Goal: Transaction & Acquisition: Purchase product/service

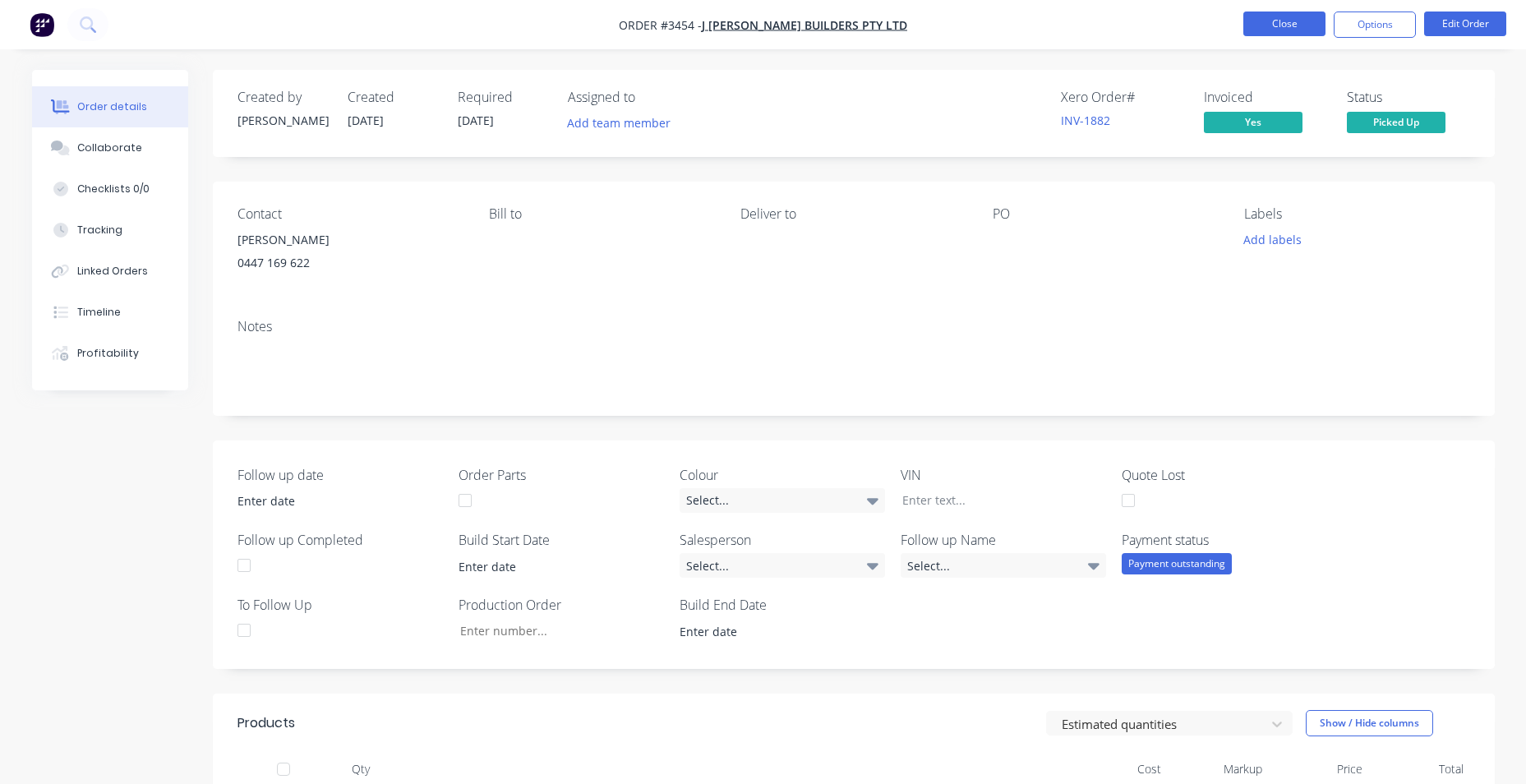
click at [1317, 26] on button "Close" at bounding box center [1284, 24] width 82 height 25
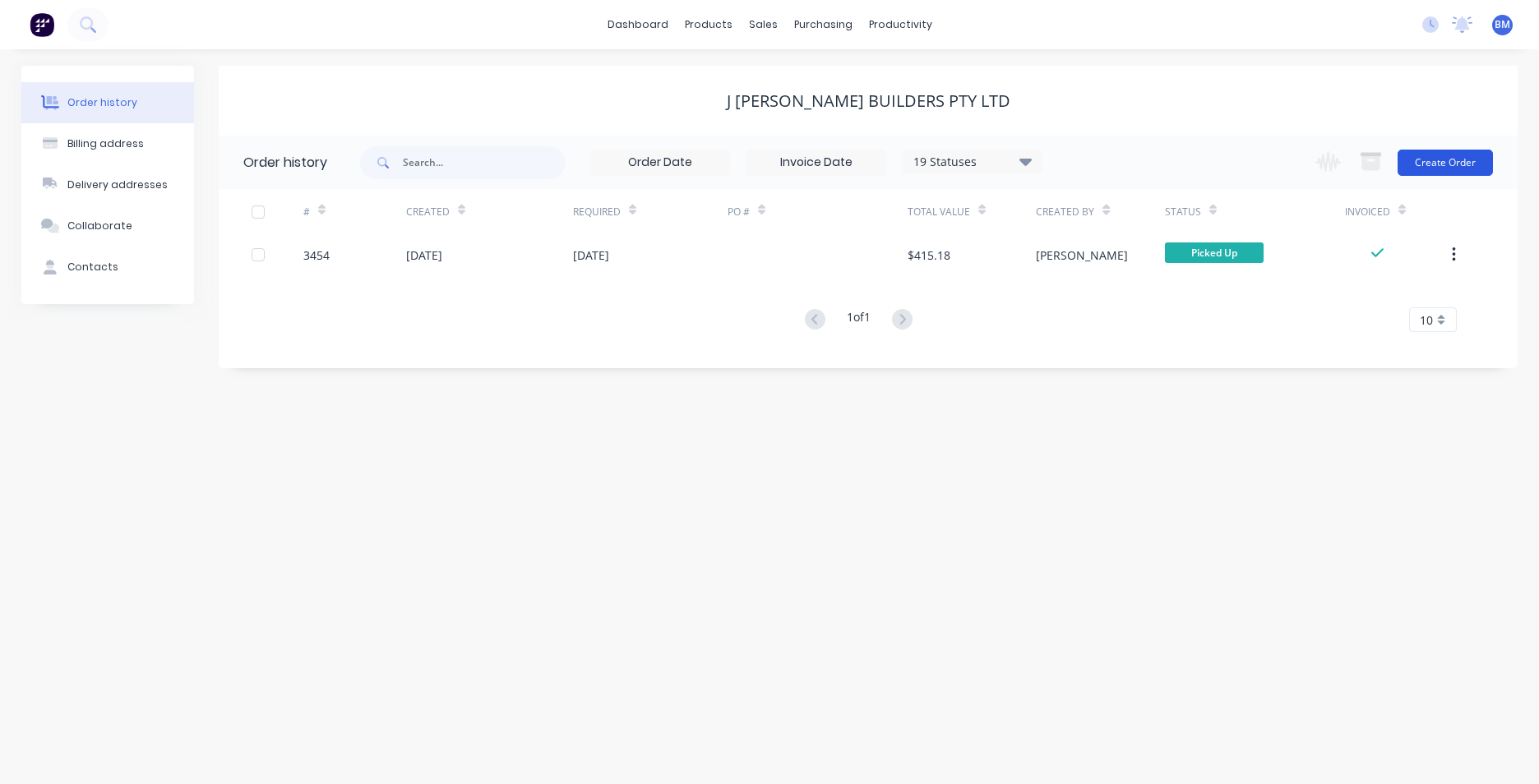
click at [1461, 163] on button "Create Order" at bounding box center [1445, 163] width 96 height 26
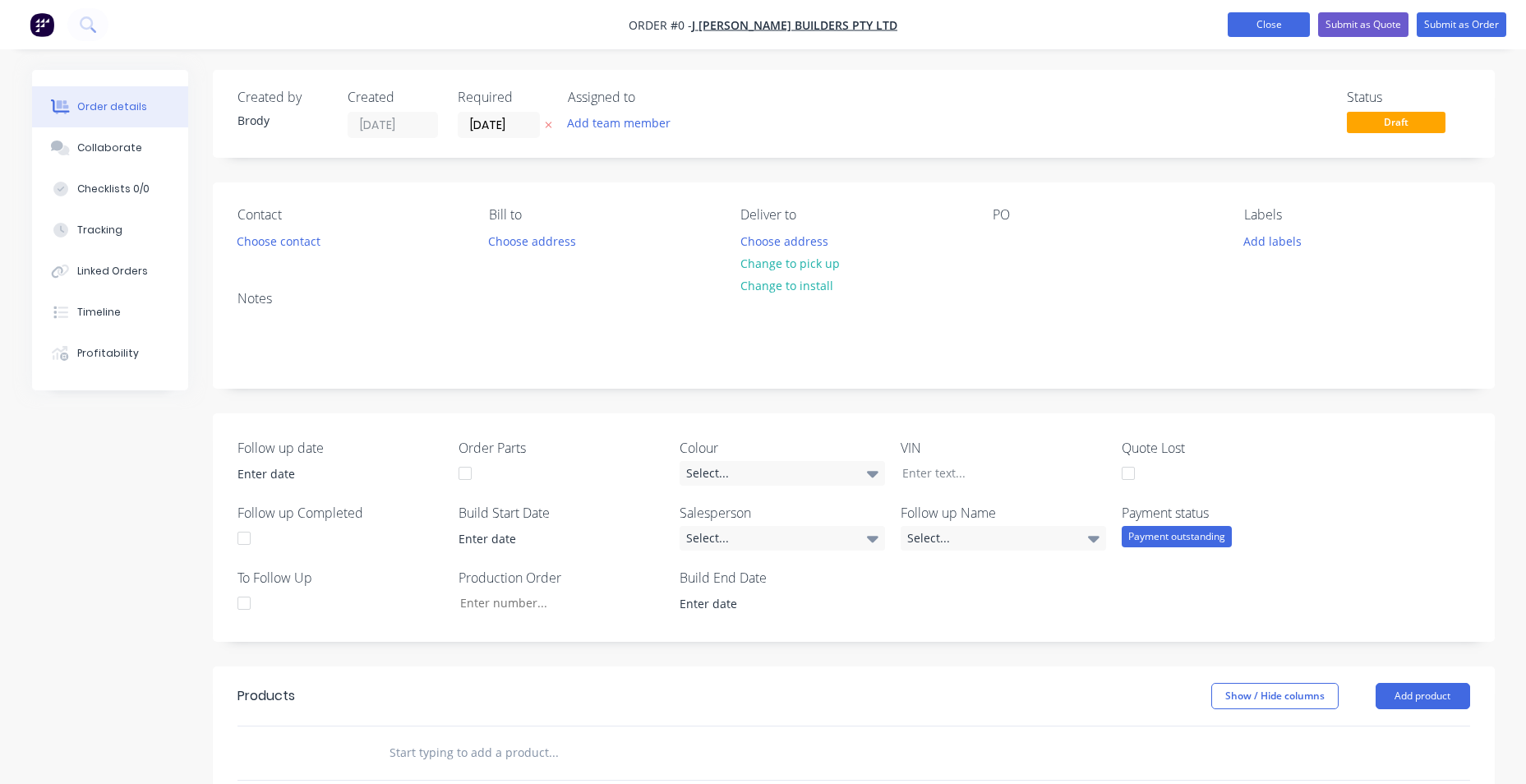
click at [1266, 33] on button "Close" at bounding box center [1269, 25] width 82 height 25
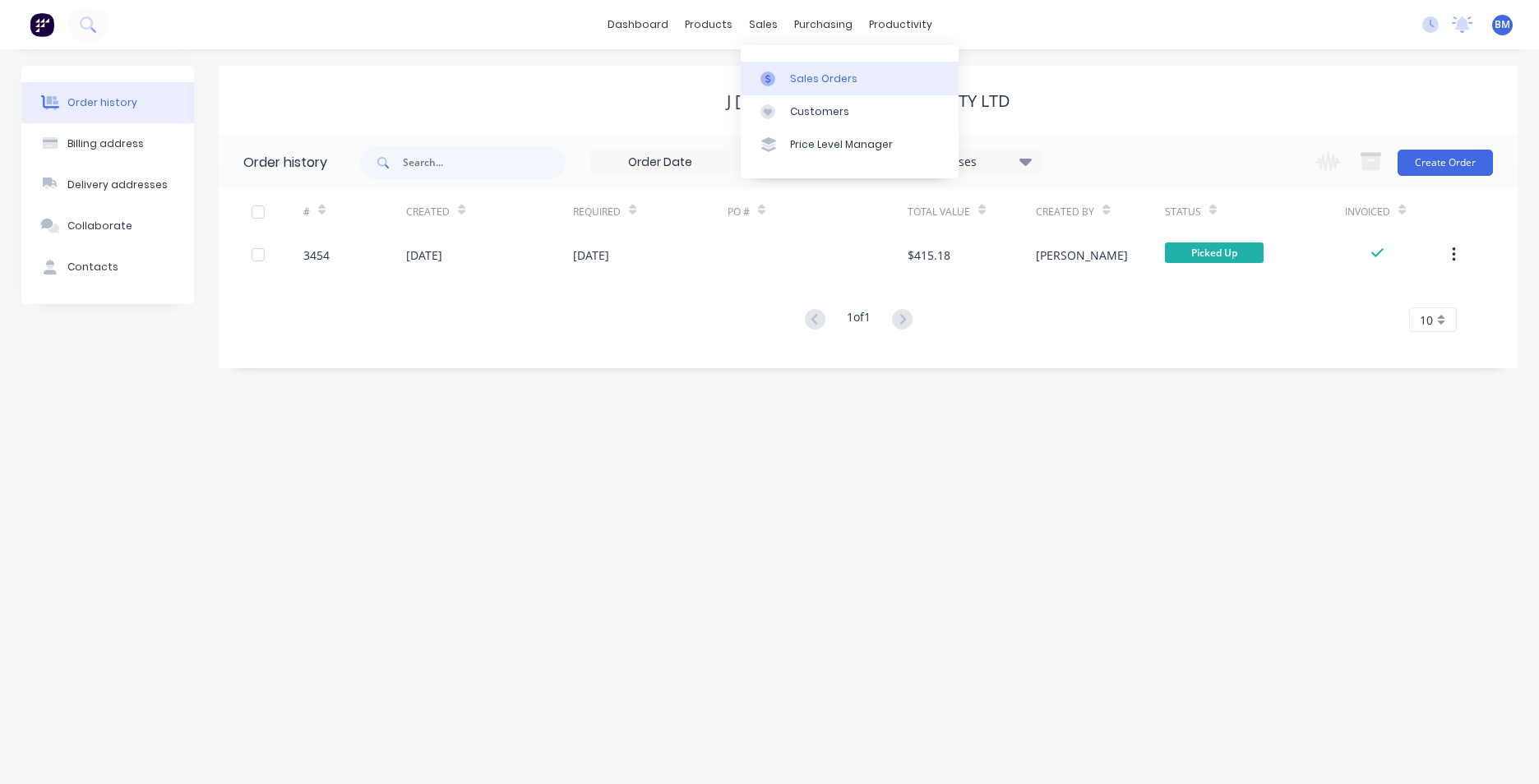
click at [789, 82] on link "Sales Orders" at bounding box center [849, 78] width 218 height 33
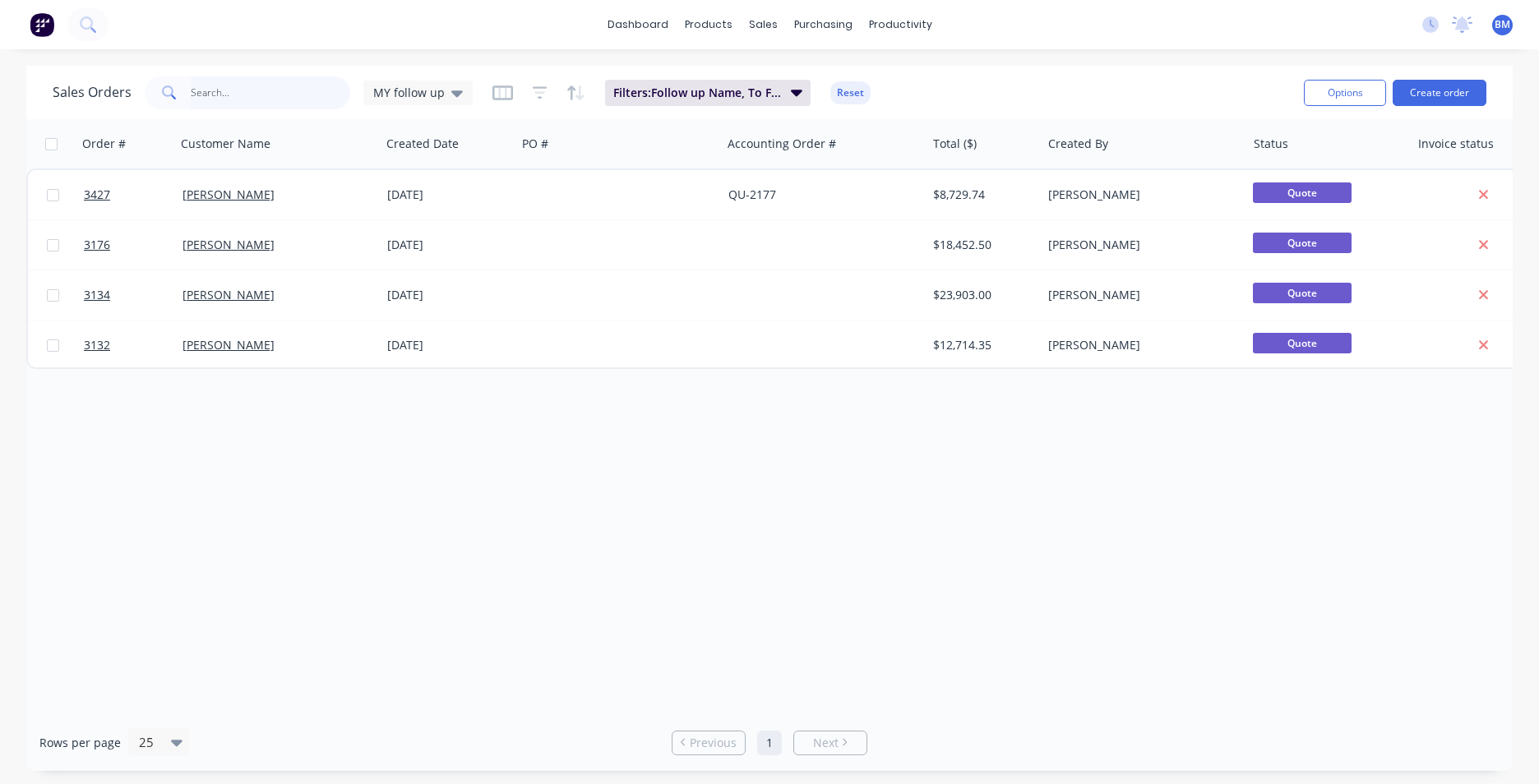
click at [212, 106] on input "text" at bounding box center [270, 92] width 160 height 33
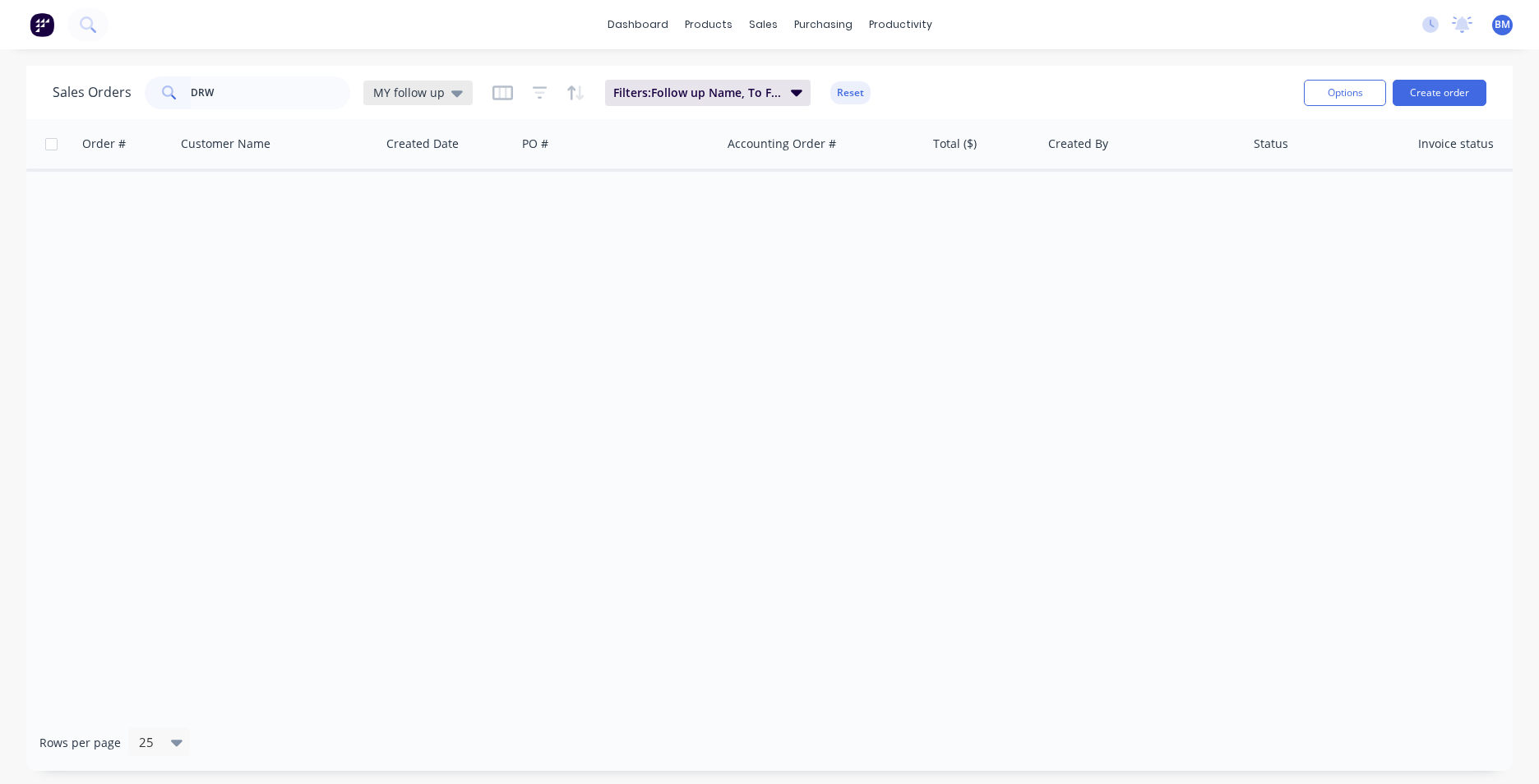
click at [429, 91] on span "MY follow up" at bounding box center [409, 92] width 71 height 17
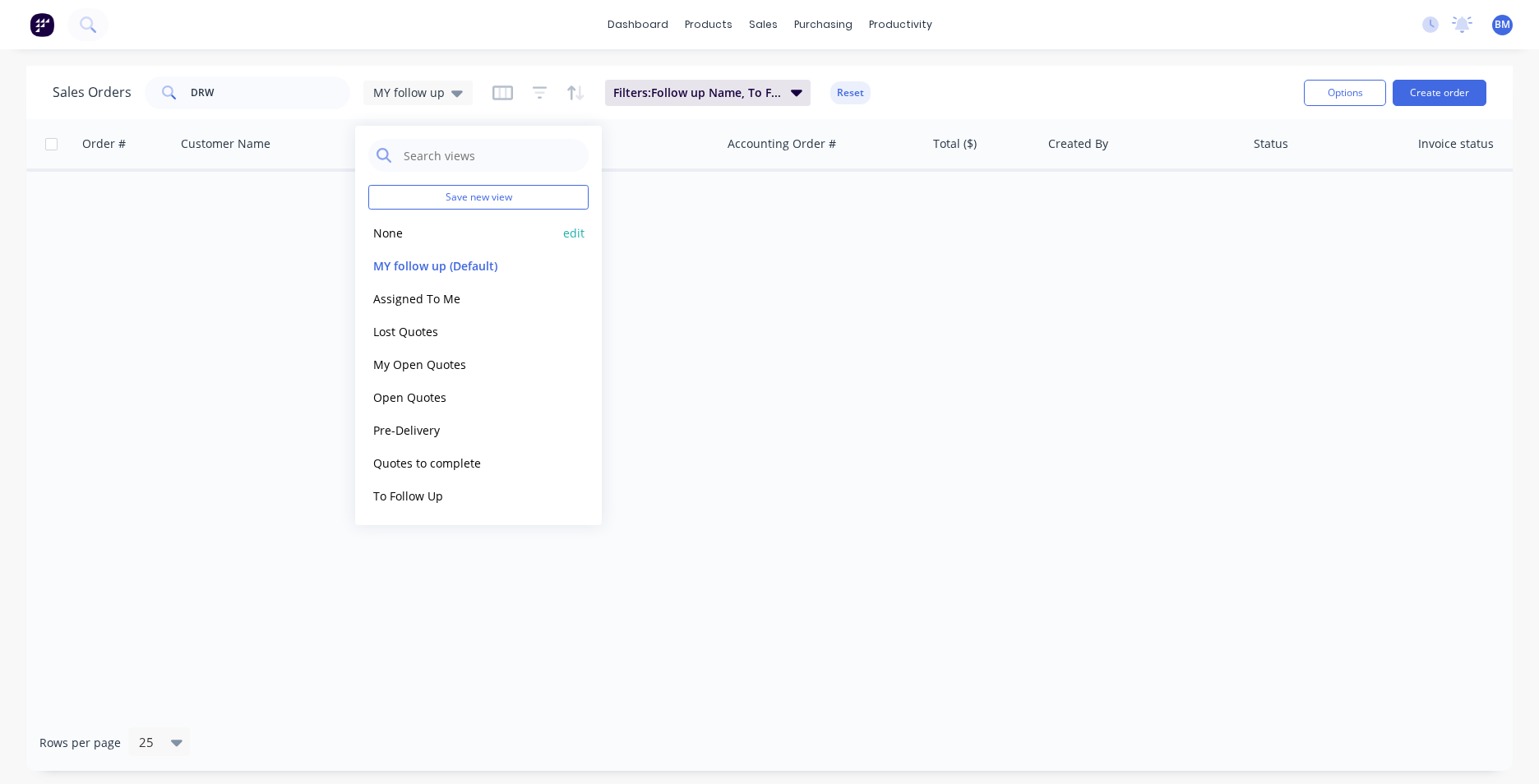
click at [449, 235] on button "None" at bounding box center [462, 233] width 187 height 19
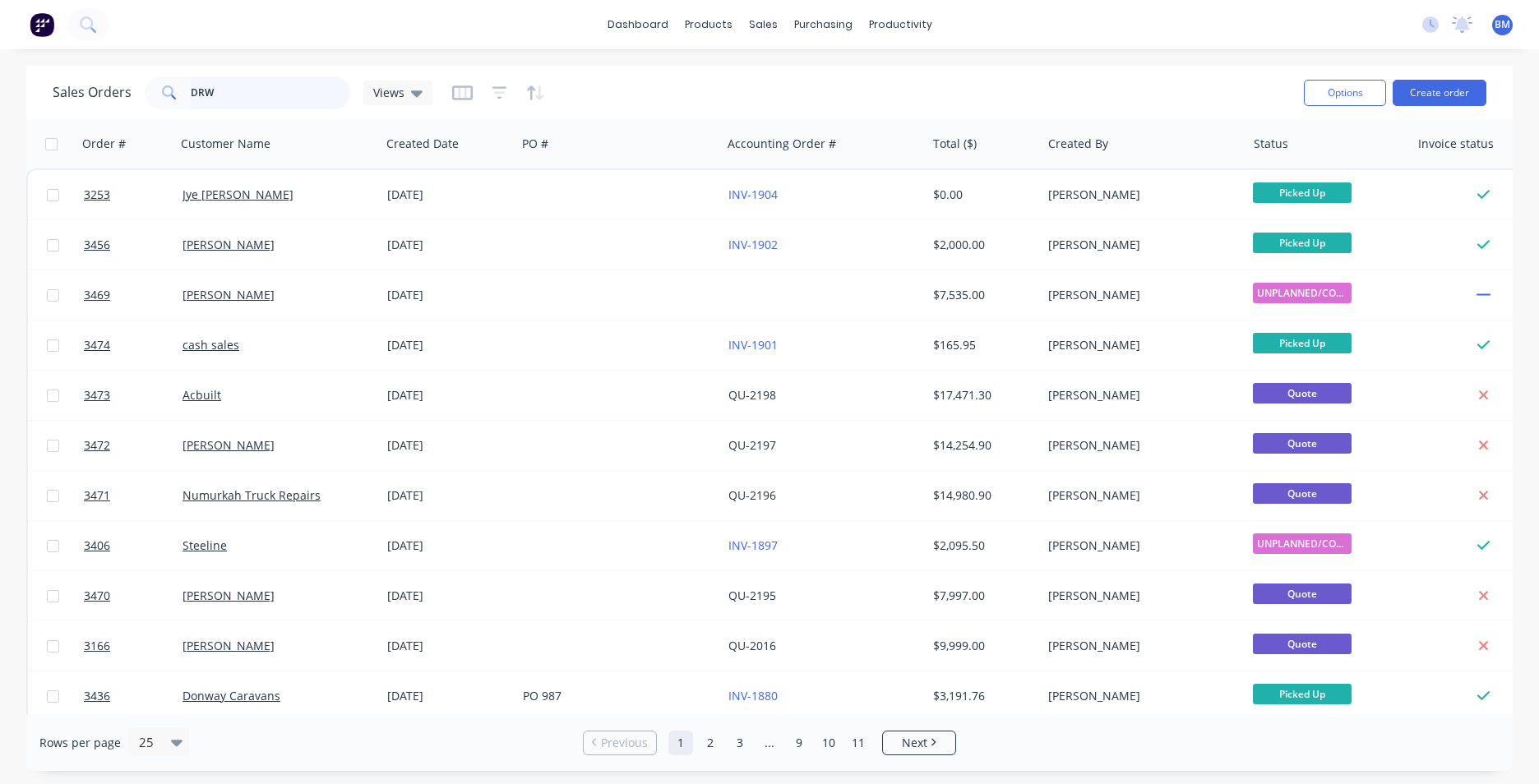
click at [313, 97] on input "DRW" at bounding box center [270, 92] width 160 height 33
drag, startPoint x: 261, startPoint y: 90, endPoint x: 136, endPoint y: 94, distance: 125.1
click at [137, 94] on div "Sales Orders DRW Views" at bounding box center [242, 92] width 379 height 33
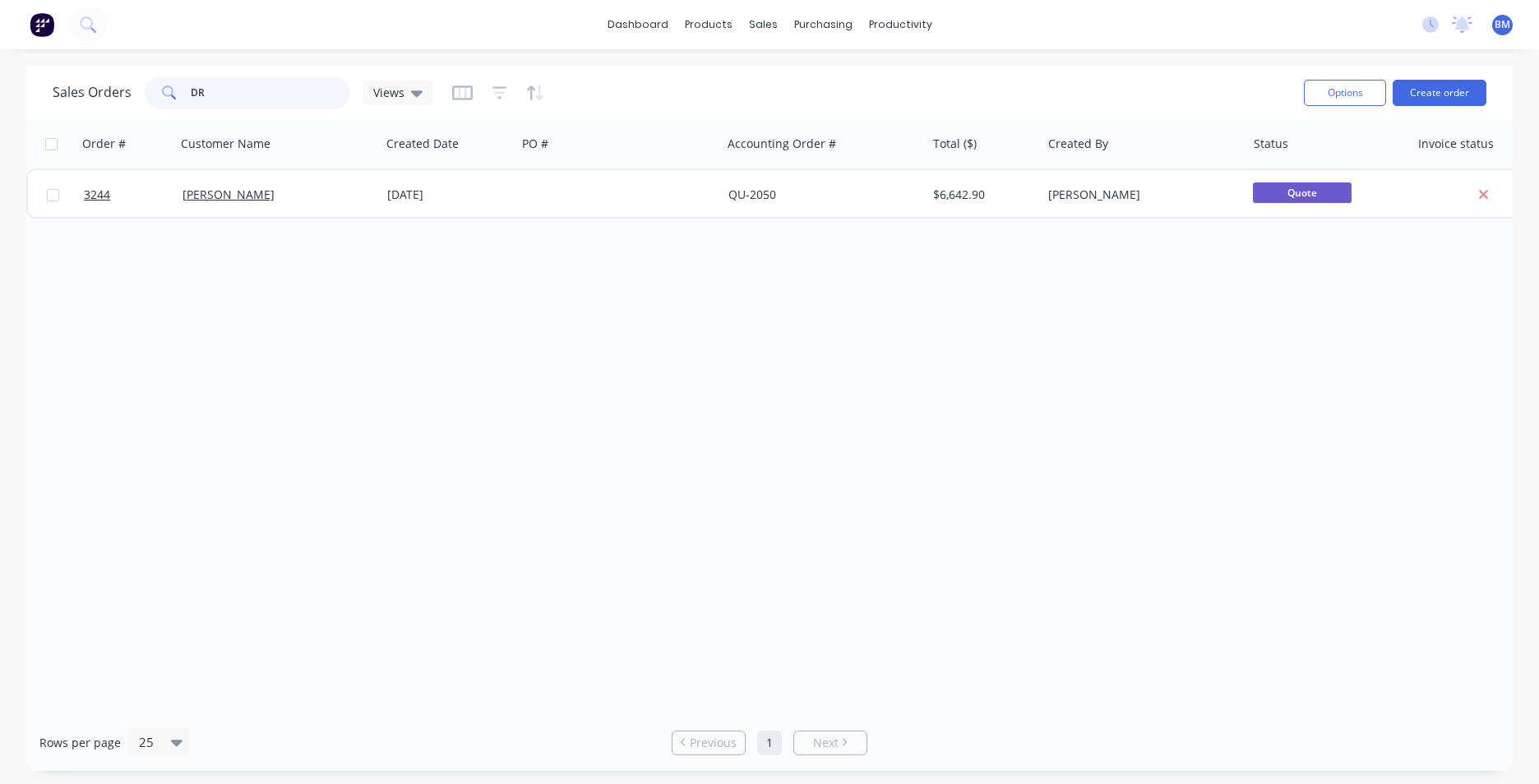
type input "DRW"
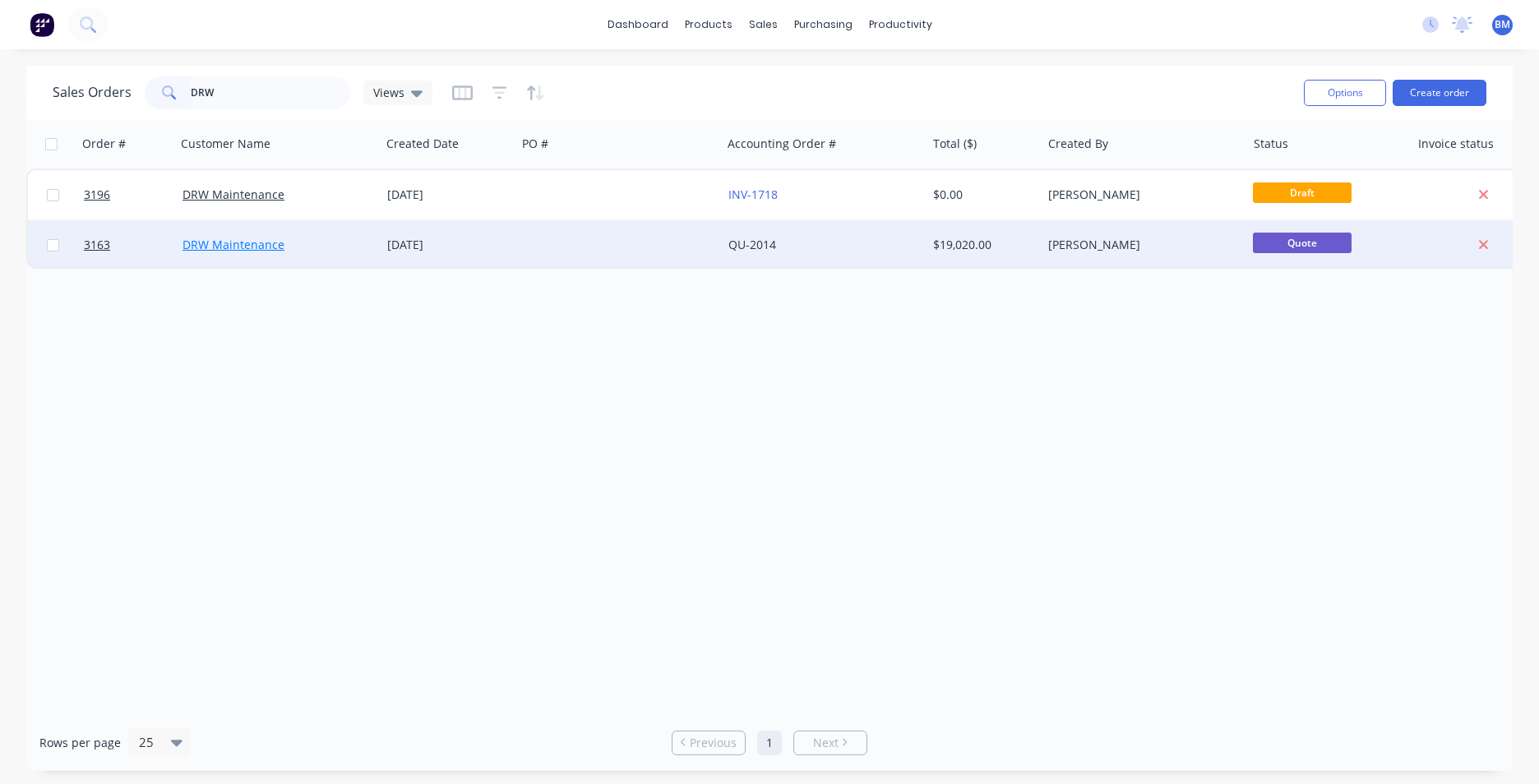
click at [270, 247] on link "DRW Maintenance" at bounding box center [233, 244] width 102 height 15
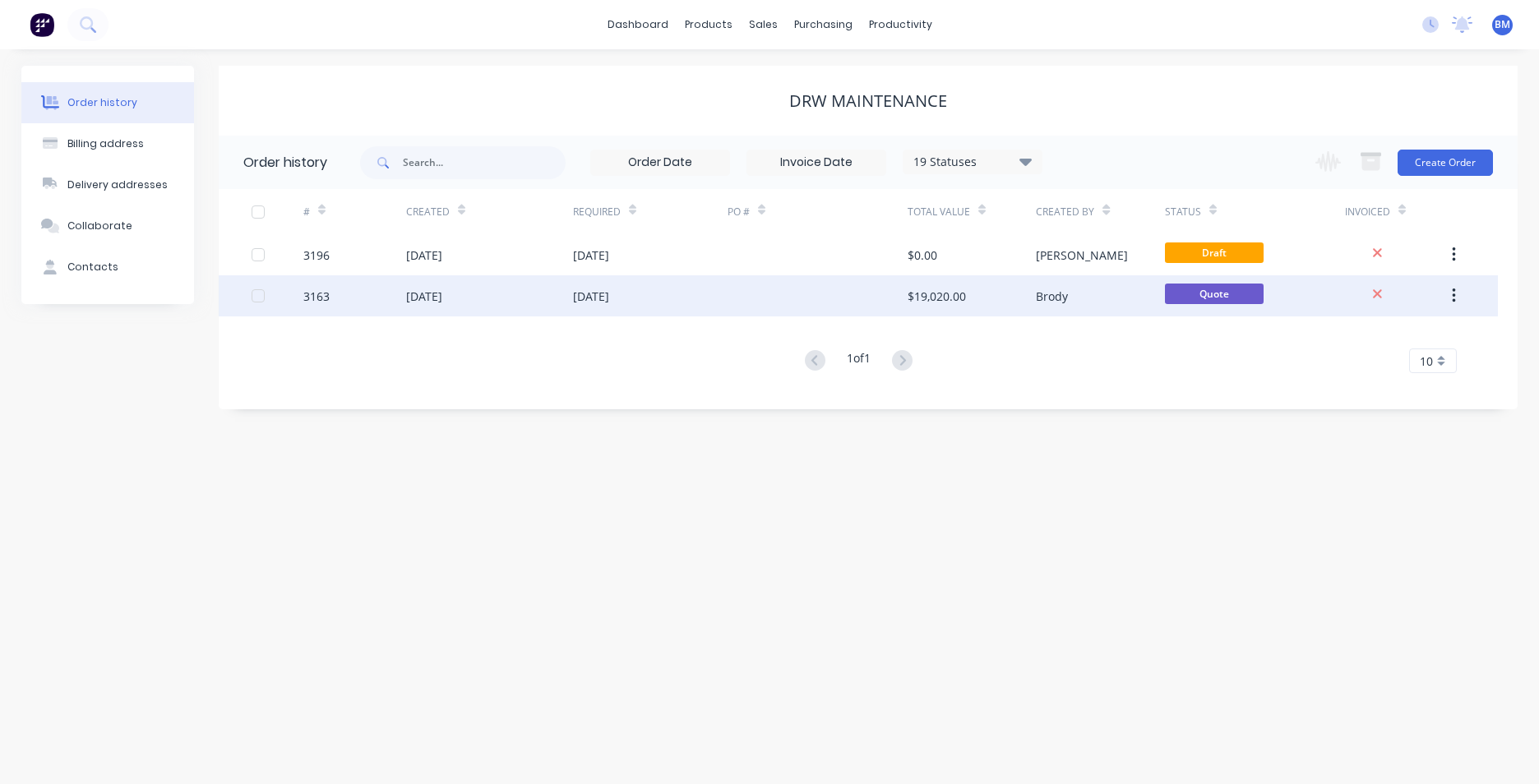
click at [316, 304] on div "3163" at bounding box center [316, 296] width 26 height 17
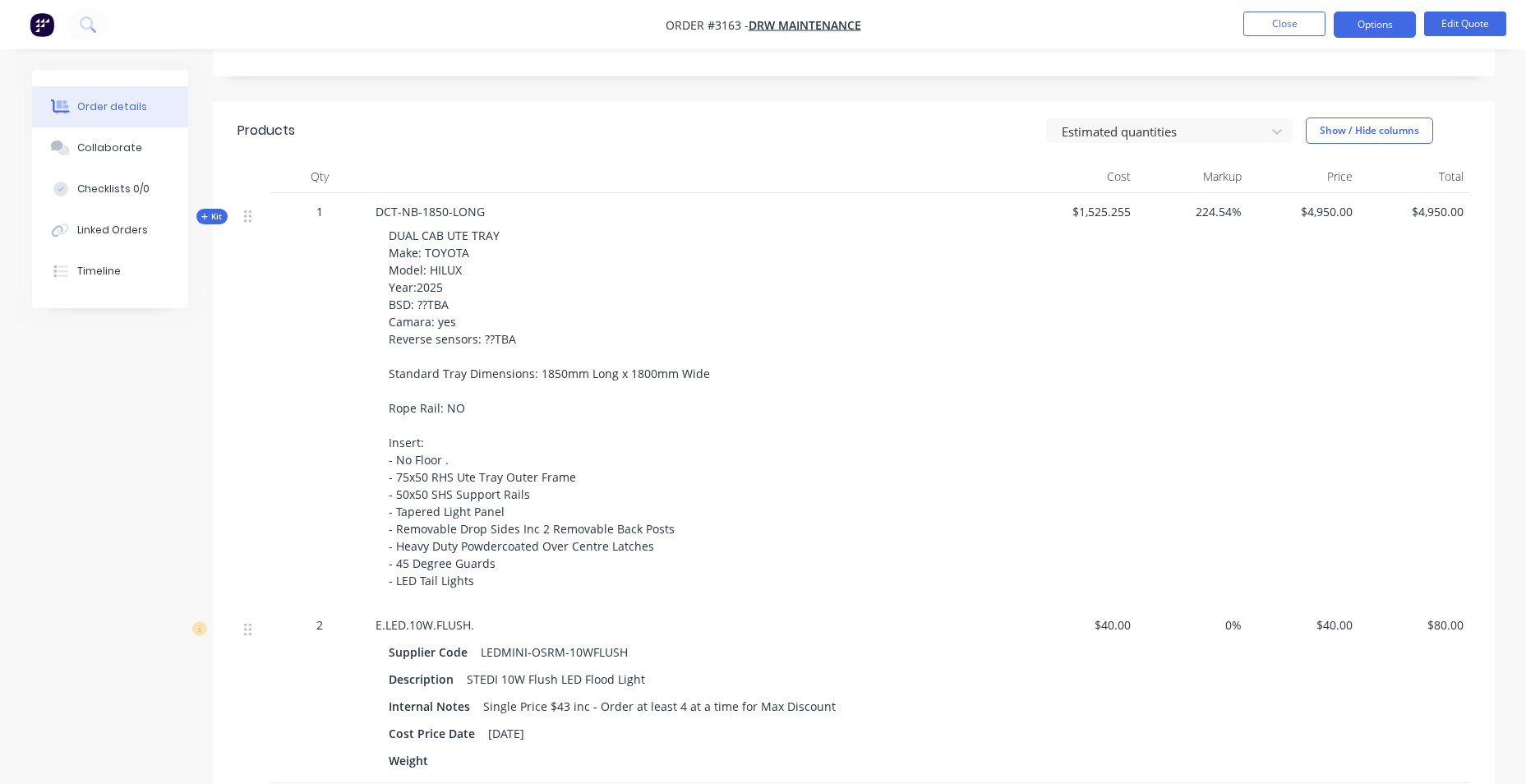
scroll to position [575, 0]
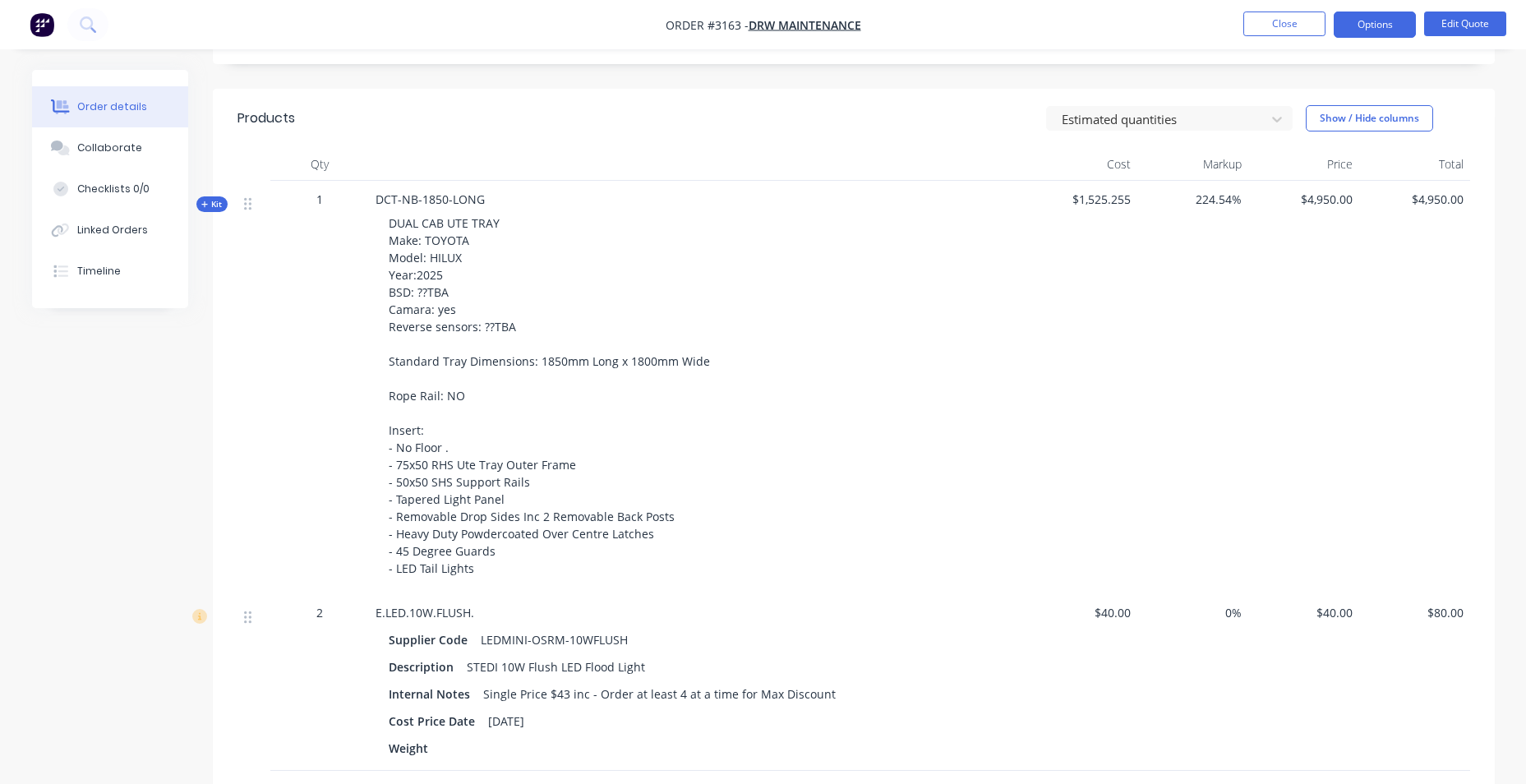
click at [639, 355] on span "DUAL CAB UTE TRAY Make: TOYOTA Model: HILUX Year:2025 BSD: ??TBA Camara: yes Re…" at bounding box center [549, 395] width 321 height 361
click at [1470, 29] on button "Edit Quote" at bounding box center [1465, 24] width 82 height 25
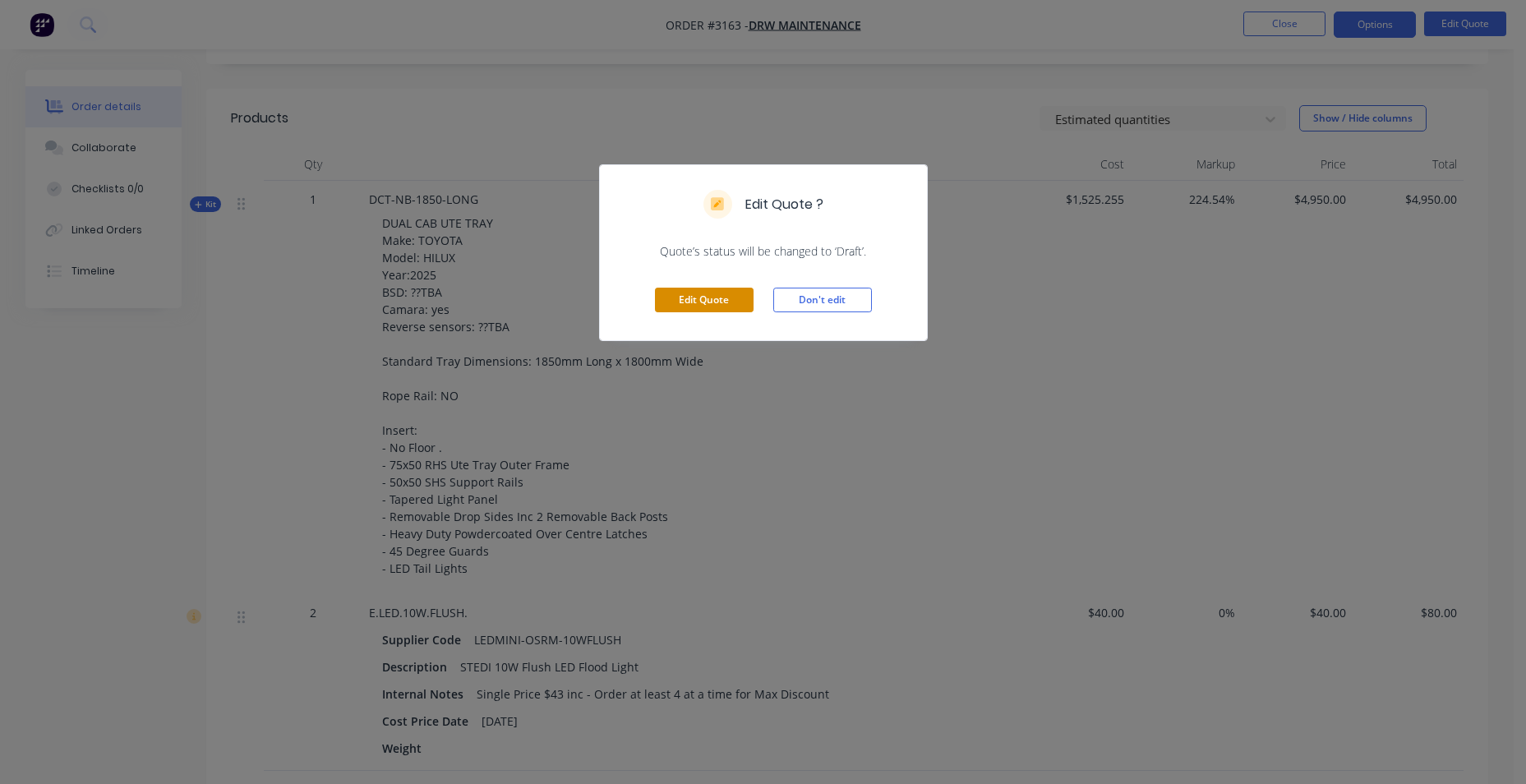
click at [718, 295] on button "Edit Quote" at bounding box center [704, 300] width 98 height 25
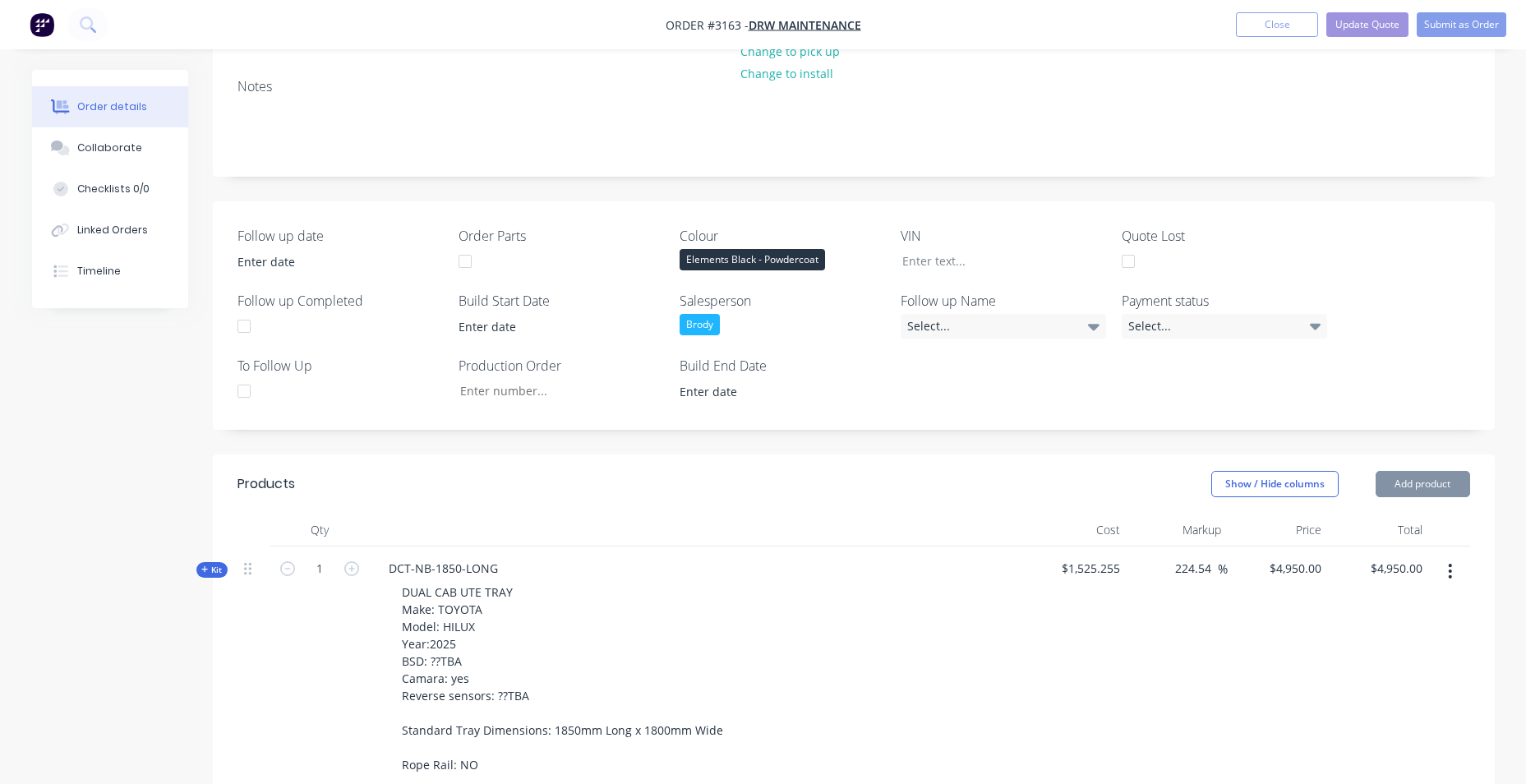
scroll to position [493, 0]
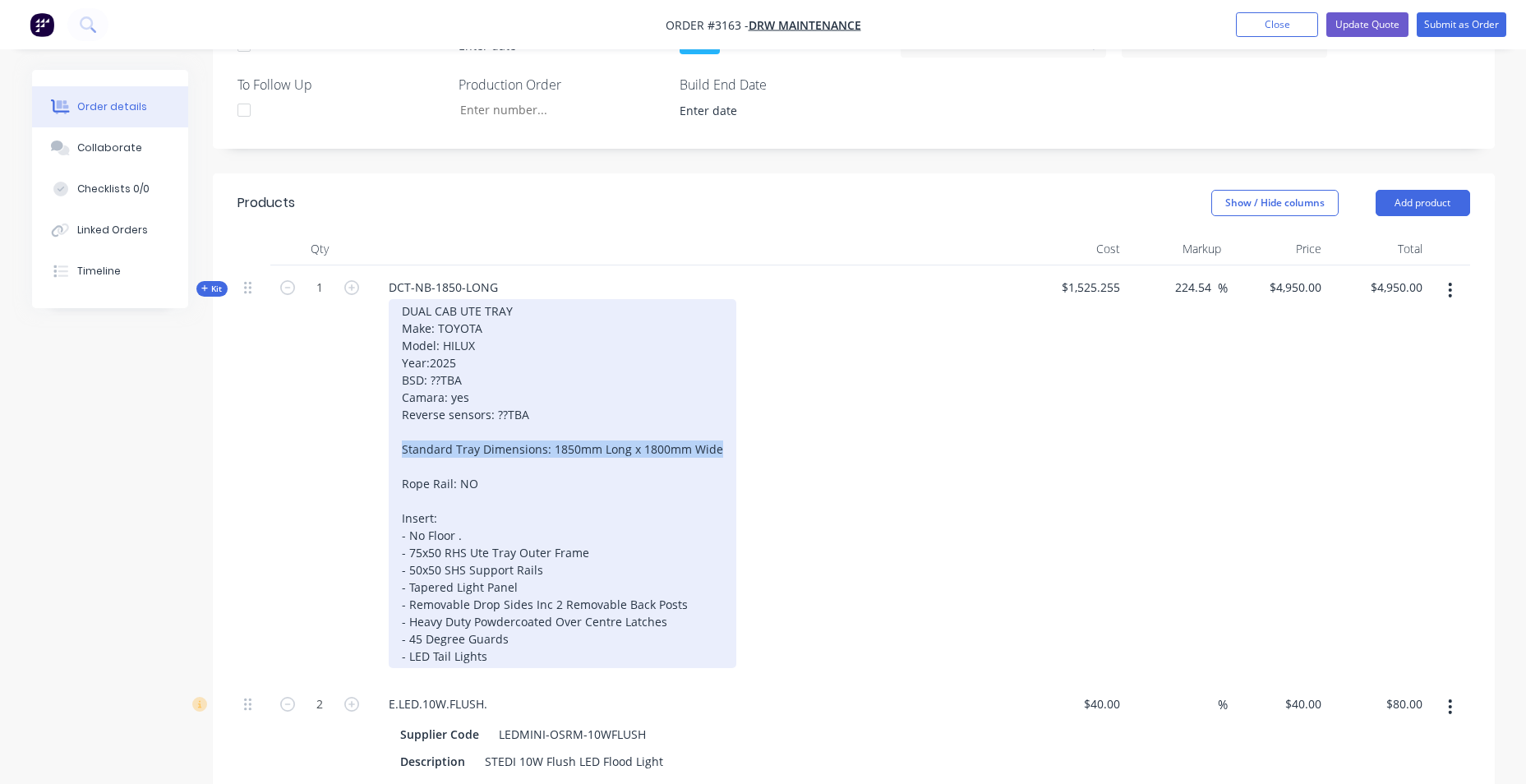
drag, startPoint x: 403, startPoint y: 449, endPoint x: 692, endPoint y: 461, distance: 289.2
click at [747, 444] on div "DUAL CAB UTE TRAY Make: TOYOTA Model: HILUX Year:2025 BSD: ??TBA Camara: yes Re…" at bounding box center [697, 483] width 644 height 369
drag, startPoint x: 528, startPoint y: 459, endPoint x: 541, endPoint y: 466, distance: 14.8
click at [533, 459] on div "DUAL CAB UTE TRAY Make: TOYOTA Model: HILUX Year:2025 BSD: ??TBA Camara: yes Re…" at bounding box center [562, 483] width 347 height 369
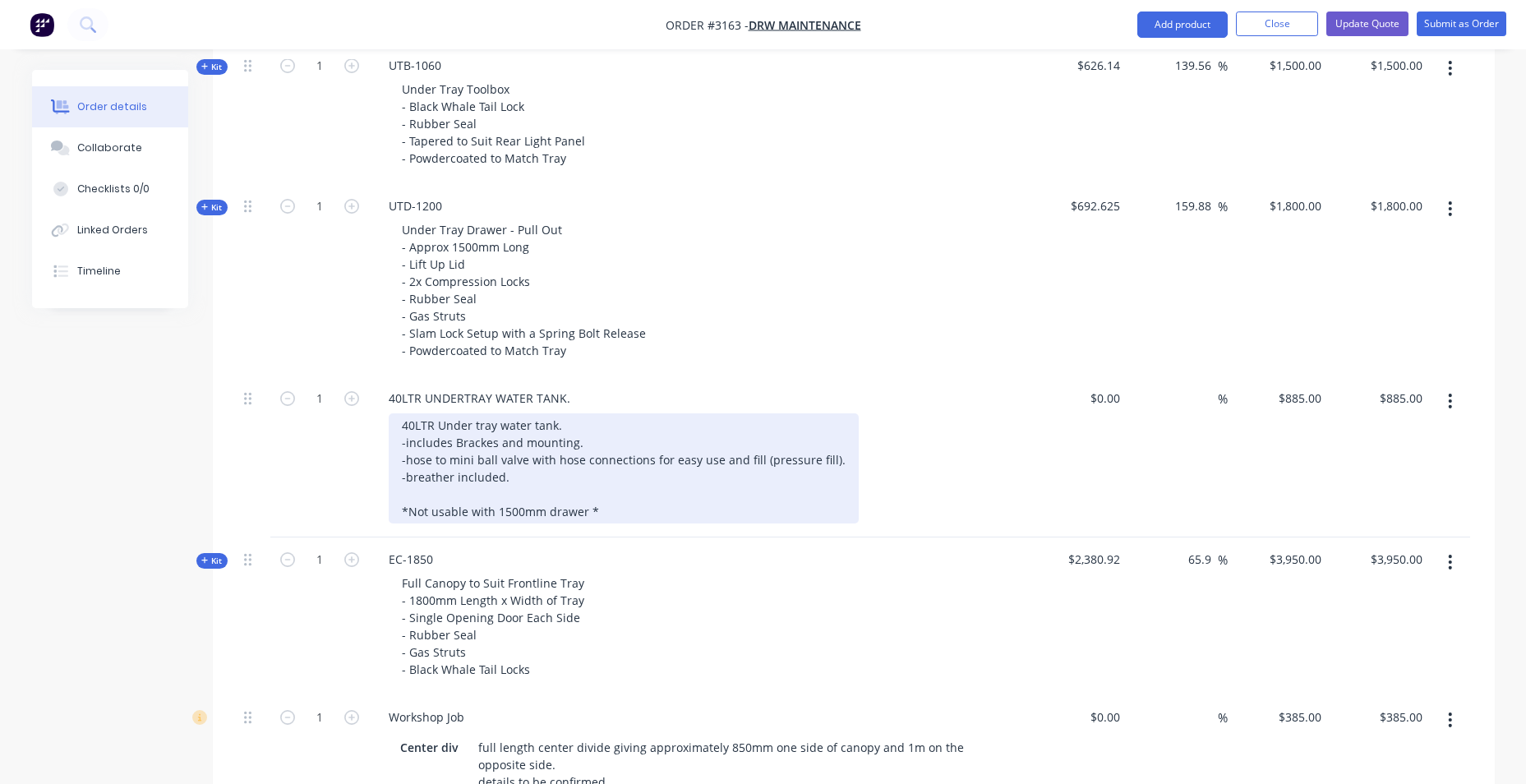
scroll to position [1151, 0]
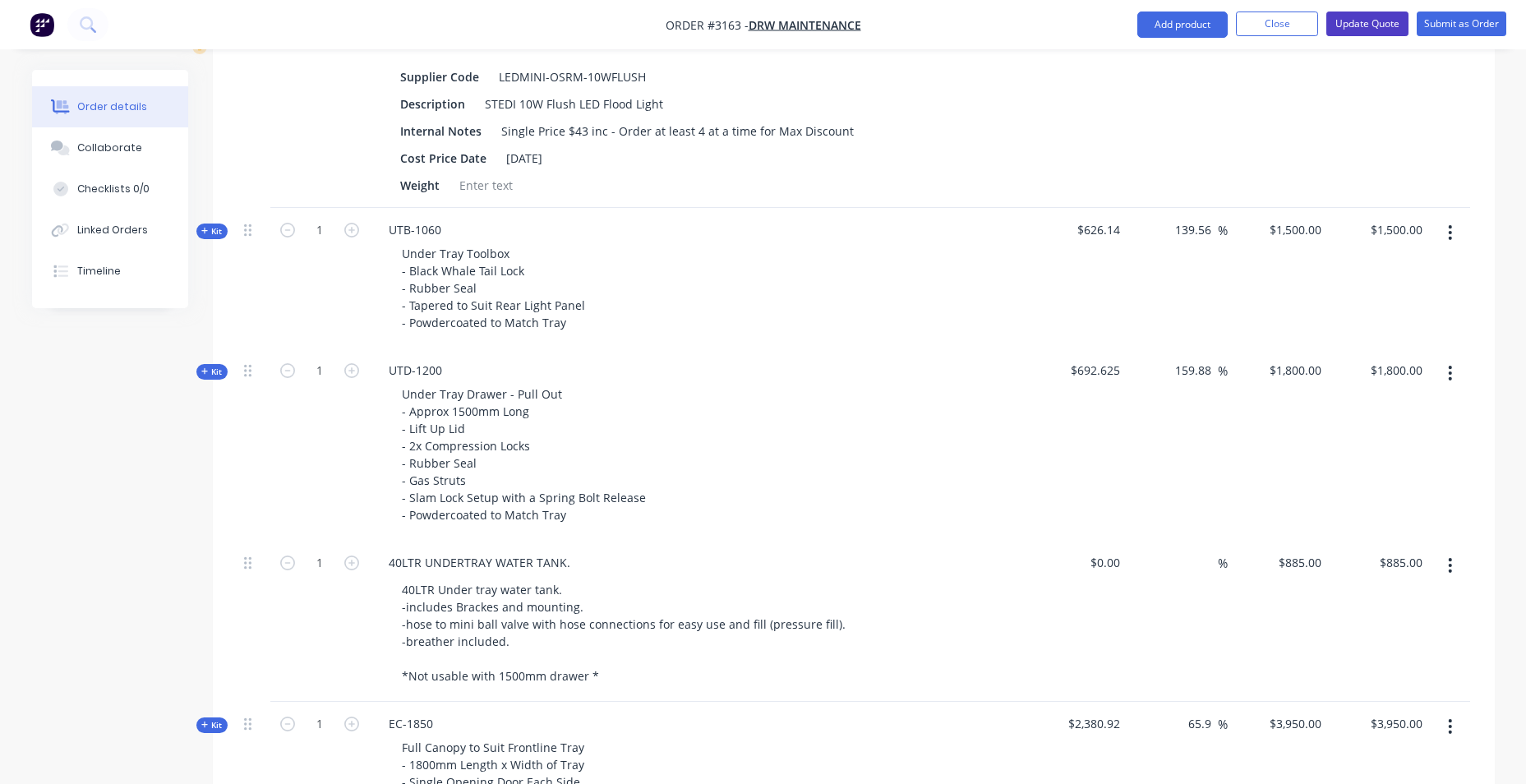
click at [1330, 21] on button "Update Quote" at bounding box center [1367, 24] width 82 height 25
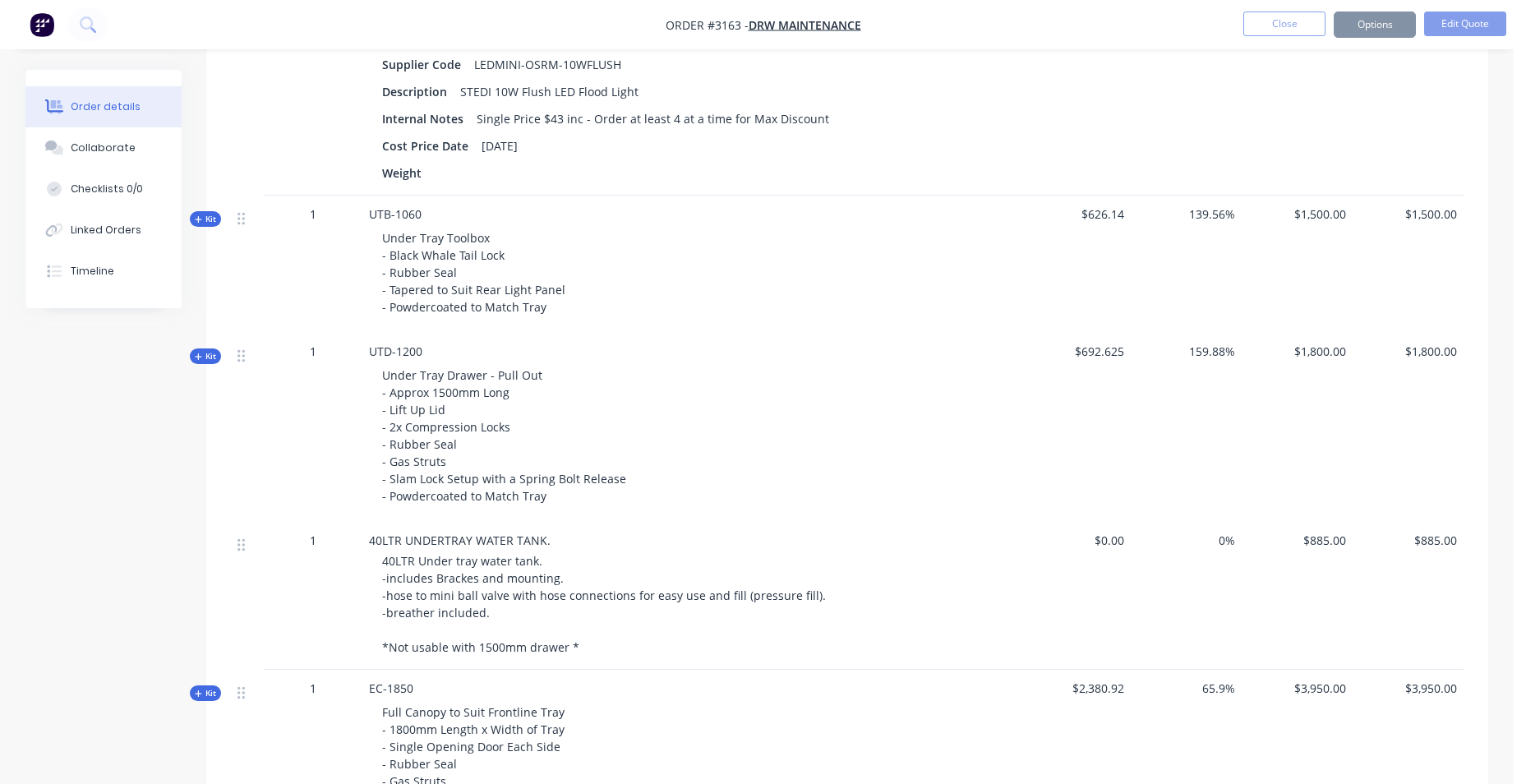
scroll to position [0, 0]
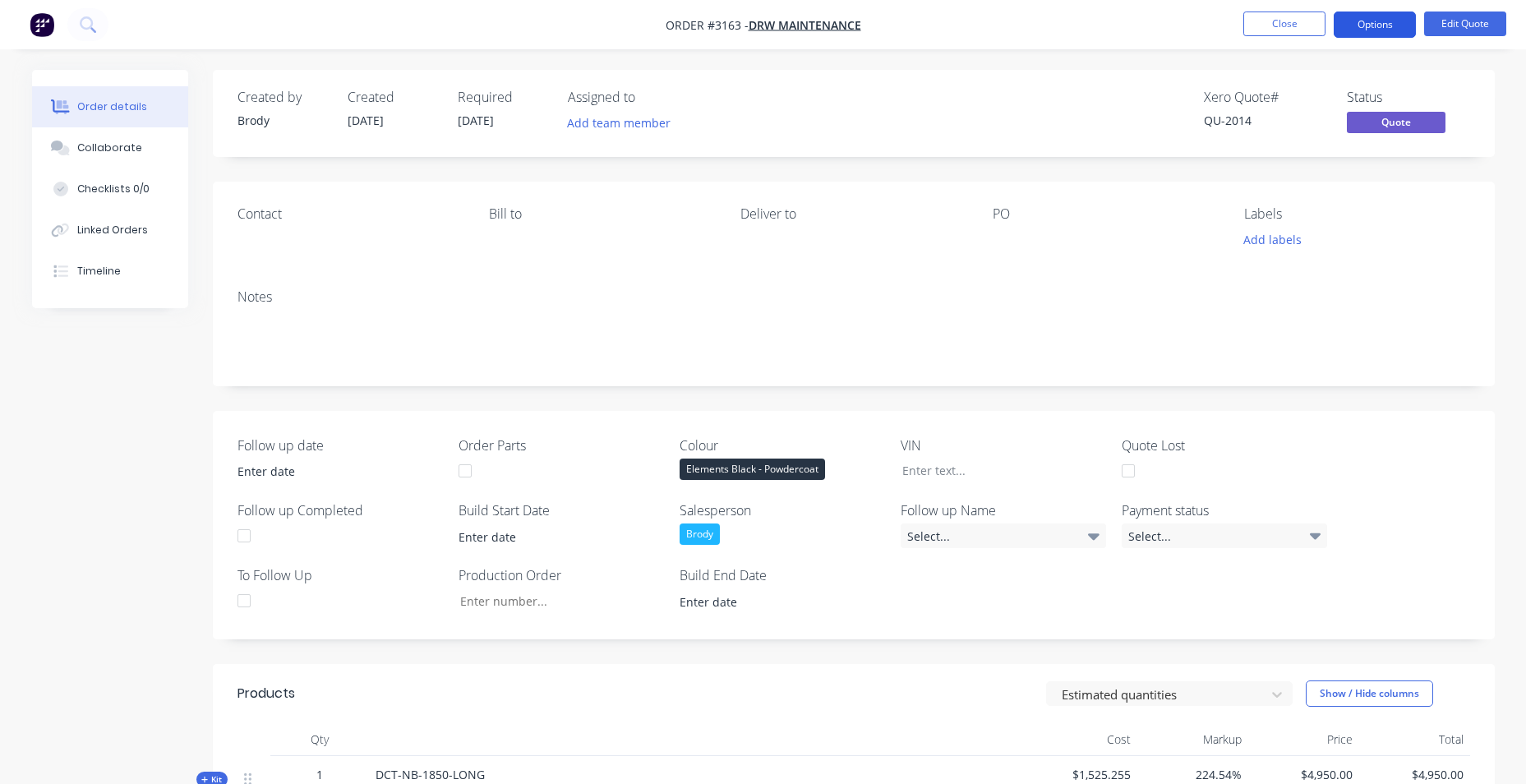
drag, startPoint x: 1403, startPoint y: 28, endPoint x: 1407, endPoint y: 36, distance: 8.9
click at [1407, 28] on button "Options" at bounding box center [1374, 25] width 82 height 26
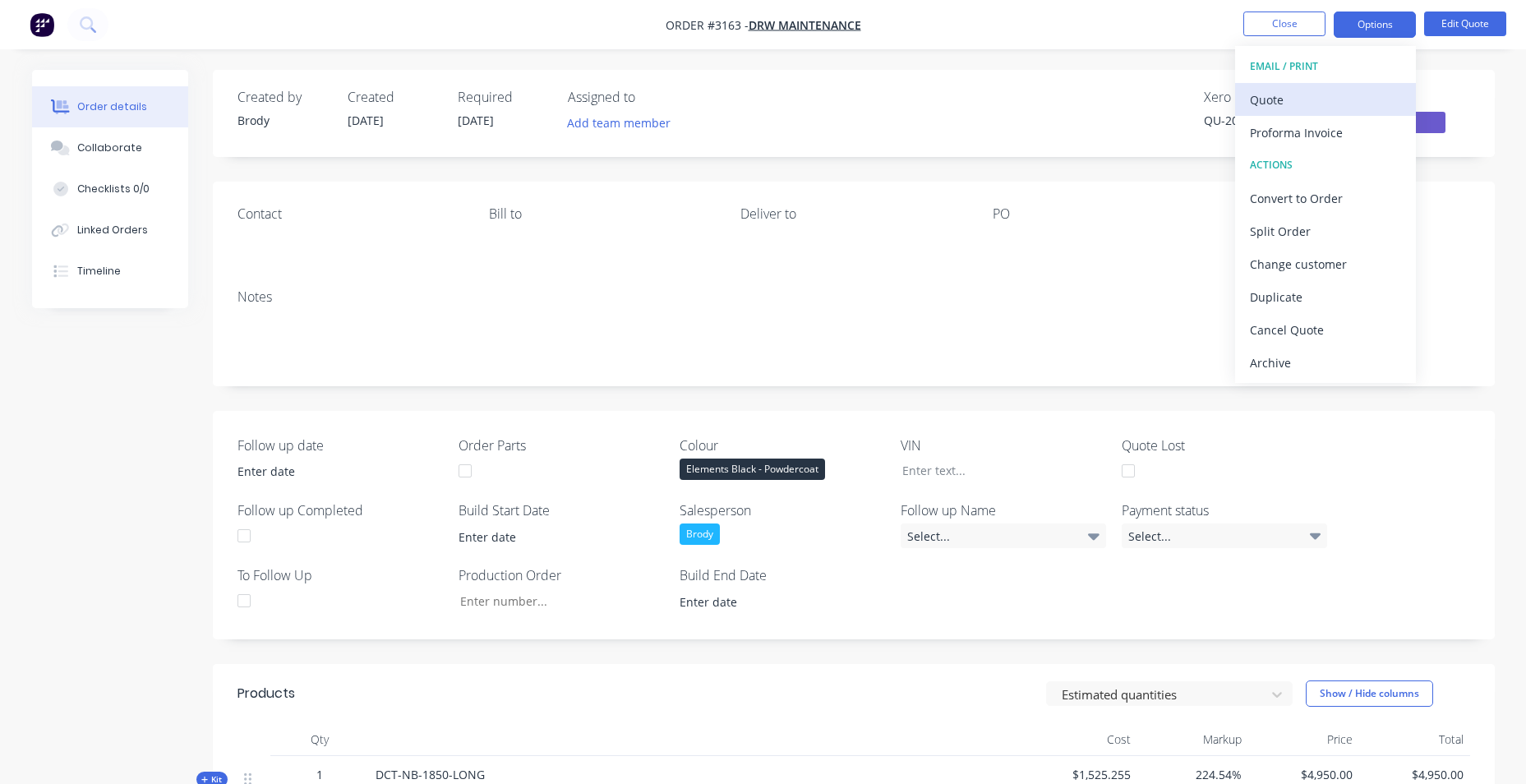
click at [1321, 97] on div "Quote" at bounding box center [1325, 100] width 152 height 24
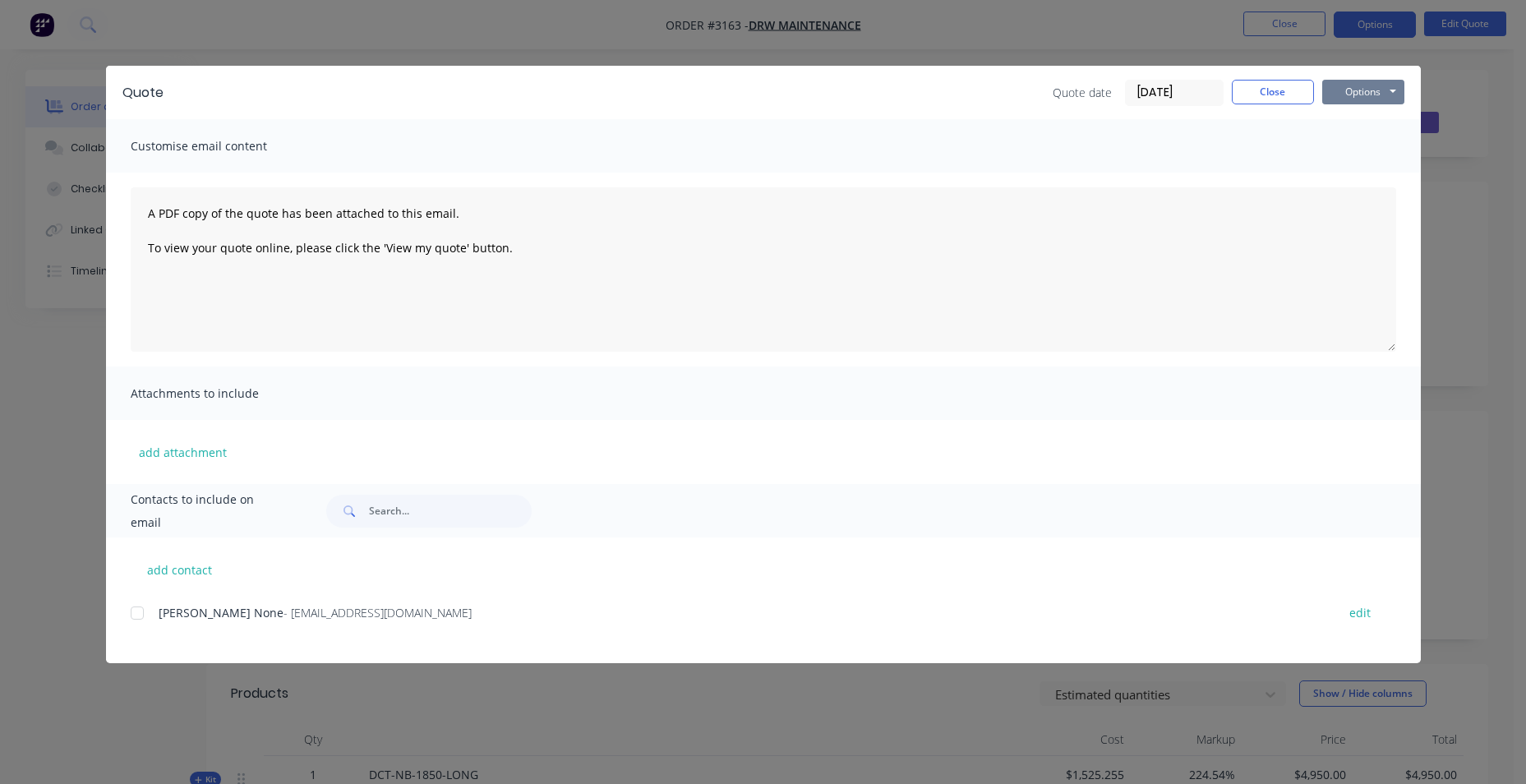
click at [1384, 93] on button "Options" at bounding box center [1363, 91] width 82 height 25
click at [1374, 147] on button "Print" at bounding box center [1374, 148] width 105 height 27
click at [132, 612] on div at bounding box center [137, 612] width 33 height 33
click at [1401, 93] on button "Options" at bounding box center [1363, 91] width 82 height 25
click at [1384, 168] on button "Email" at bounding box center [1374, 175] width 105 height 27
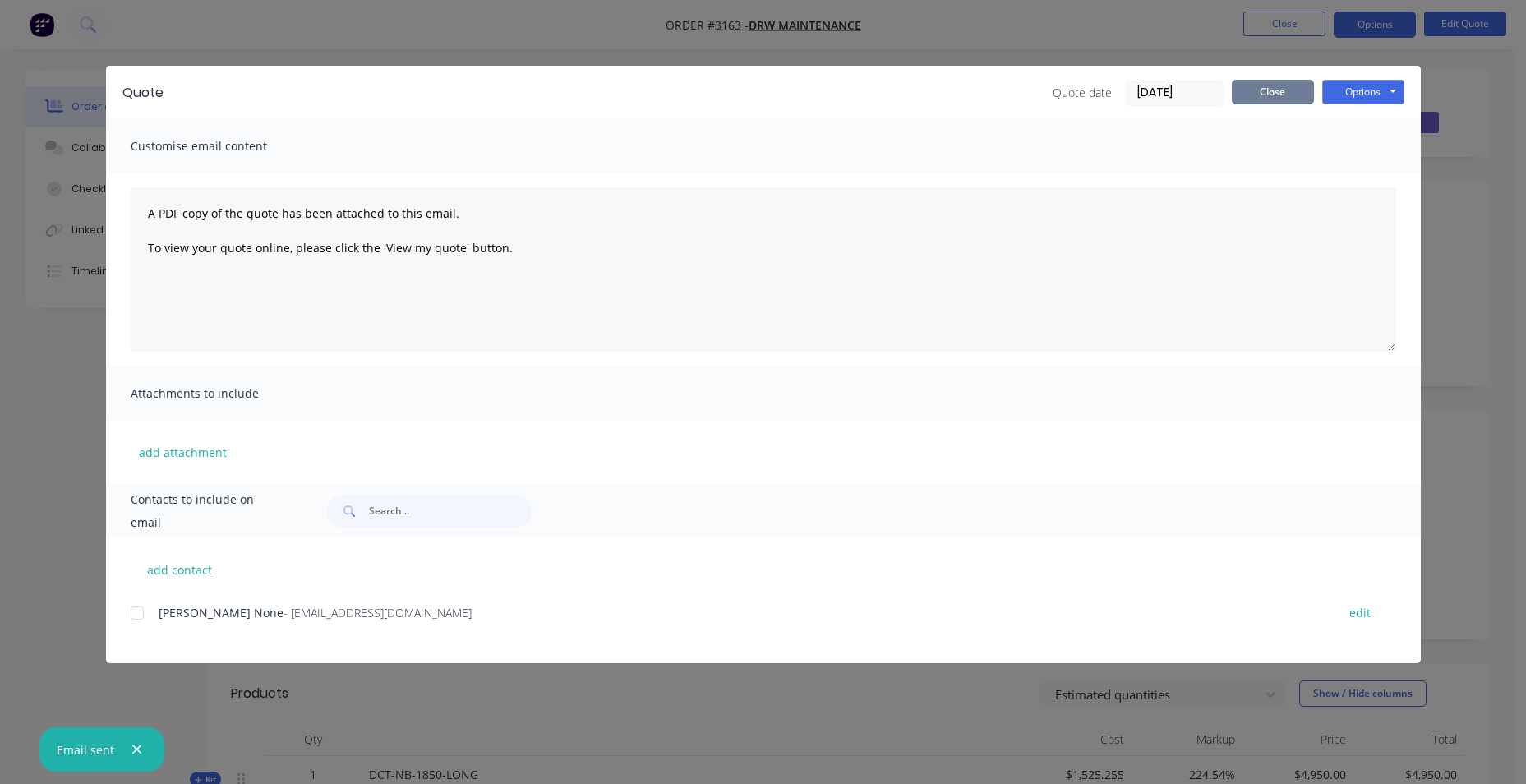
drag, startPoint x: 1286, startPoint y: 93, endPoint x: 1302, endPoint y: 88, distance: 16.8
click at [1290, 93] on button "Close" at bounding box center [1273, 91] width 82 height 25
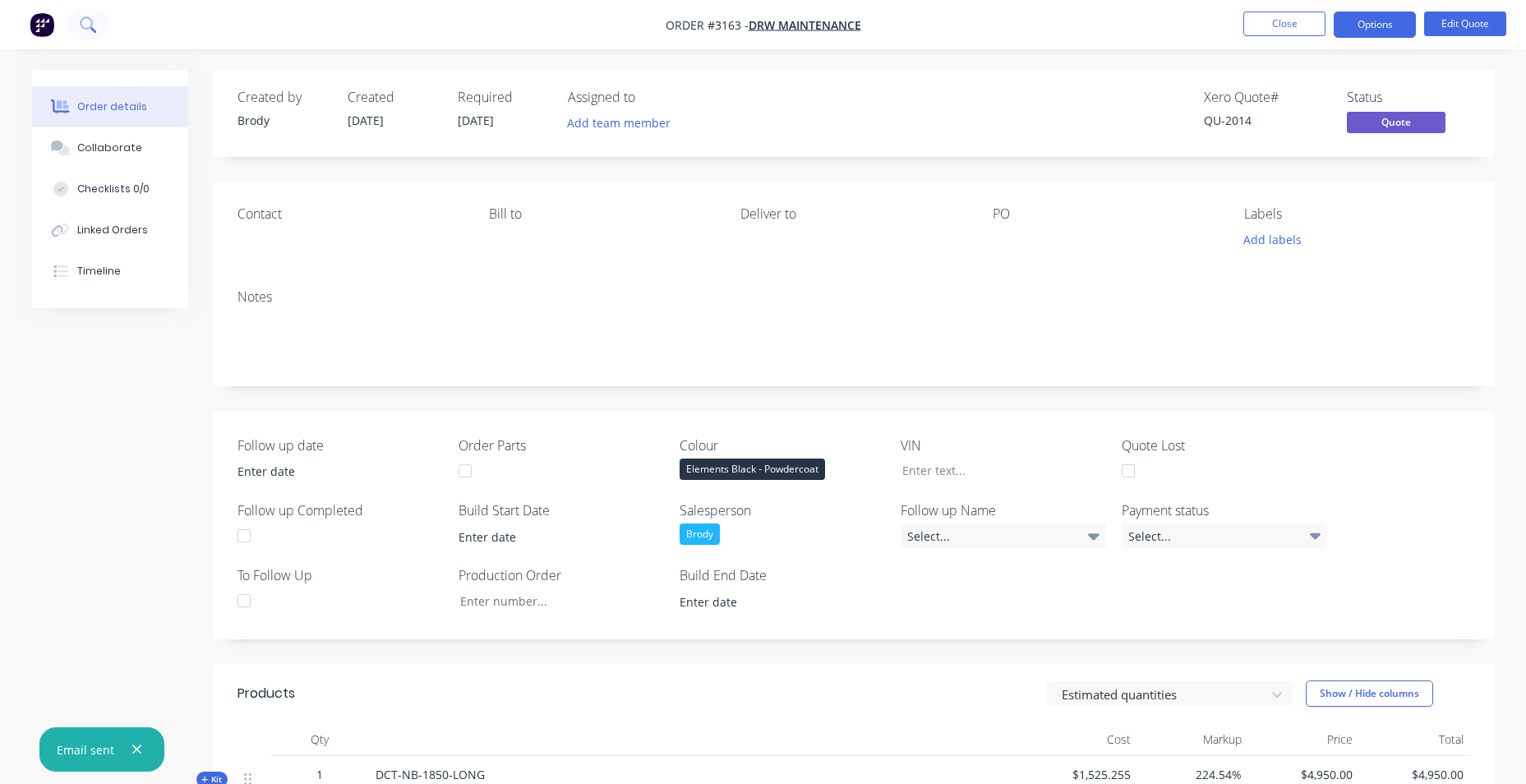
click at [93, 23] on icon at bounding box center [87, 24] width 15 height 15
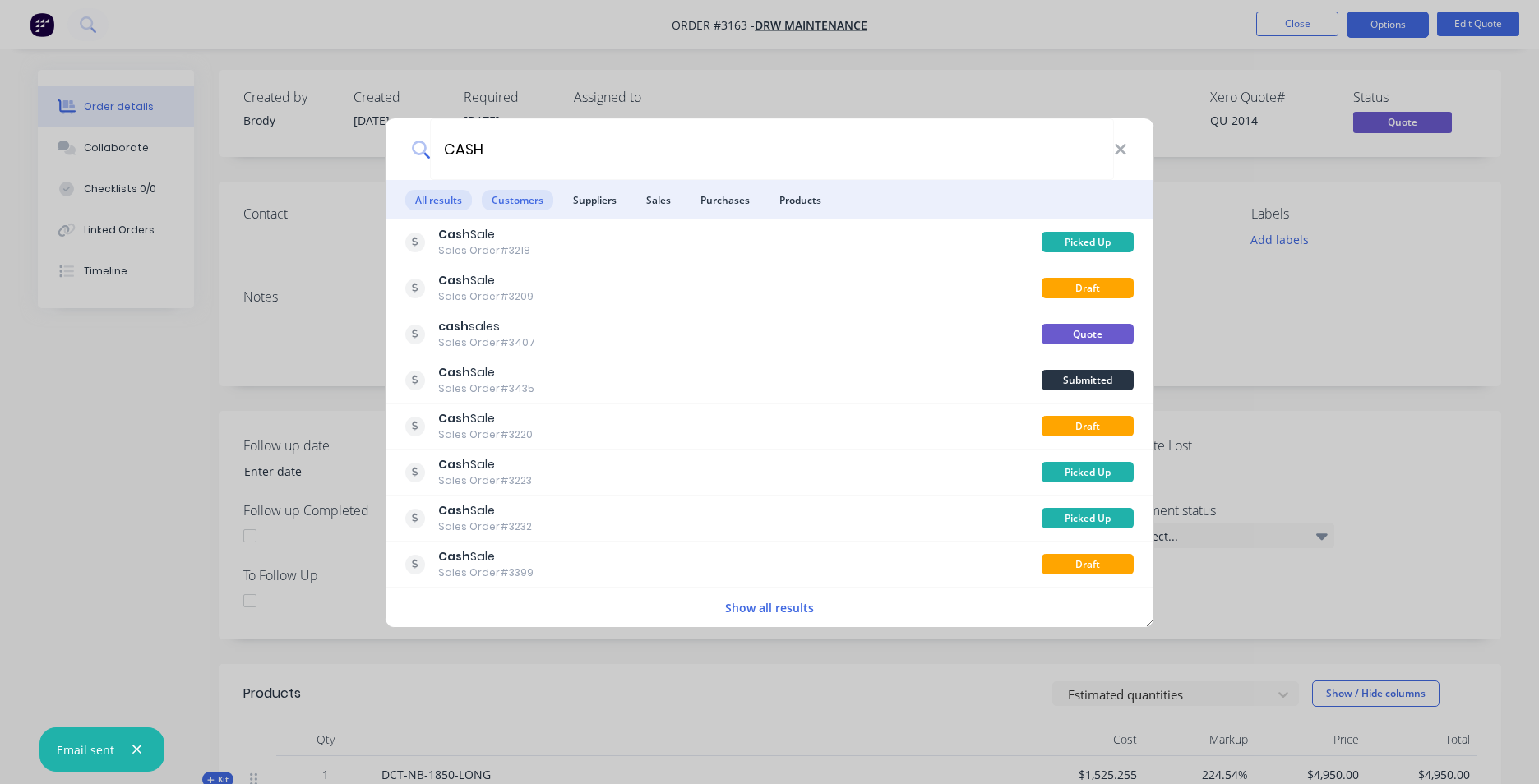
type input "CASH"
click at [505, 205] on span "Customers" at bounding box center [518, 200] width 71 height 20
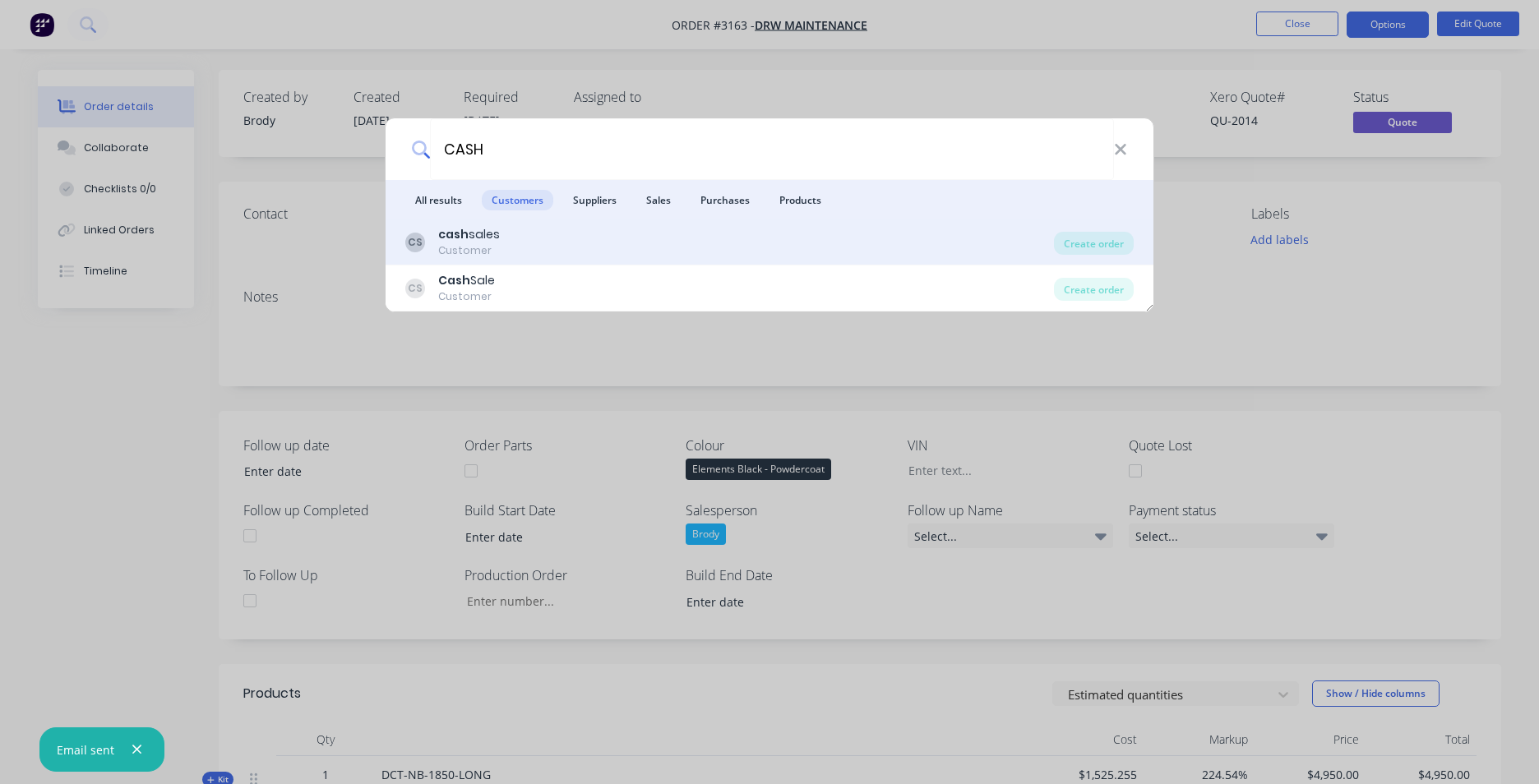
click at [474, 246] on div "Customer" at bounding box center [468, 250] width 62 height 14
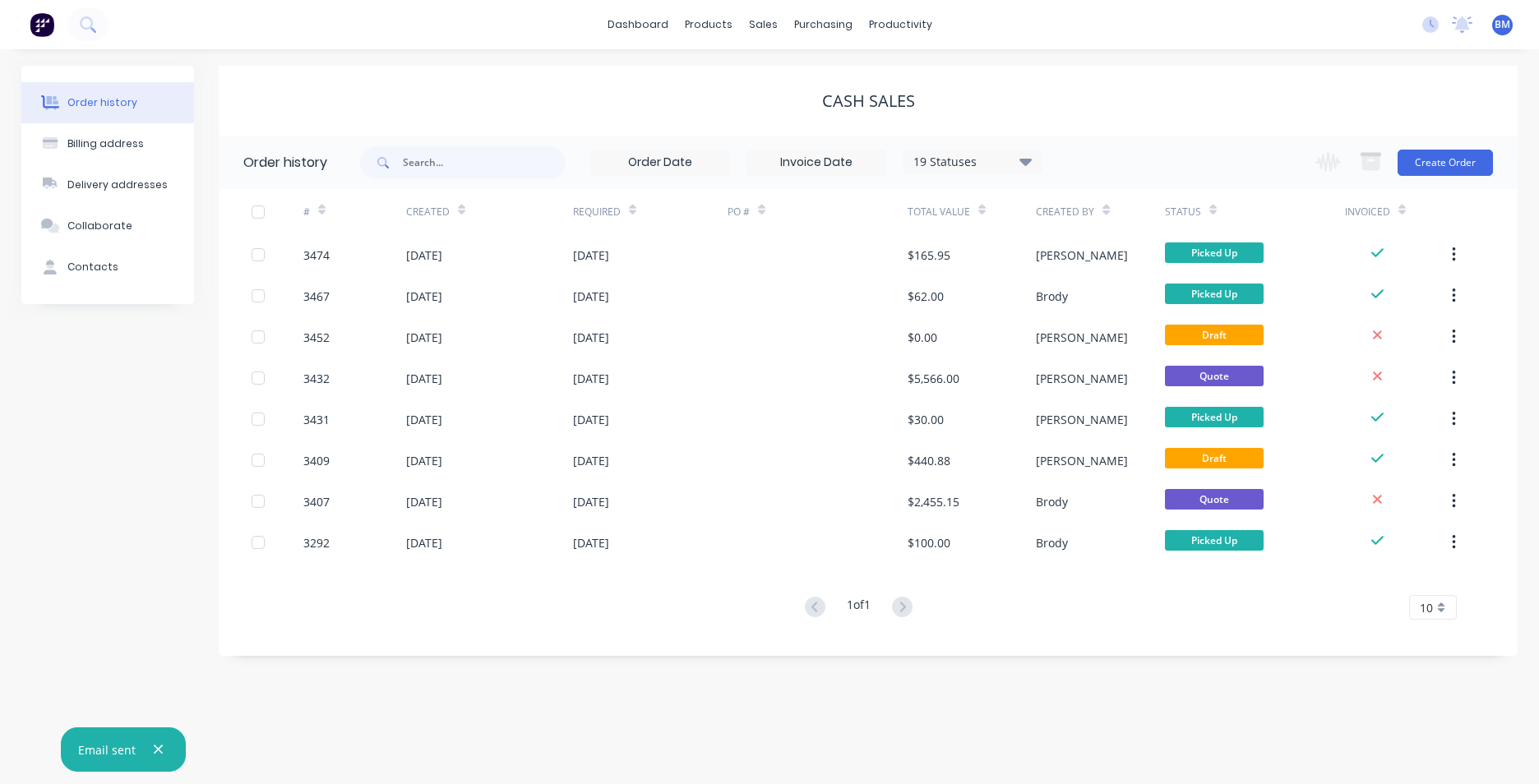
click at [1436, 611] on div "10" at bounding box center [1432, 607] width 47 height 25
click at [1425, 578] on div "35" at bounding box center [1432, 580] width 46 height 29
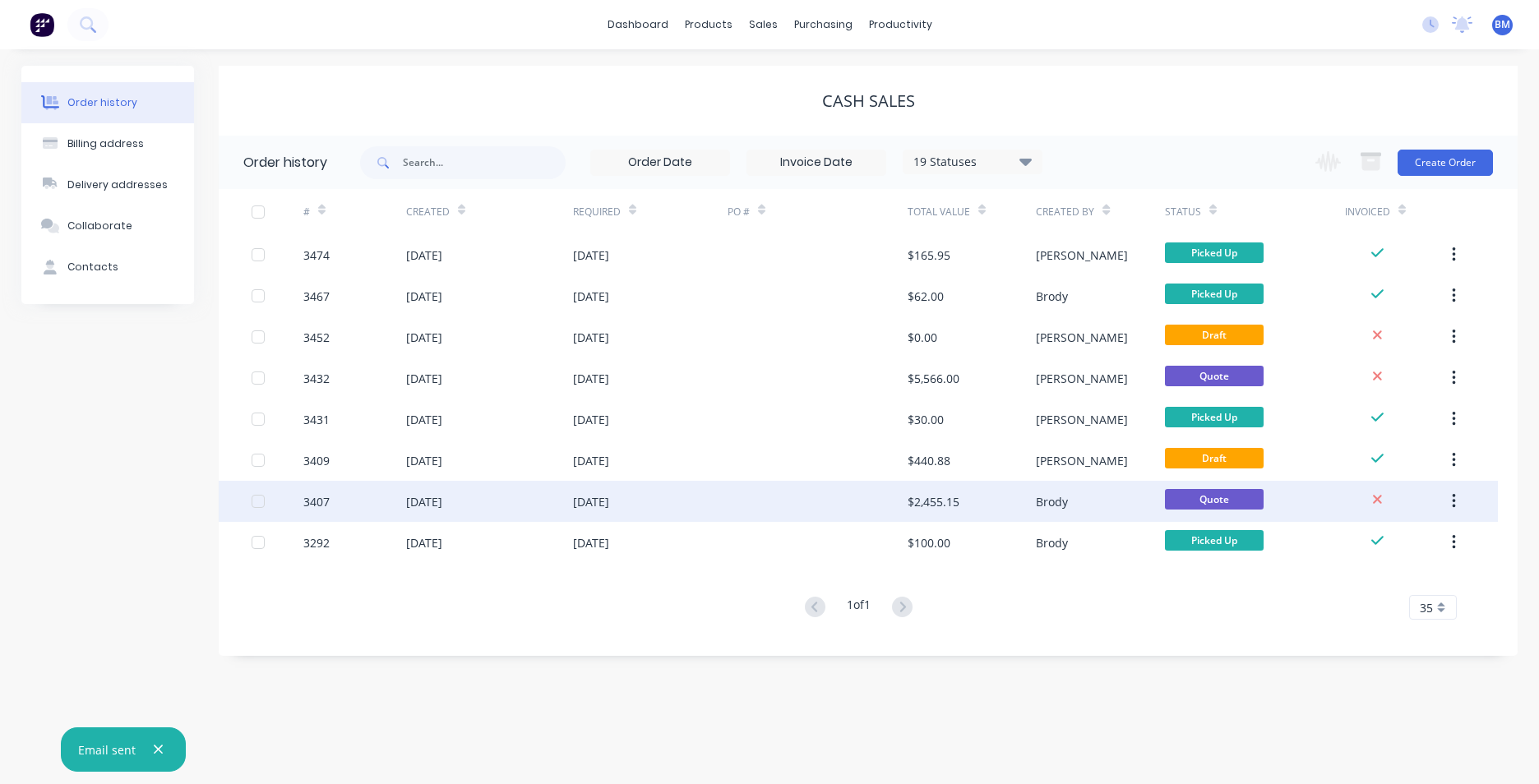
click at [980, 517] on div "$2,455.15" at bounding box center [971, 501] width 128 height 41
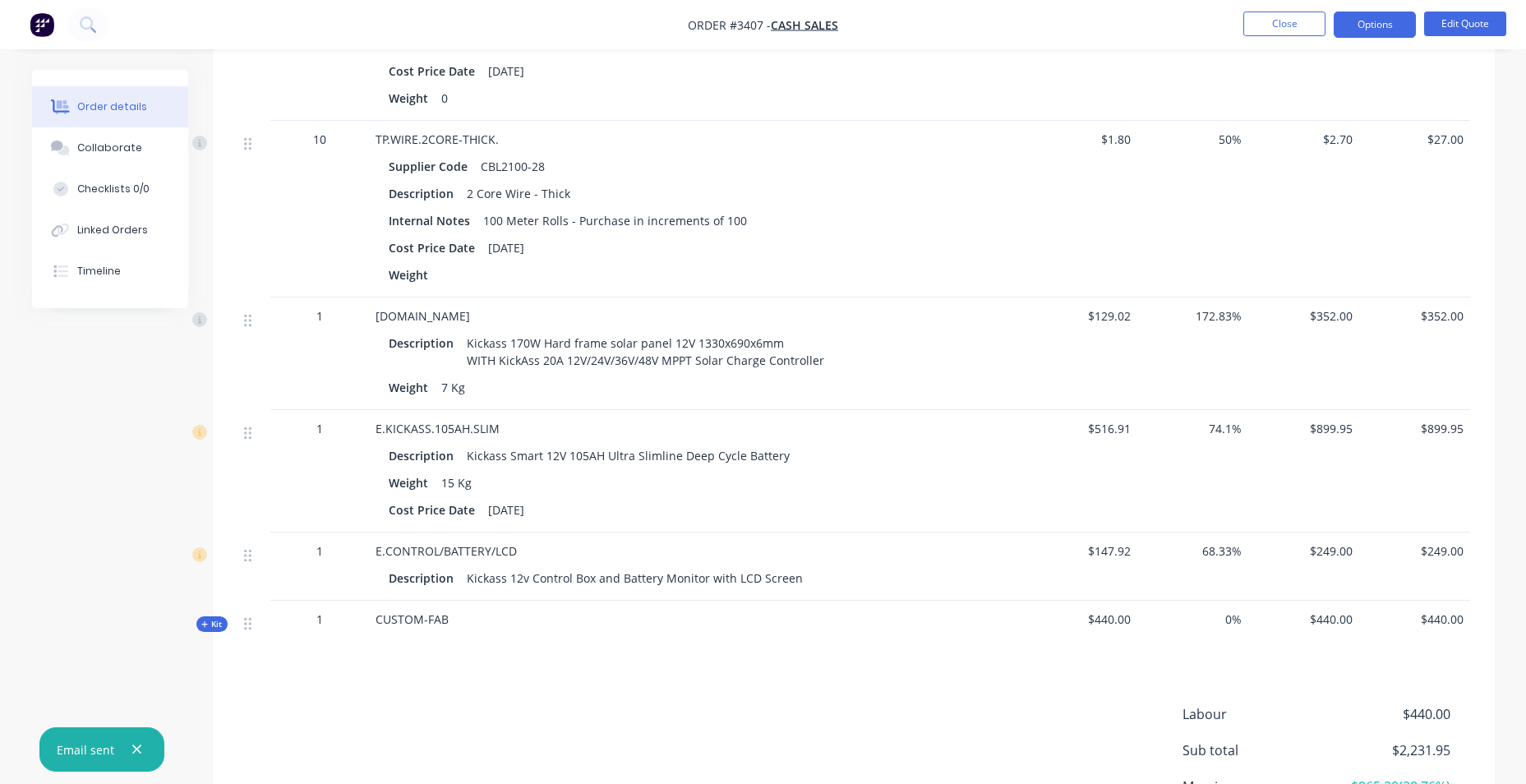
scroll to position [821, 0]
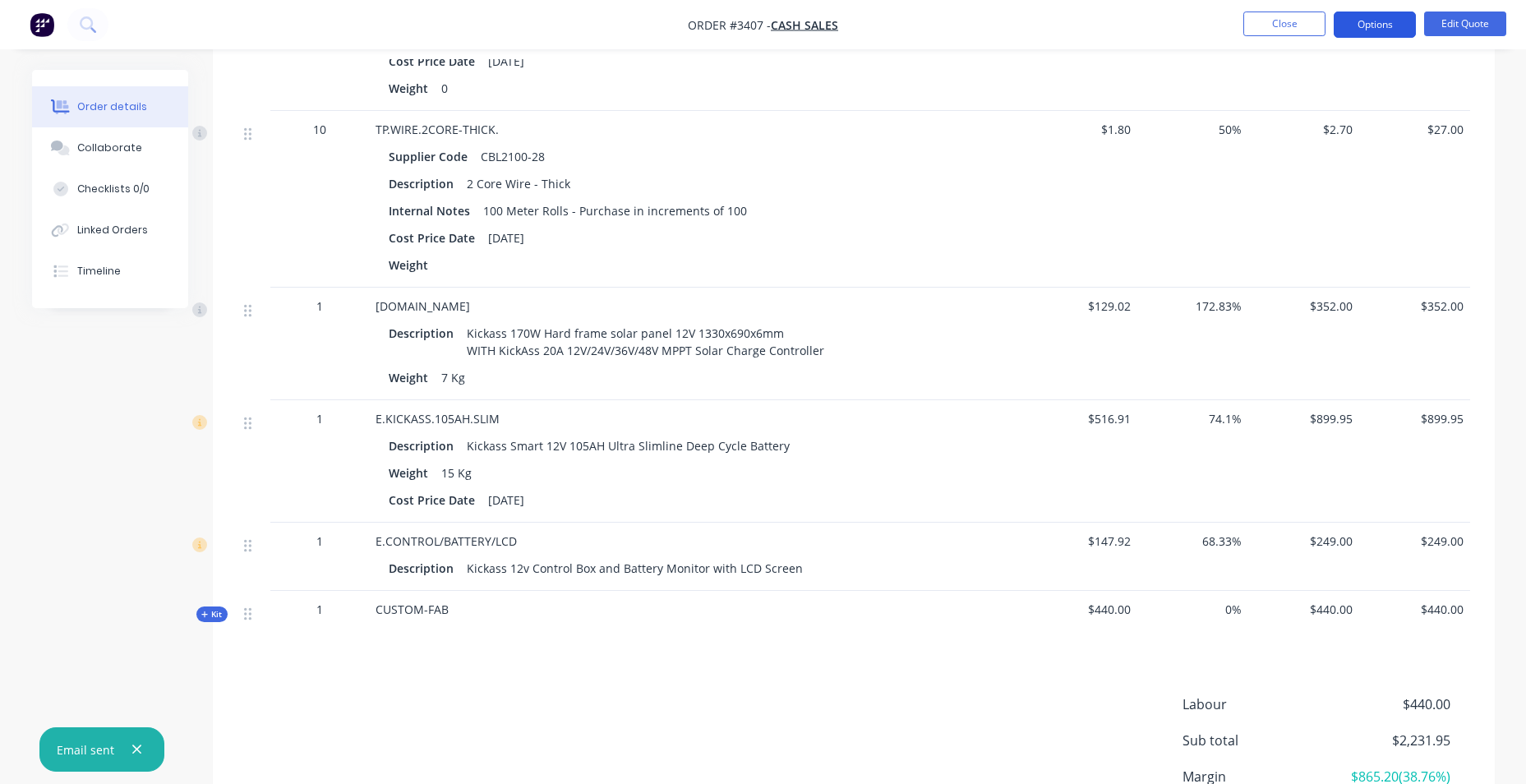
click at [1401, 14] on button "Options" at bounding box center [1374, 25] width 82 height 26
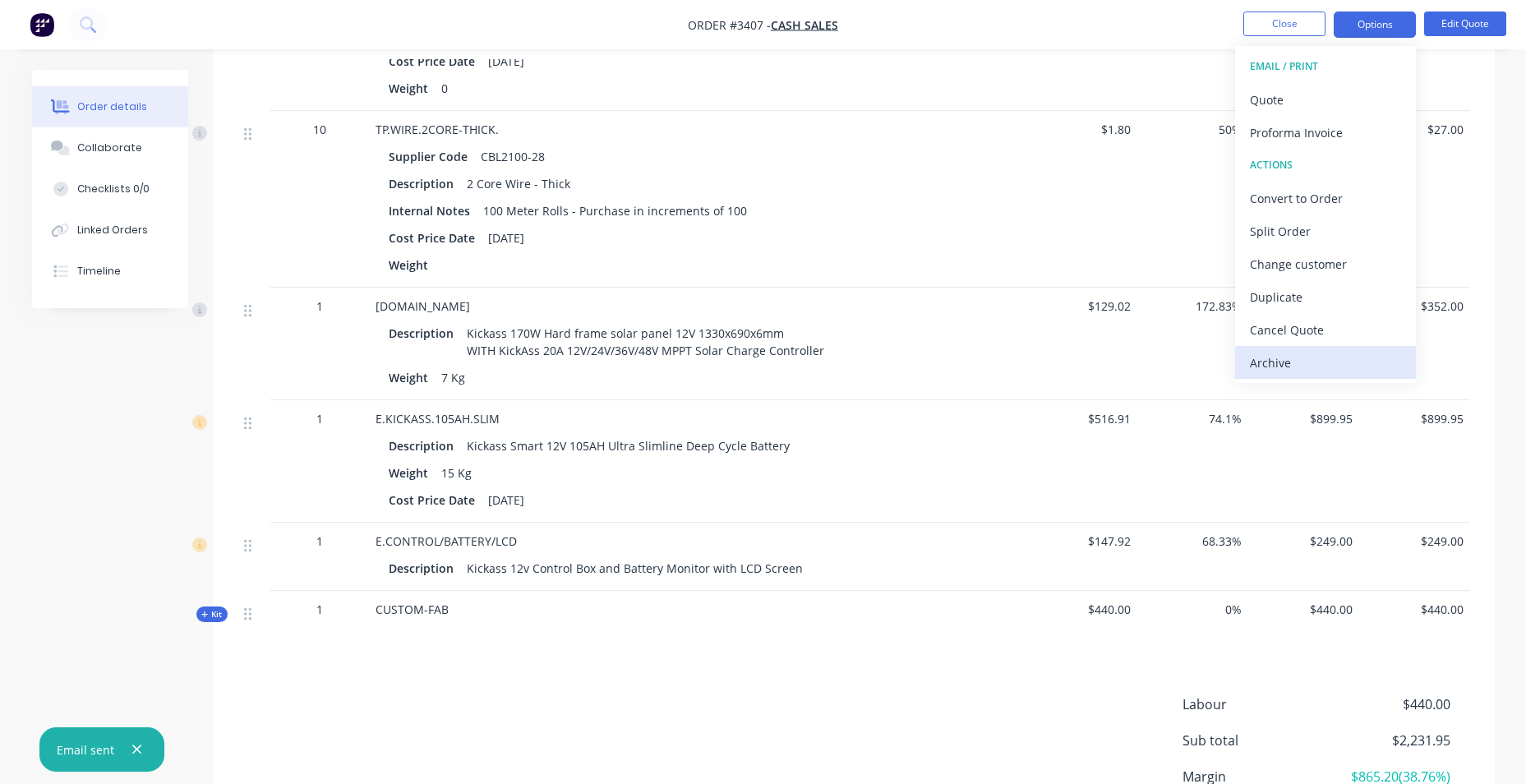
click at [1317, 370] on div "Archive" at bounding box center [1325, 362] width 152 height 24
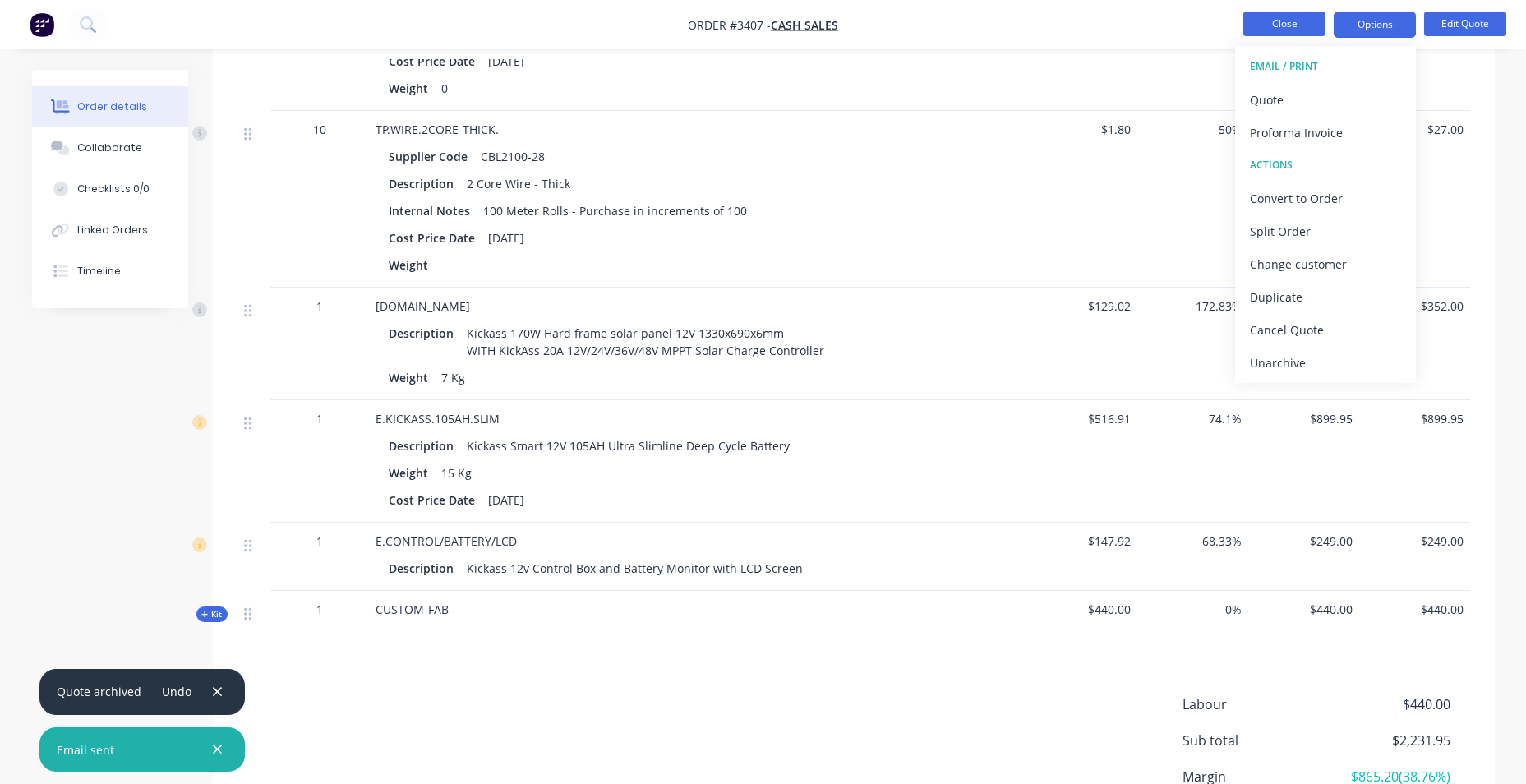
click at [1268, 31] on button "Close" at bounding box center [1284, 24] width 82 height 25
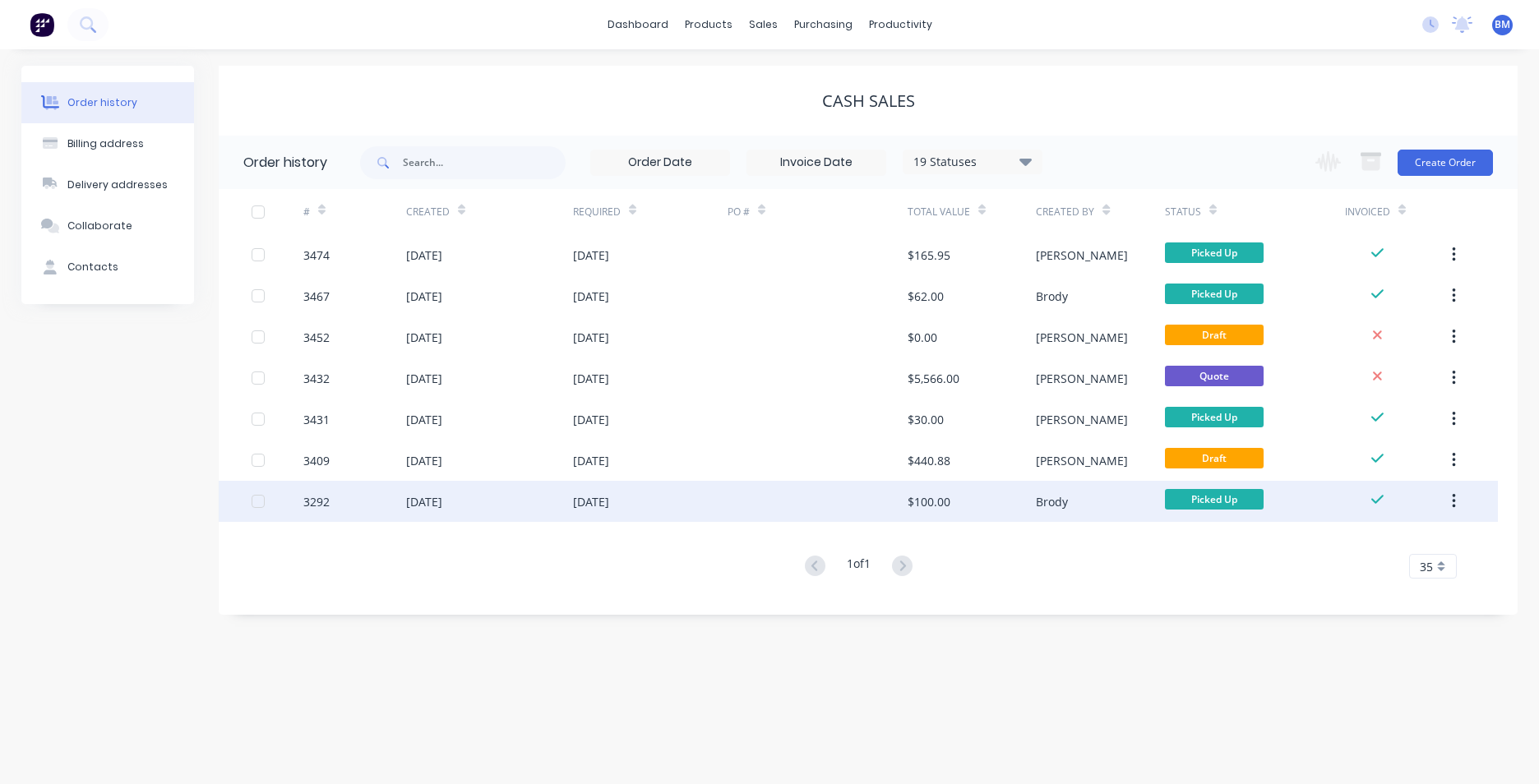
click at [609, 506] on div "[DATE]" at bounding box center [590, 501] width 36 height 17
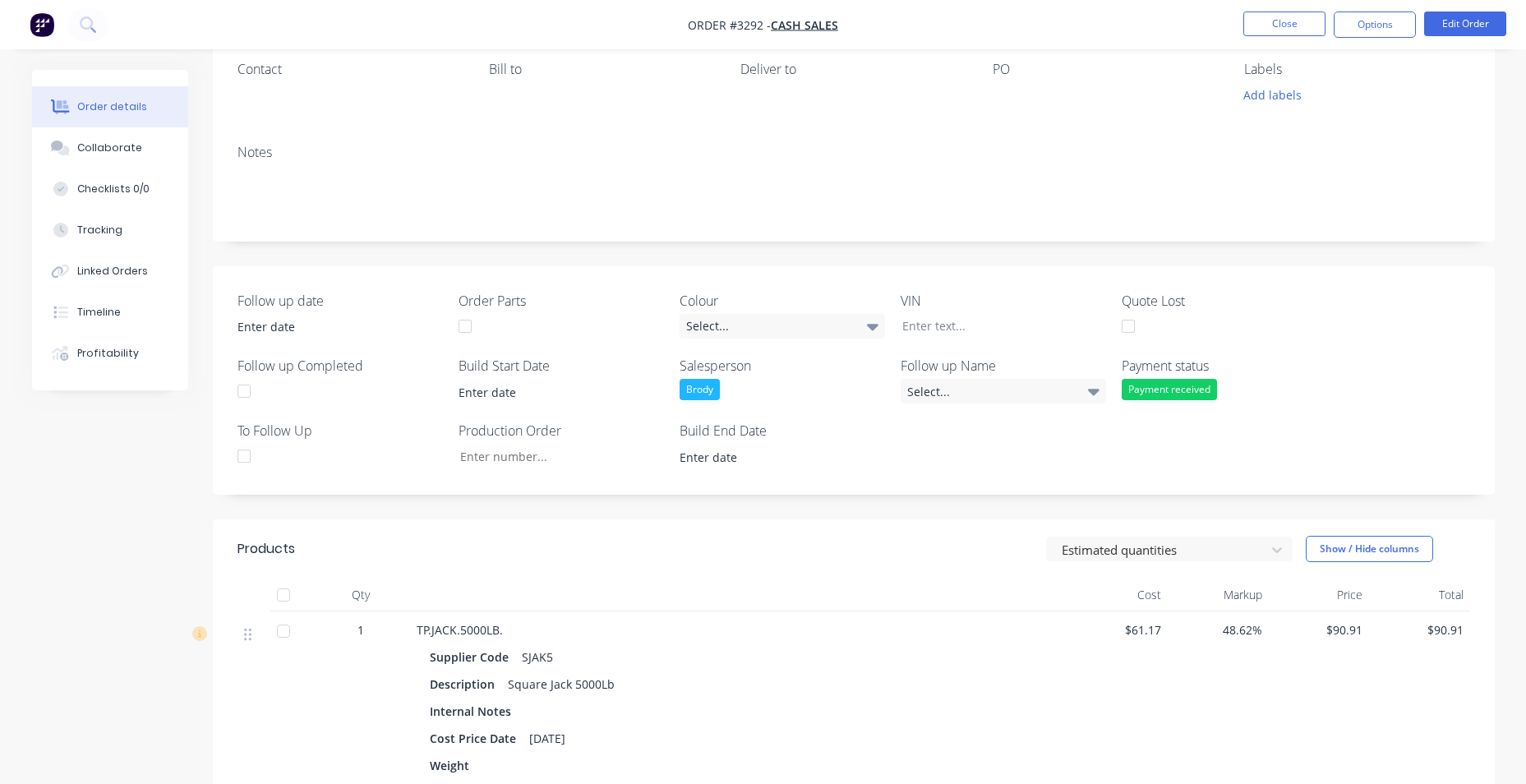
scroll to position [329, 0]
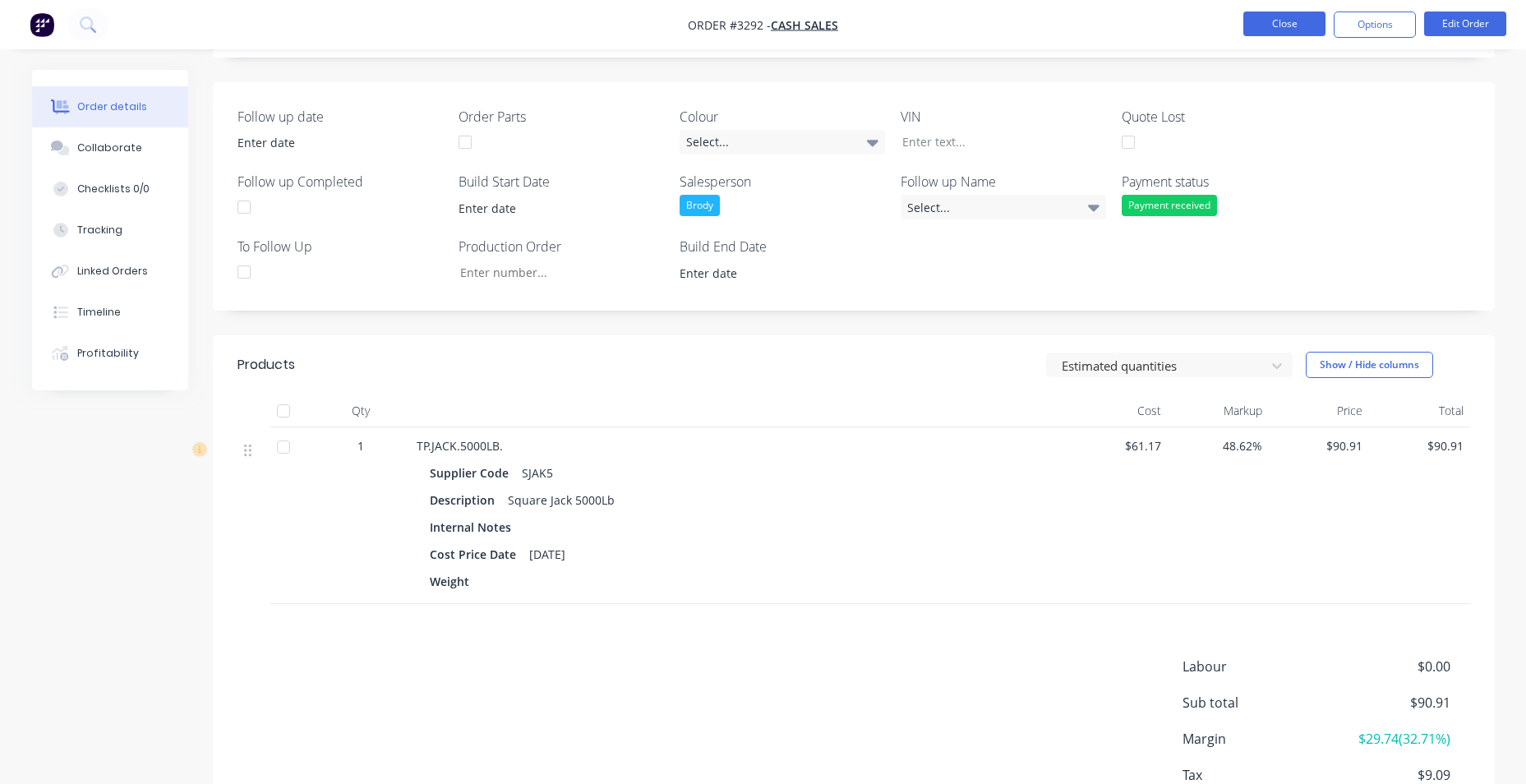
click at [1280, 27] on button "Close" at bounding box center [1284, 24] width 82 height 25
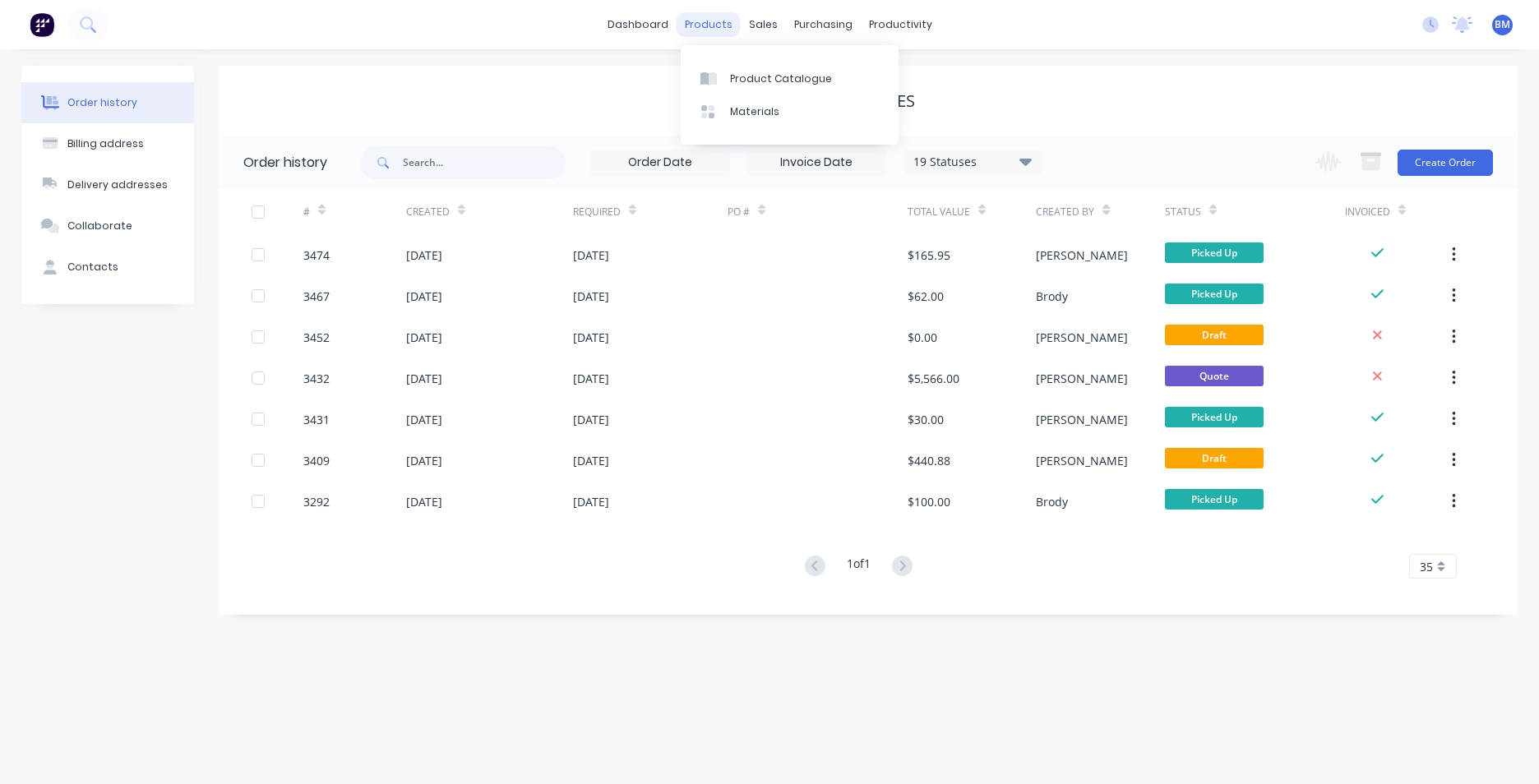
click at [717, 18] on div "products" at bounding box center [709, 25] width 64 height 25
click at [790, 72] on div "Sales Orders" at bounding box center [824, 78] width 68 height 14
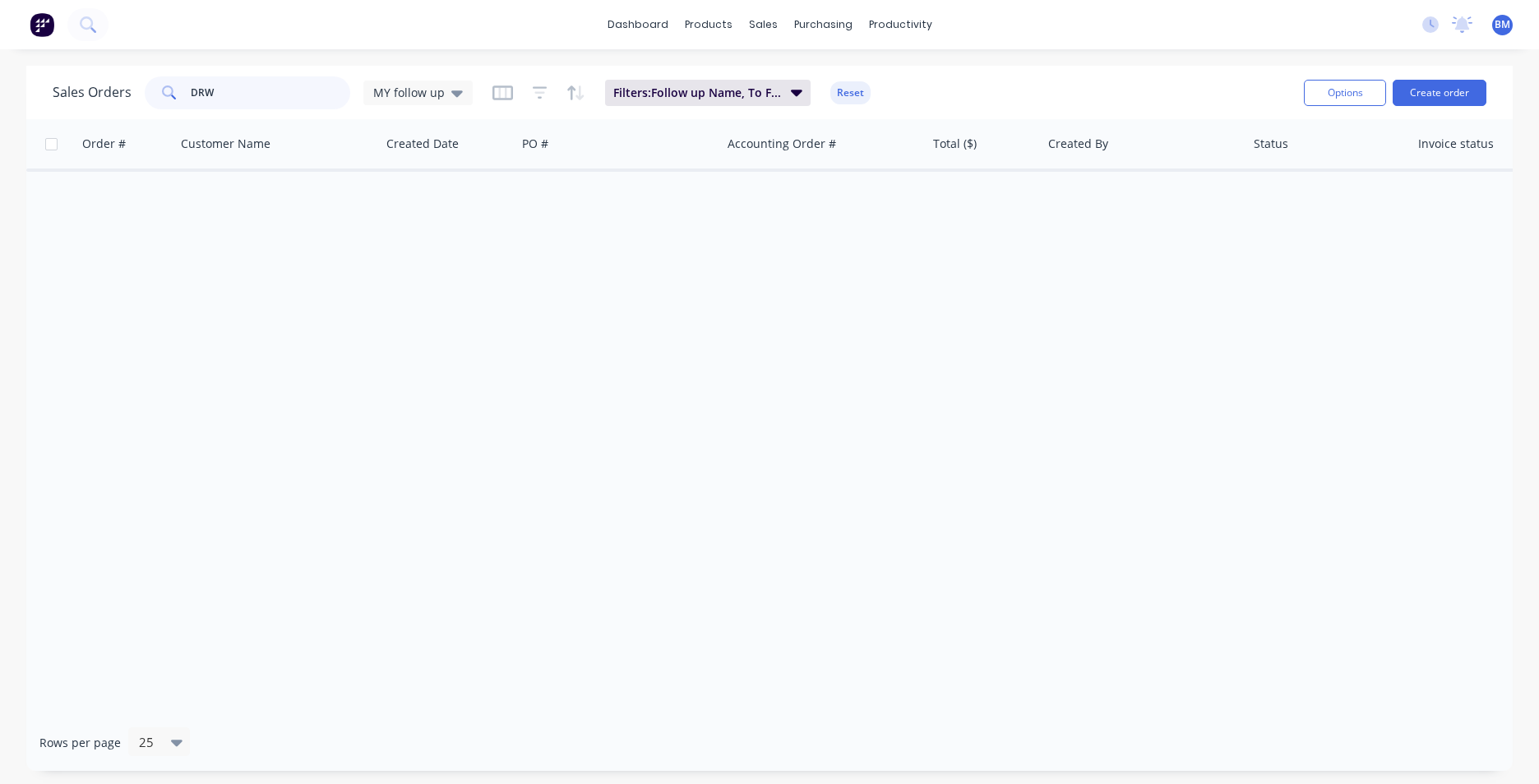
drag, startPoint x: 218, startPoint y: 97, endPoint x: 86, endPoint y: 102, distance: 132.1
click at [86, 102] on div "Sales Orders DRW MY follow up" at bounding box center [263, 92] width 420 height 33
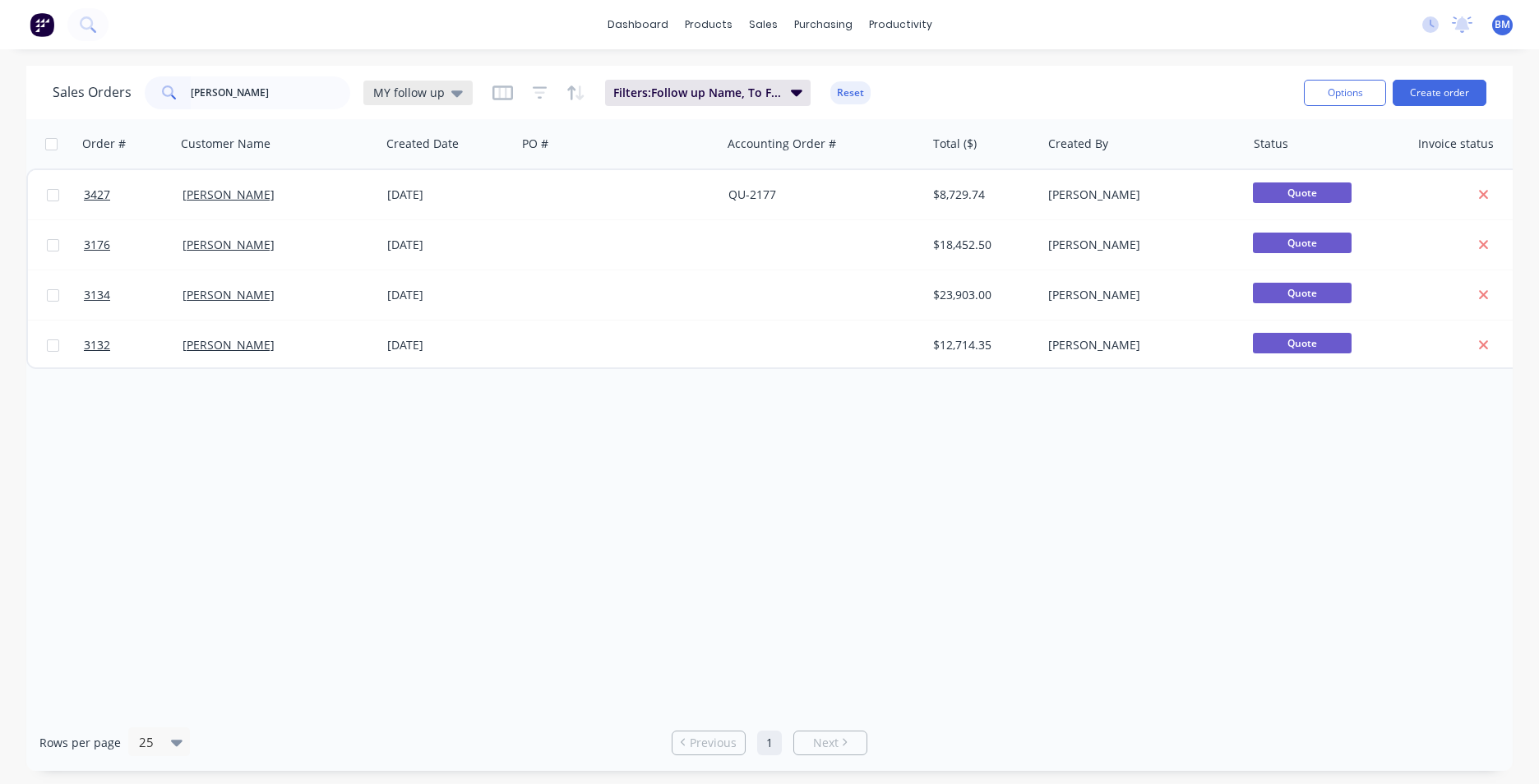
click at [455, 98] on icon at bounding box center [457, 92] width 12 height 18
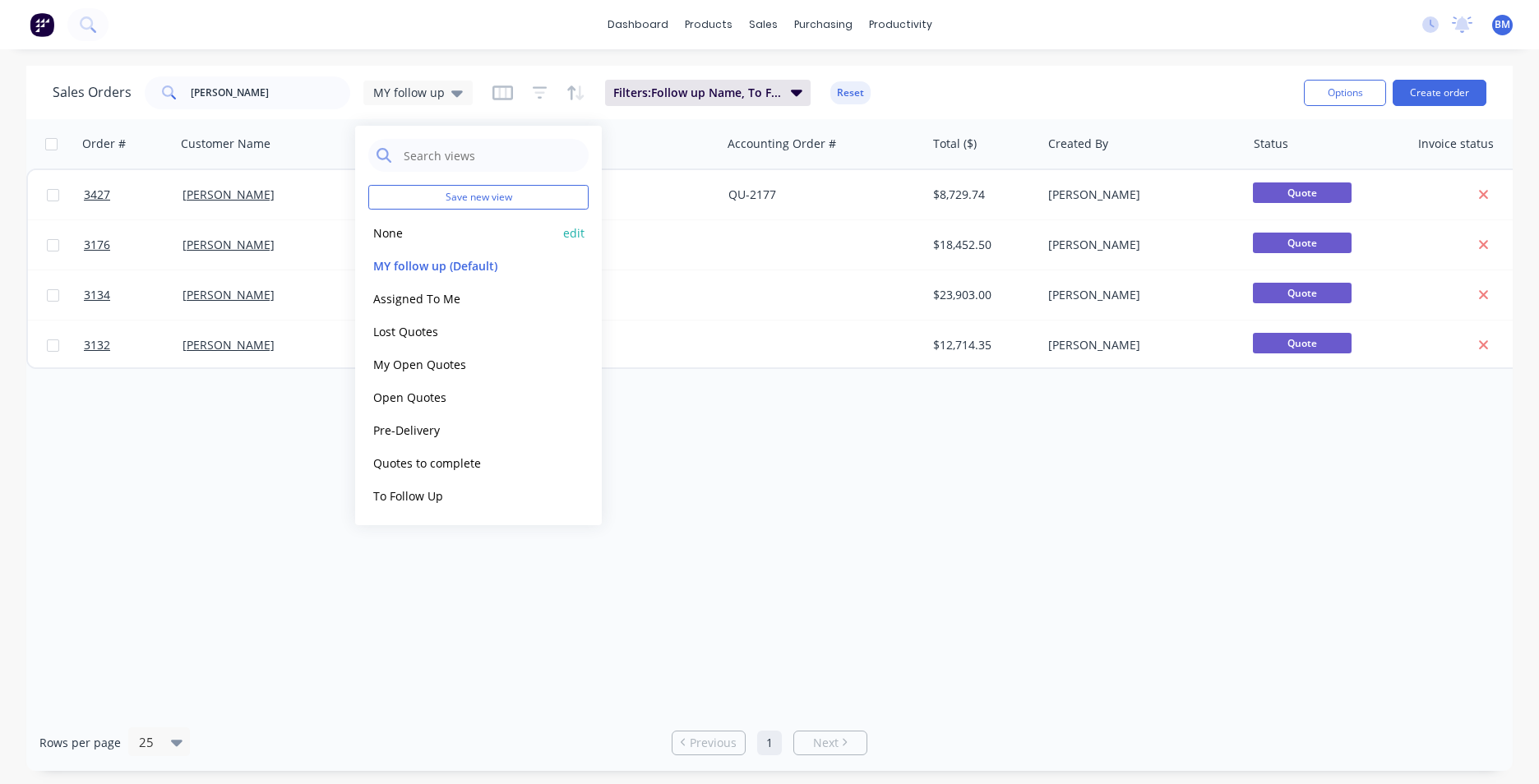
click at [392, 235] on button "None" at bounding box center [462, 233] width 187 height 19
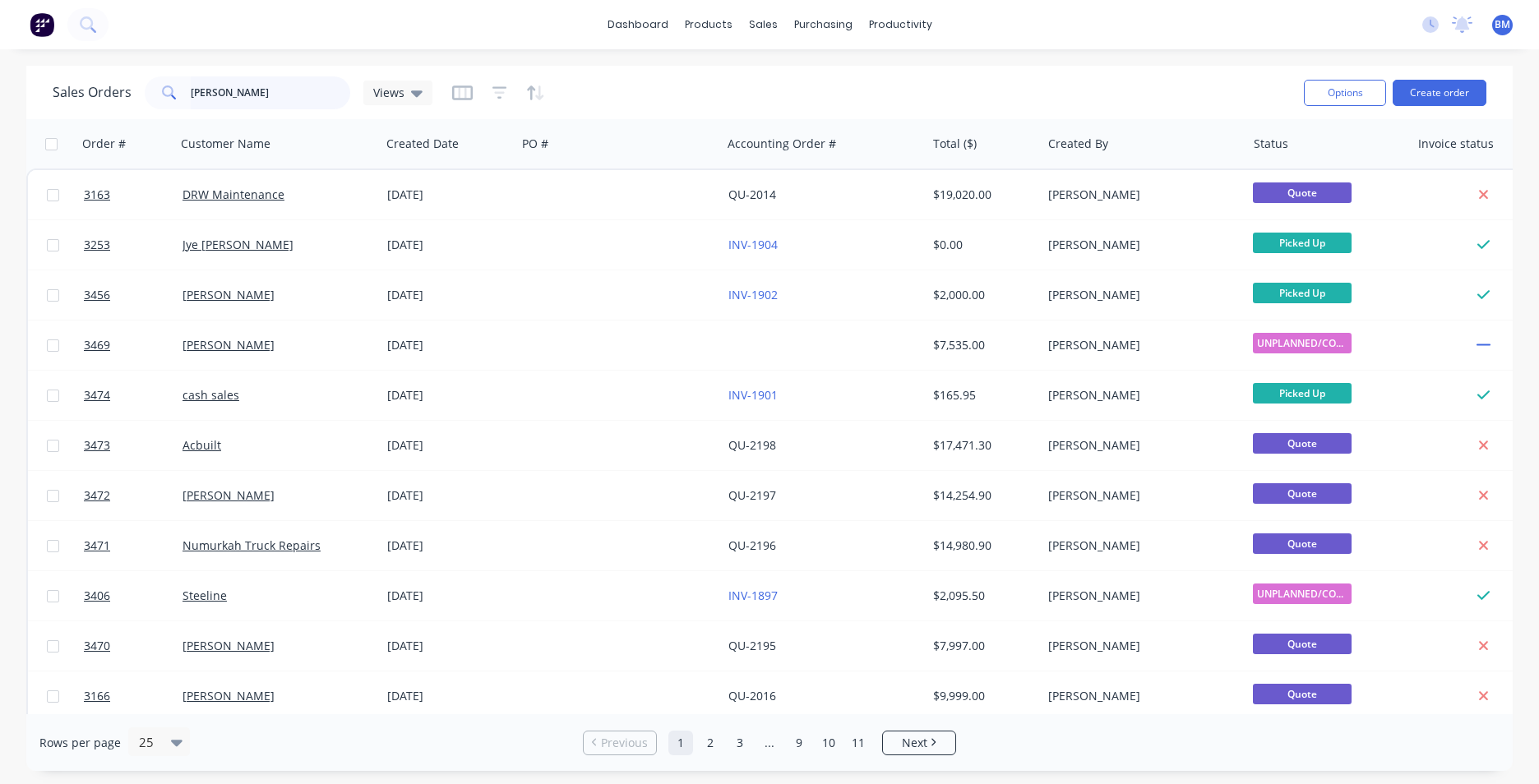
click at [296, 104] on input "[PERSON_NAME]" at bounding box center [270, 92] width 160 height 33
type input "[PERSON_NAME]"
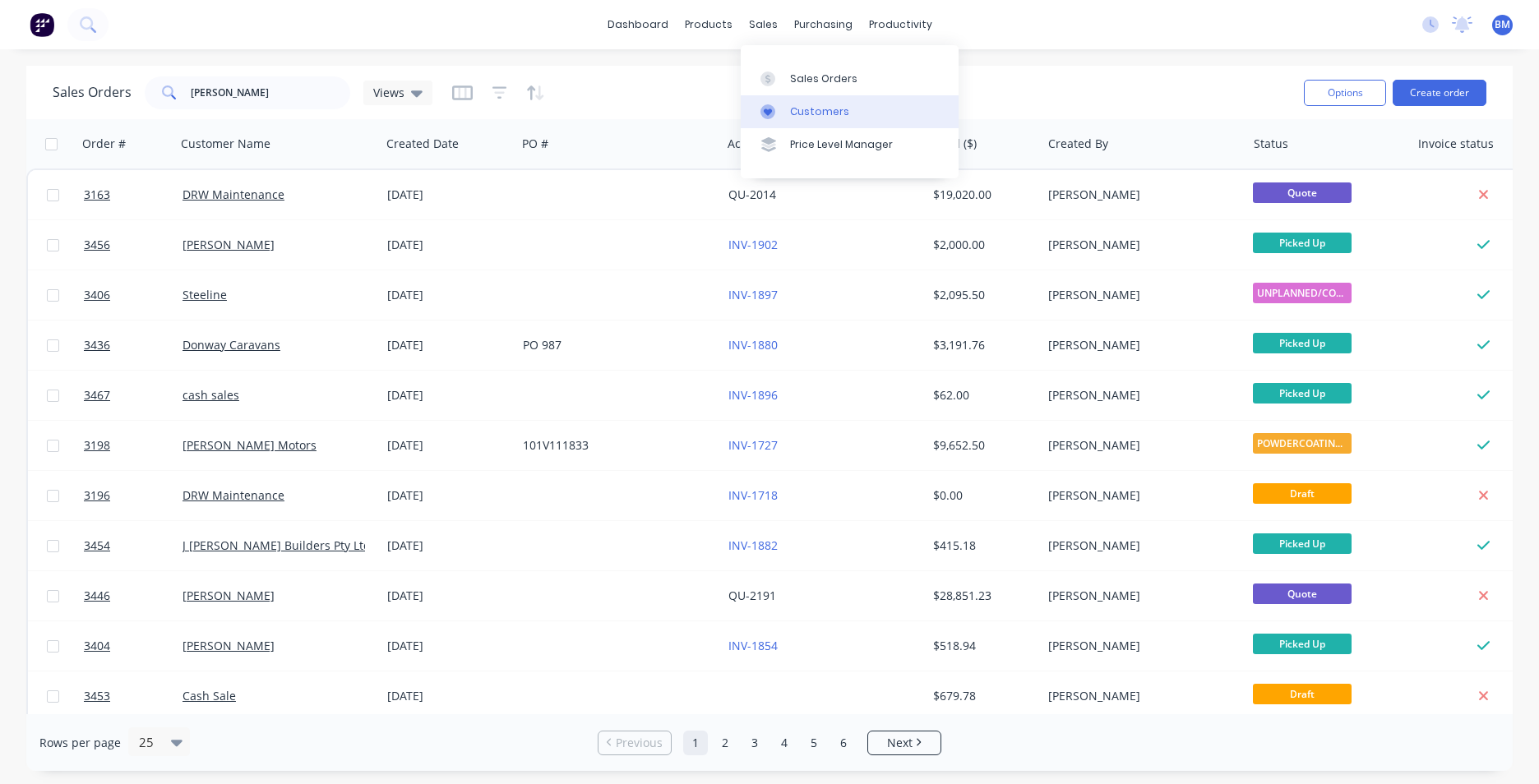
click at [795, 127] on link "Customers" at bounding box center [849, 112] width 218 height 33
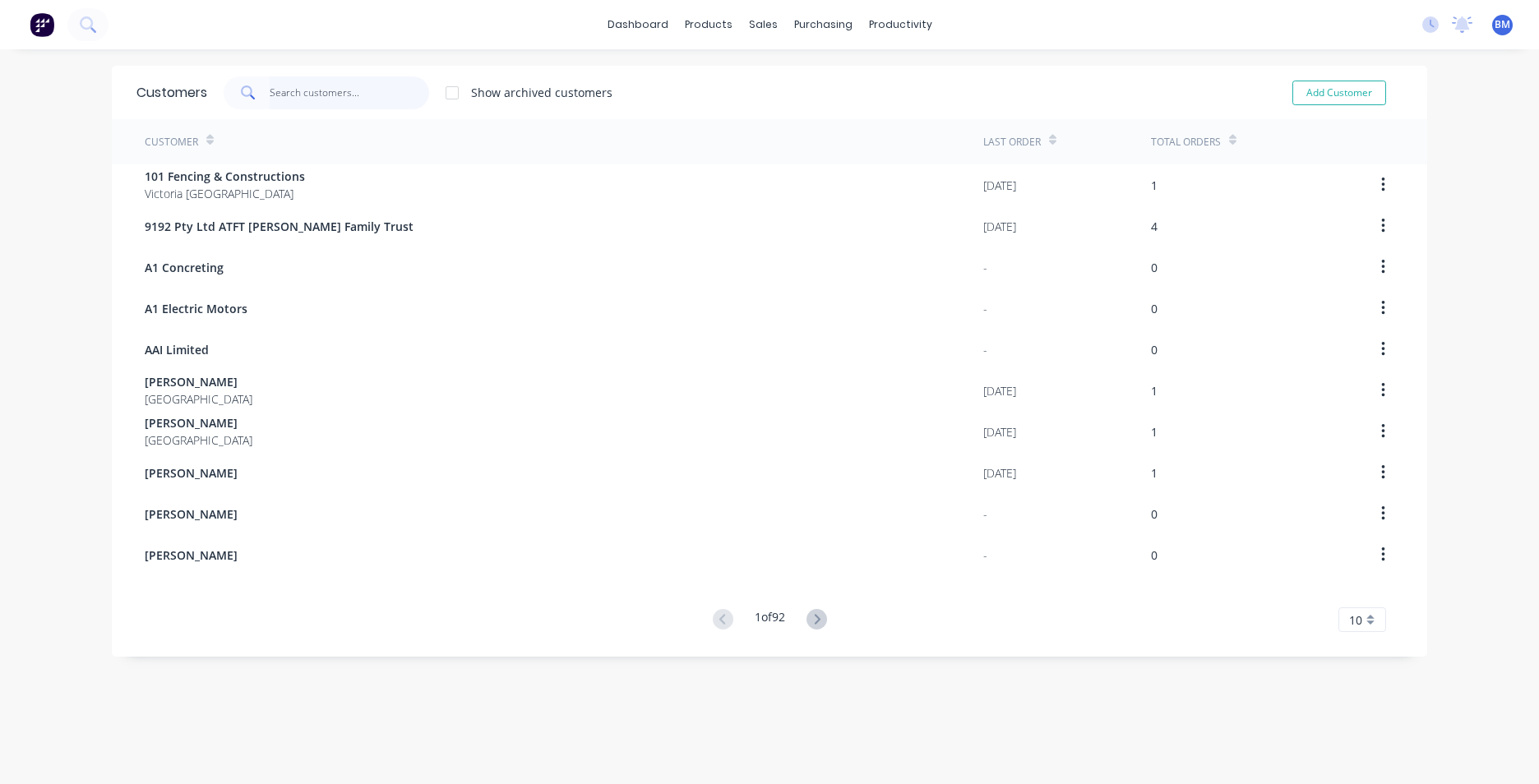
click at [314, 90] on input "text" at bounding box center [349, 92] width 160 height 33
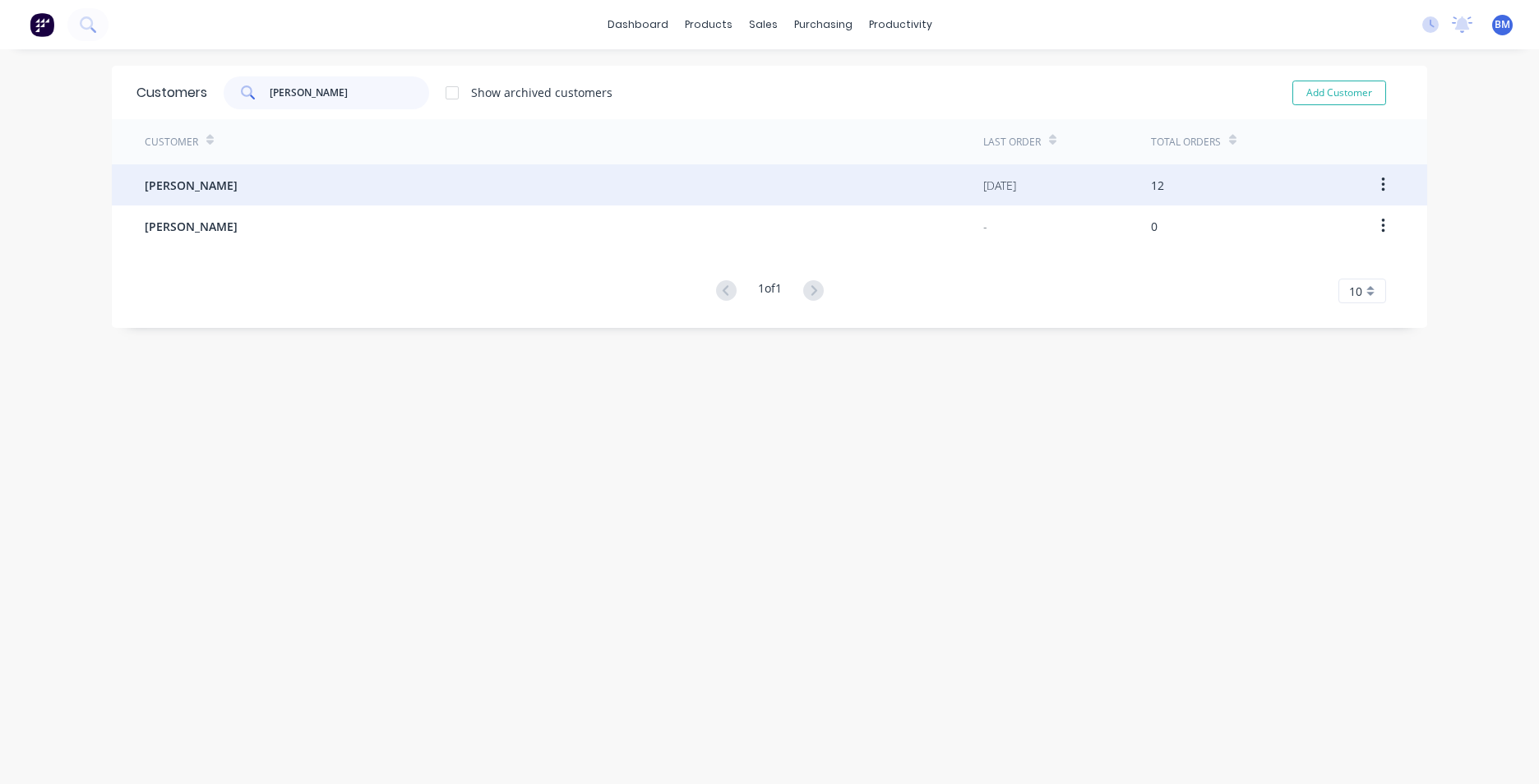
type input "[PERSON_NAME]"
click at [518, 203] on div "[PERSON_NAME]" at bounding box center [564, 185] width 839 height 41
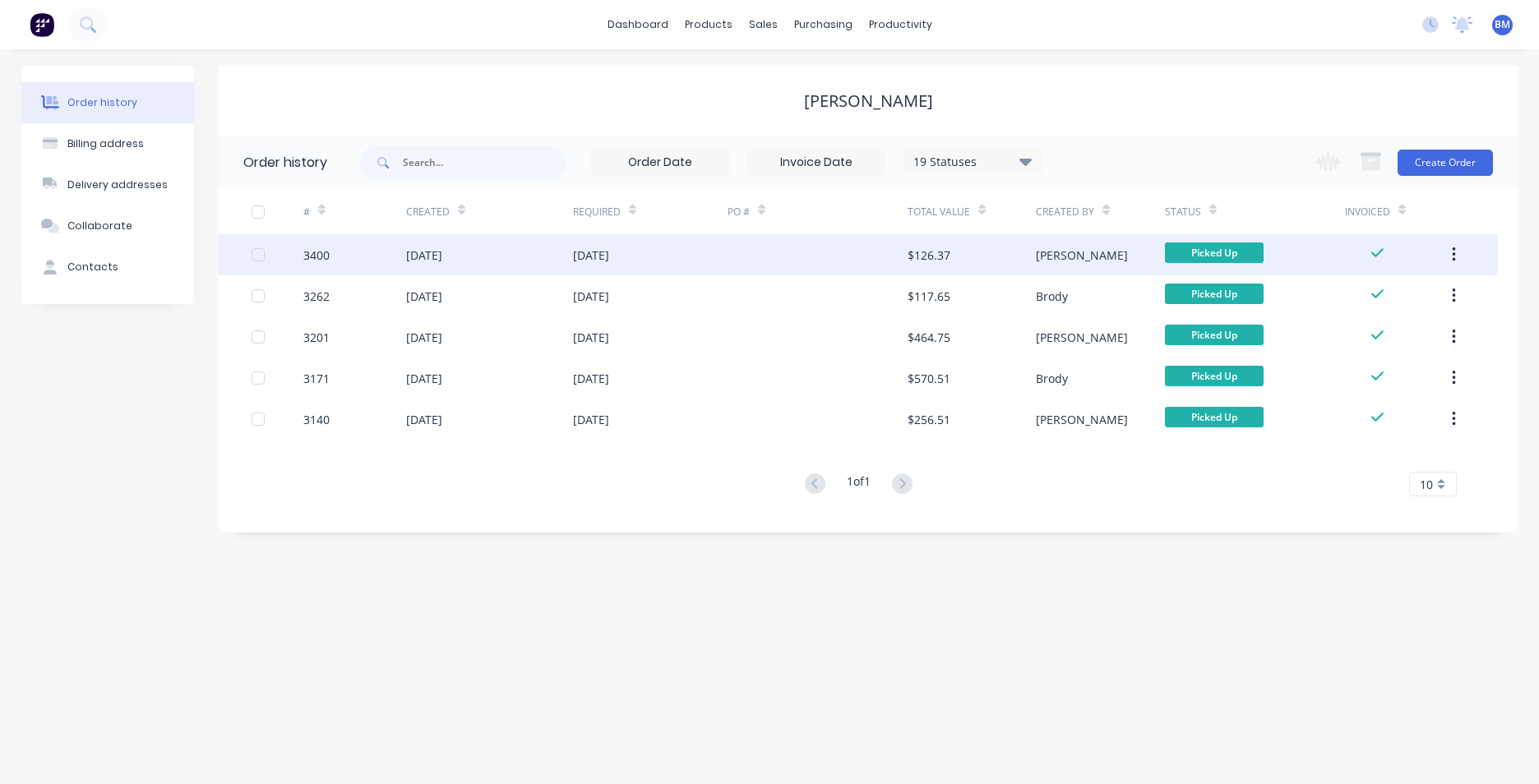
click at [609, 258] on div "[DATE]" at bounding box center [590, 255] width 36 height 17
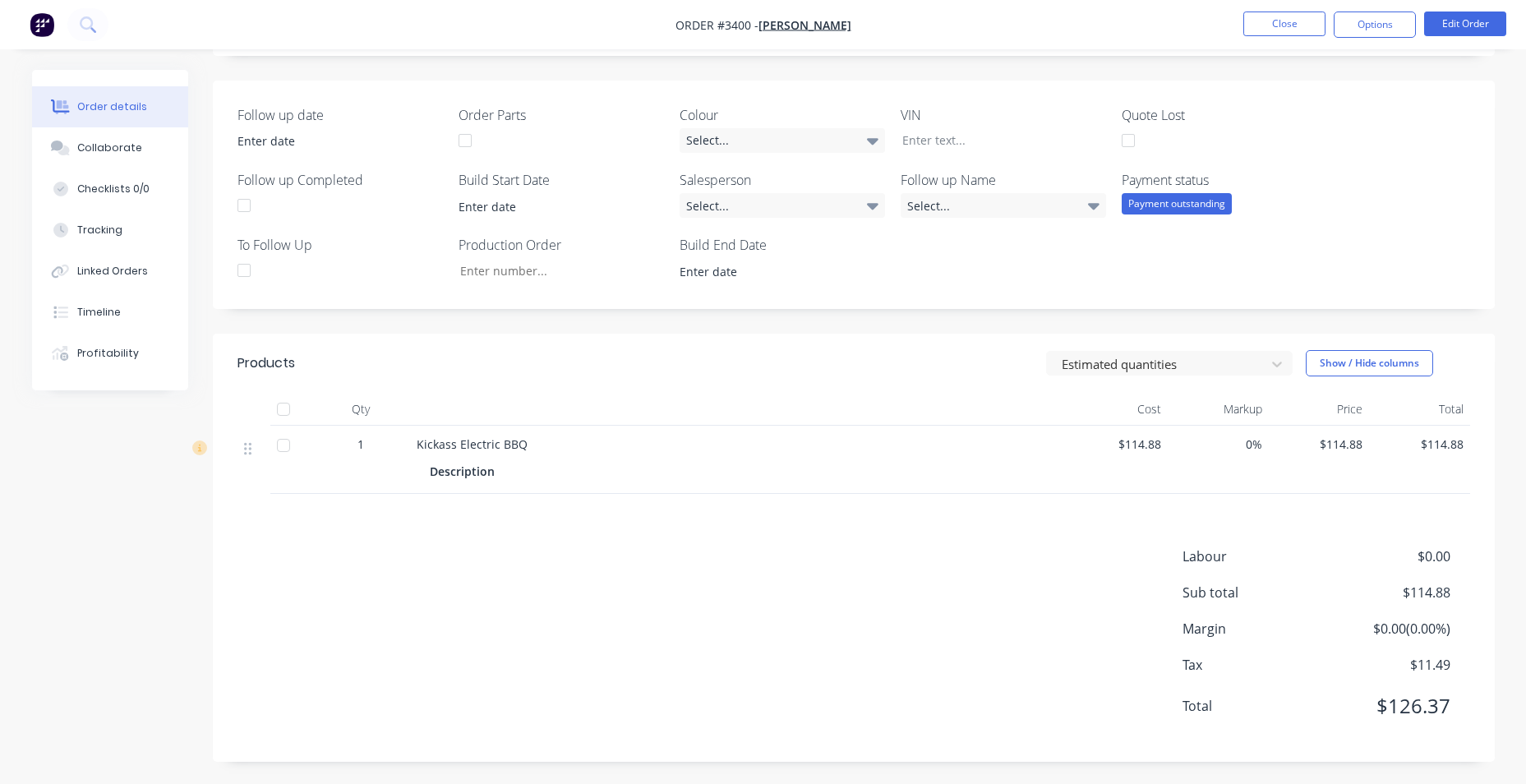
scroll to position [333, 0]
click at [1371, 30] on button "Options" at bounding box center [1374, 25] width 82 height 26
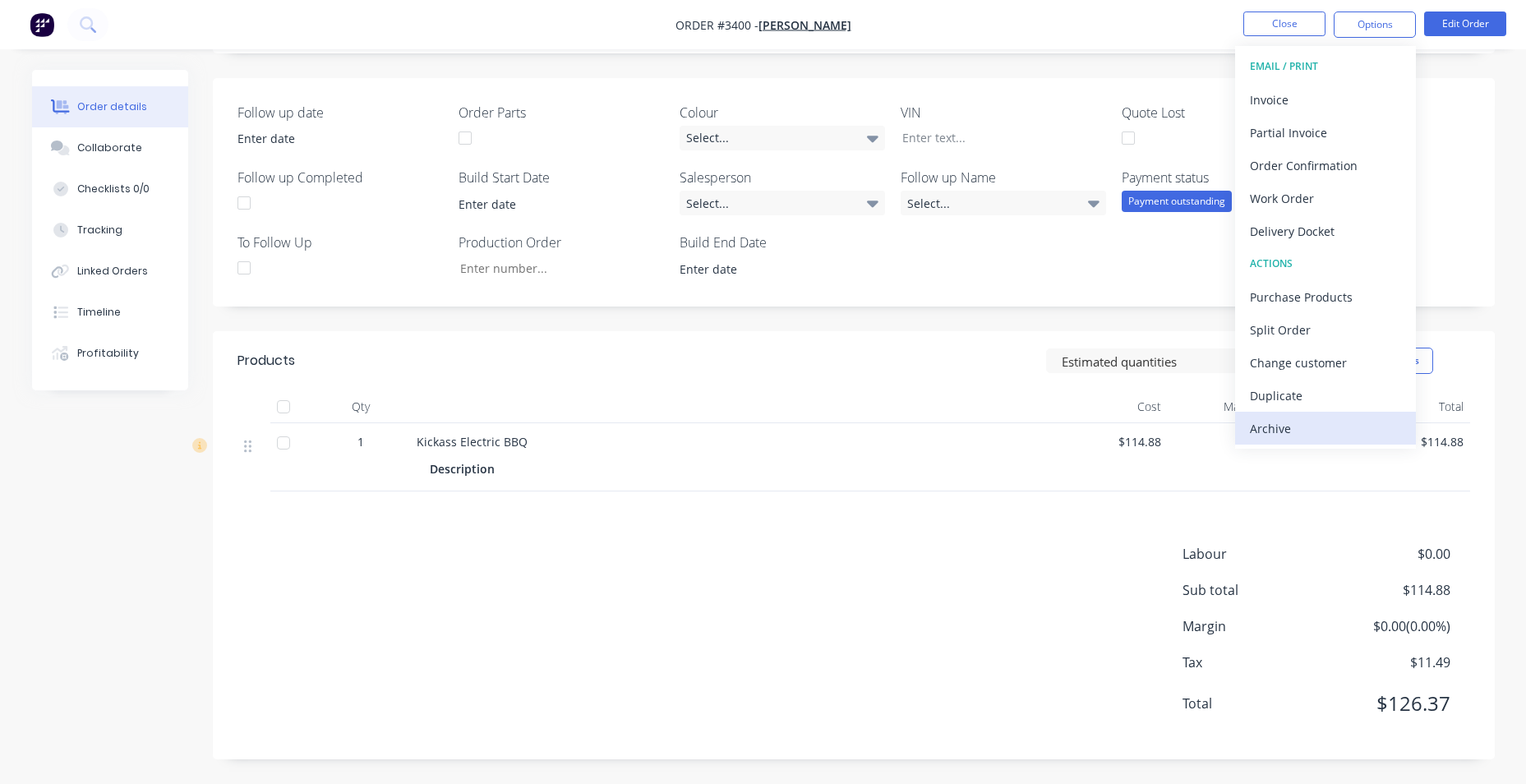
click at [1269, 417] on div "Archive" at bounding box center [1325, 428] width 152 height 24
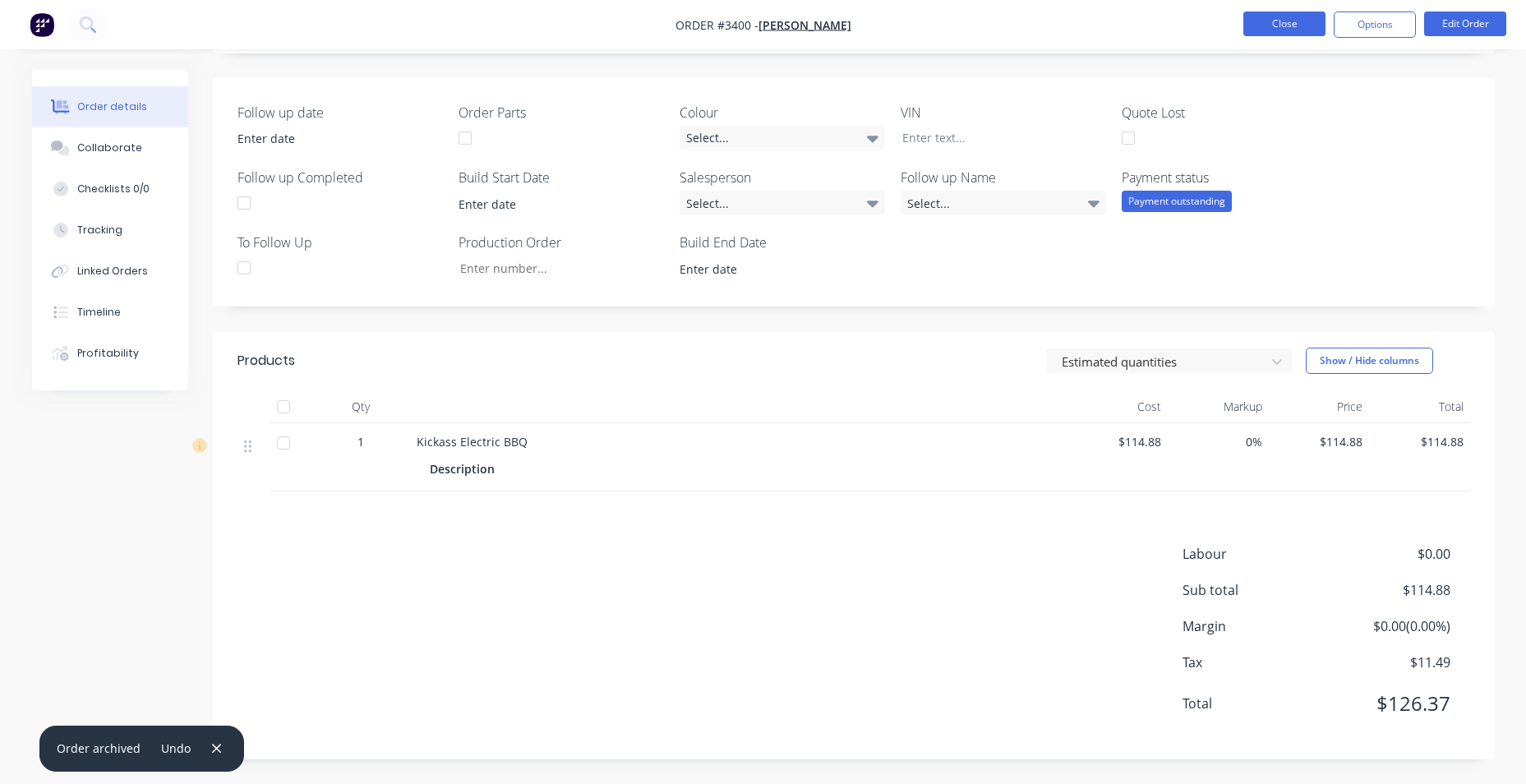
click at [1280, 33] on button "Close" at bounding box center [1284, 24] width 82 height 25
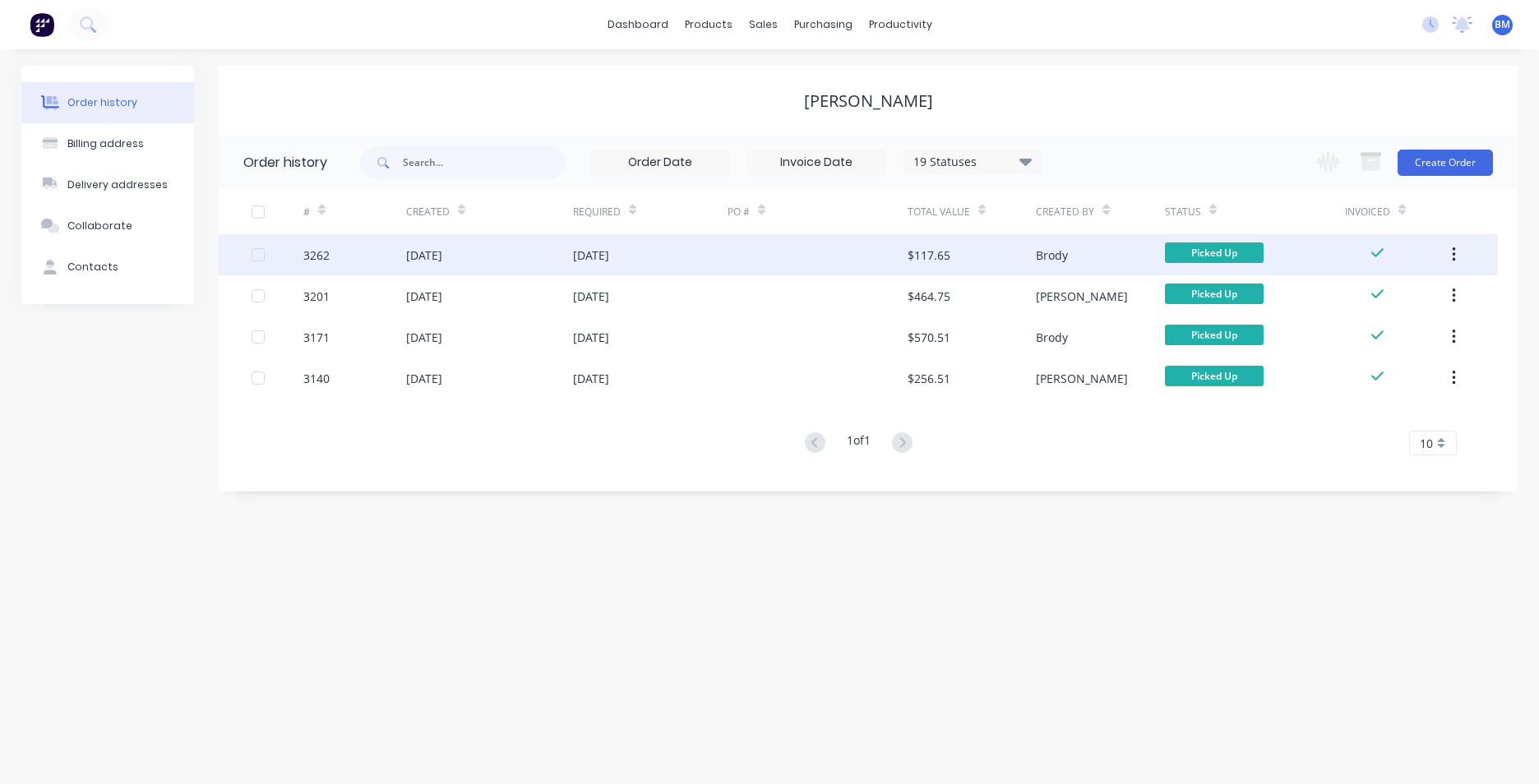
click at [886, 253] on div at bounding box center [817, 255] width 180 height 41
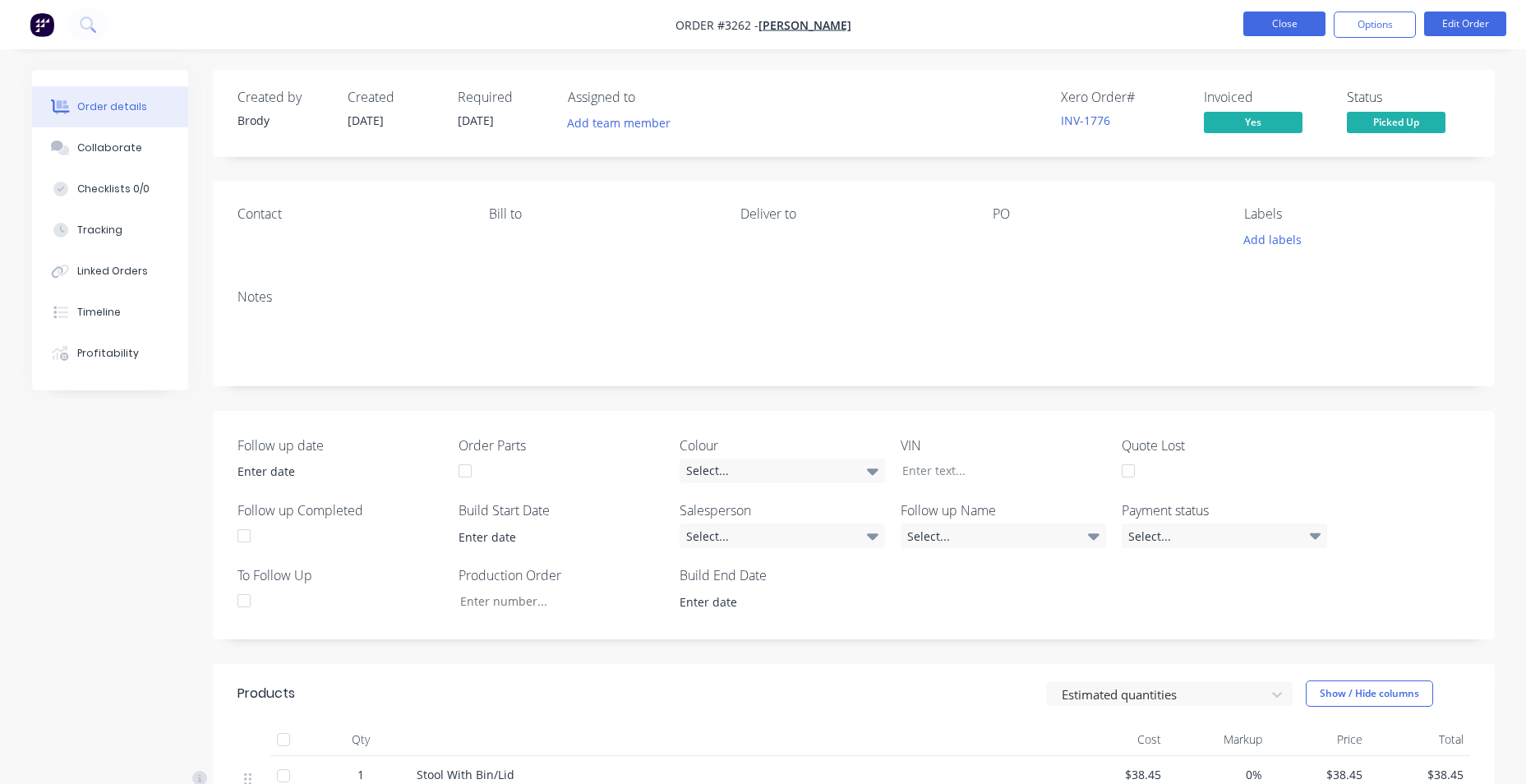
click at [1271, 26] on button "Close" at bounding box center [1284, 24] width 82 height 25
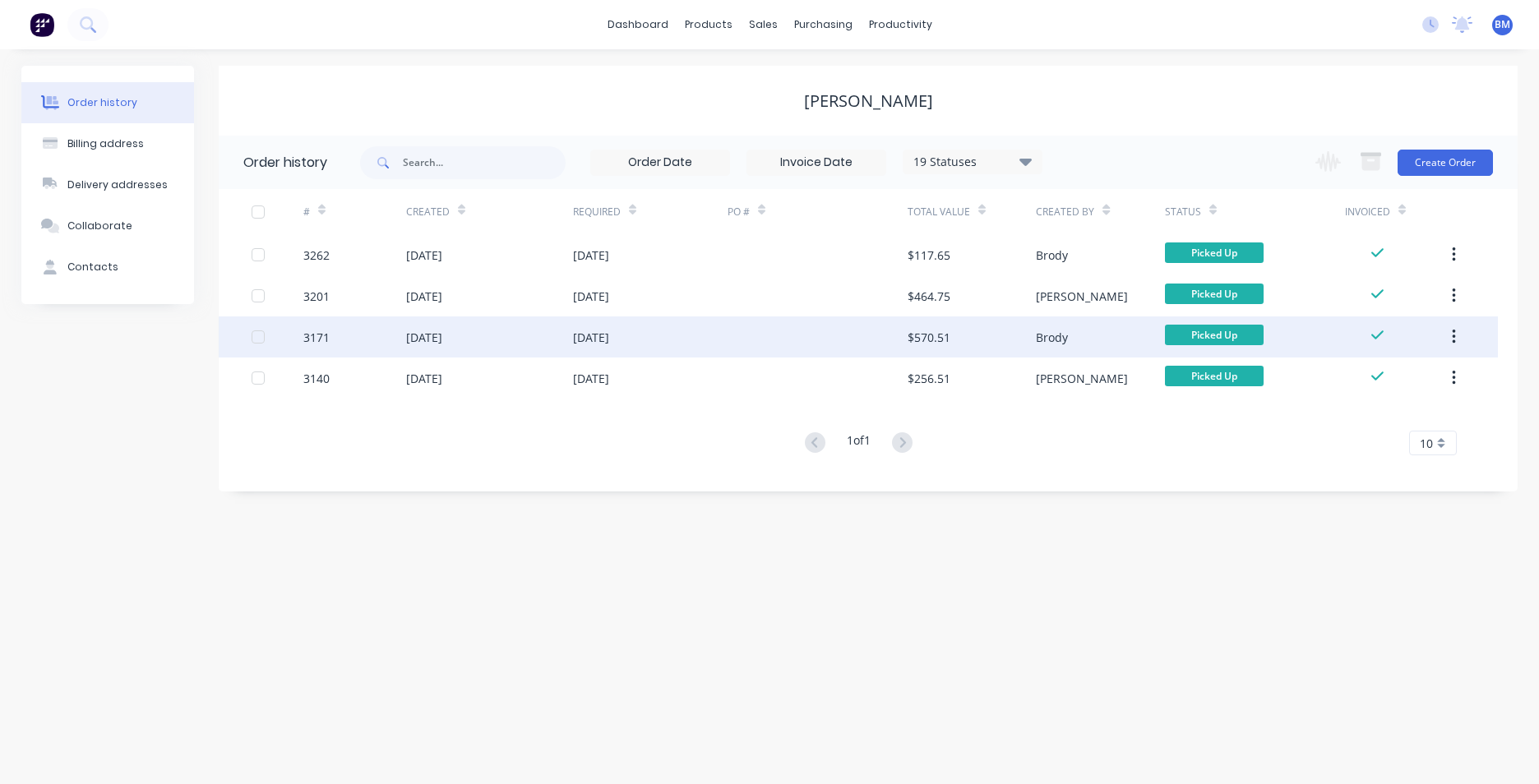
click at [430, 341] on div "[DATE]" at bounding box center [424, 337] width 36 height 17
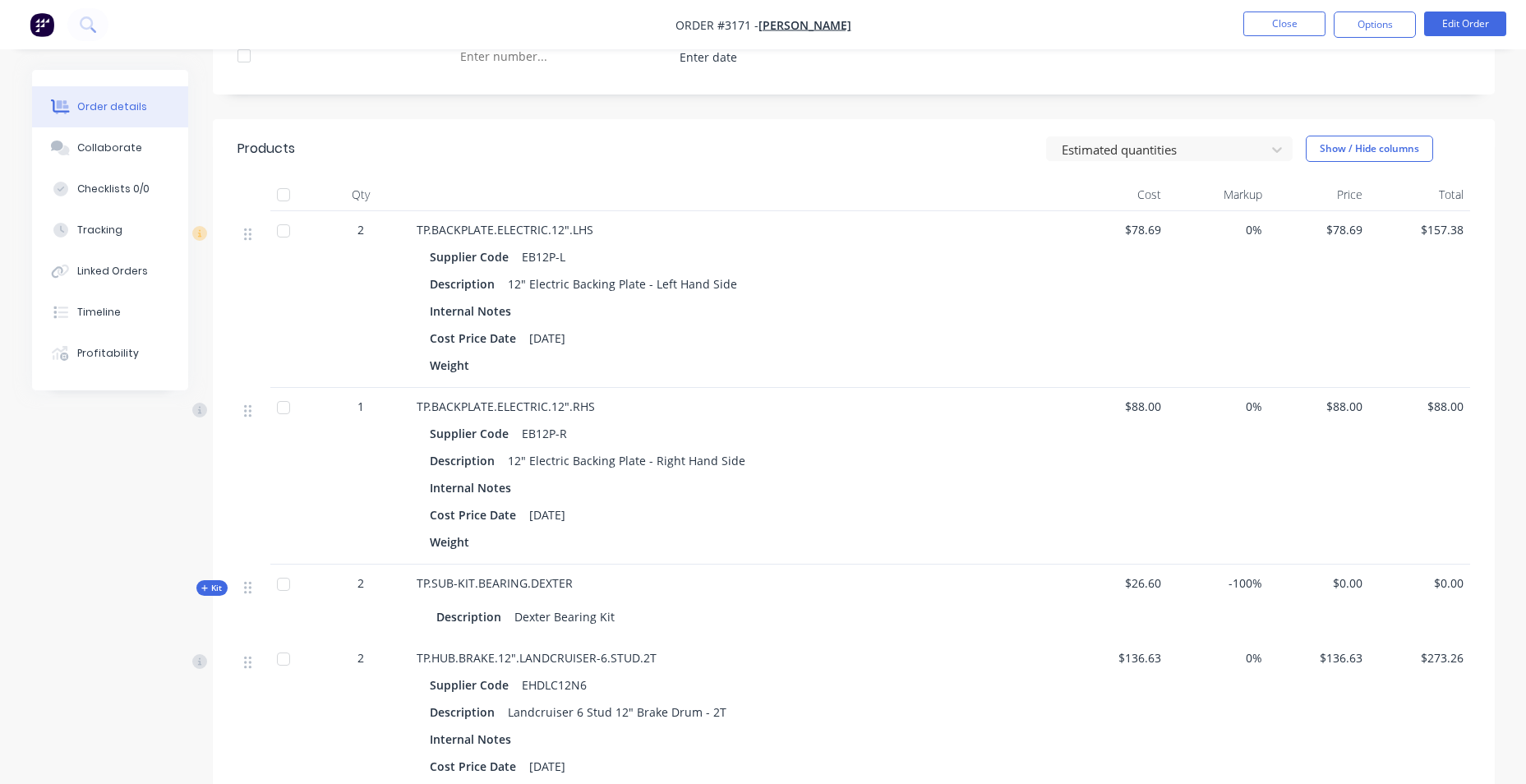
scroll to position [329, 0]
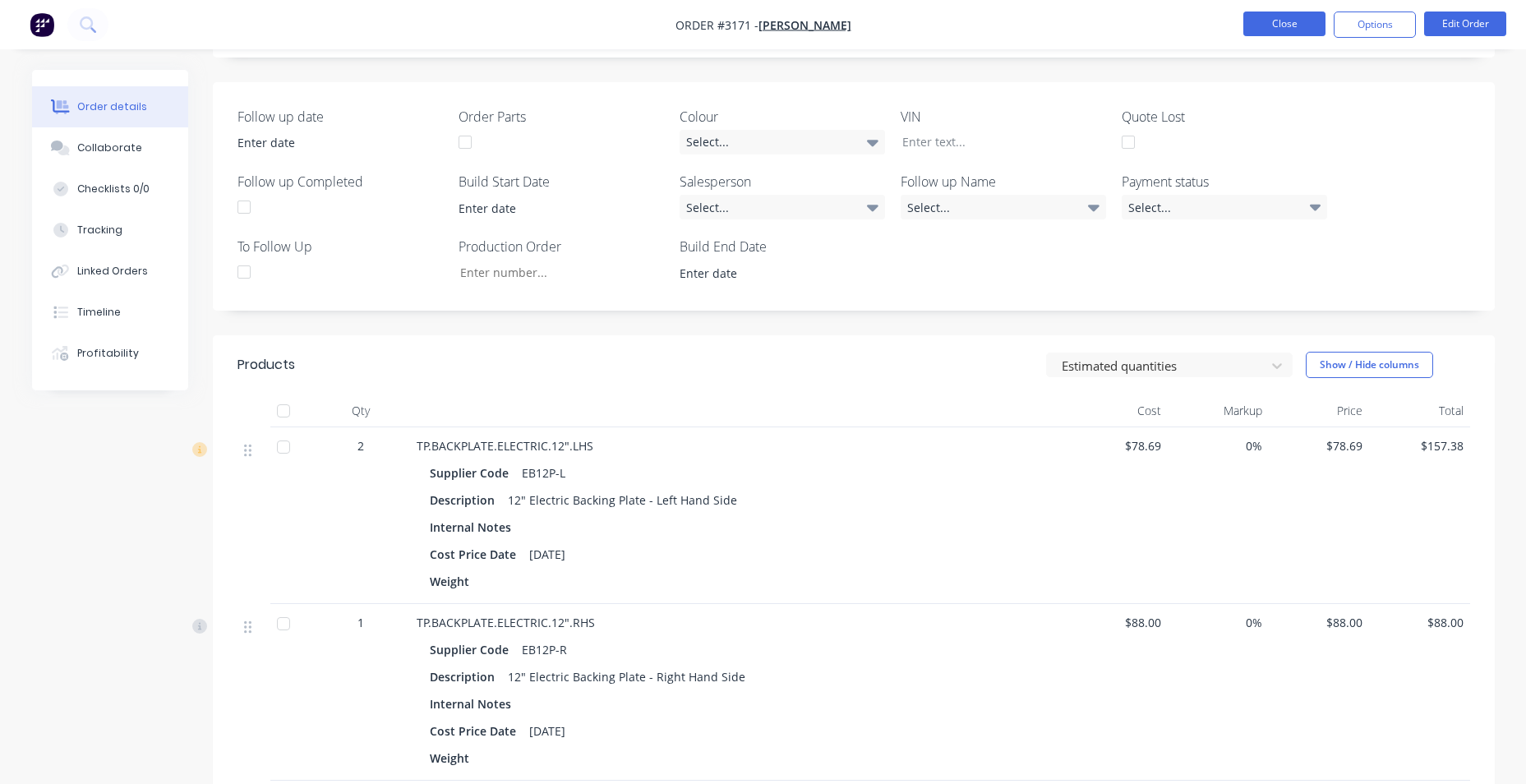
click at [1283, 22] on button "Close" at bounding box center [1284, 24] width 82 height 25
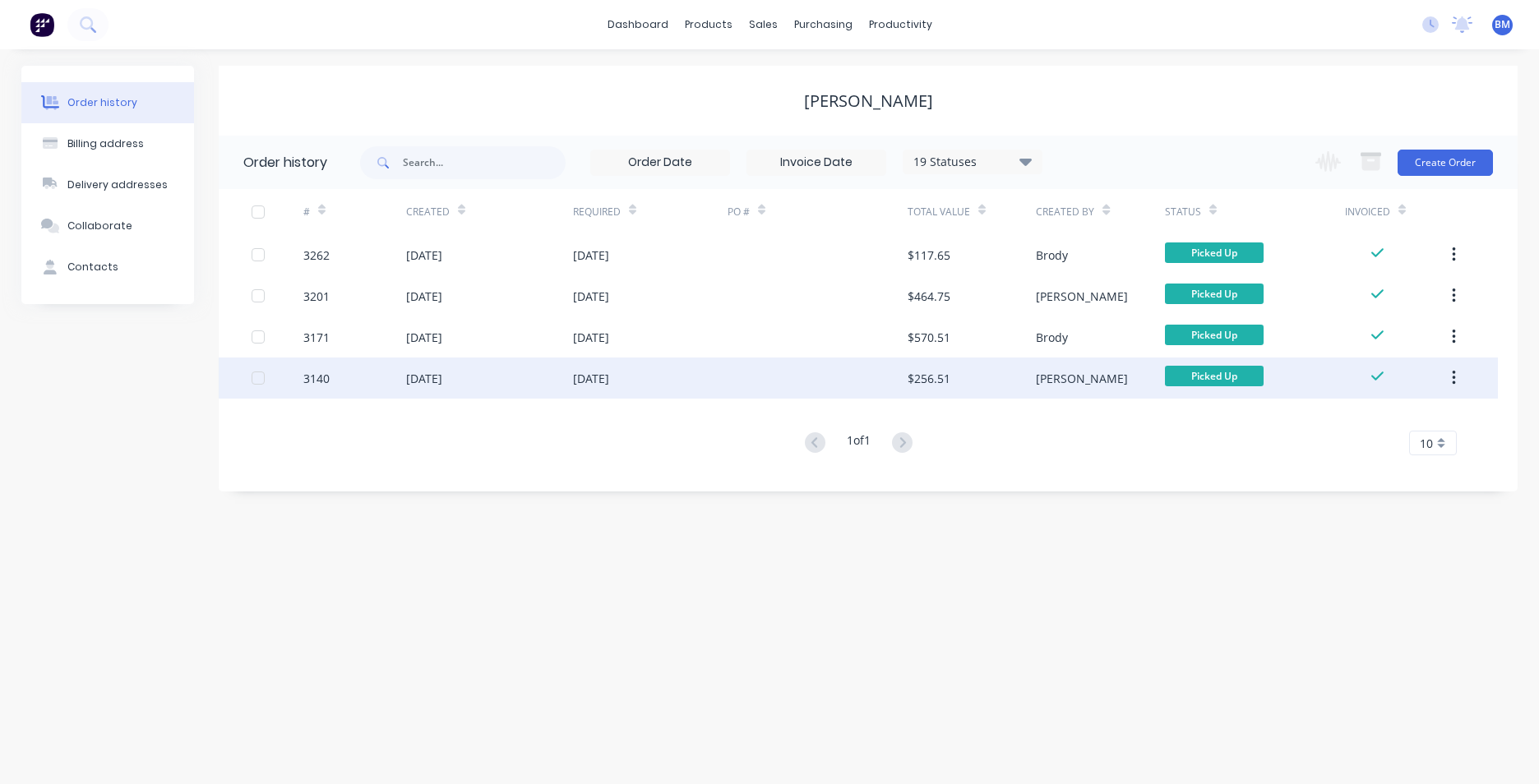
click at [632, 387] on div "[DATE]" at bounding box center [650, 378] width 154 height 41
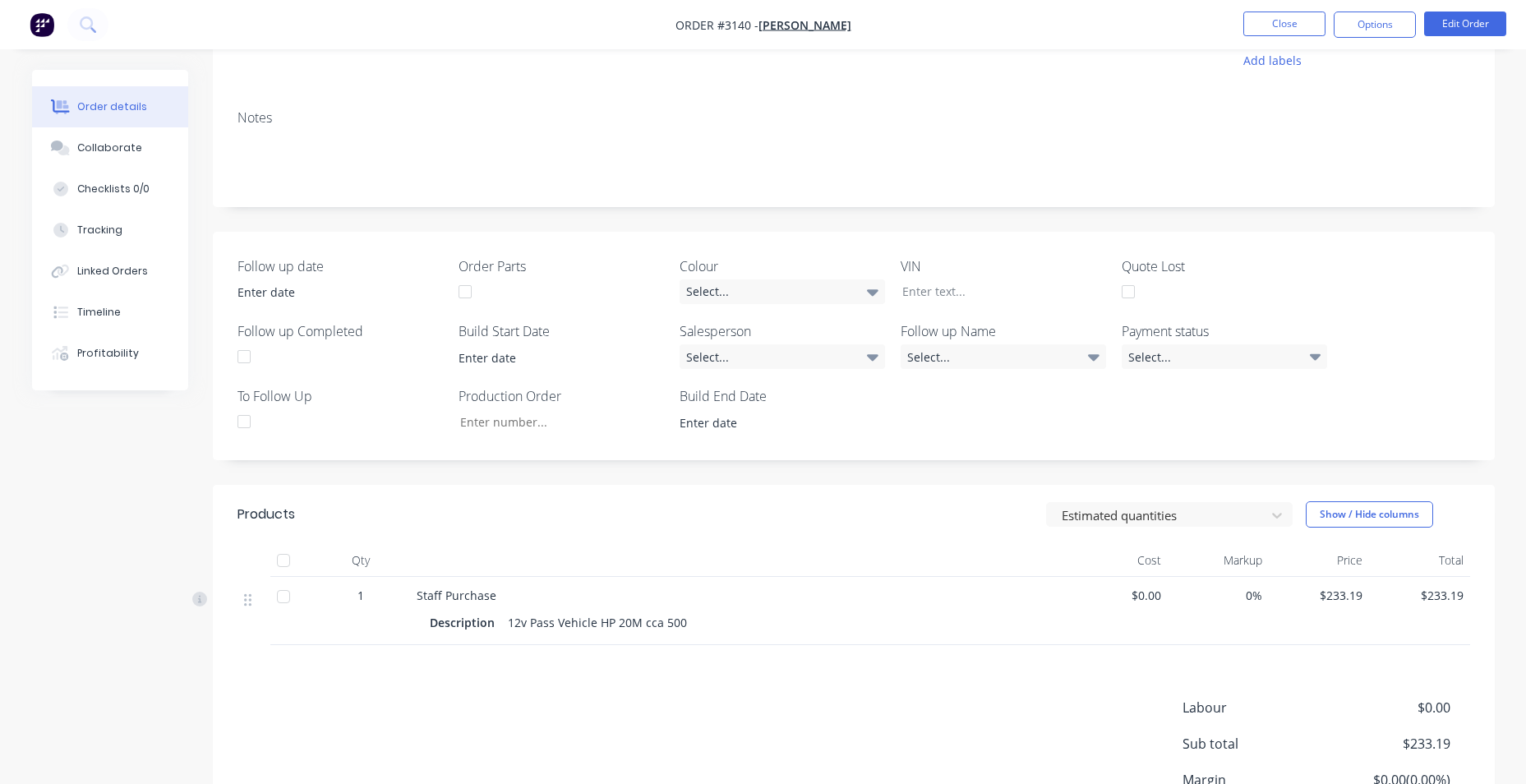
scroll to position [333, 0]
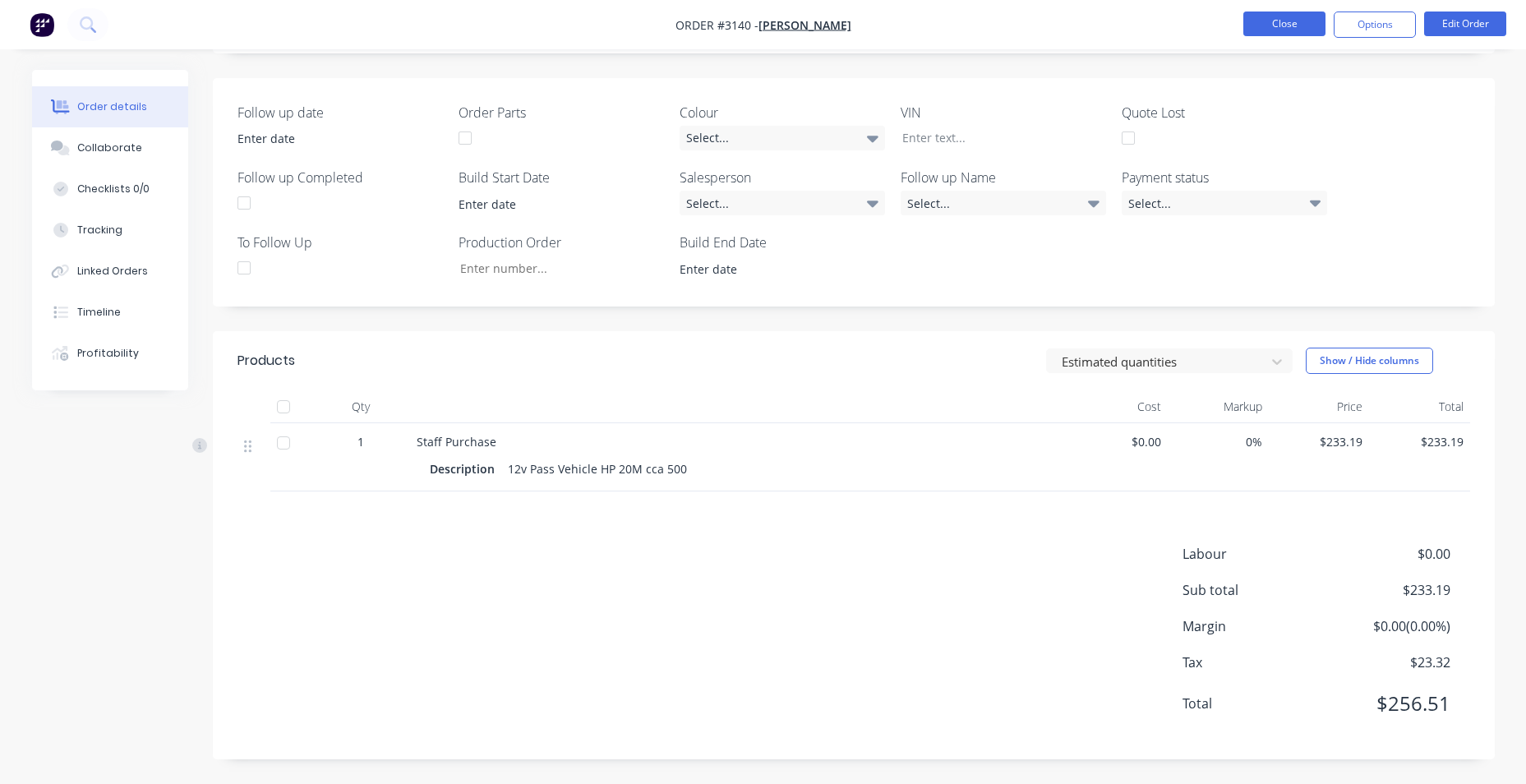
click at [1260, 30] on button "Close" at bounding box center [1284, 24] width 82 height 25
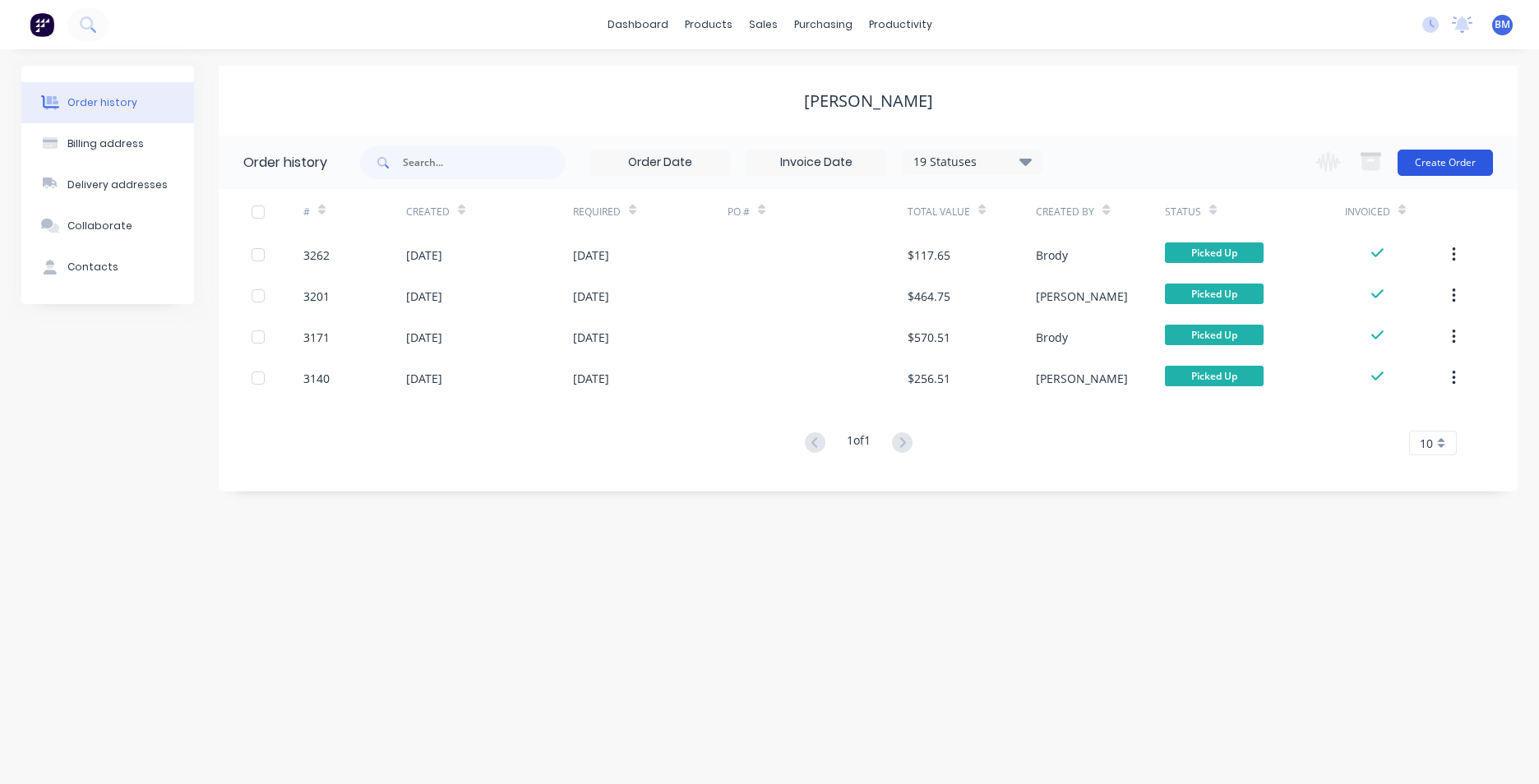
click at [1464, 154] on button "Create Order" at bounding box center [1445, 163] width 96 height 26
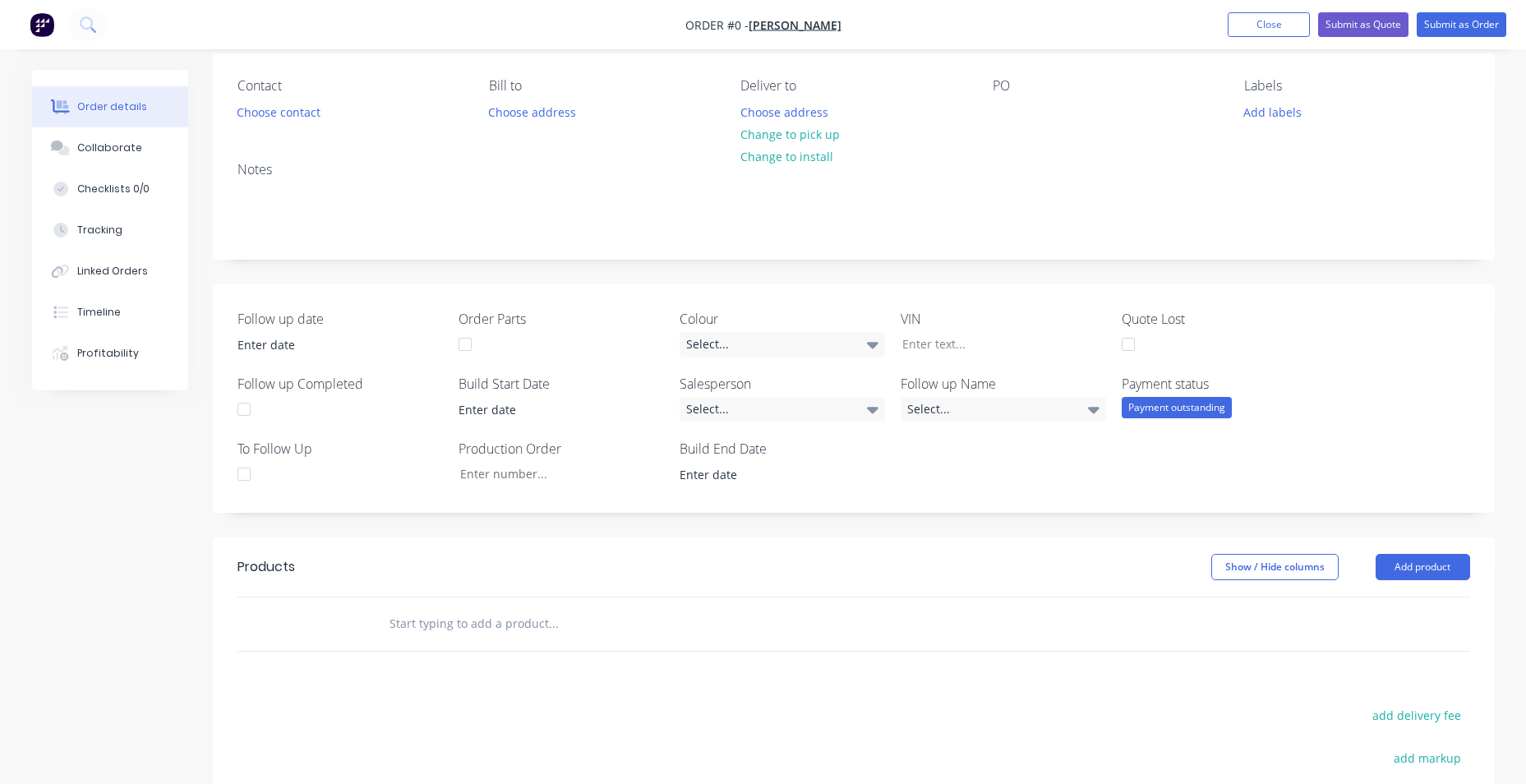
scroll to position [329, 0]
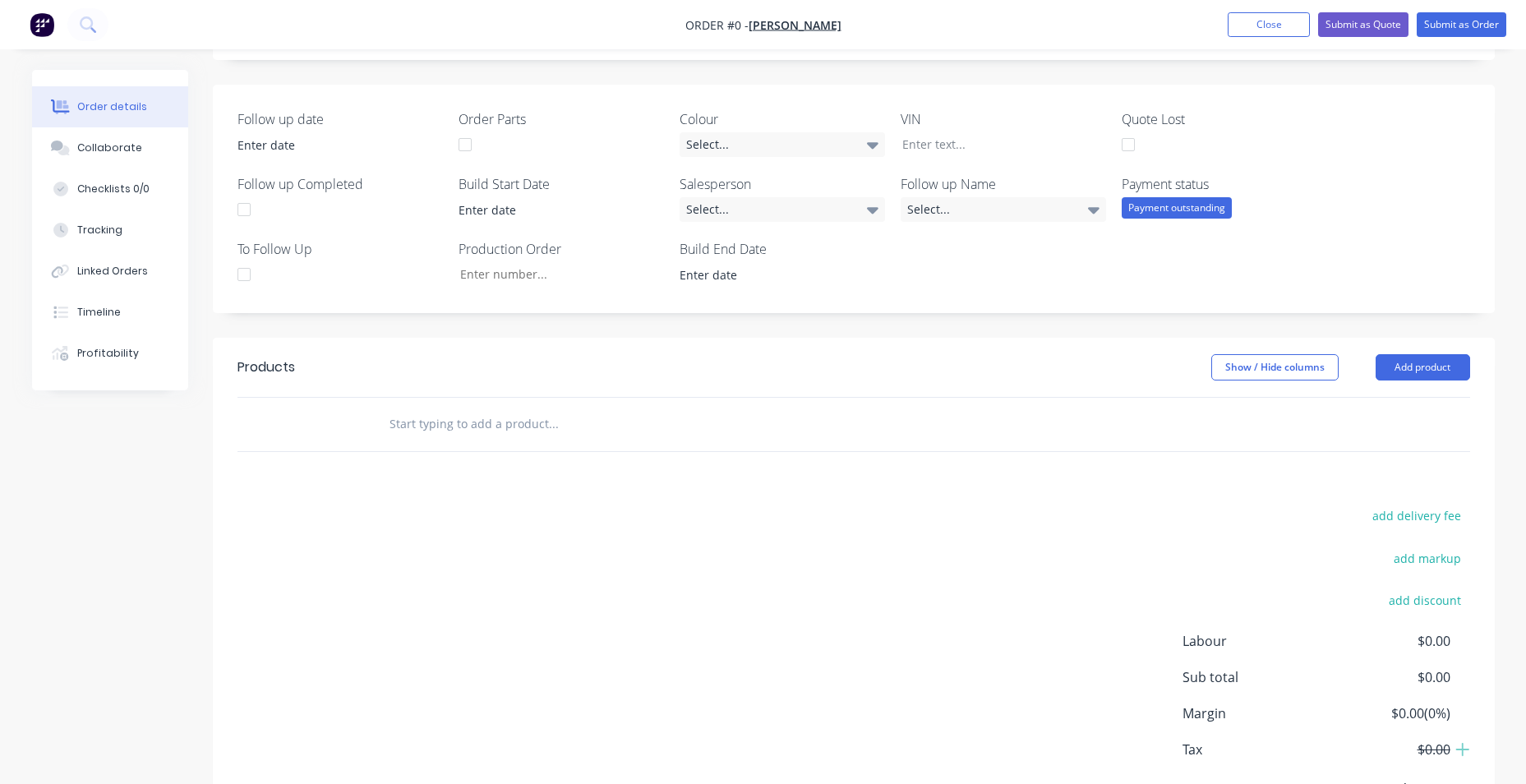
click at [413, 414] on input "text" at bounding box center [553, 423] width 329 height 33
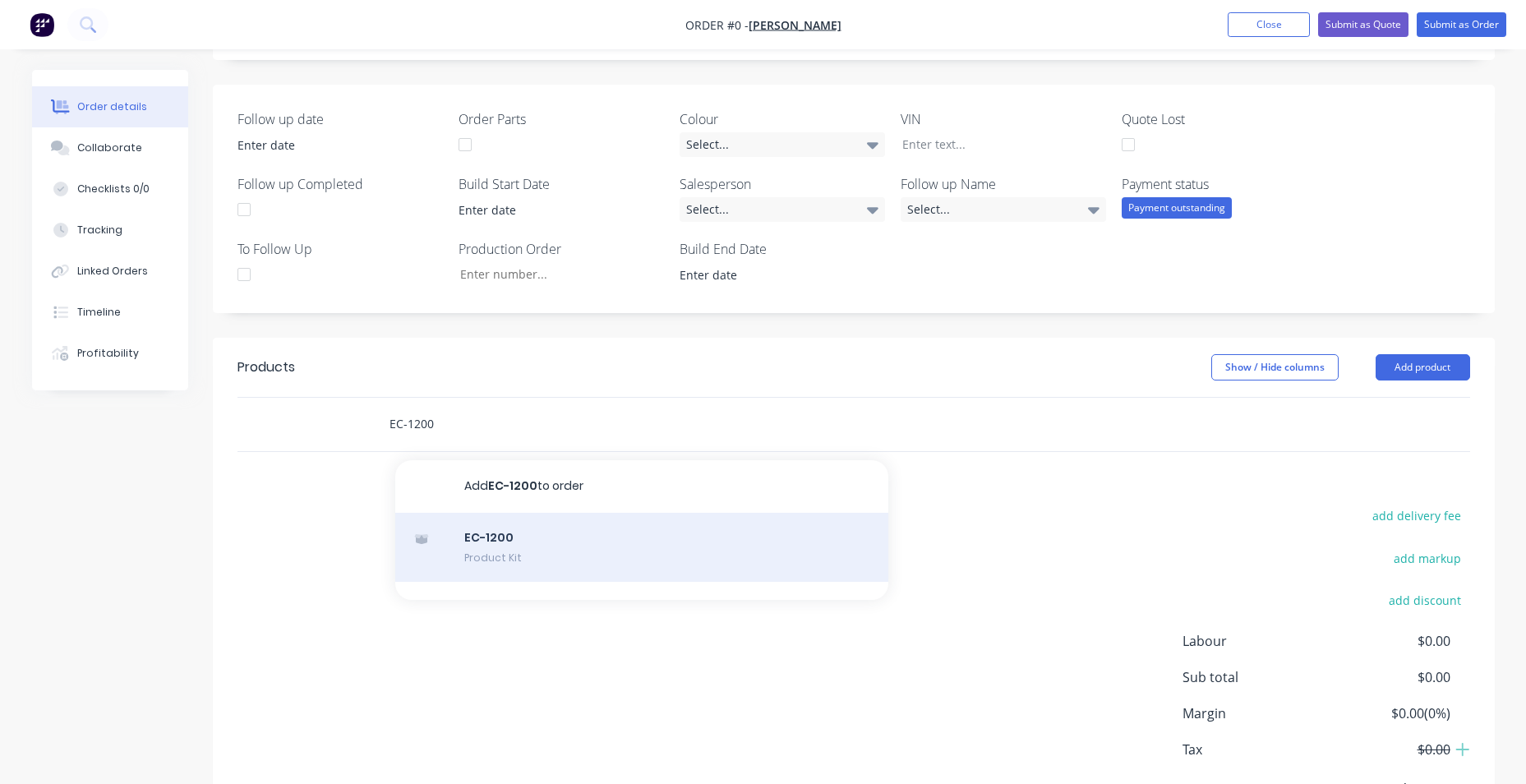
type input "EC-1200"
drag, startPoint x: 631, startPoint y: 538, endPoint x: 626, endPoint y: 530, distance: 9.4
click at [626, 530] on div "EC-1200 Product Kit" at bounding box center [642, 548] width 493 height 69
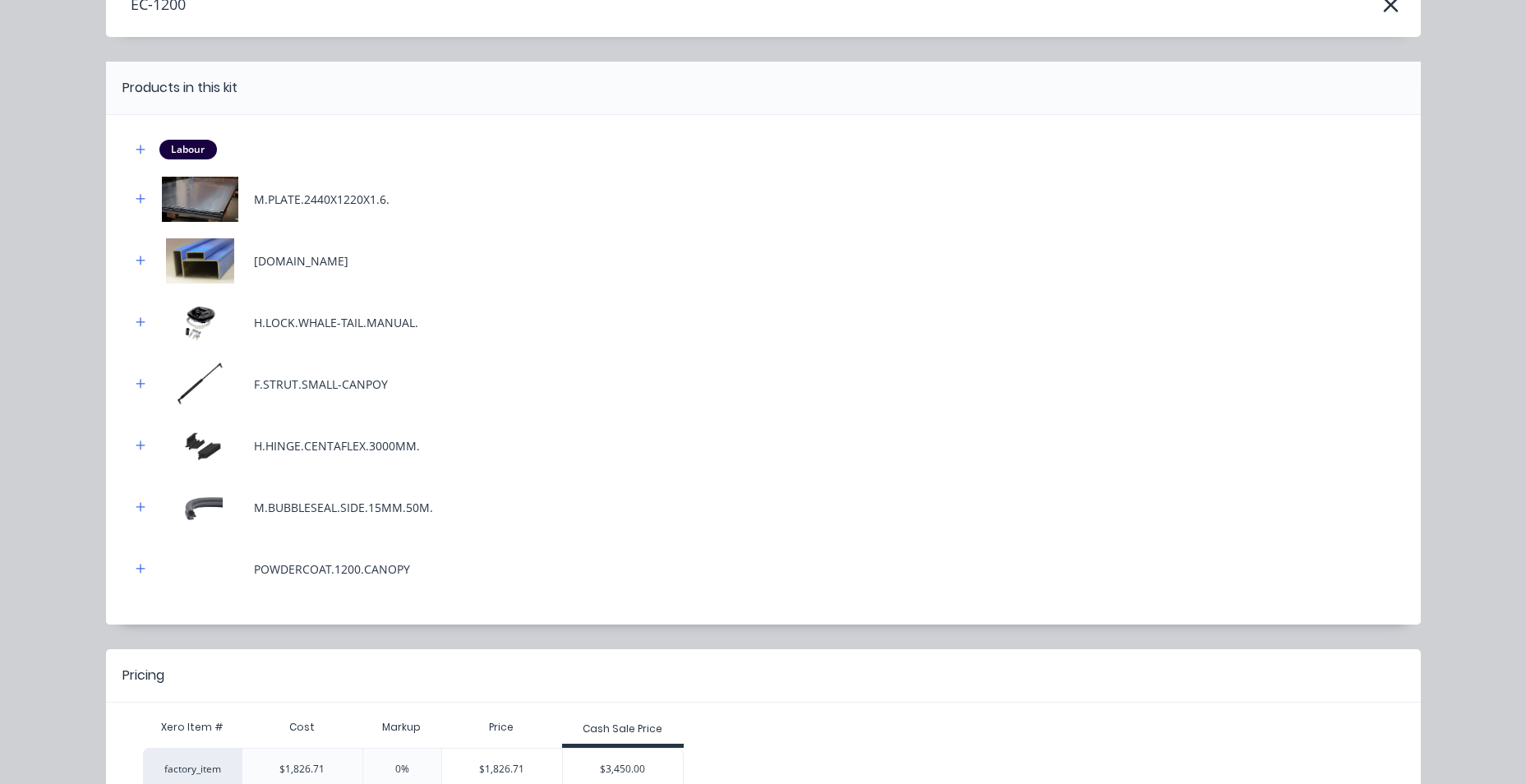
scroll to position [196, 0]
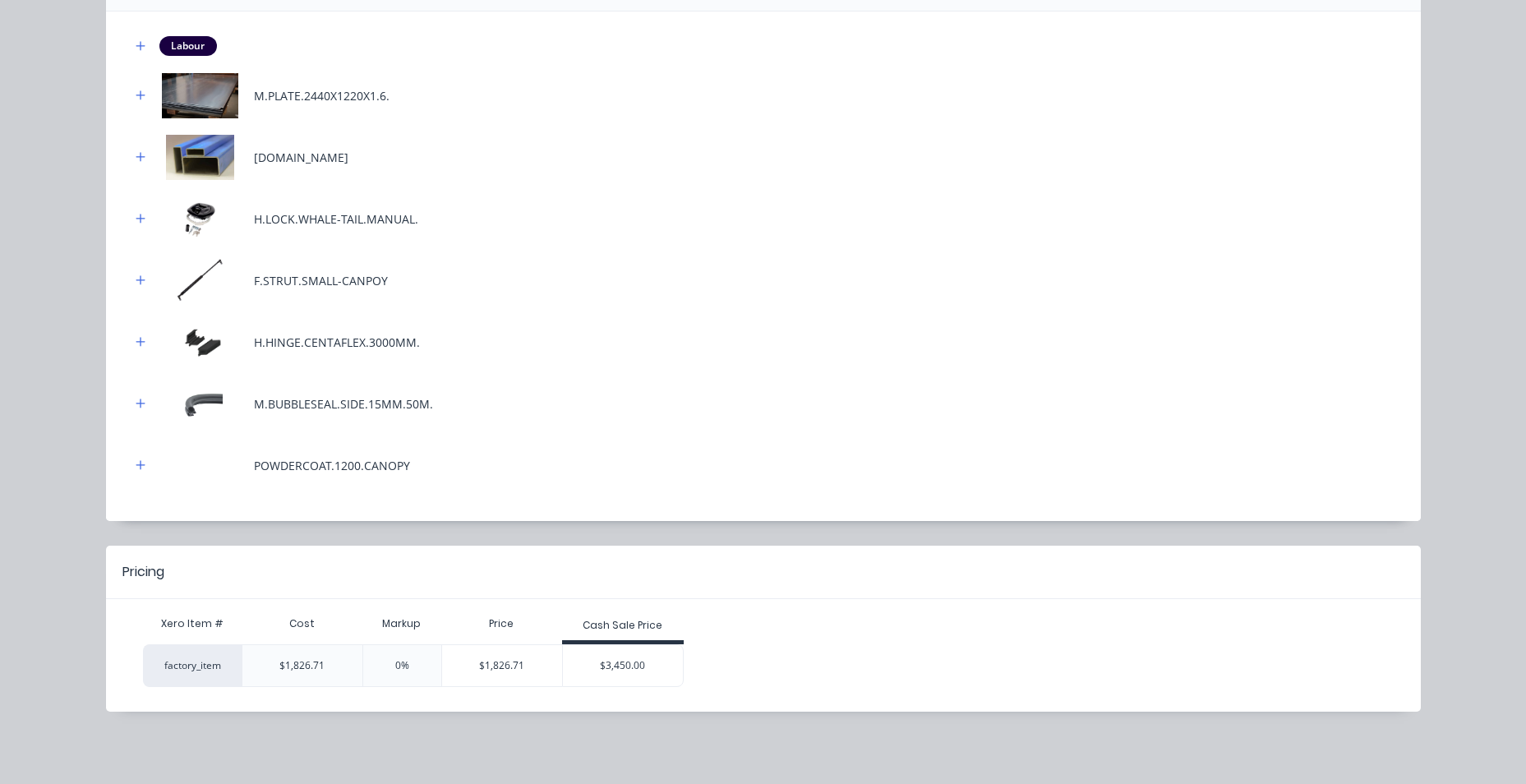
click at [582, 672] on div "$3,450.00" at bounding box center [623, 665] width 120 height 41
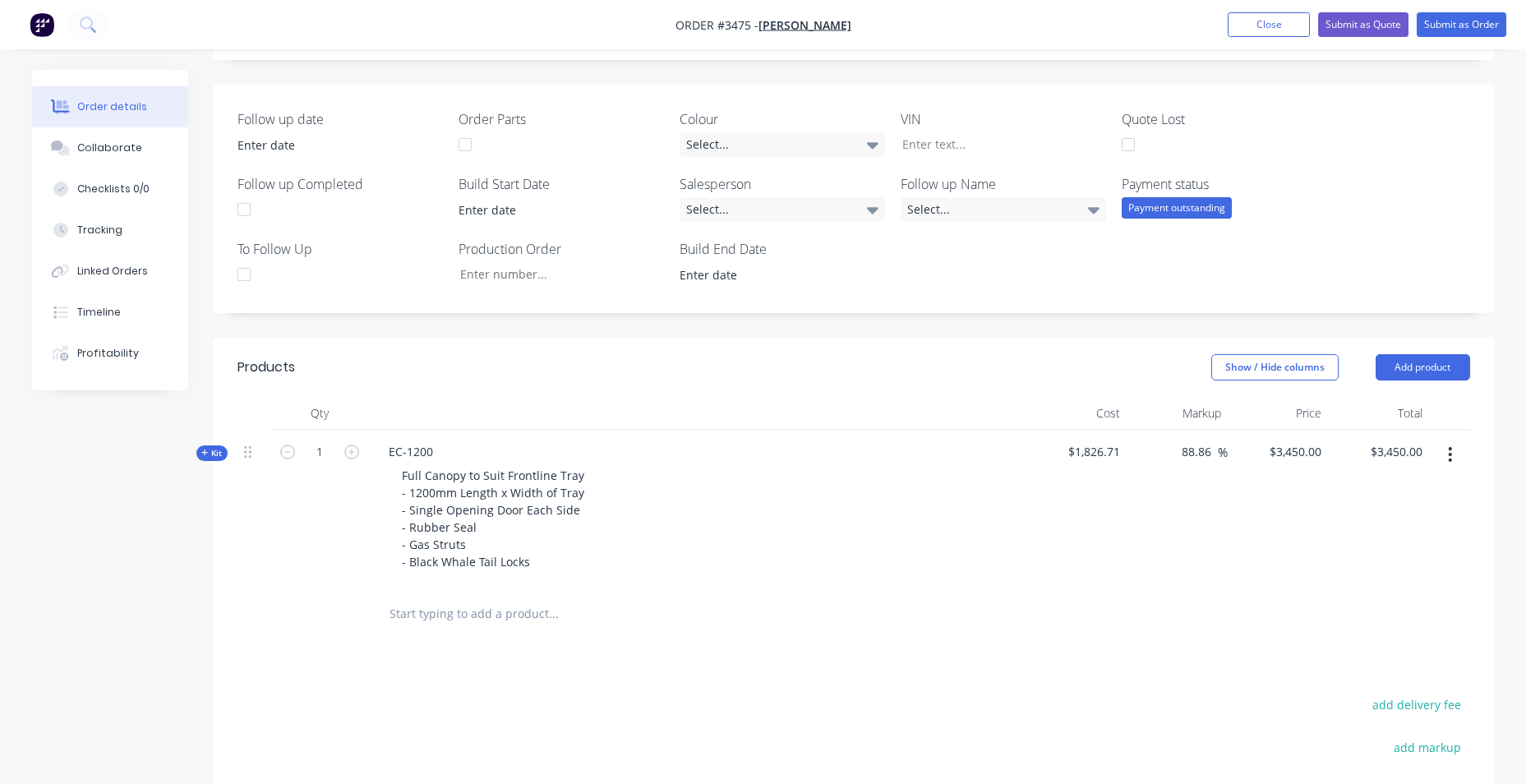
click at [529, 624] on input "text" at bounding box center [553, 613] width 329 height 33
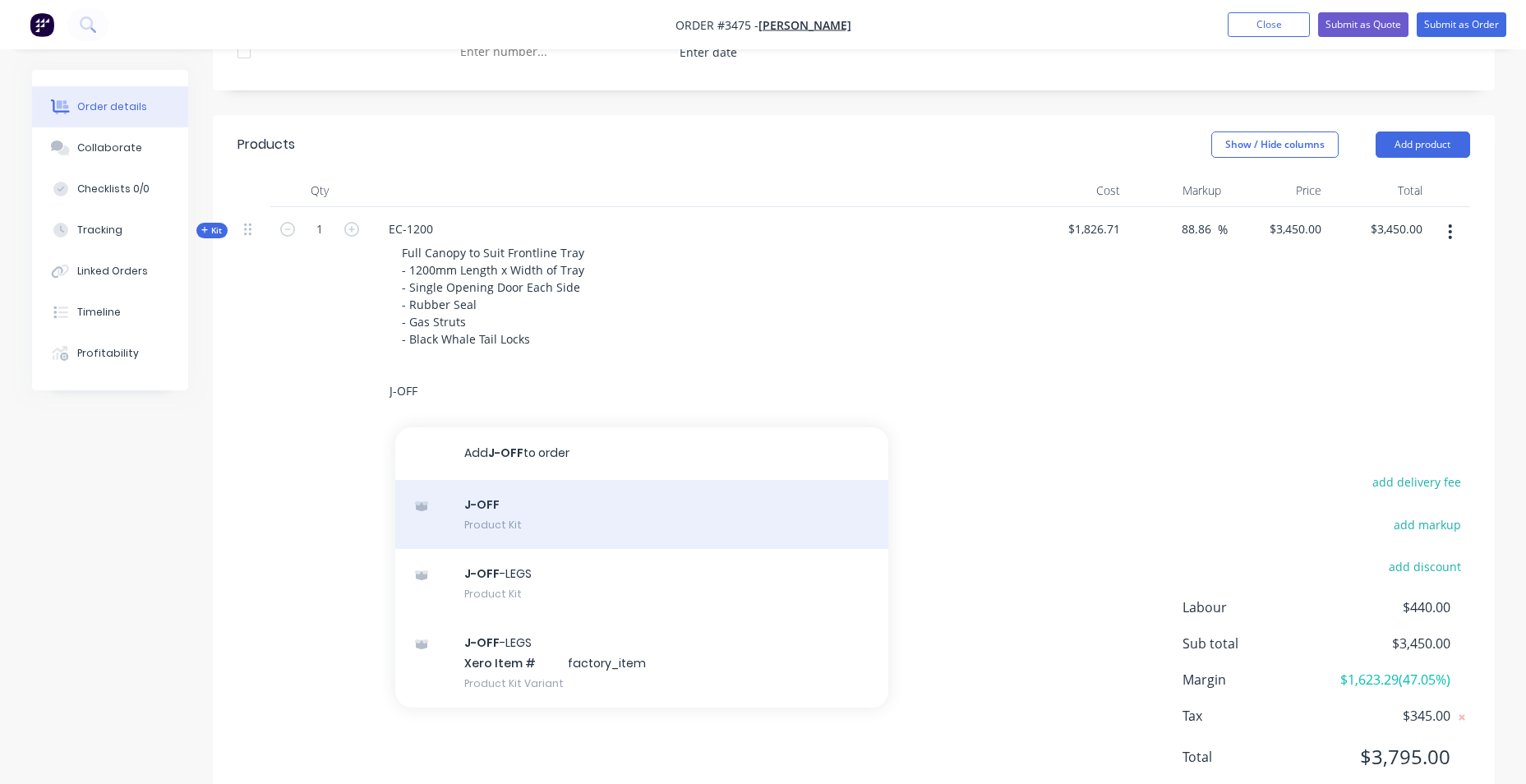
scroll to position [575, 0]
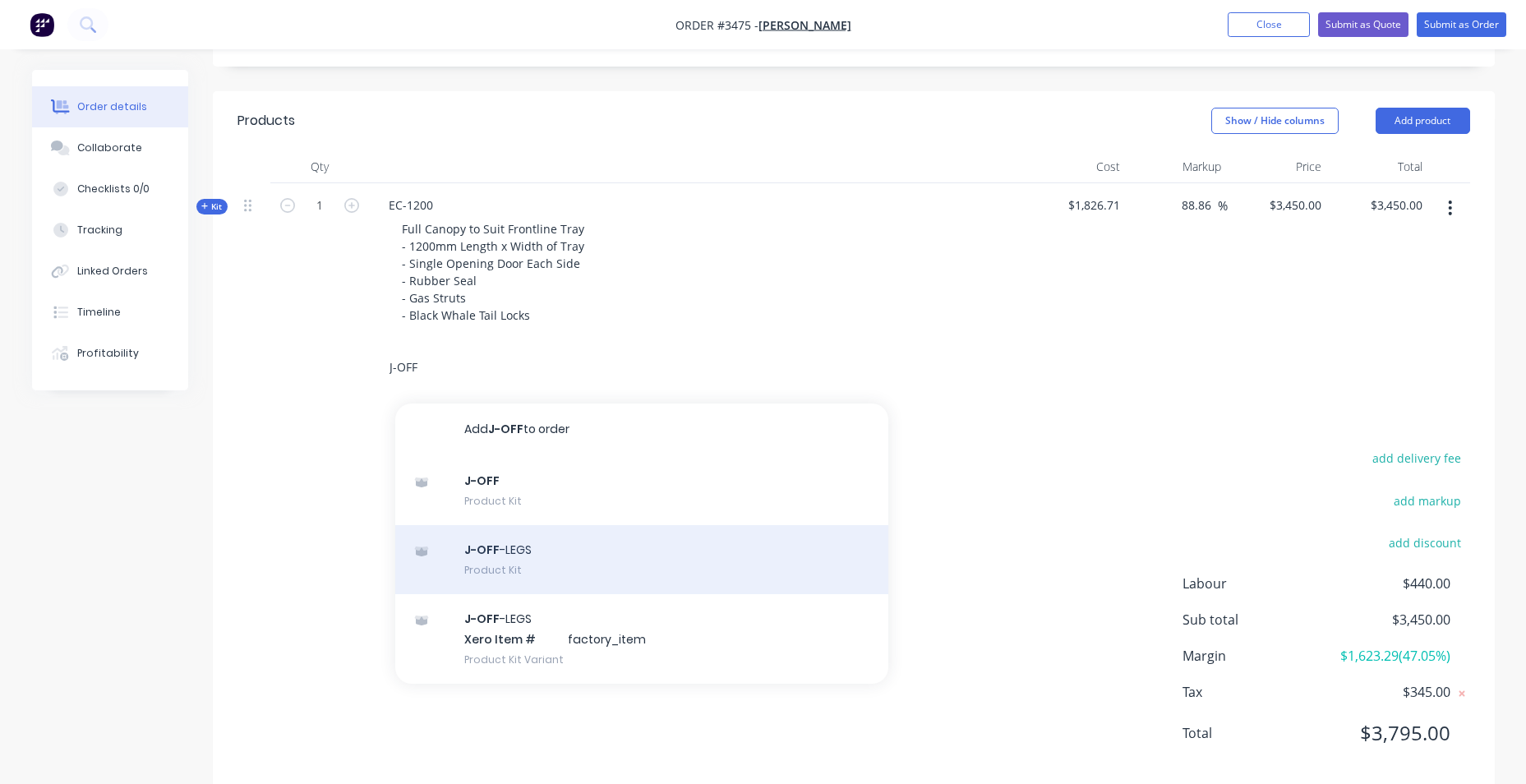
type input "J-OFF"
click at [517, 565] on div "J-OFF -LEGS Product Kit" at bounding box center [642, 560] width 493 height 69
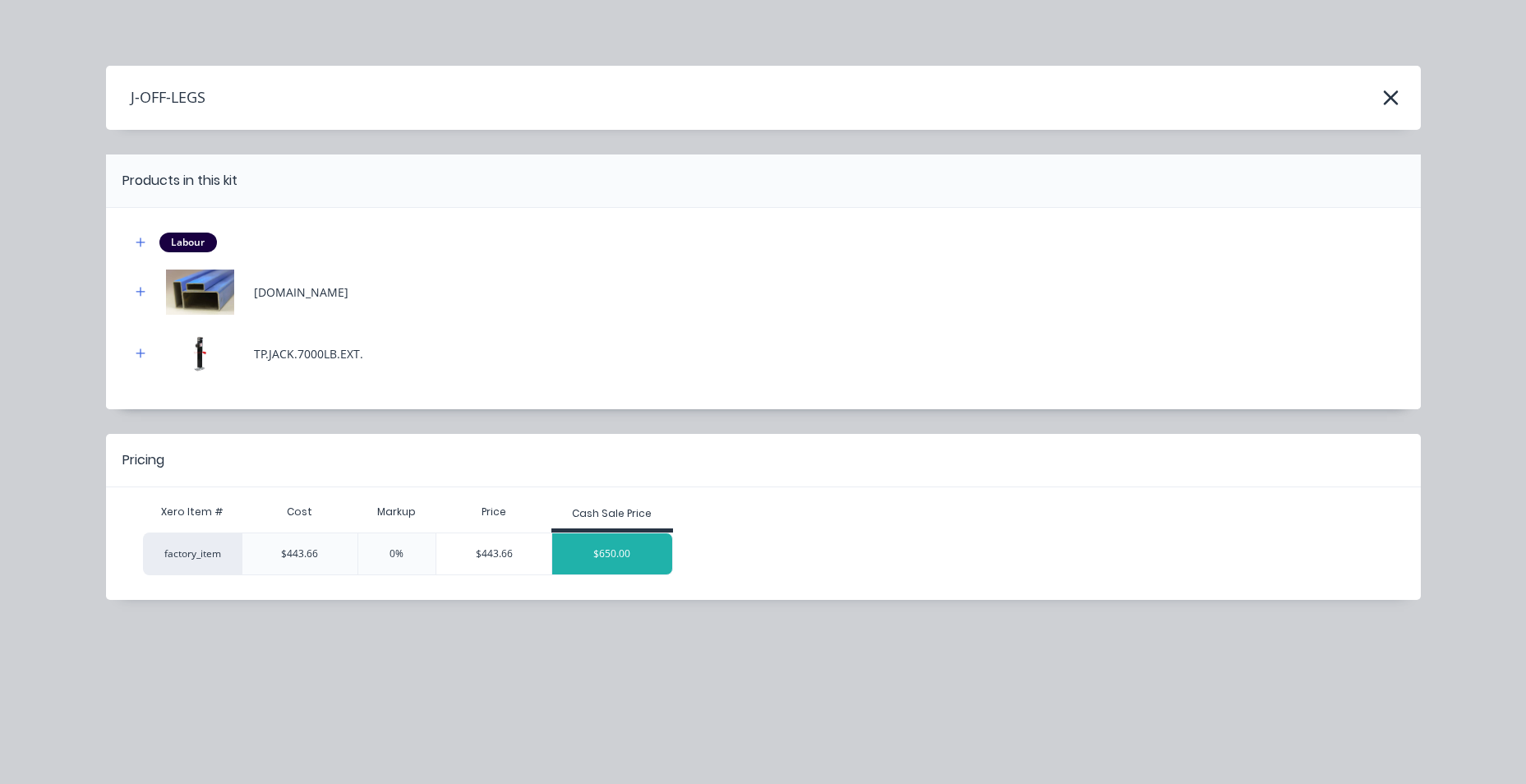
click at [586, 553] on div "$650.00" at bounding box center [612, 554] width 120 height 41
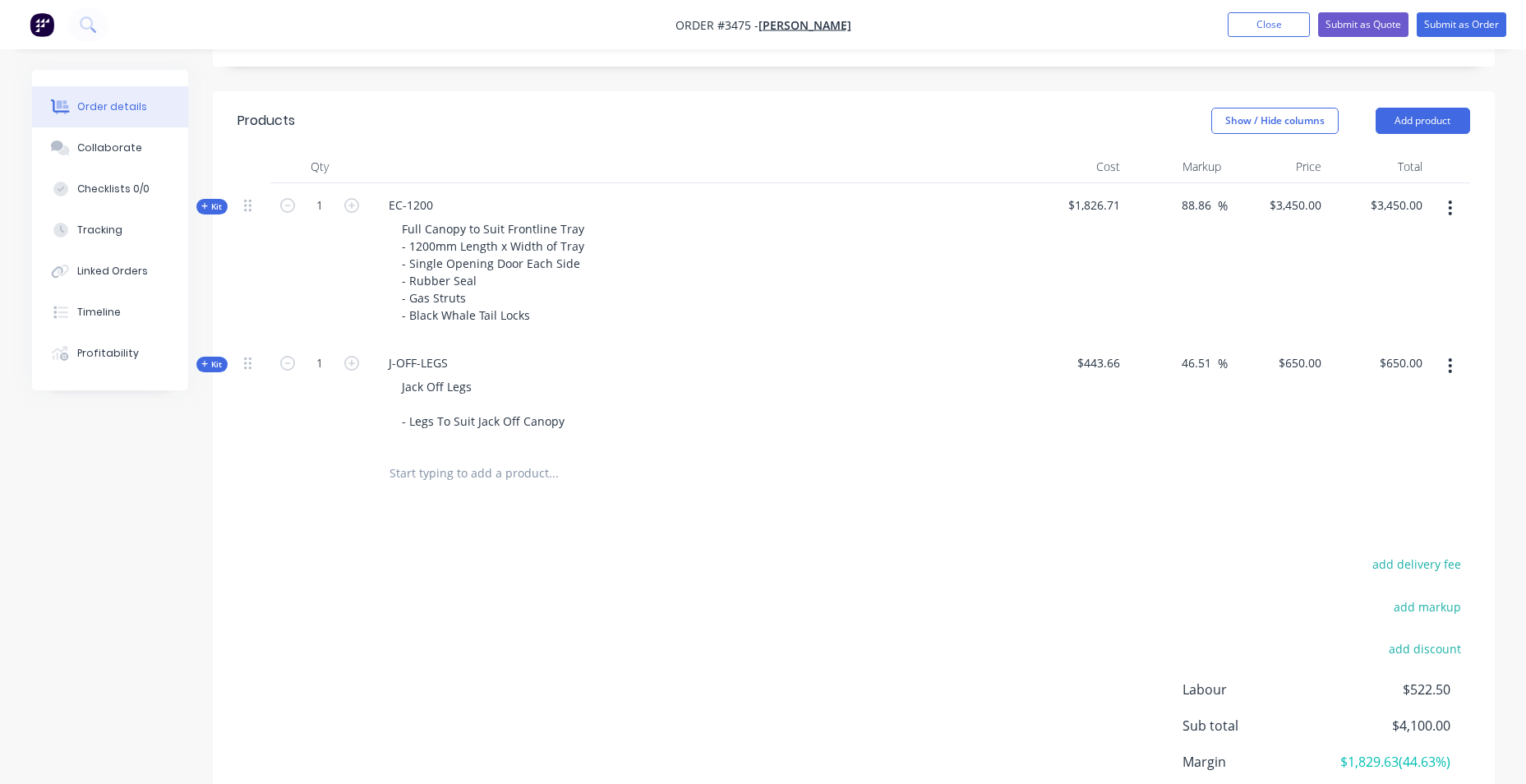
click at [216, 367] on span "Kit" at bounding box center [212, 364] width 21 height 13
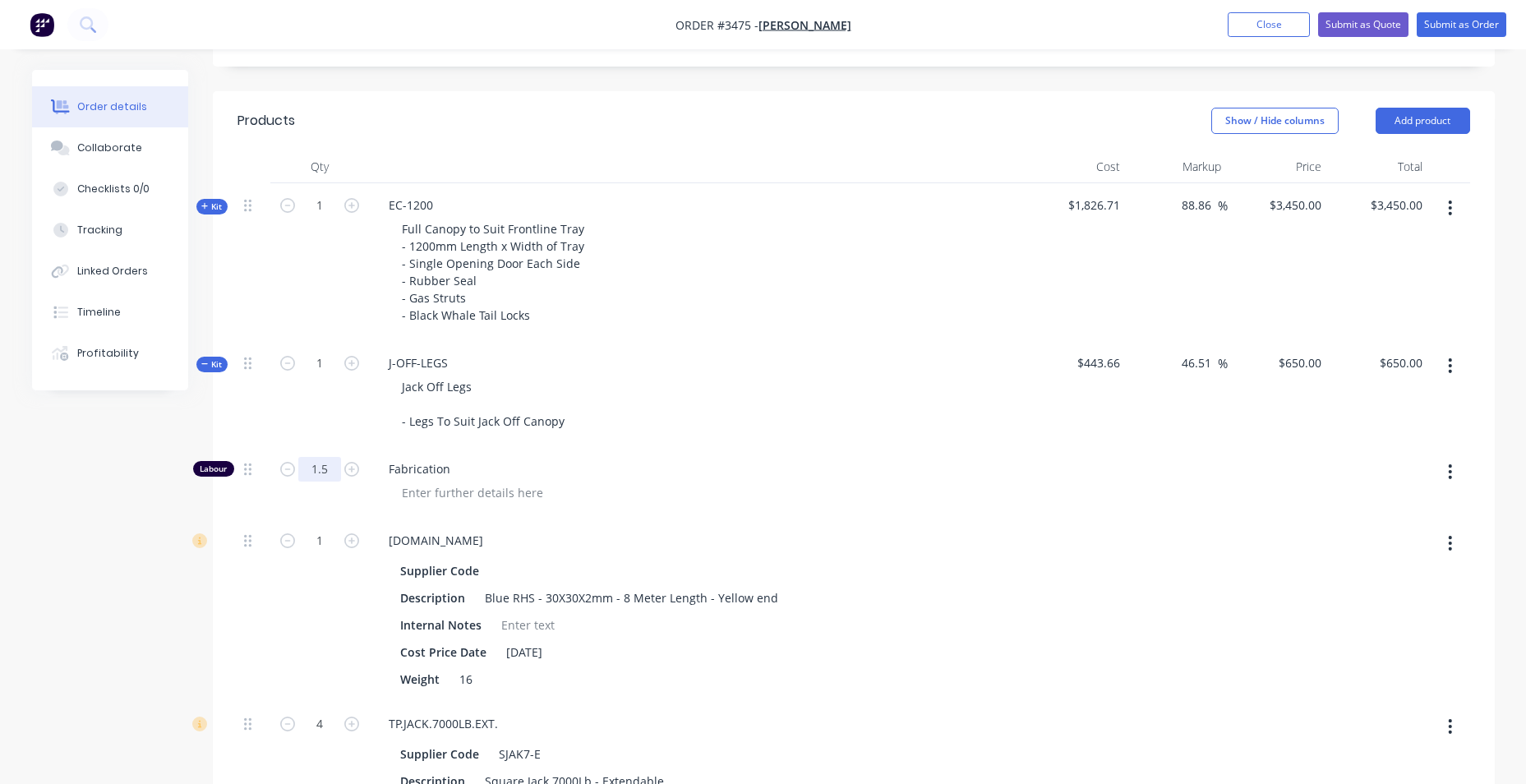
click at [323, 482] on input "1.5" at bounding box center [319, 469] width 42 height 25
click at [782, 582] on div "Supplier Code" at bounding box center [694, 571] width 601 height 24
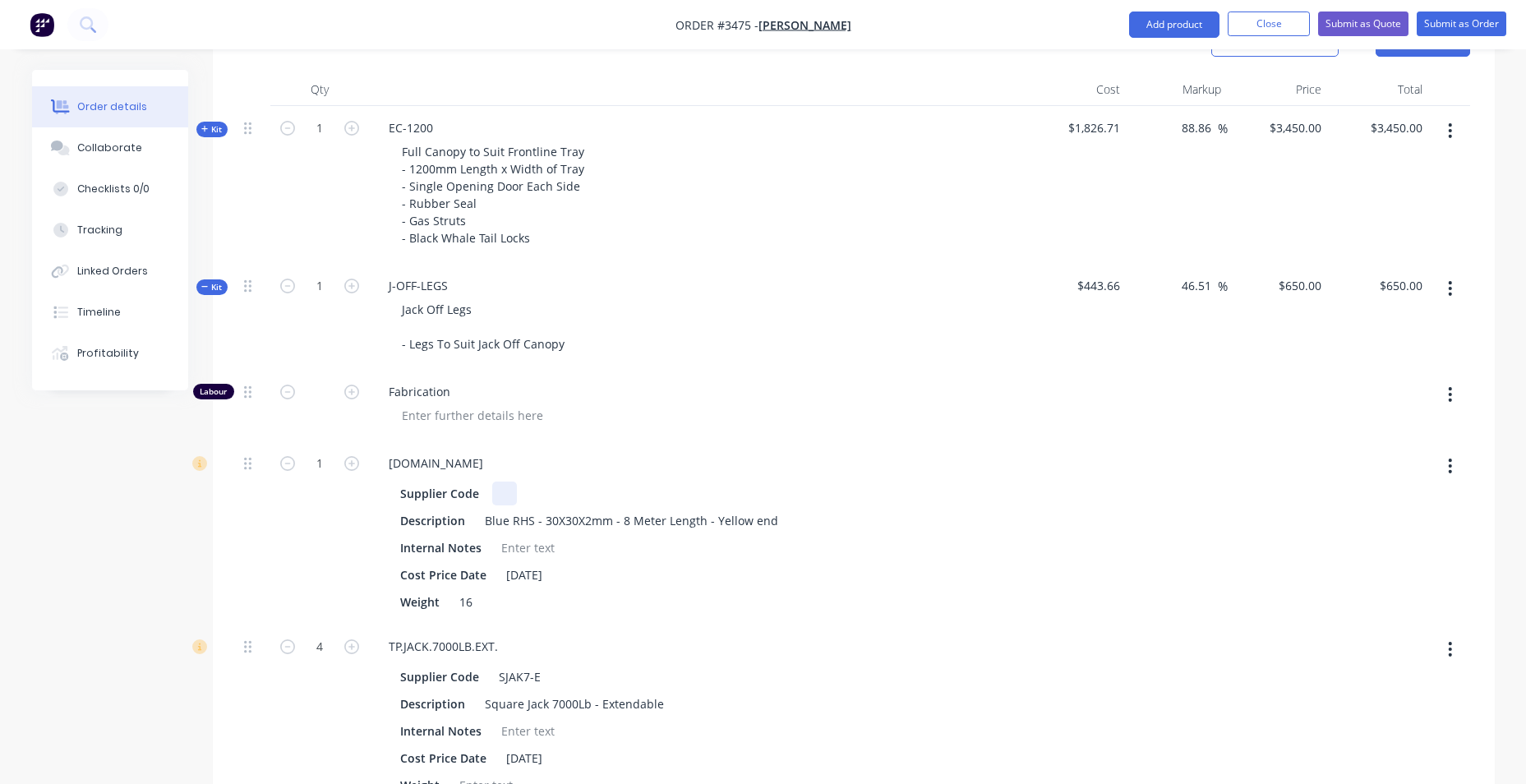
scroll to position [821, 0]
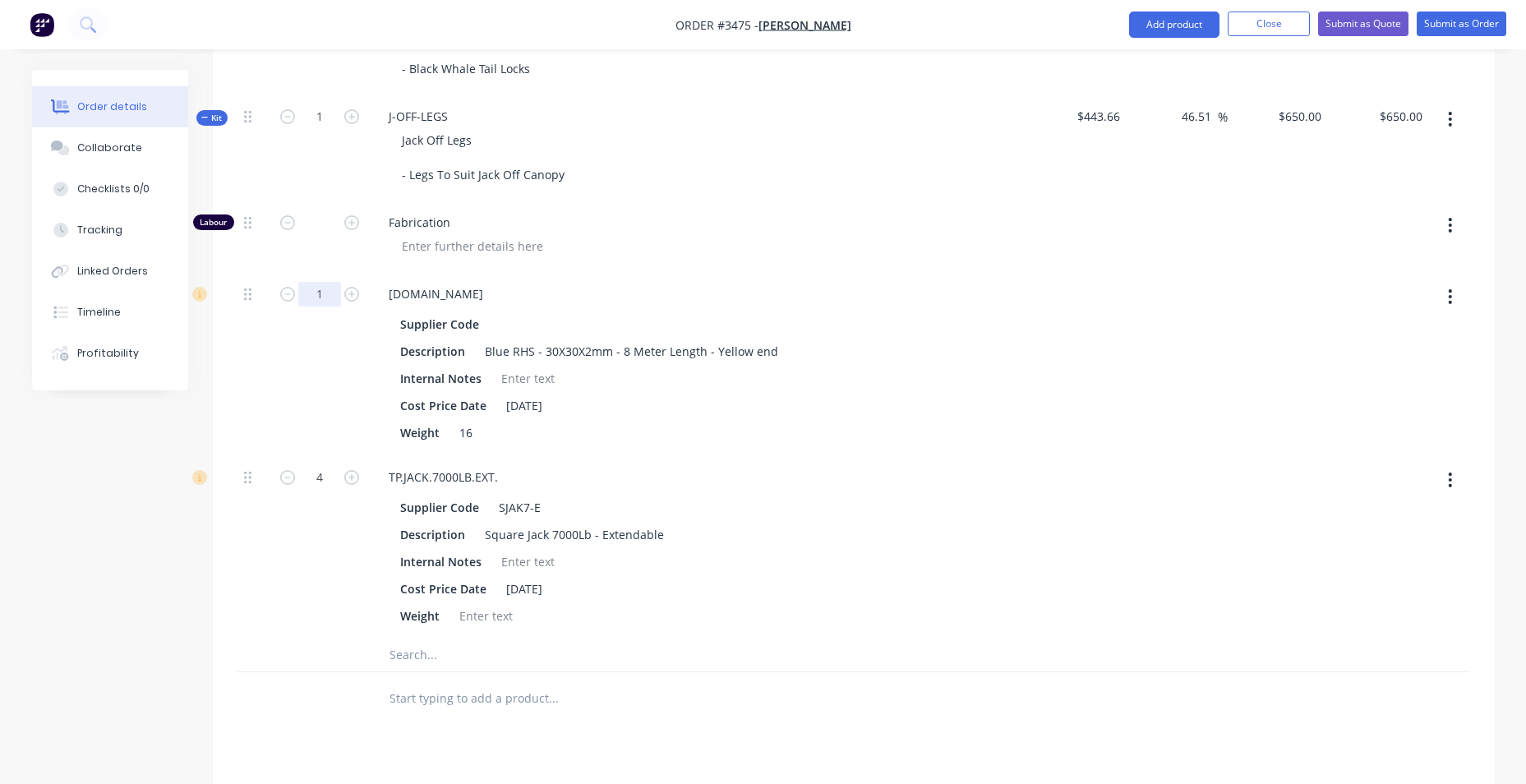
click at [319, 306] on input "1" at bounding box center [319, 294] width 42 height 25
type input "0"
type input "$597.2569"
type input "$597.26"
click at [750, 231] on span "Fabrication" at bounding box center [704, 222] width 631 height 17
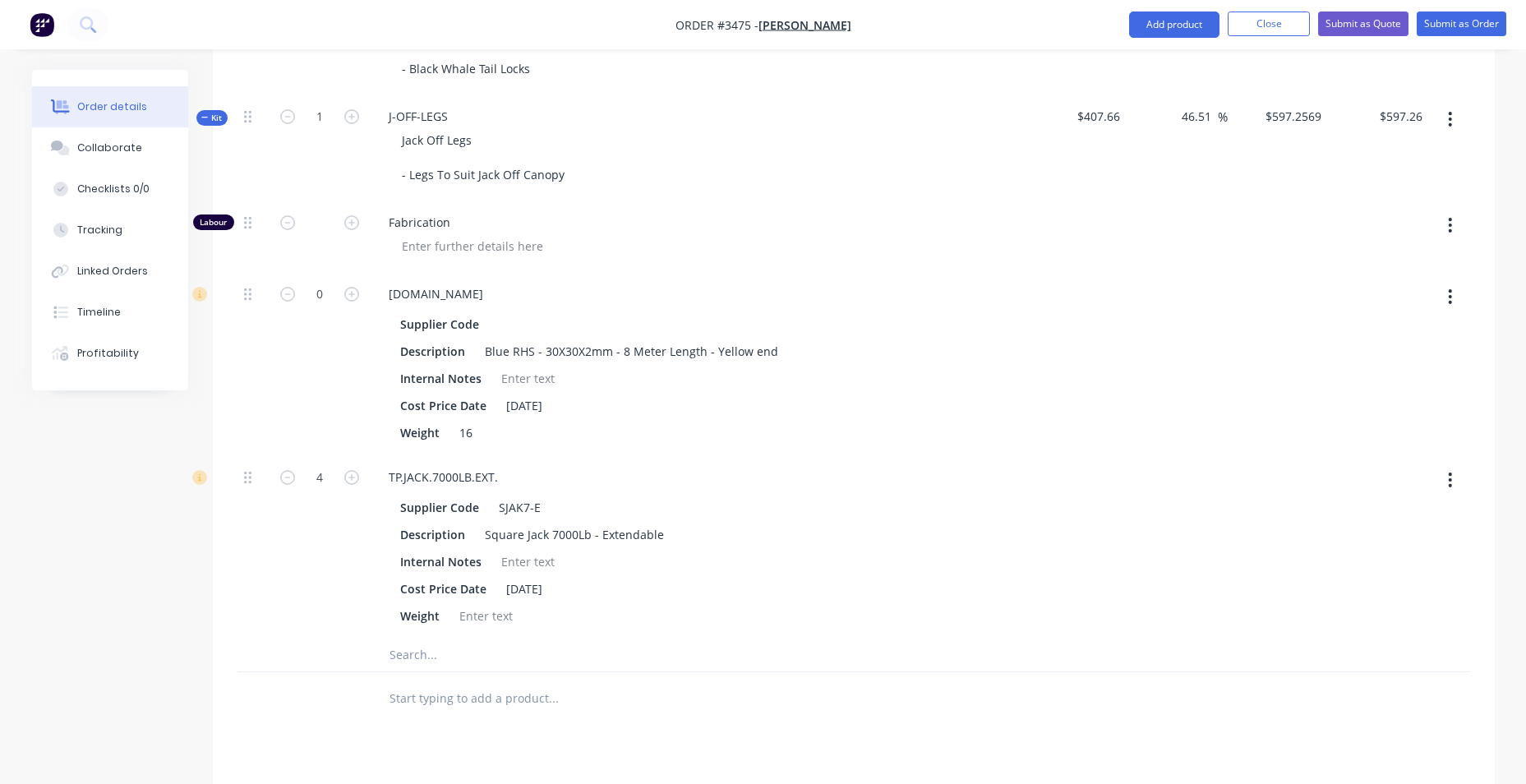
click at [202, 113] on span "Kit" at bounding box center [212, 118] width 21 height 13
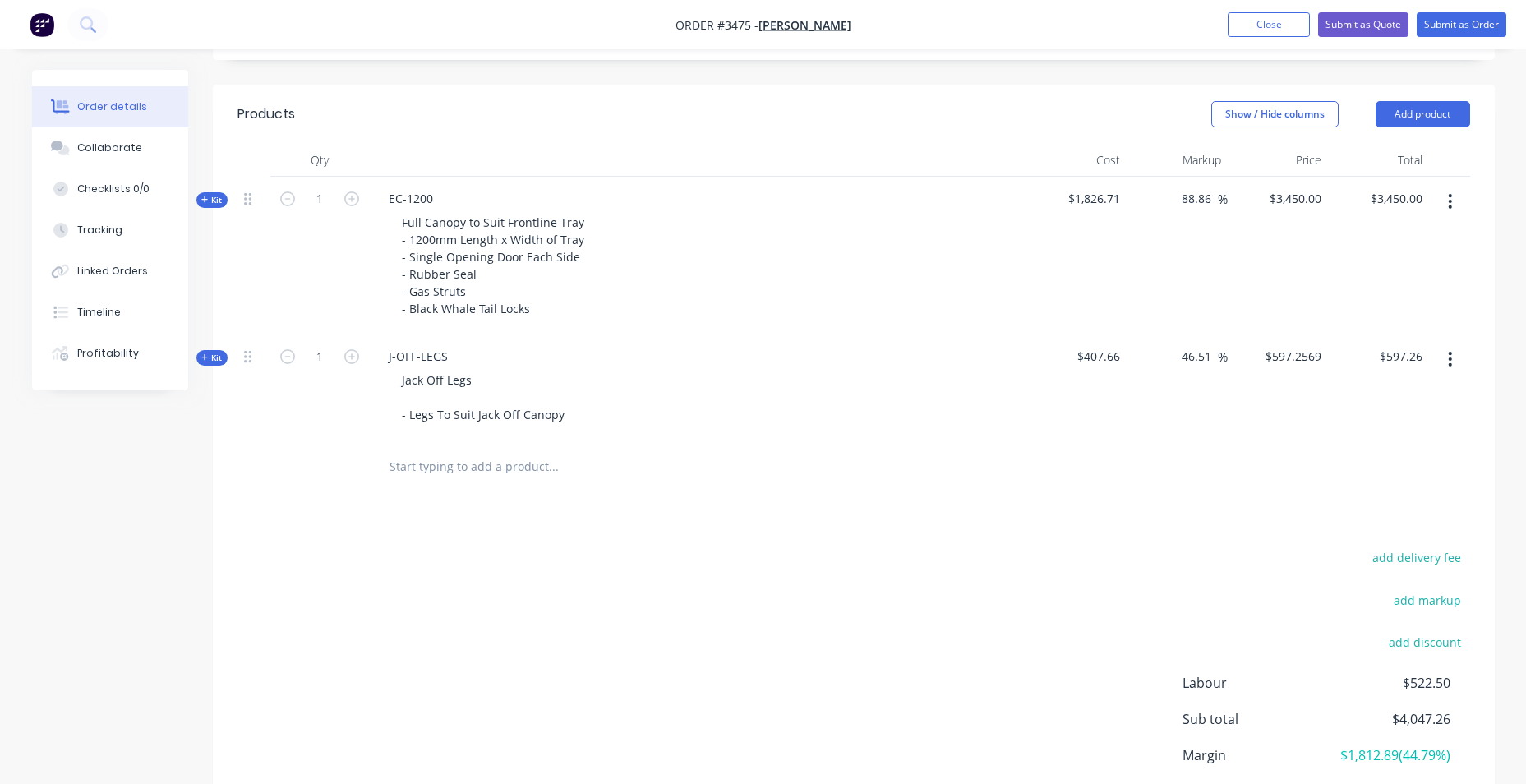
scroll to position [482, 0]
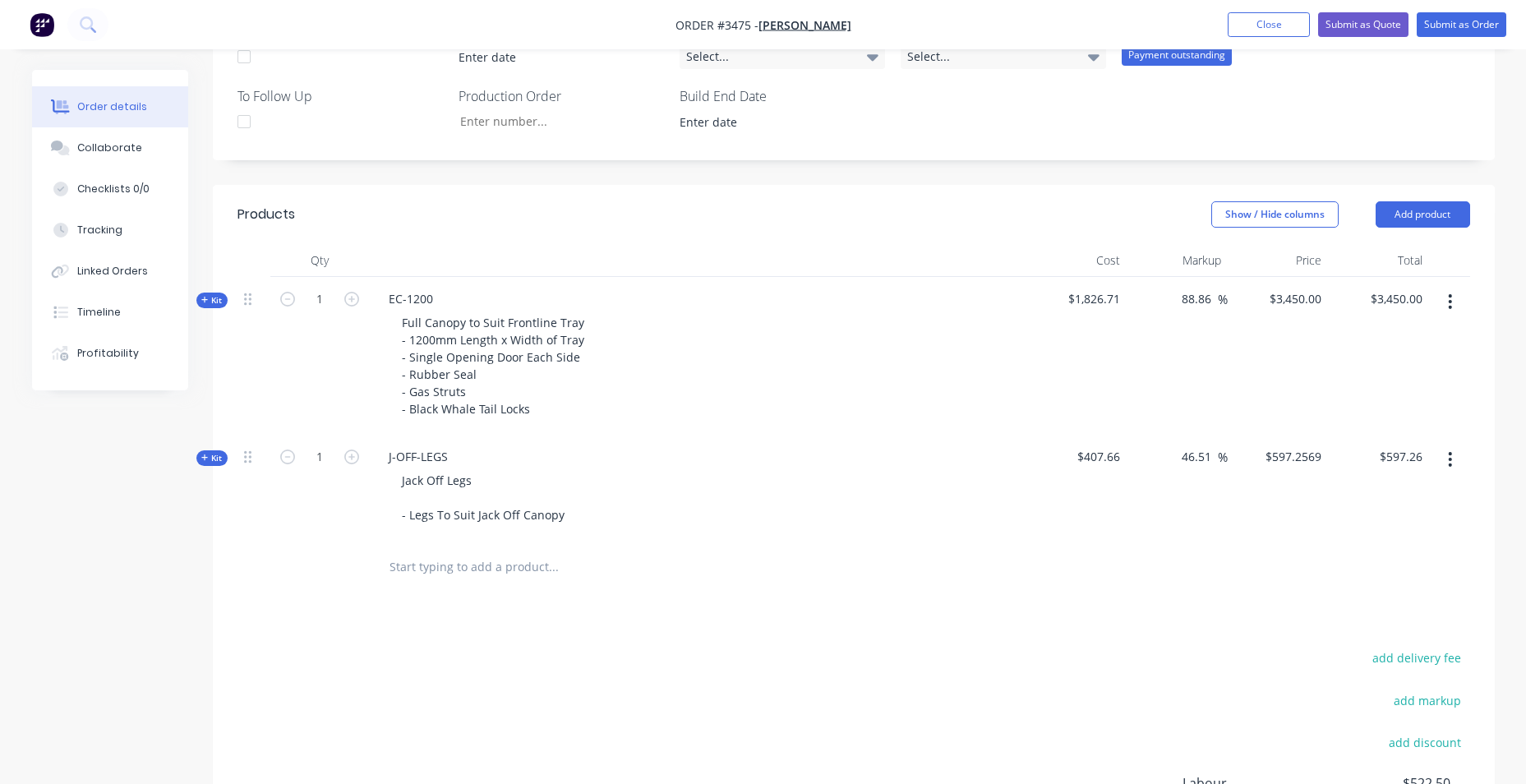
drag, startPoint x: 1214, startPoint y: 452, endPoint x: 1109, endPoint y: 448, distance: 105.1
click at [1109, 448] on div "Kit 1 J-OFF-LEGS Jack Off Legs - Legs To Suit Jack Off Canopy $407.66 46.51 46.…" at bounding box center [854, 487] width 1233 height 106
type input "0"
type input "$407.66"
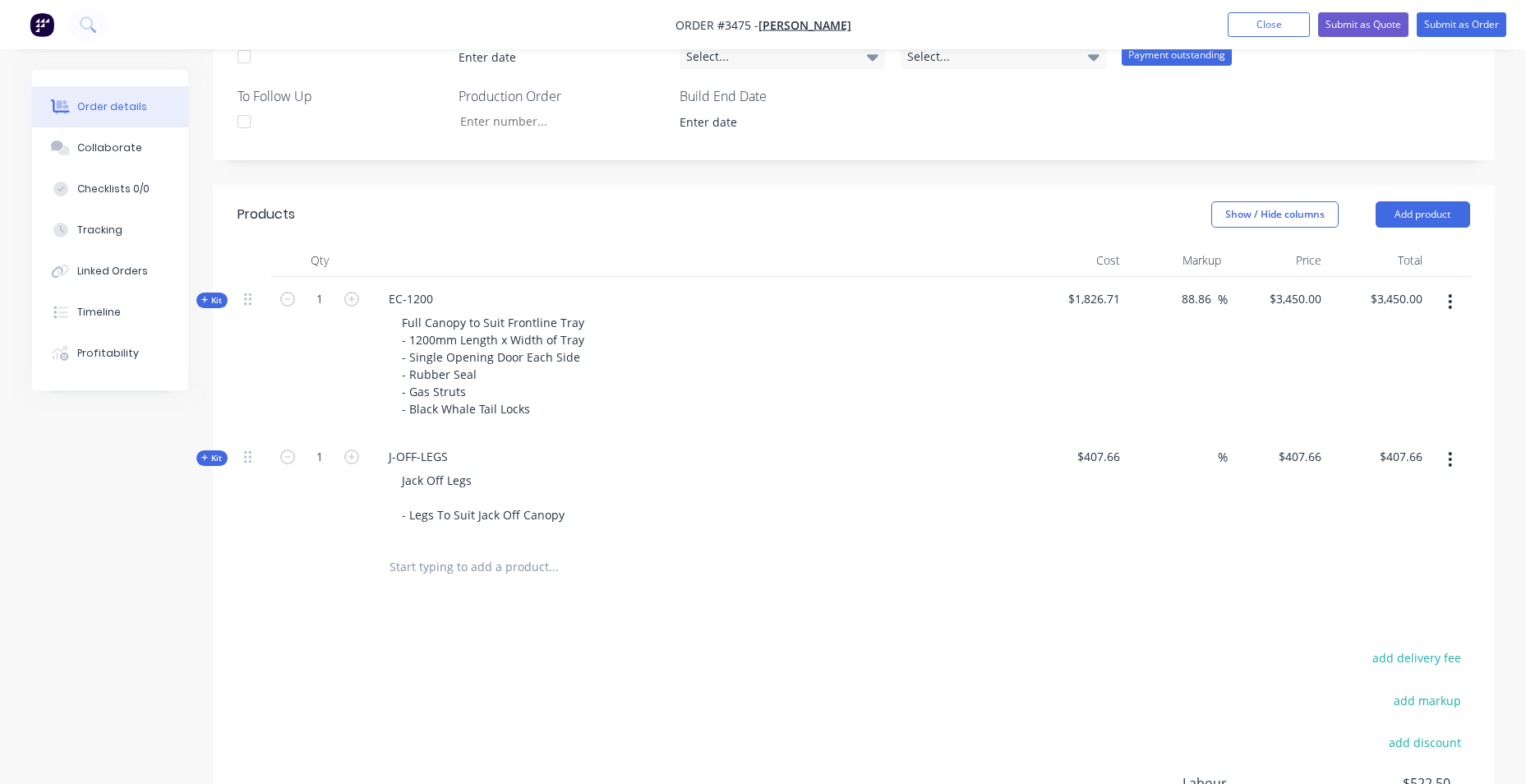
click at [992, 557] on div at bounding box center [854, 567] width 1233 height 53
click at [246, 301] on icon at bounding box center [247, 298] width 8 height 14
click at [201, 308] on div "Order details Collaborate Checklists 0/0 Tracking Linked Orders Timeline Profit…" at bounding box center [122, 229] width 180 height 320
click at [202, 299] on icon "button" at bounding box center [205, 300] width 8 height 8
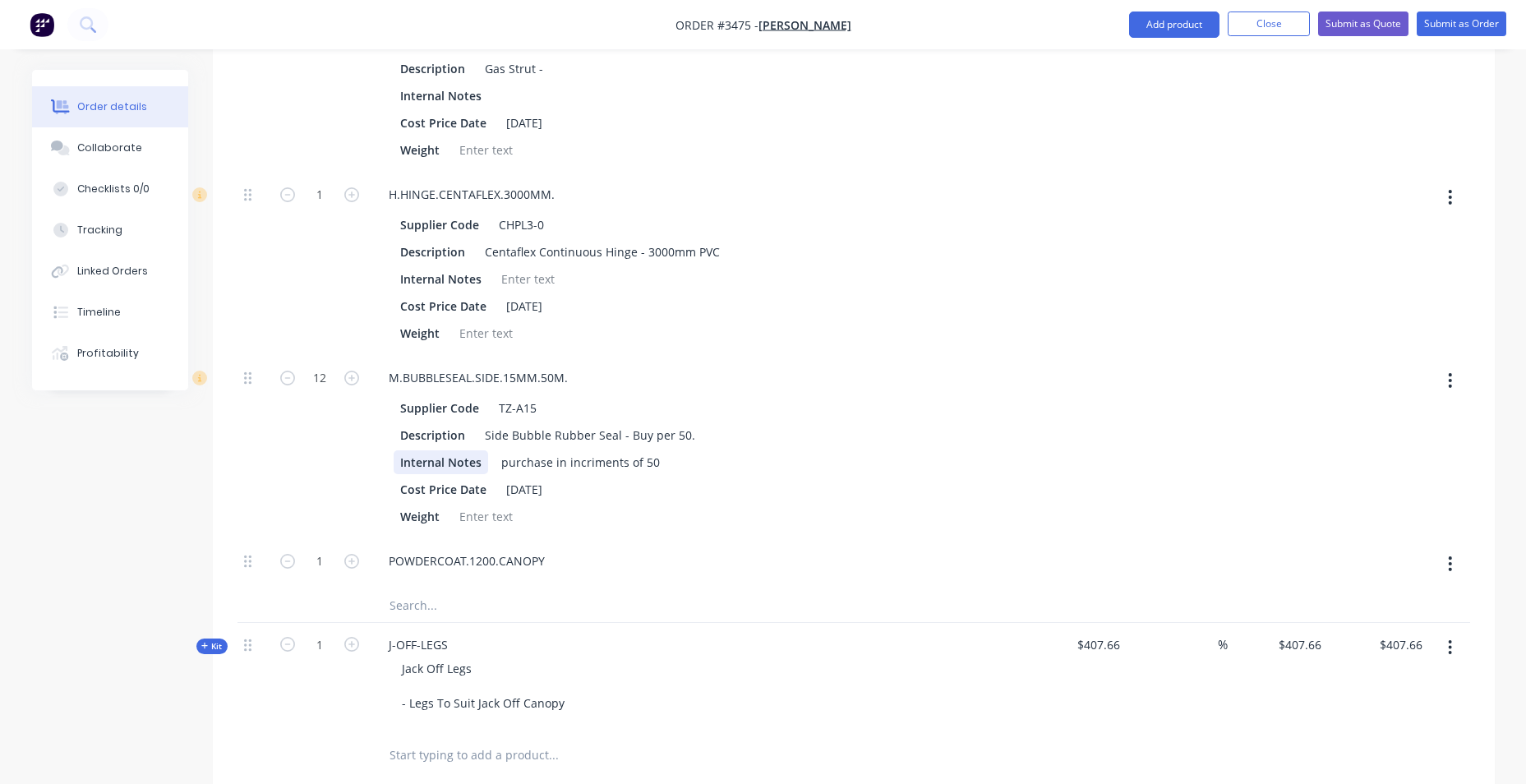
scroll to position [1549, 0]
type input "0"
type input "$2,618.9978"
type input "$2,619.00"
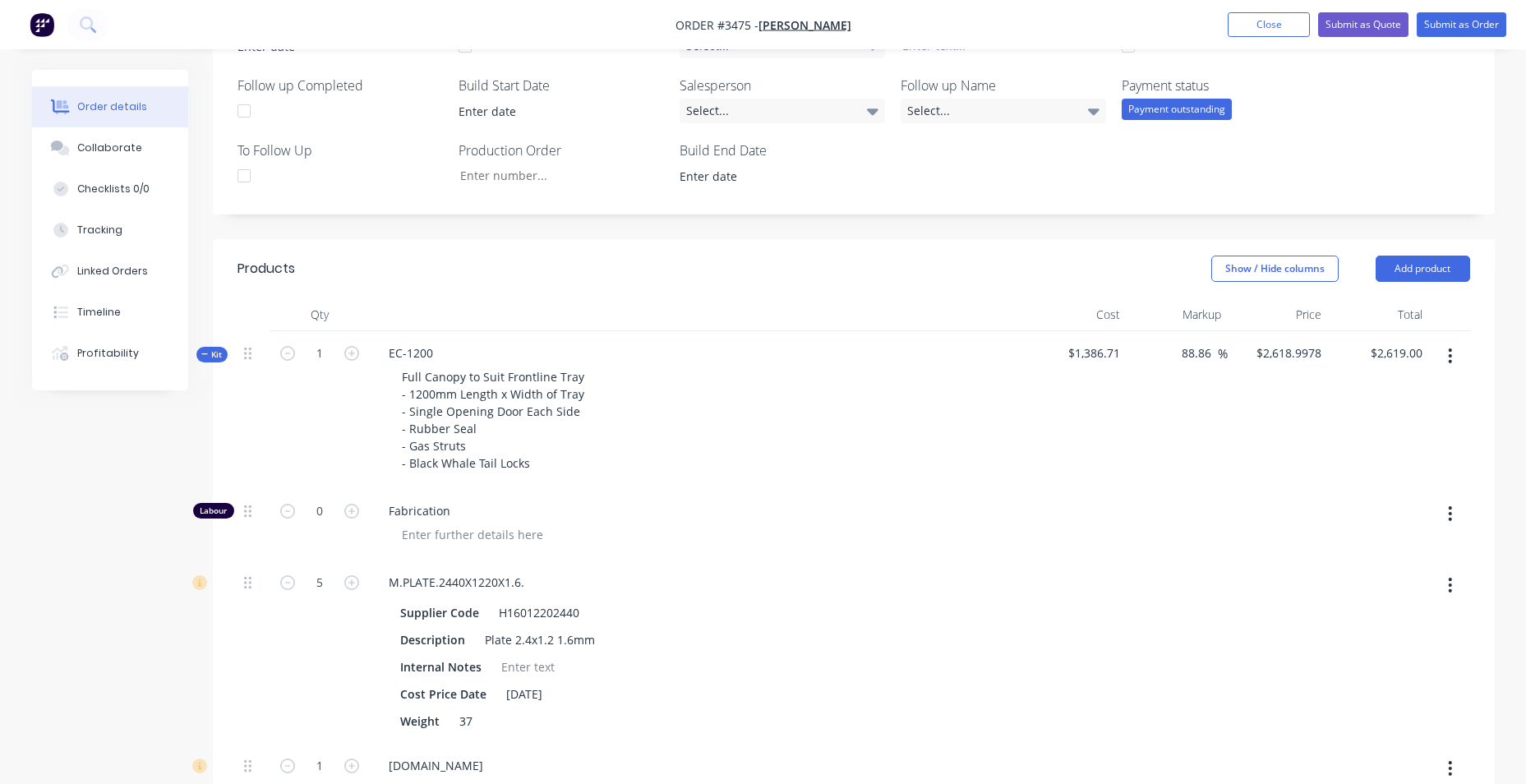
scroll to position [400, 0]
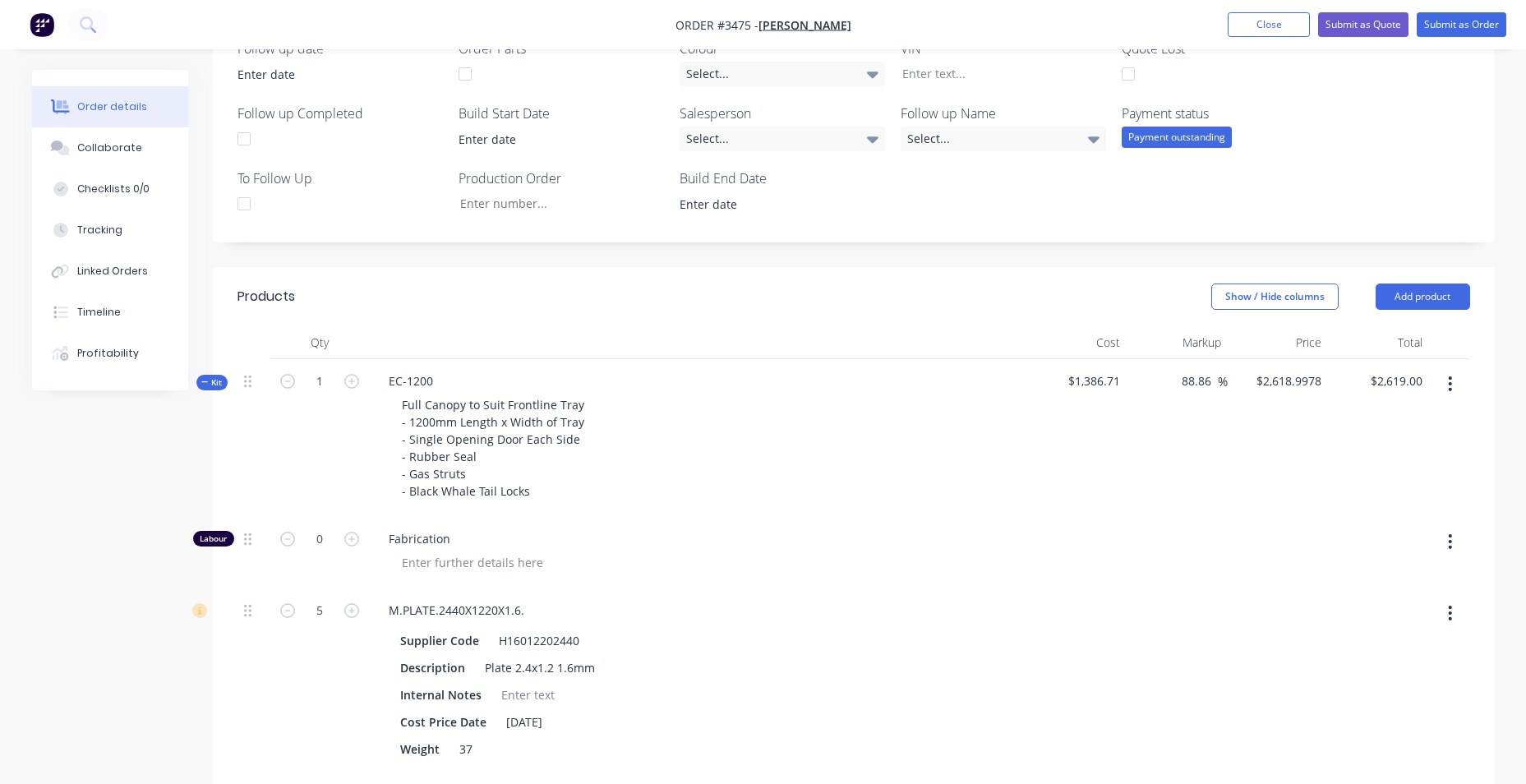
type input "0"
type input "$1,013.6527"
type input "$1,013.65"
drag, startPoint x: 977, startPoint y: 220, endPoint x: 966, endPoint y: 228, distance: 13.6
click at [974, 220] on div "Follow up date Order Parts Colour Select... VIN Quote Lost Follow up Completed …" at bounding box center [854, 128] width 1282 height 229
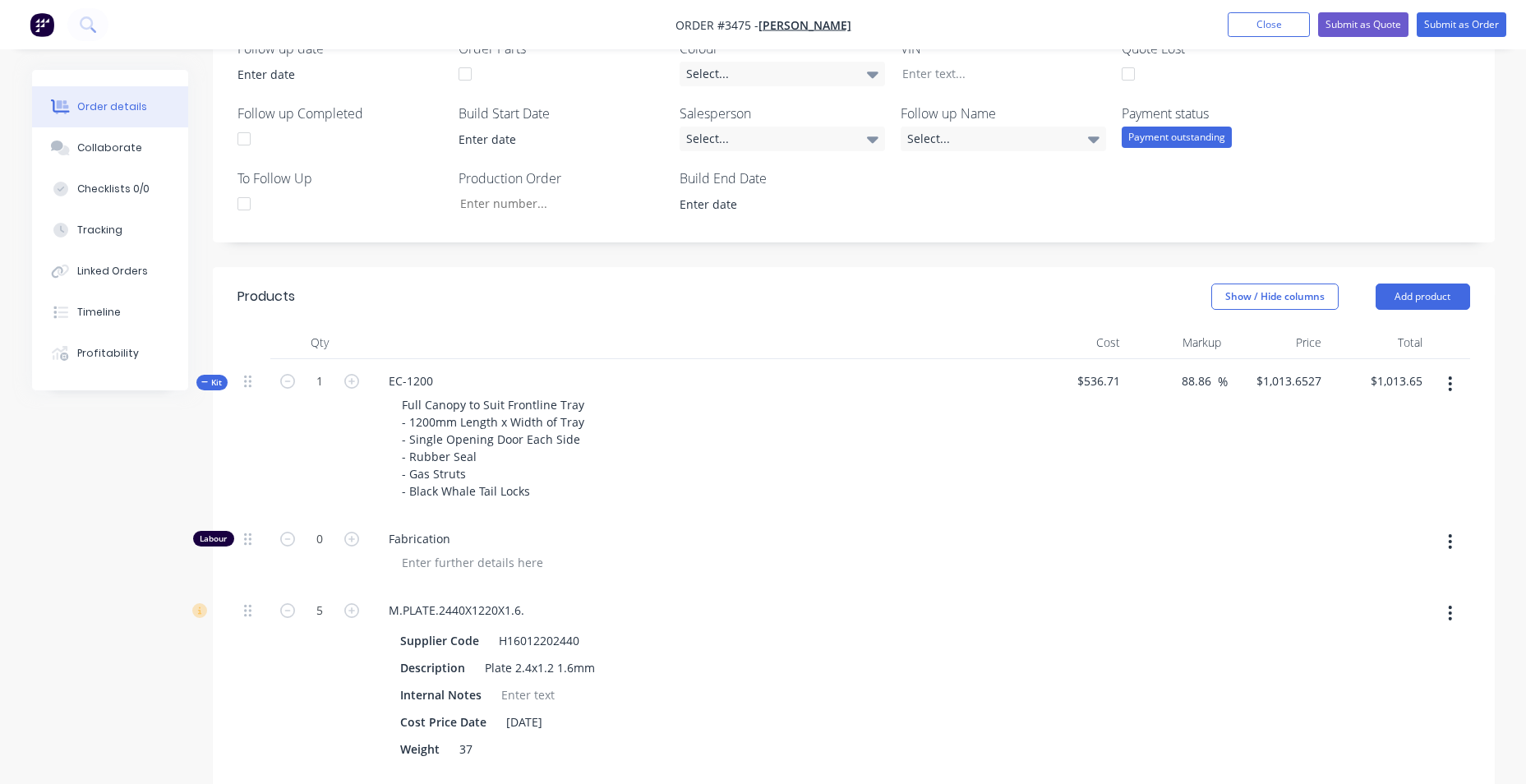
drag, startPoint x: 1204, startPoint y: 381, endPoint x: 1086, endPoint y: 381, distance: 118.0
click at [1086, 381] on div "Kit 1 EC-1200 Full Canopy to Suit Frontline Tray - 1200mm Length x Width of Tra…" at bounding box center [854, 438] width 1233 height 157
type input "6"
type input "0"
click at [1050, 337] on div "Cost" at bounding box center [1076, 342] width 101 height 33
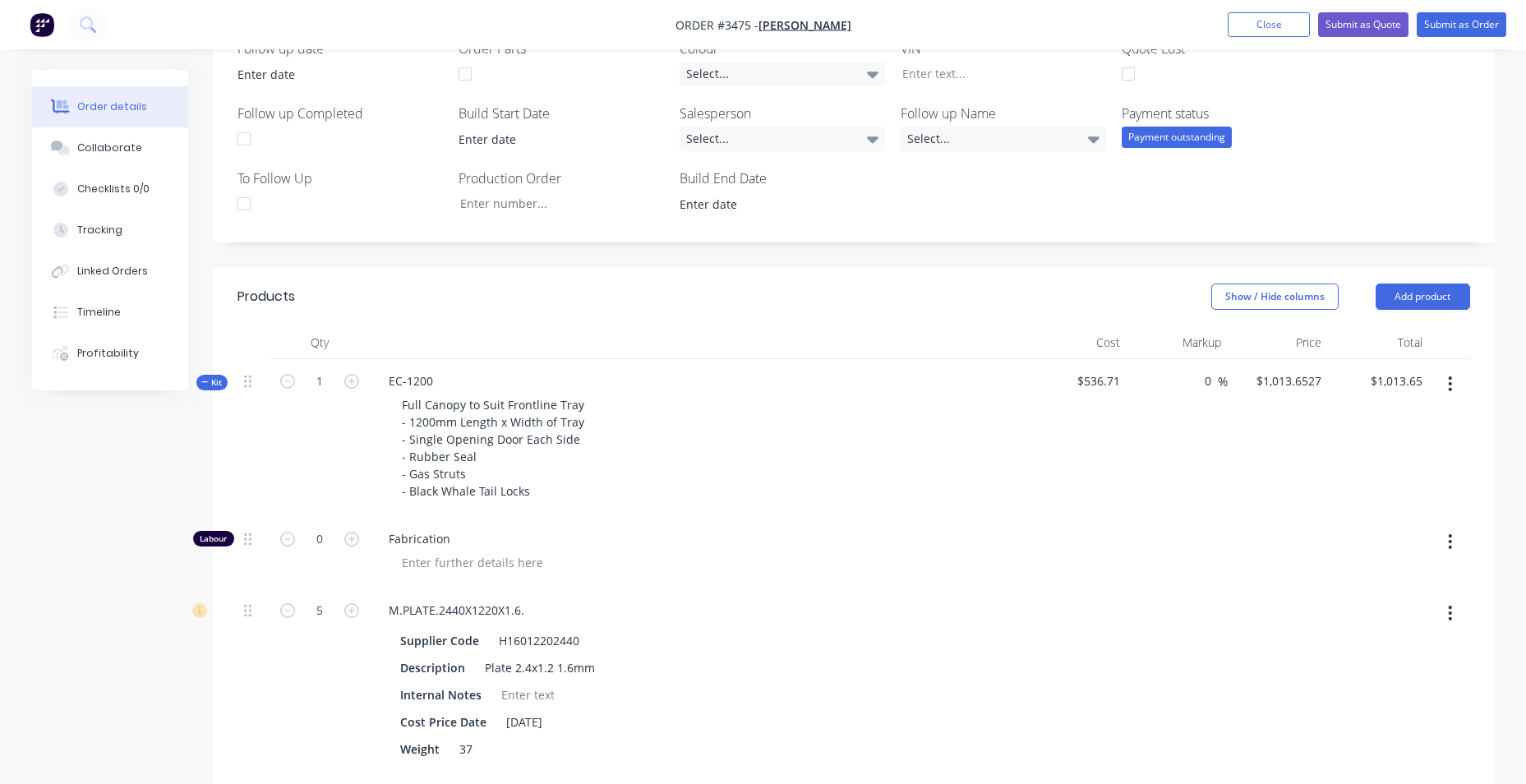
type input "$536.71"
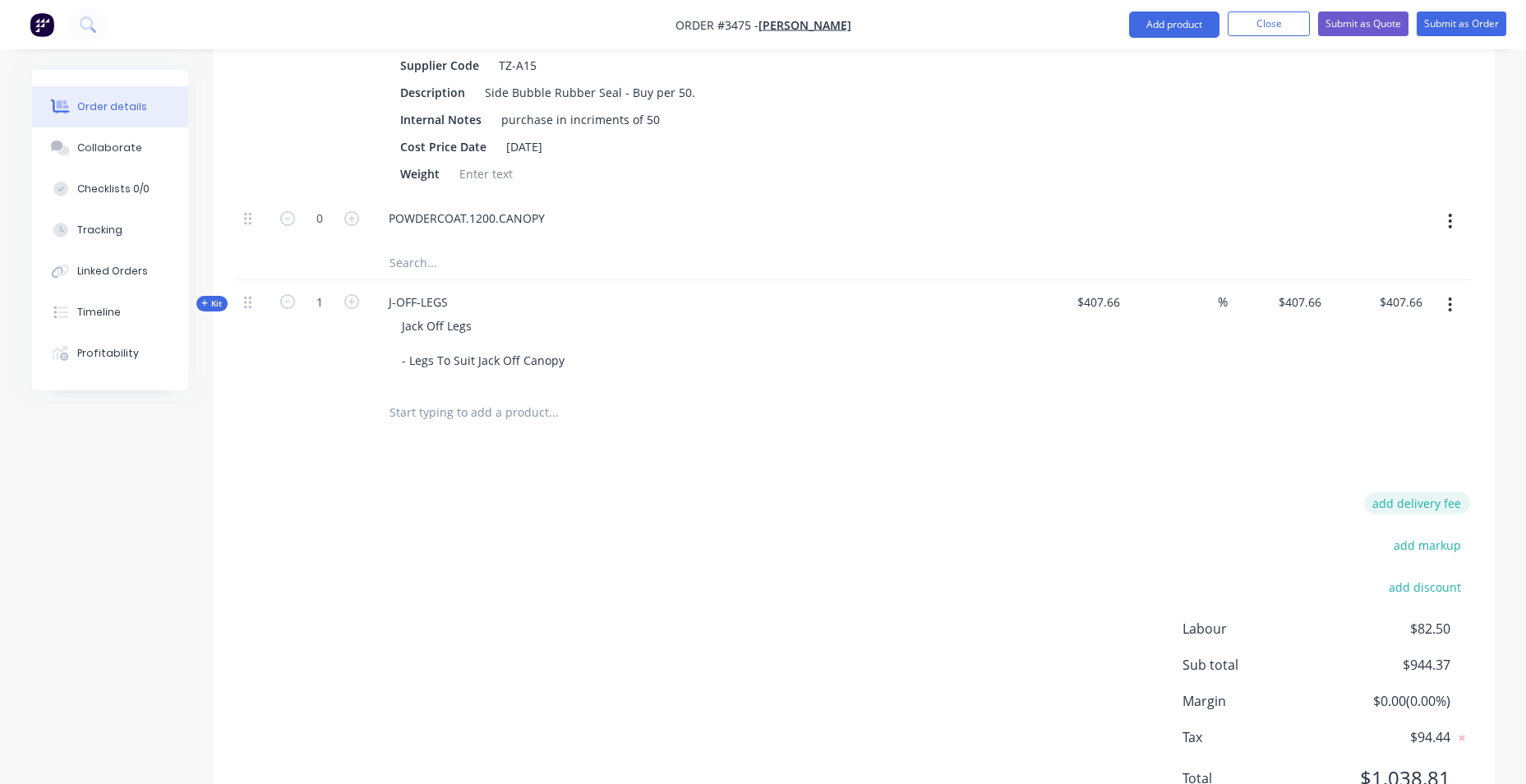
scroll to position [1983, 0]
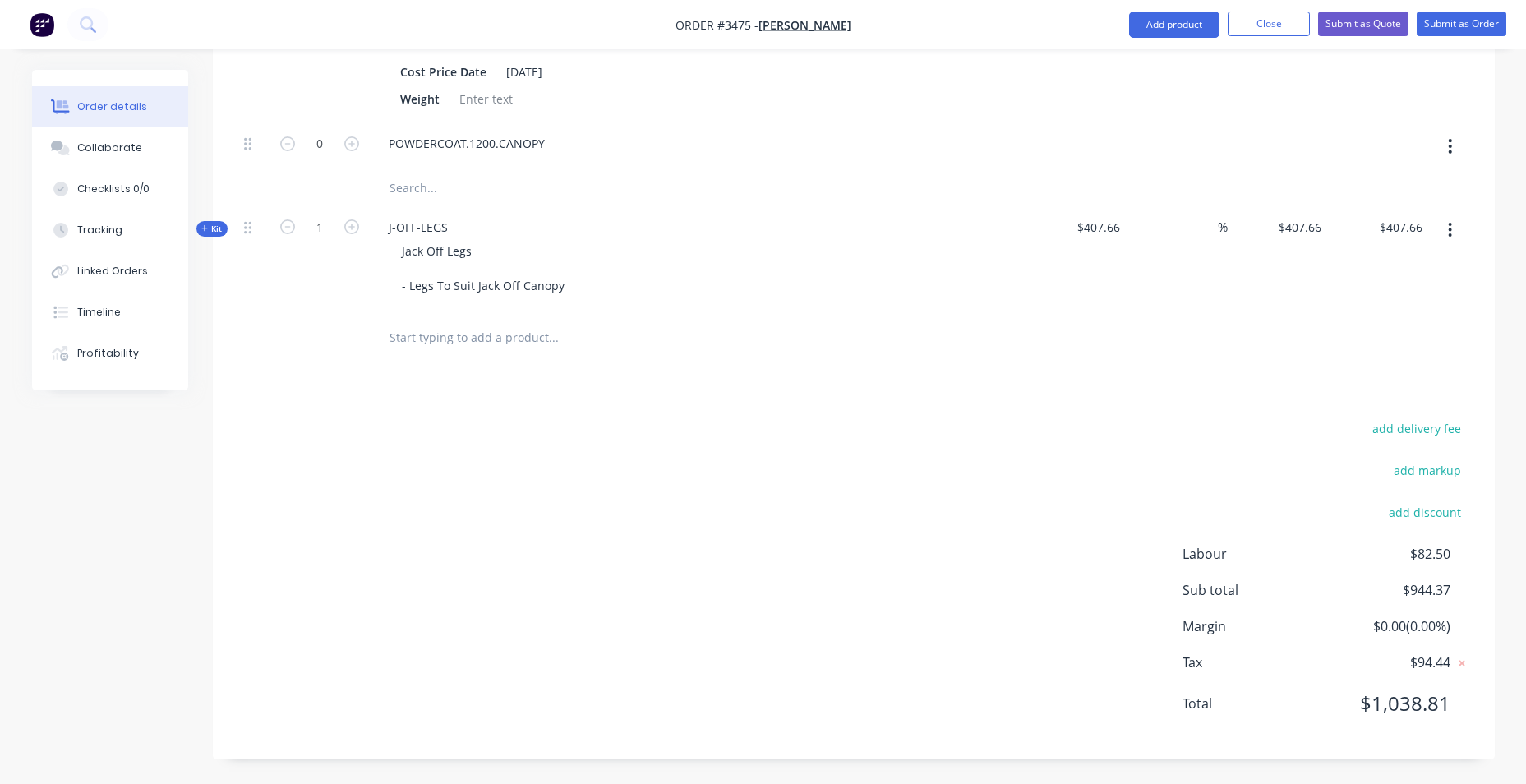
click at [1445, 216] on button "button" at bounding box center [1450, 229] width 39 height 30
click at [1345, 393] on div "Delete" at bounding box center [1391, 405] width 126 height 24
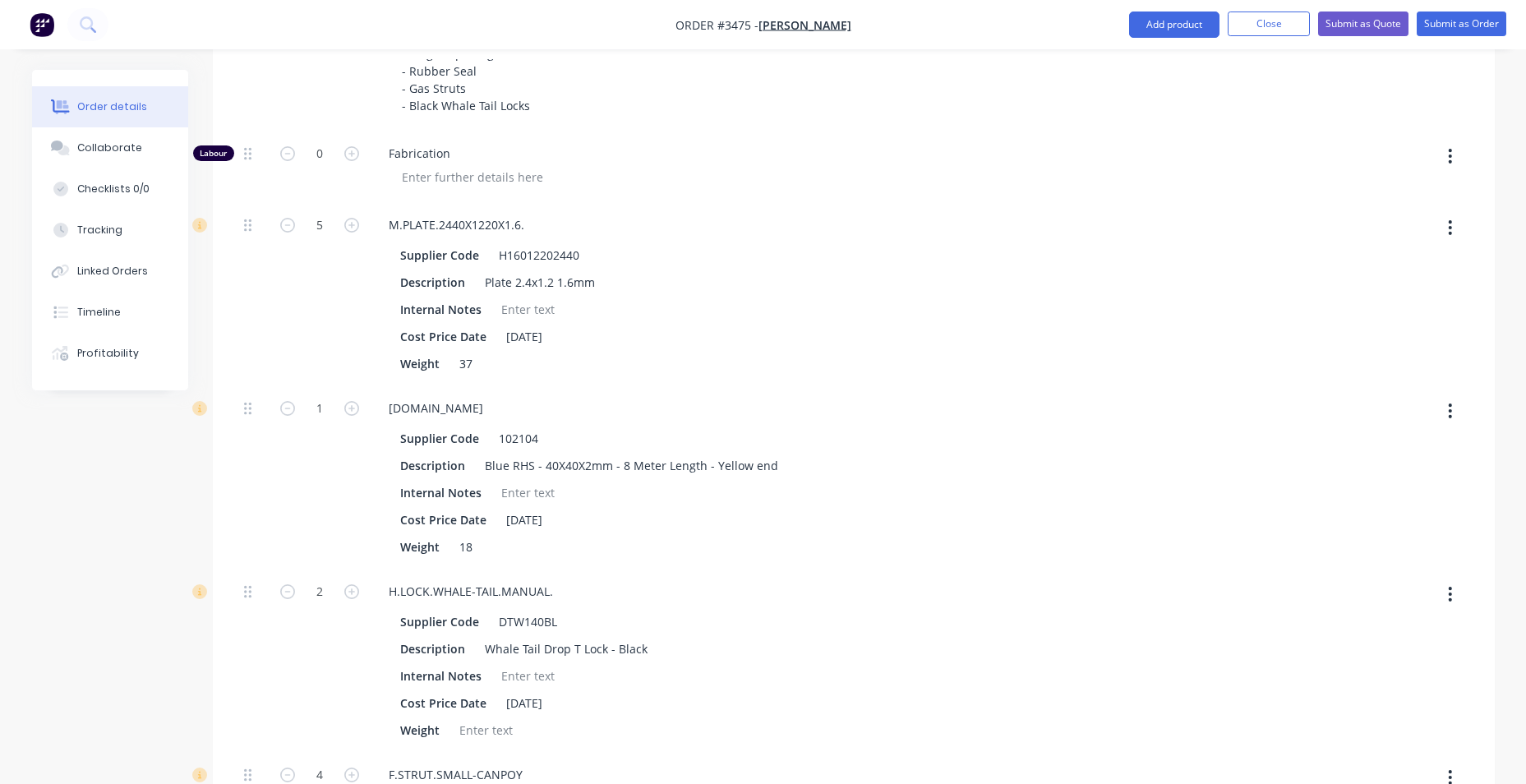
scroll to position [627, 0]
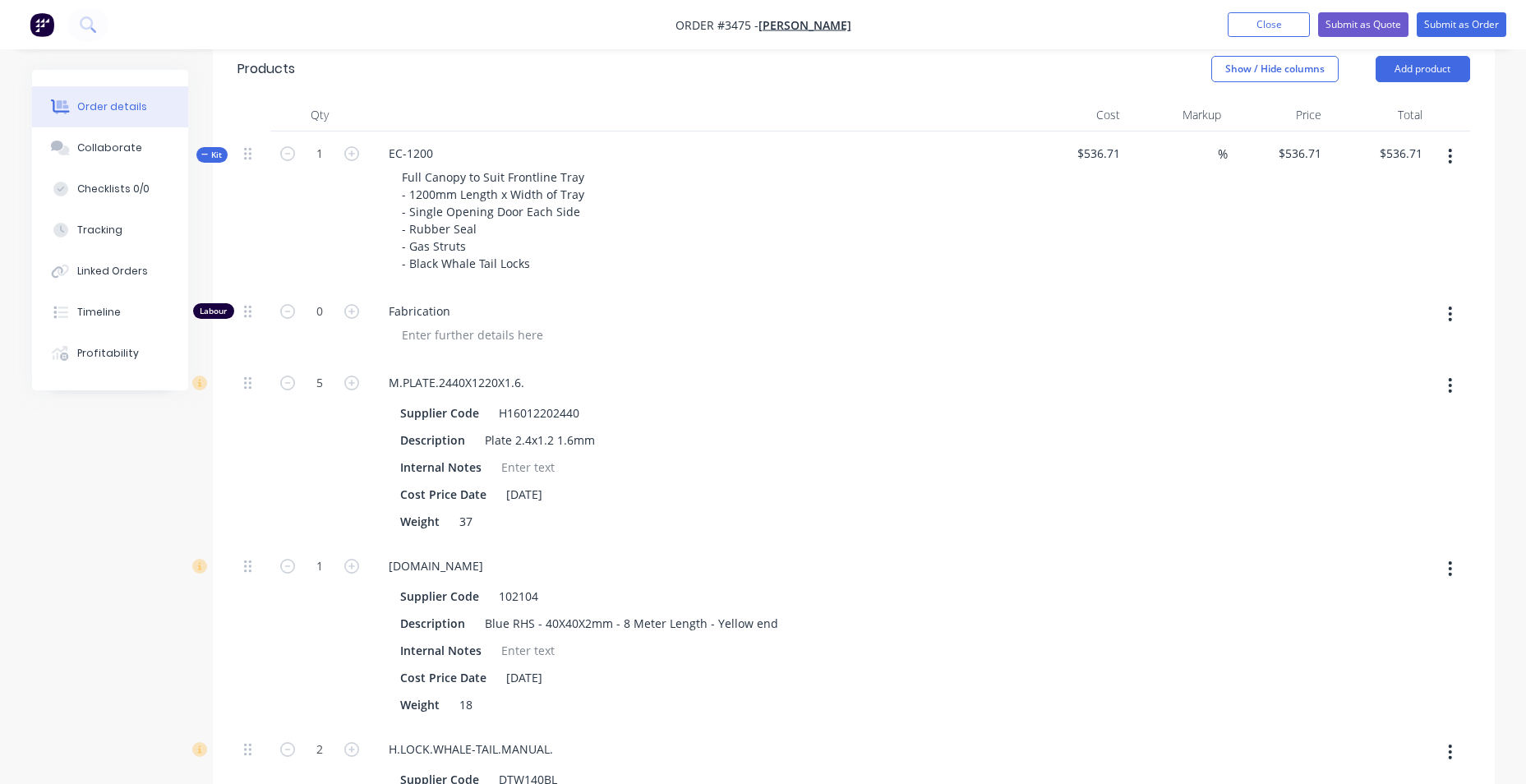
click at [209, 155] on span "Kit" at bounding box center [212, 155] width 21 height 13
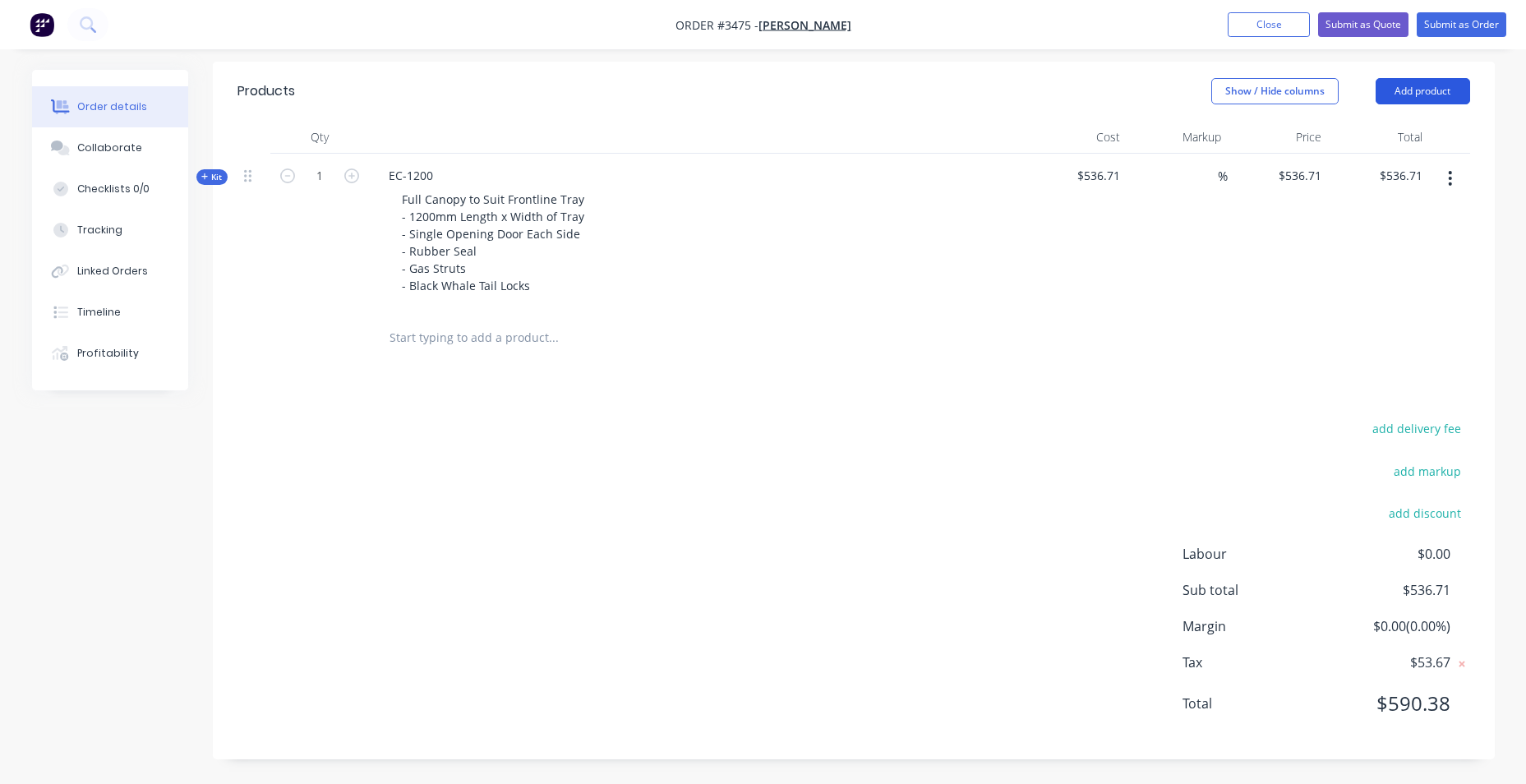
click at [1393, 91] on button "Add product" at bounding box center [1423, 91] width 95 height 26
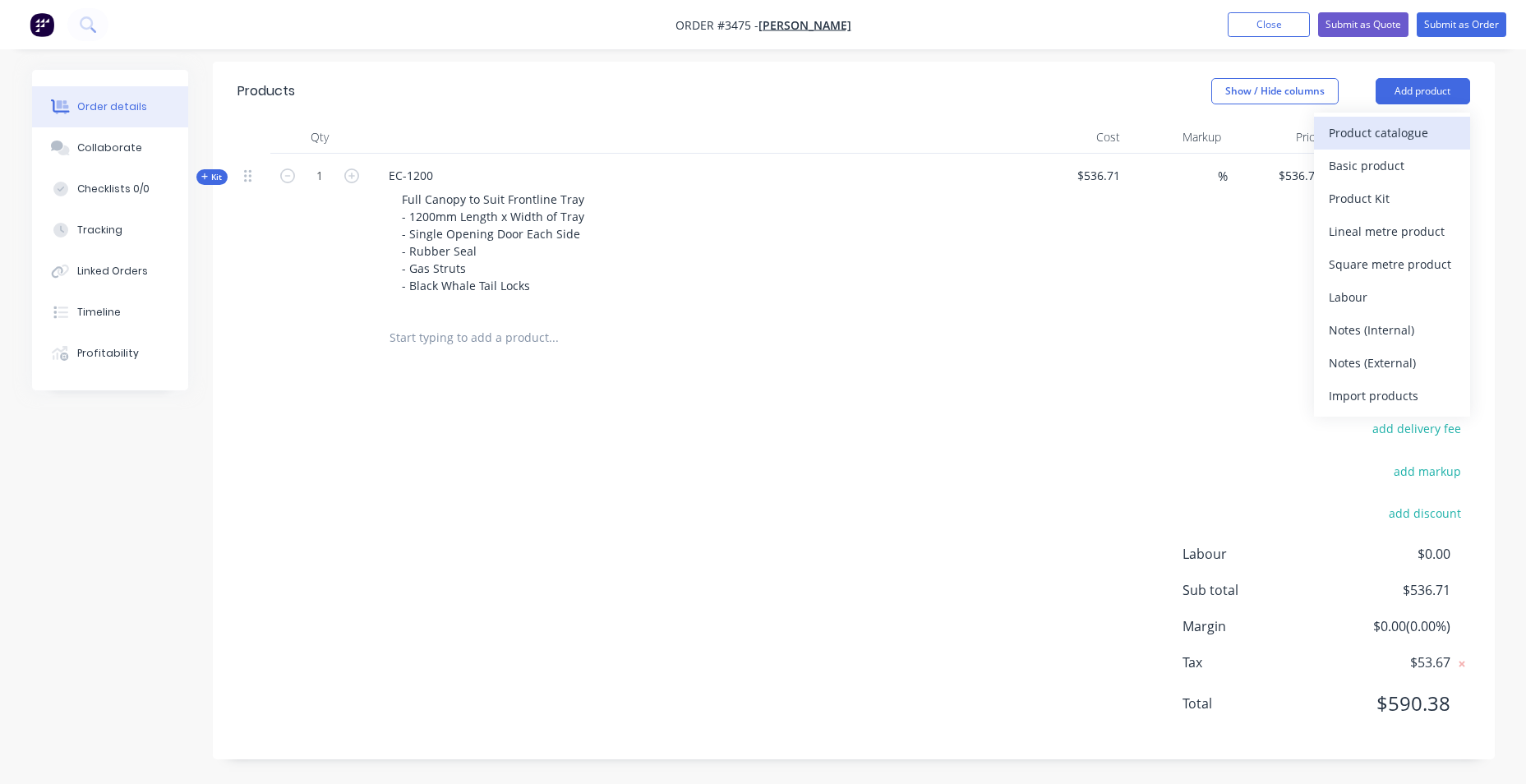
click at [1371, 132] on div "Product catalogue" at bounding box center [1391, 133] width 126 height 24
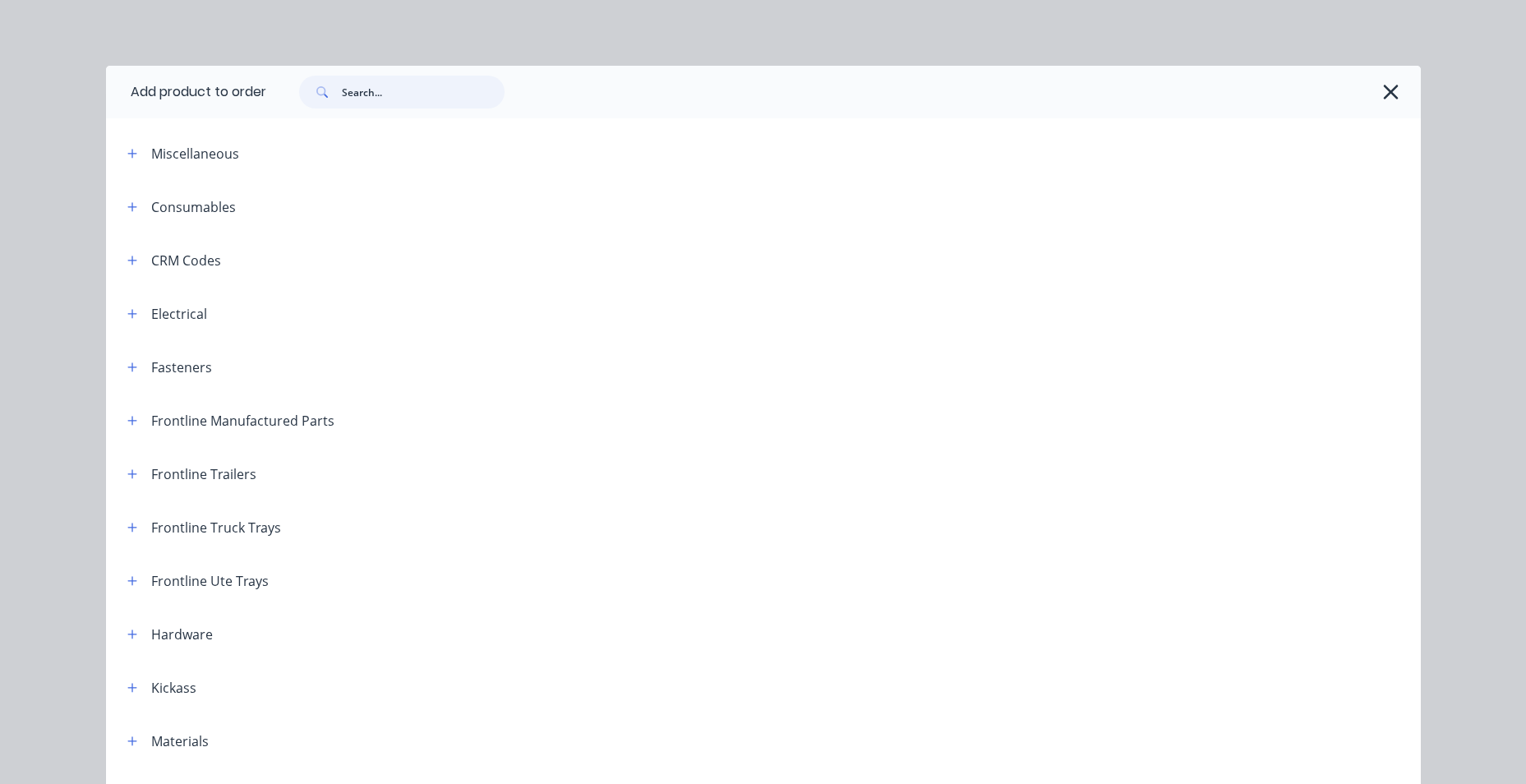
click at [437, 93] on input "text" at bounding box center [423, 91] width 163 height 33
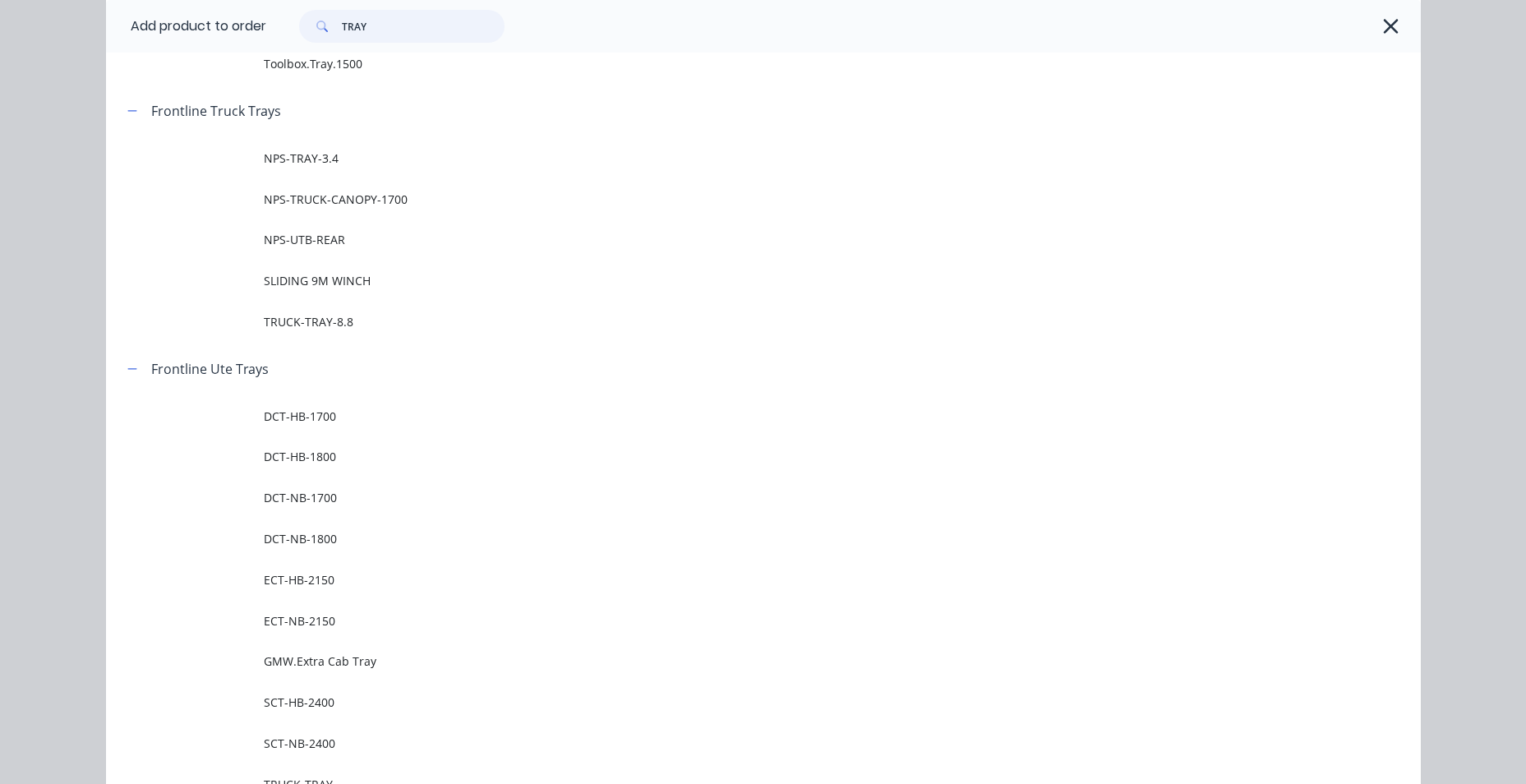
scroll to position [329, 0]
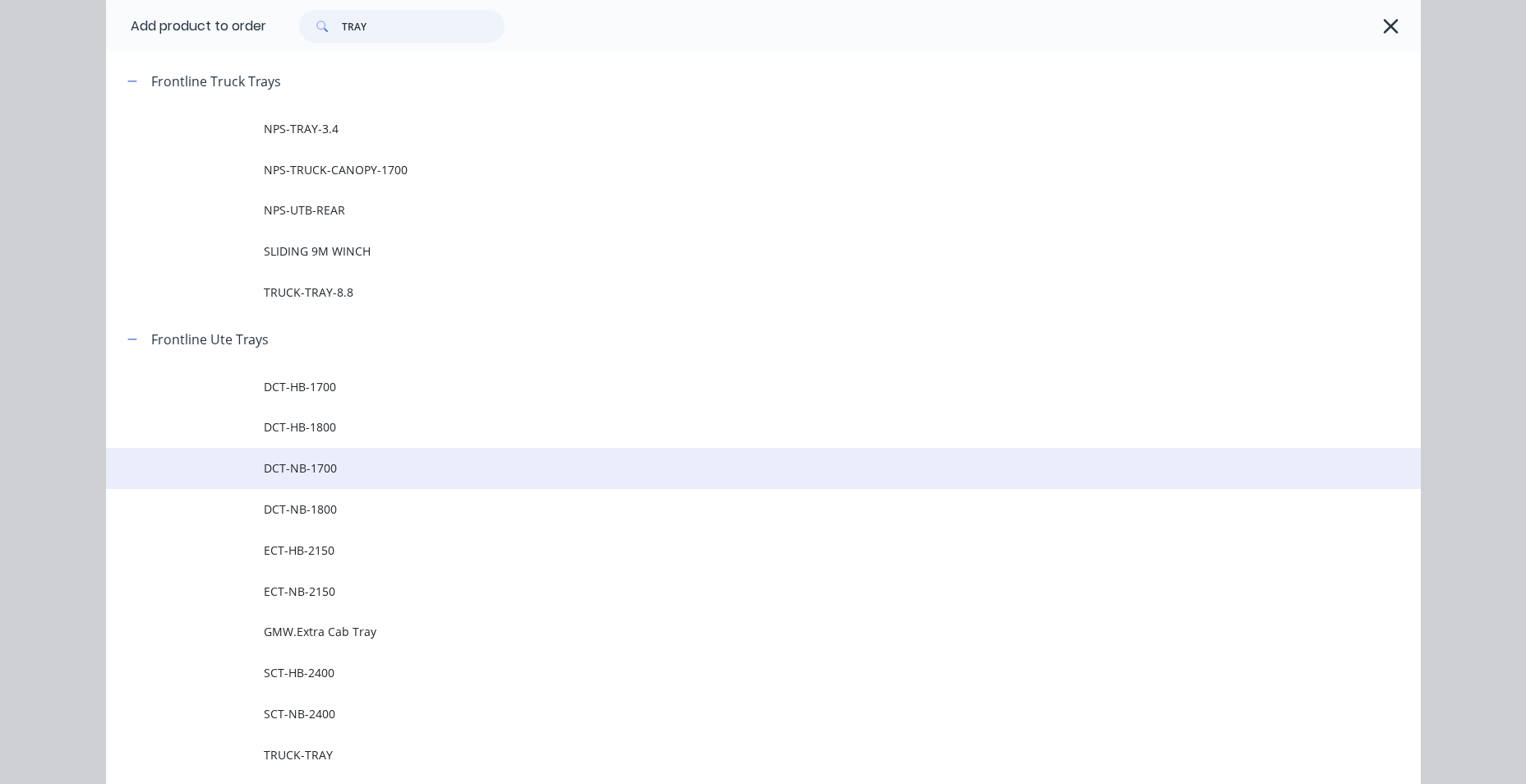
type input "TRAY"
click at [213, 462] on td at bounding box center [185, 468] width 158 height 41
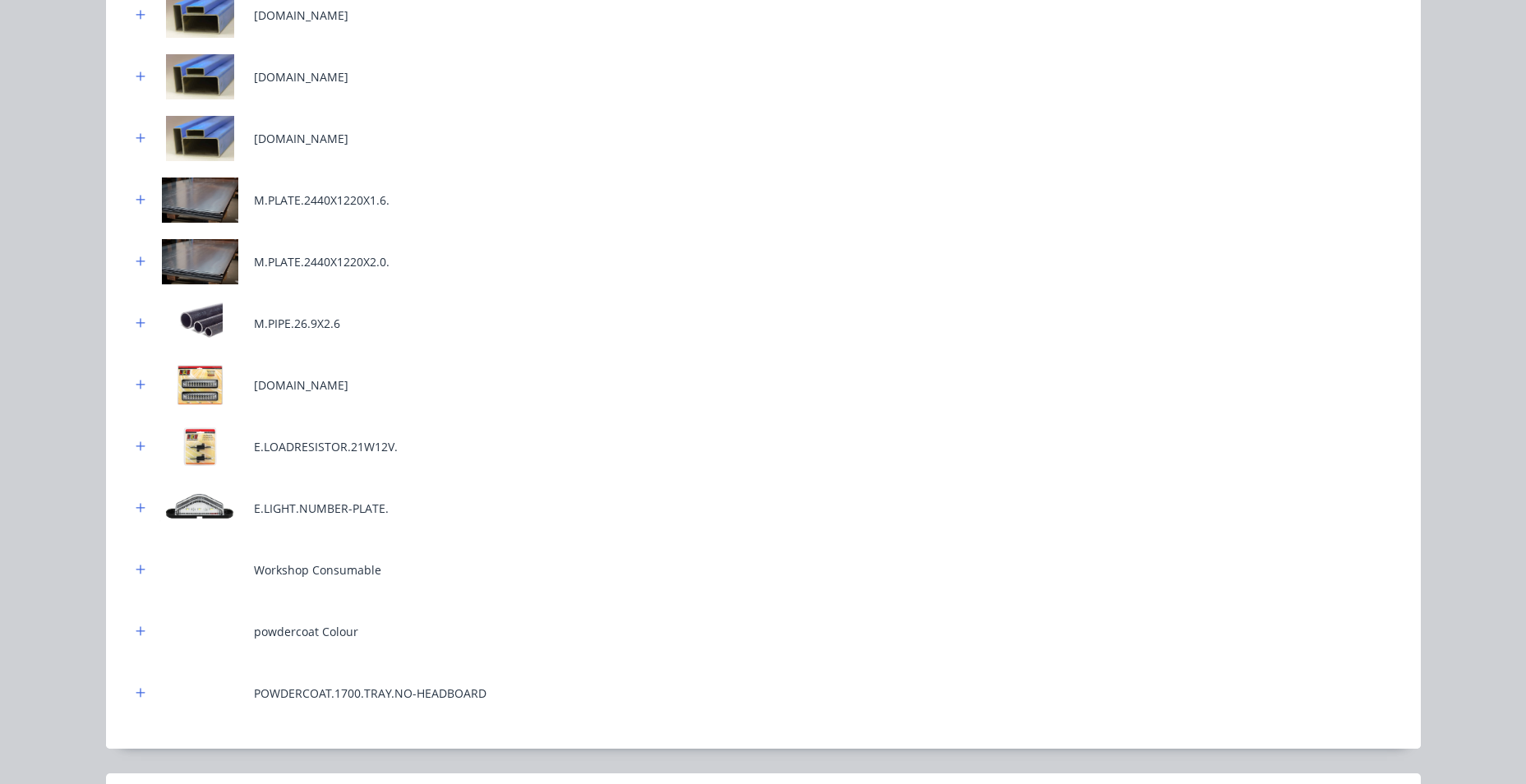
scroll to position [566, 0]
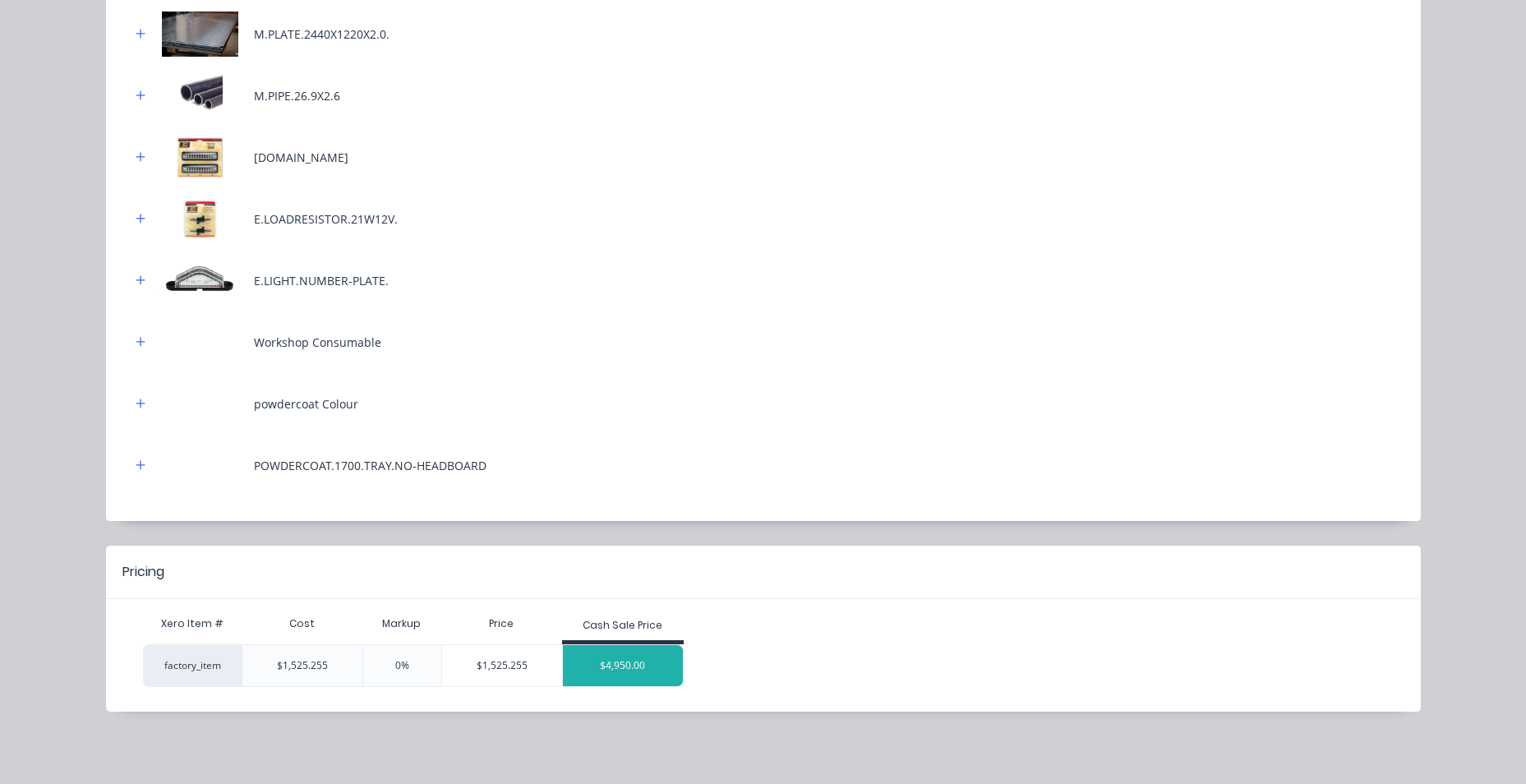
click at [606, 666] on div "$4,950.00" at bounding box center [623, 665] width 120 height 41
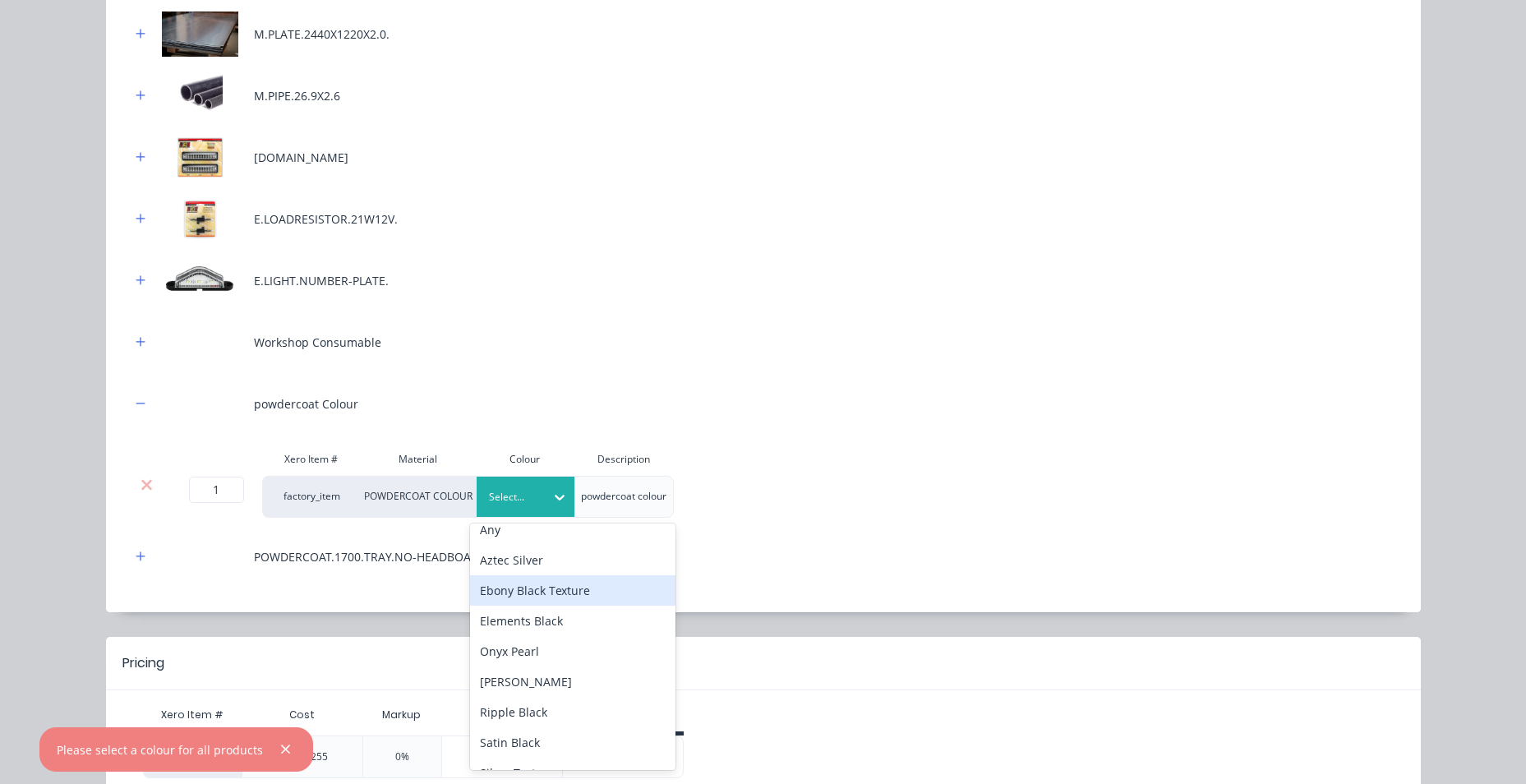
scroll to position [64, 0]
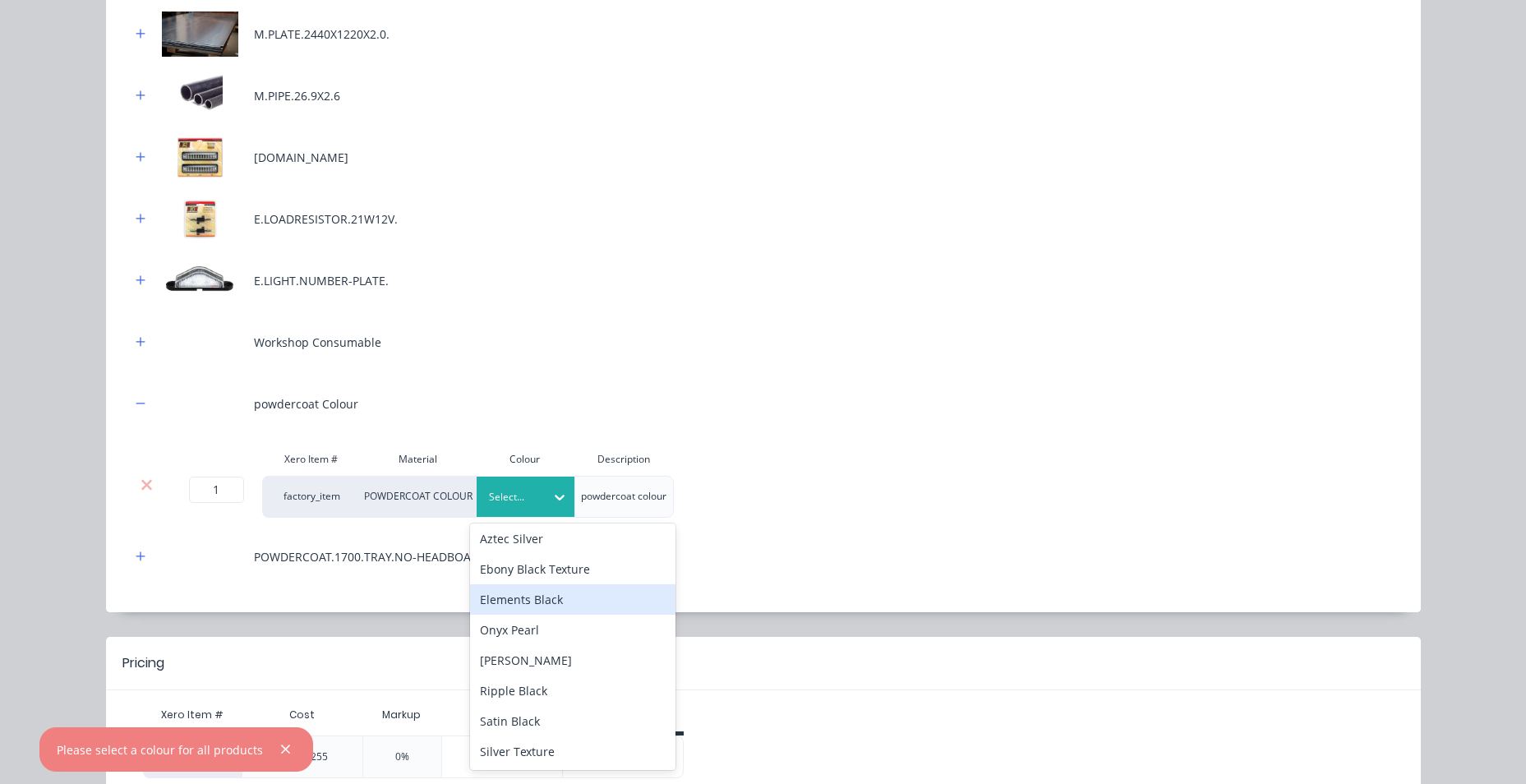
click at [564, 605] on div "Elements Black" at bounding box center [572, 599] width 206 height 30
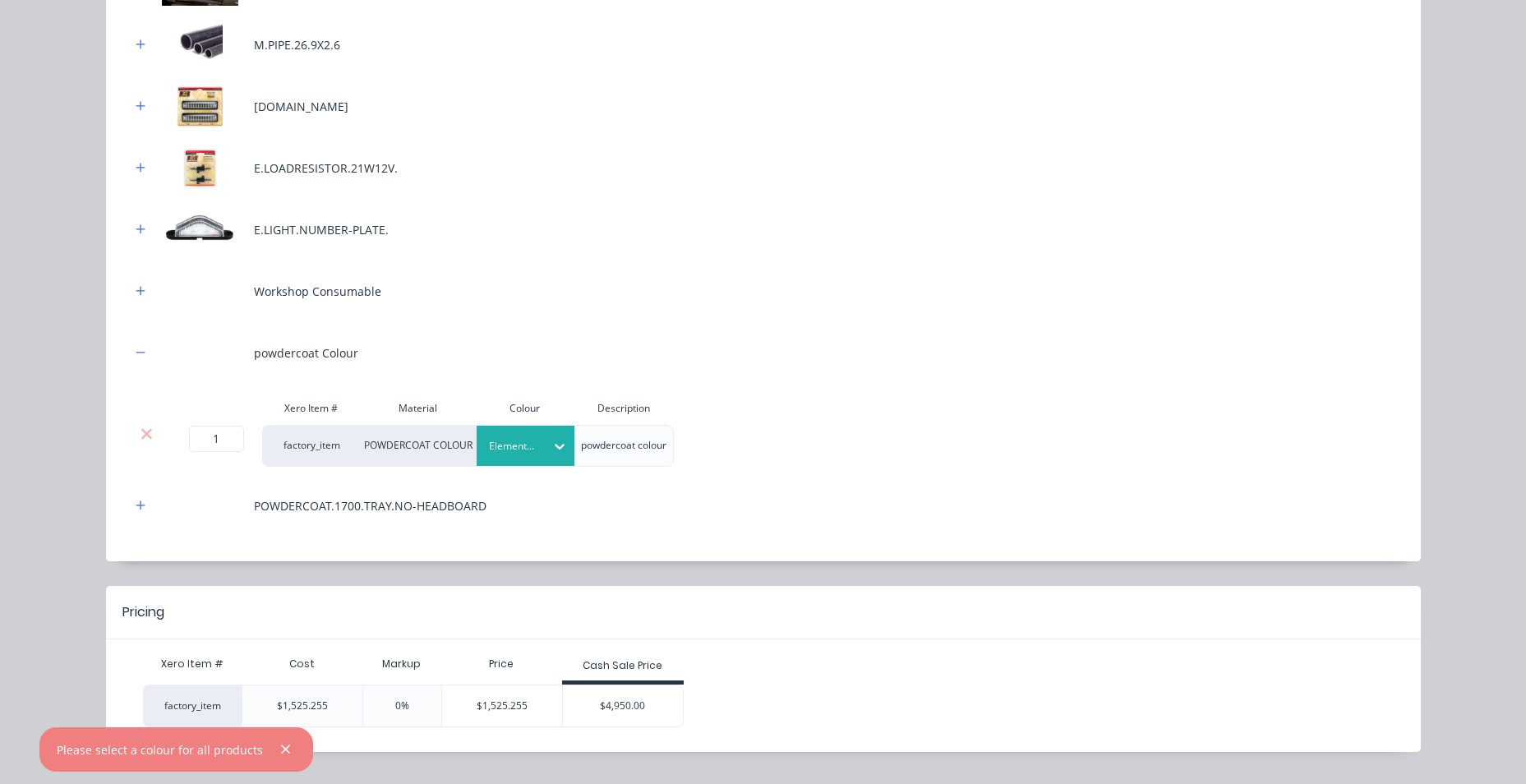
scroll to position [657, 0]
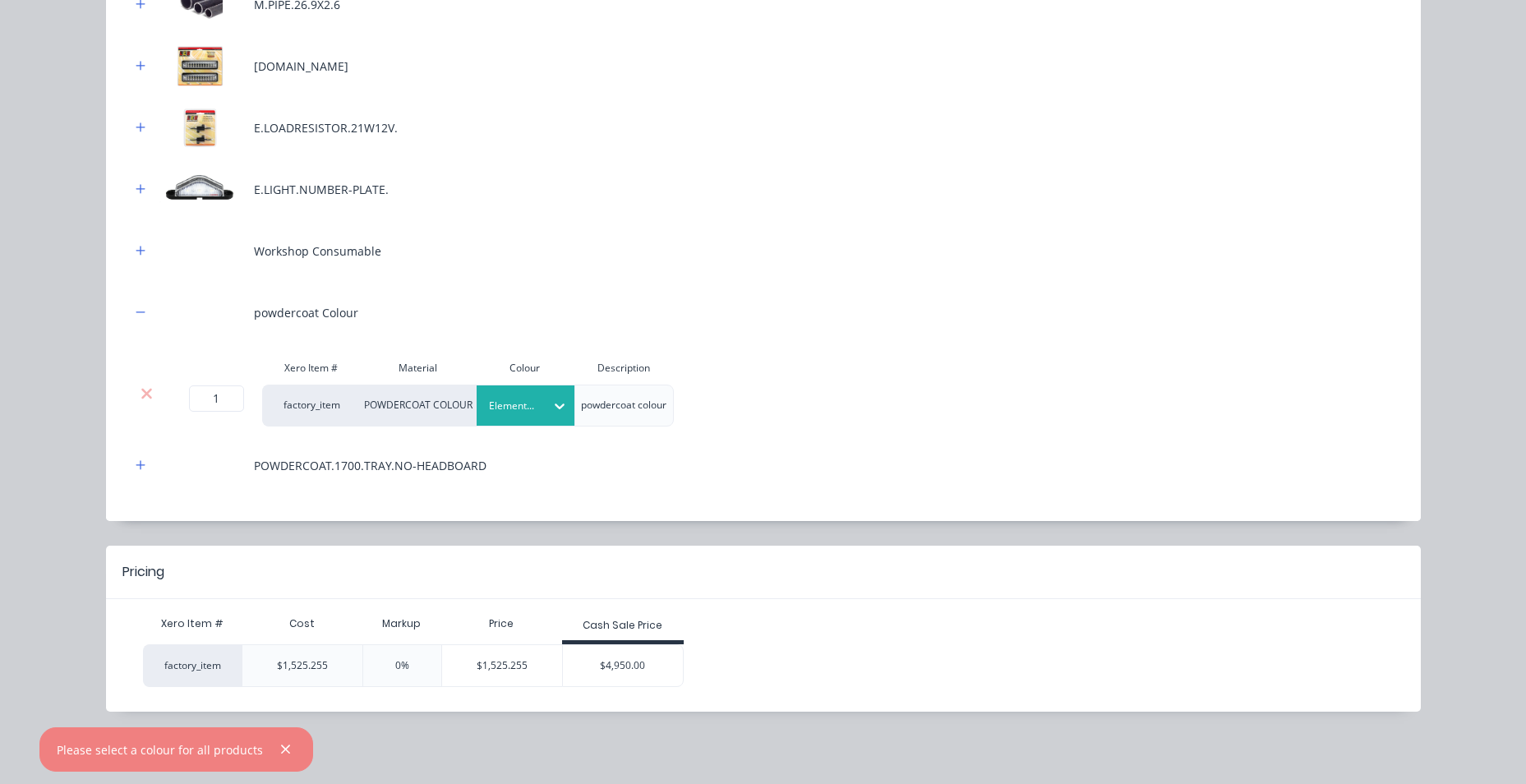
click at [622, 658] on div "$4,950.00" at bounding box center [623, 665] width 120 height 41
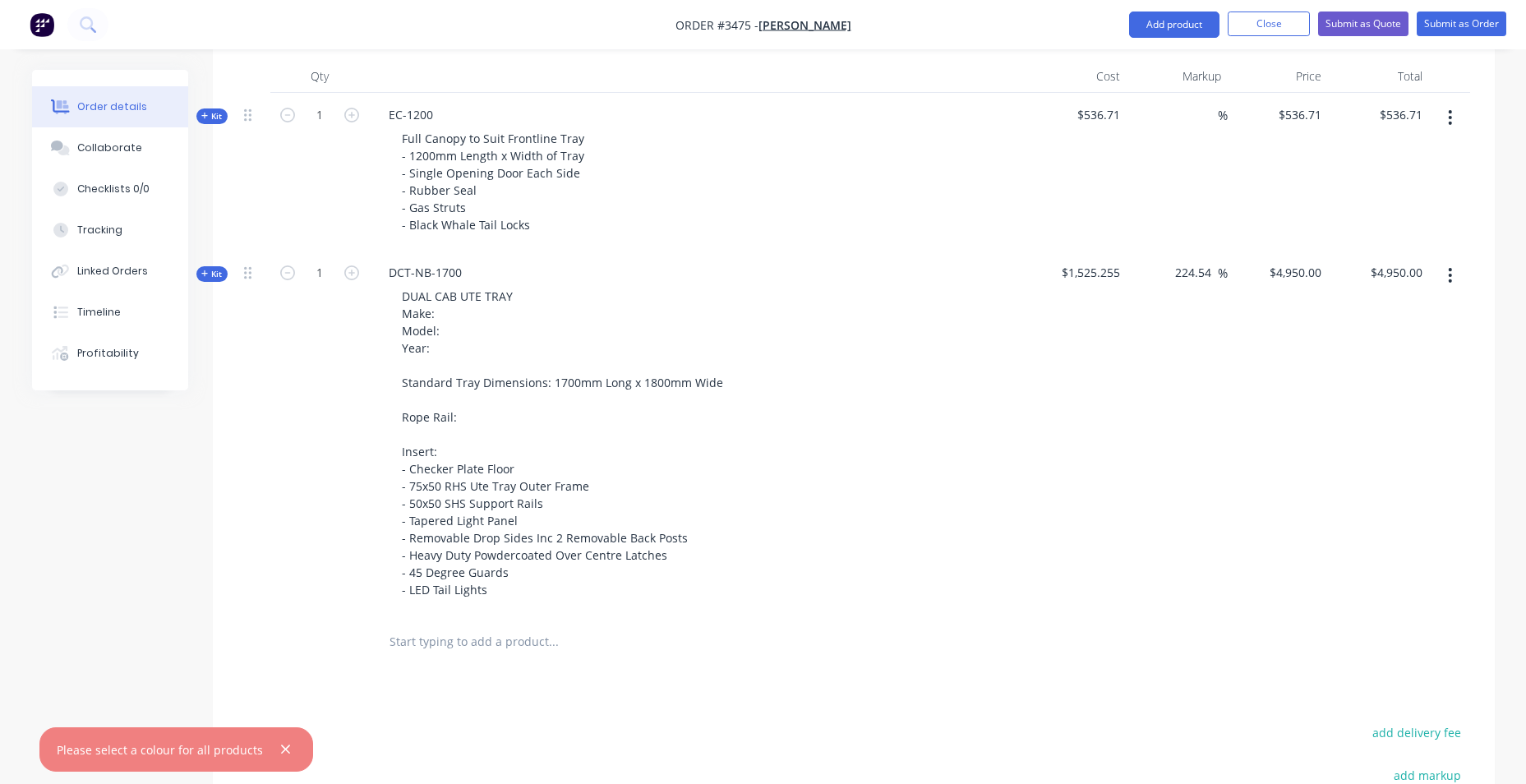
scroll to position [628, 0]
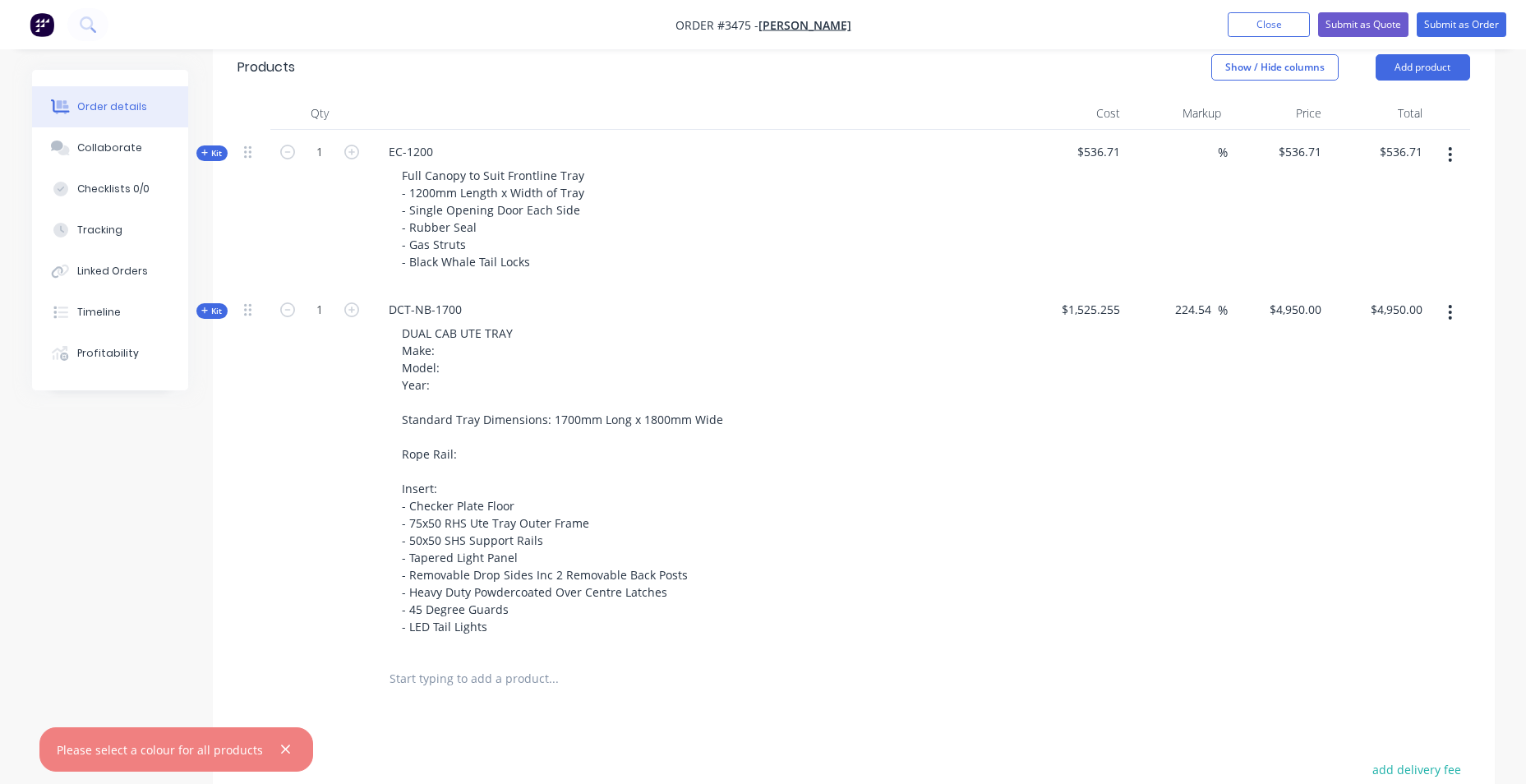
click at [219, 309] on span "Kit" at bounding box center [212, 311] width 21 height 13
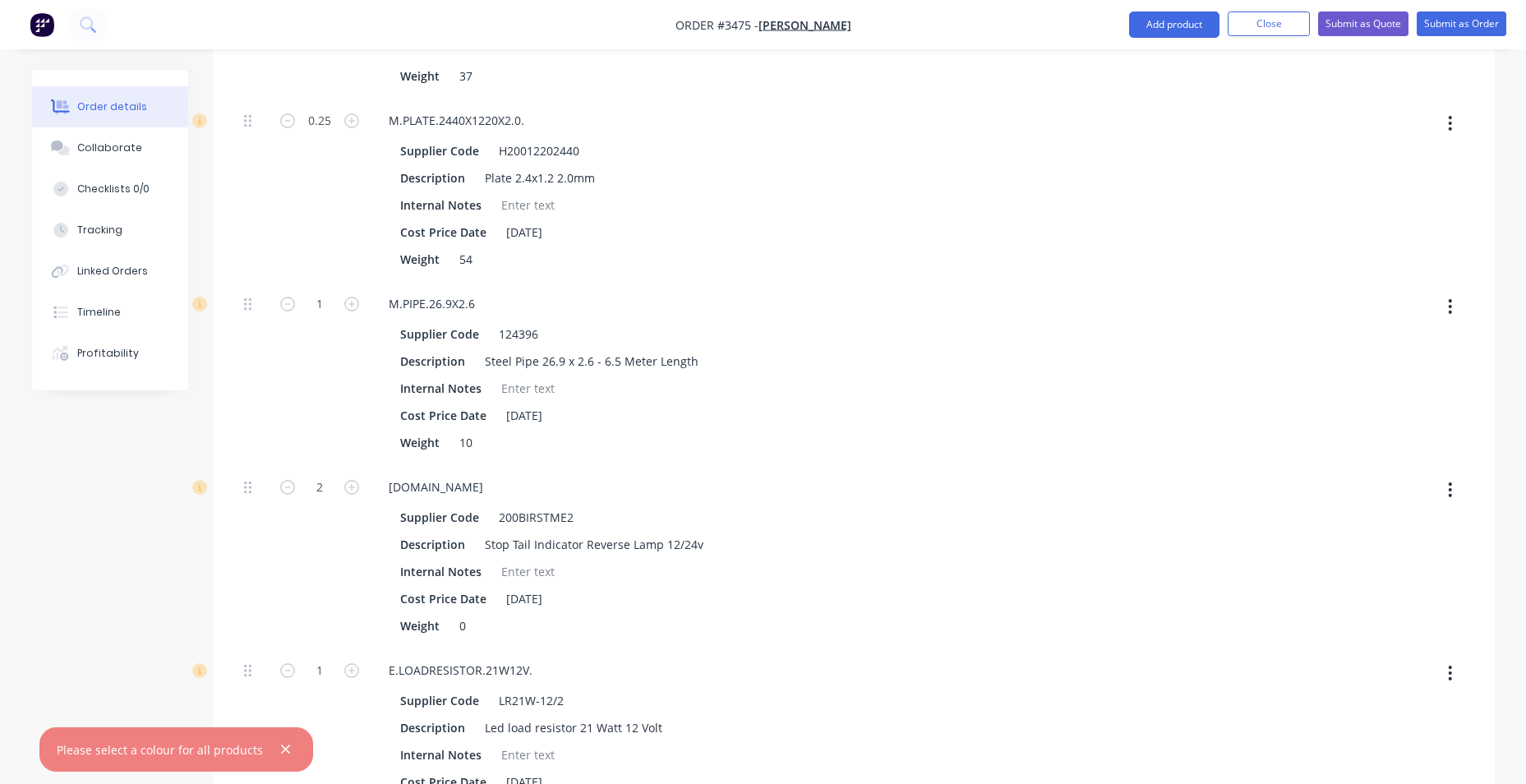
scroll to position [2272, 0]
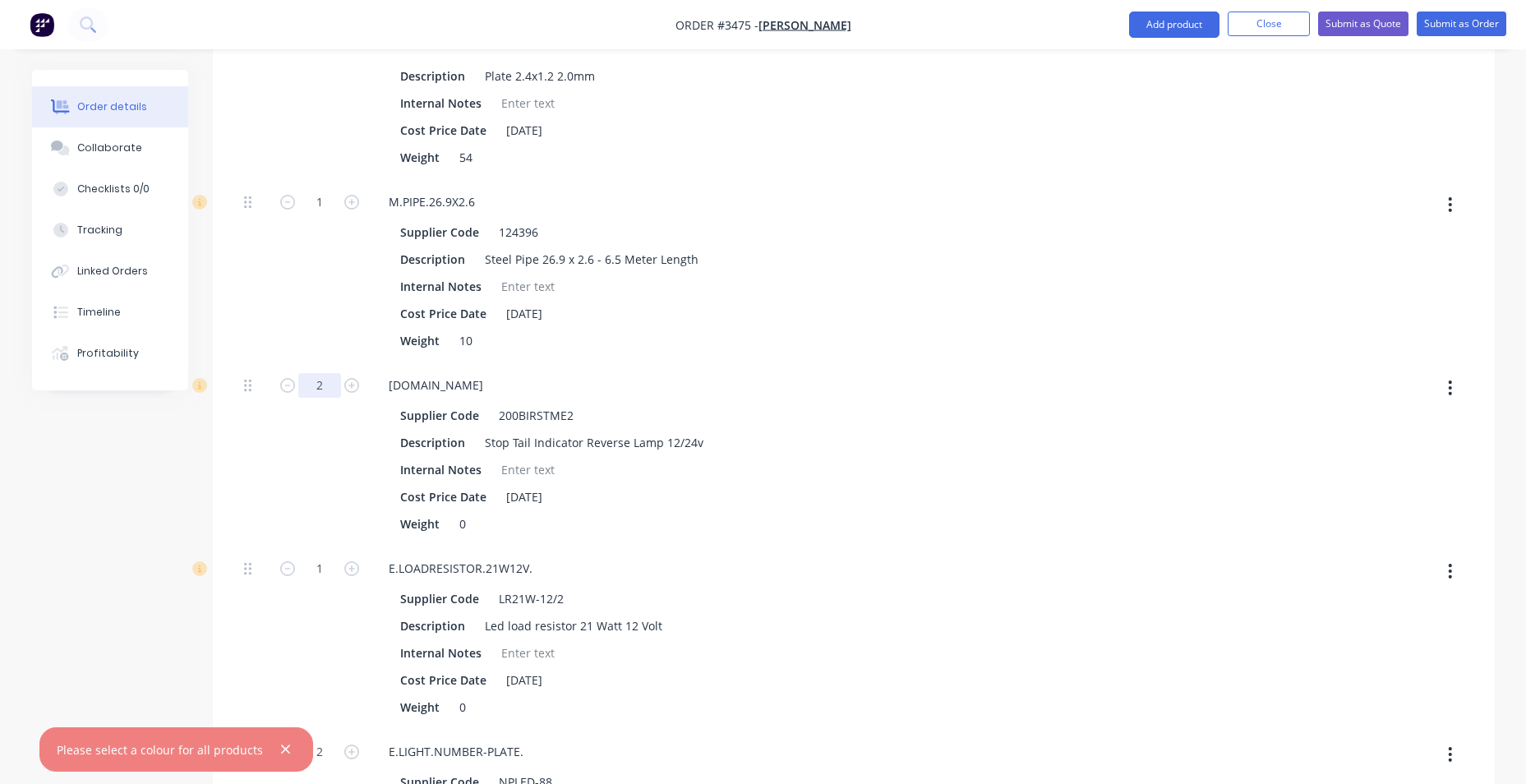
type input "0"
type input "$4,414.5158"
type input "$4,414.52"
type input "0"
type input "$3,520.7439"
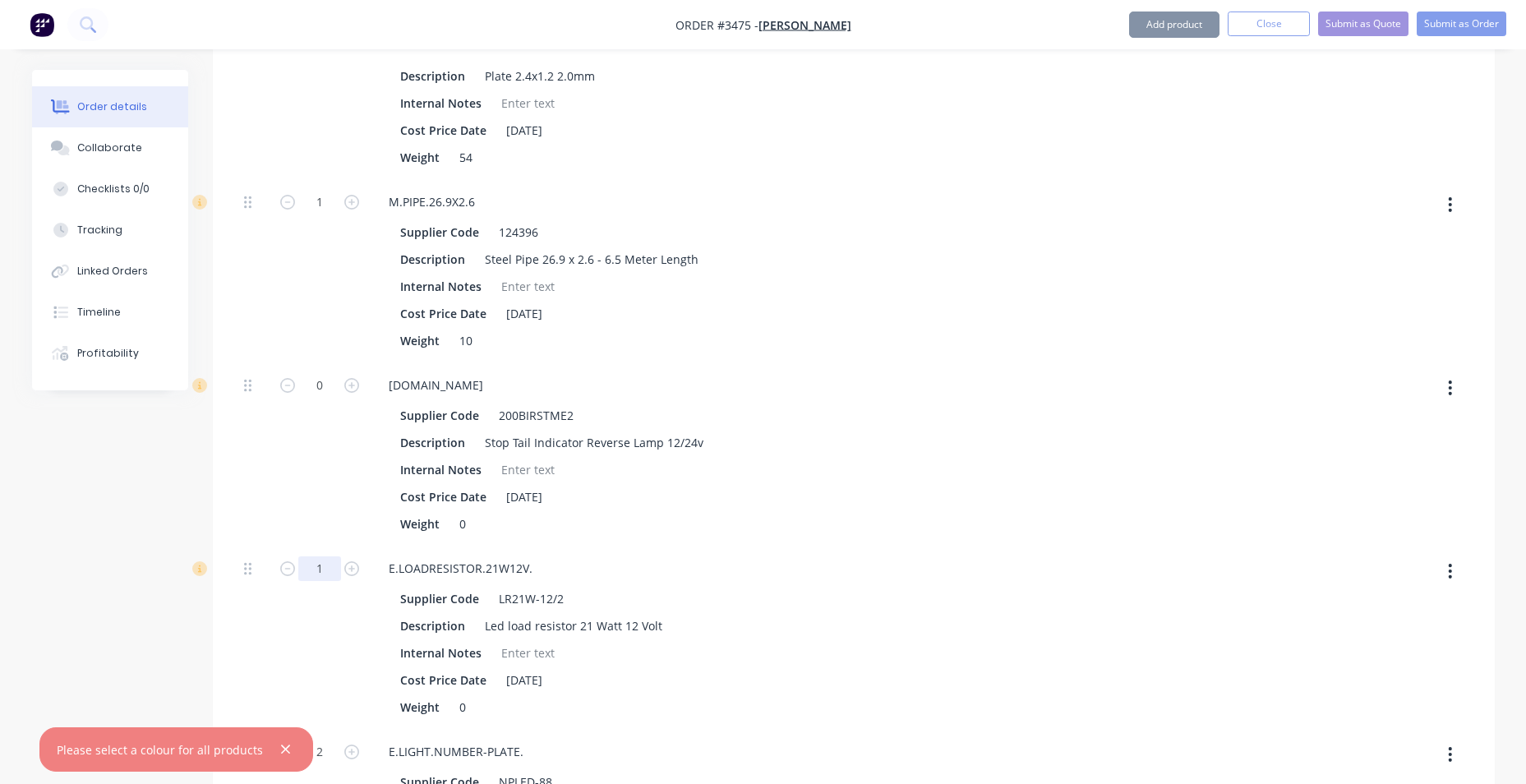
type input "$3,520.74"
type input "0"
click at [1042, 408] on div at bounding box center [1076, 455] width 101 height 183
type input "$3,454.5386"
type input "$3,454.54"
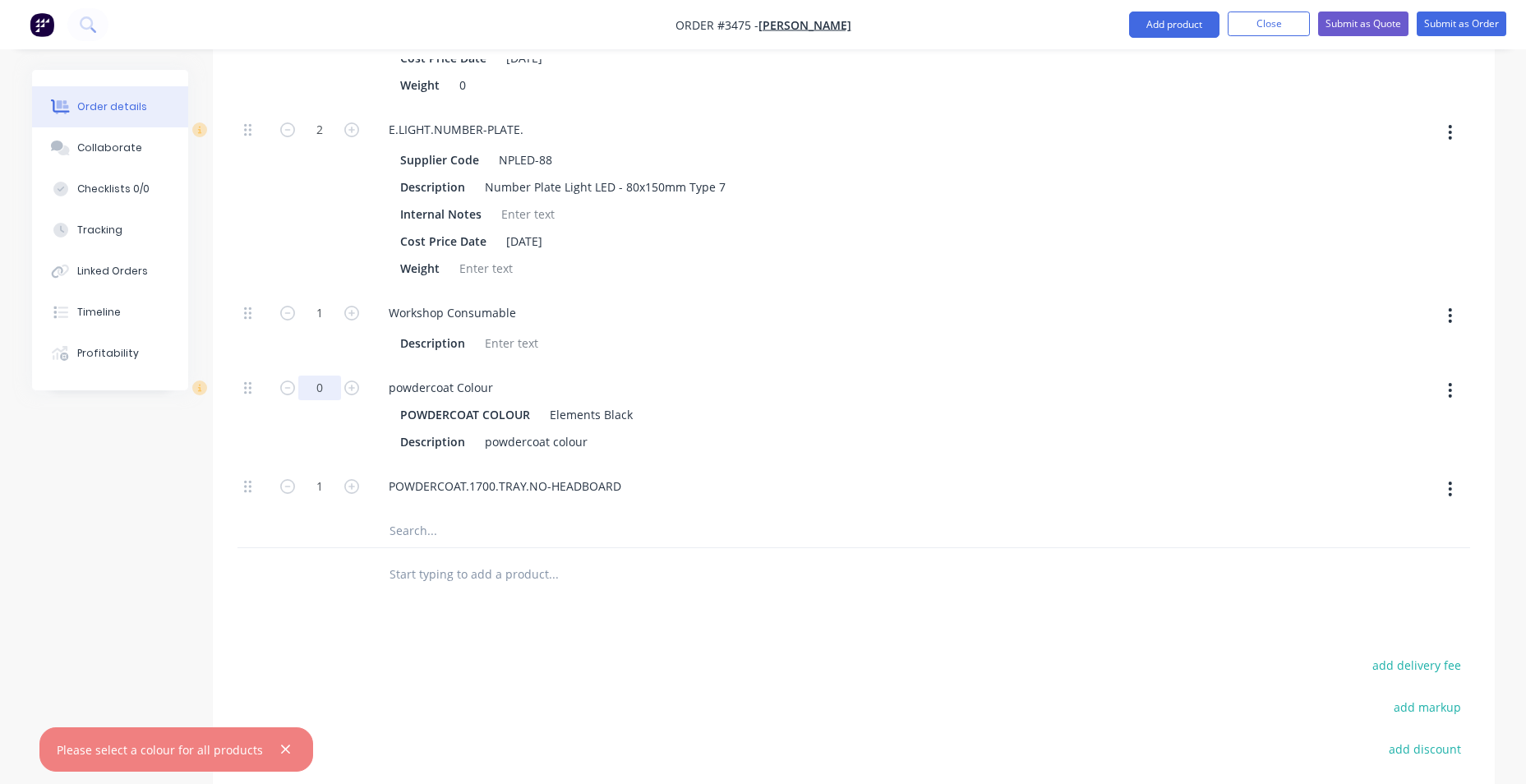
scroll to position [2929, 0]
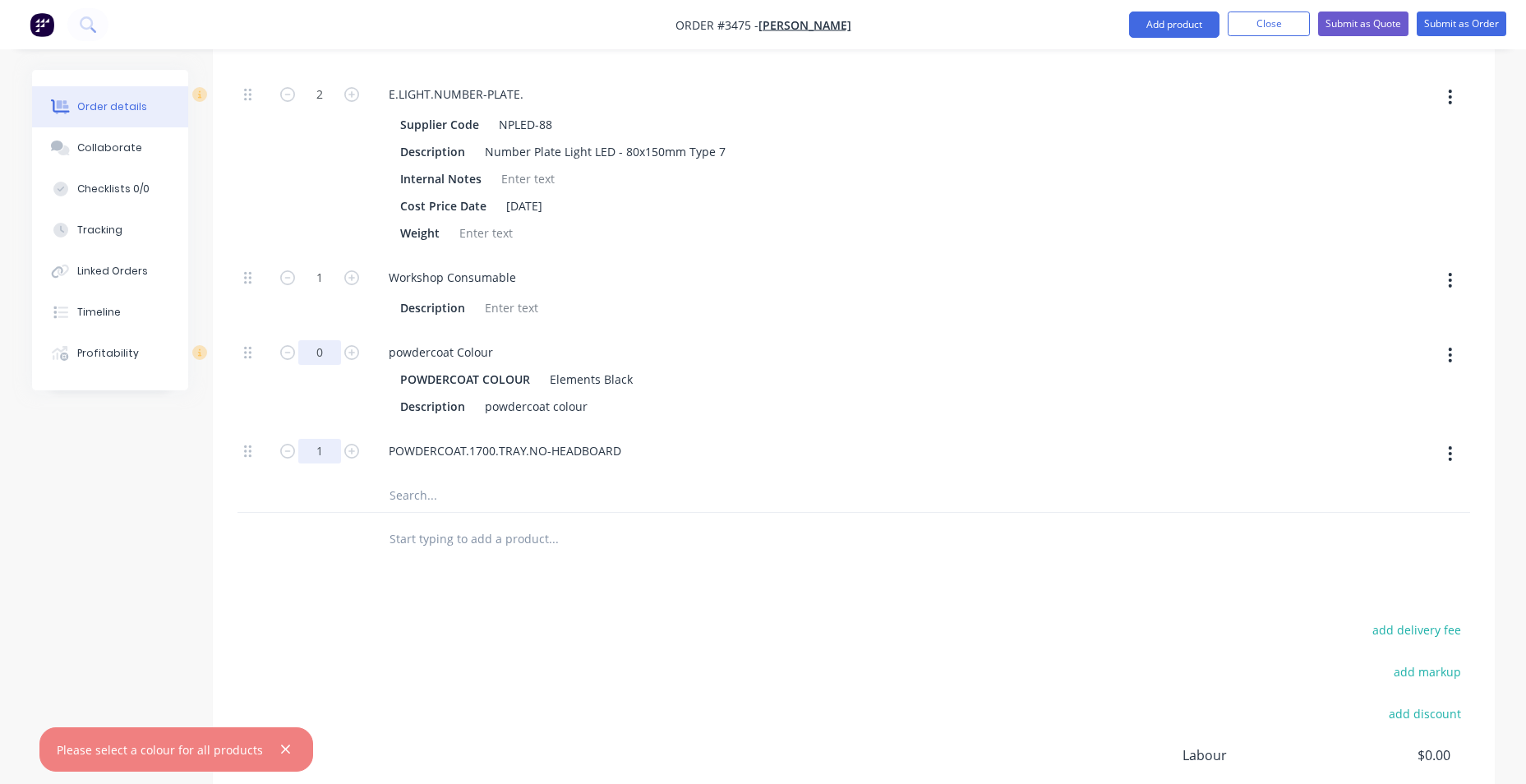
type input "0"
type input "$1,182.7873"
type input "$1,182.79"
click at [865, 462] on div "POWDERCOAT.1700.TRAY.NO-HEADBOARD" at bounding box center [697, 450] width 644 height 24
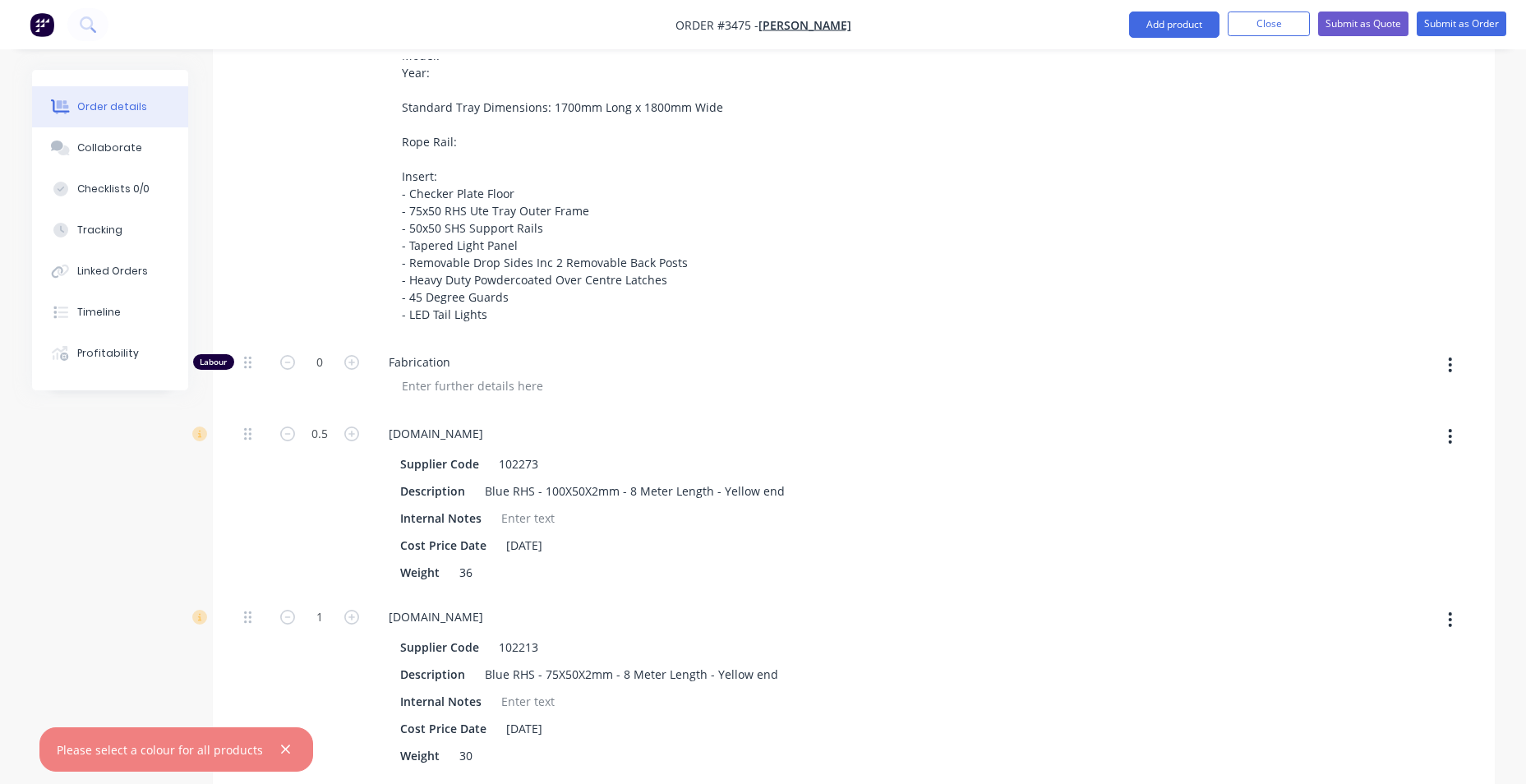
scroll to position [546, 0]
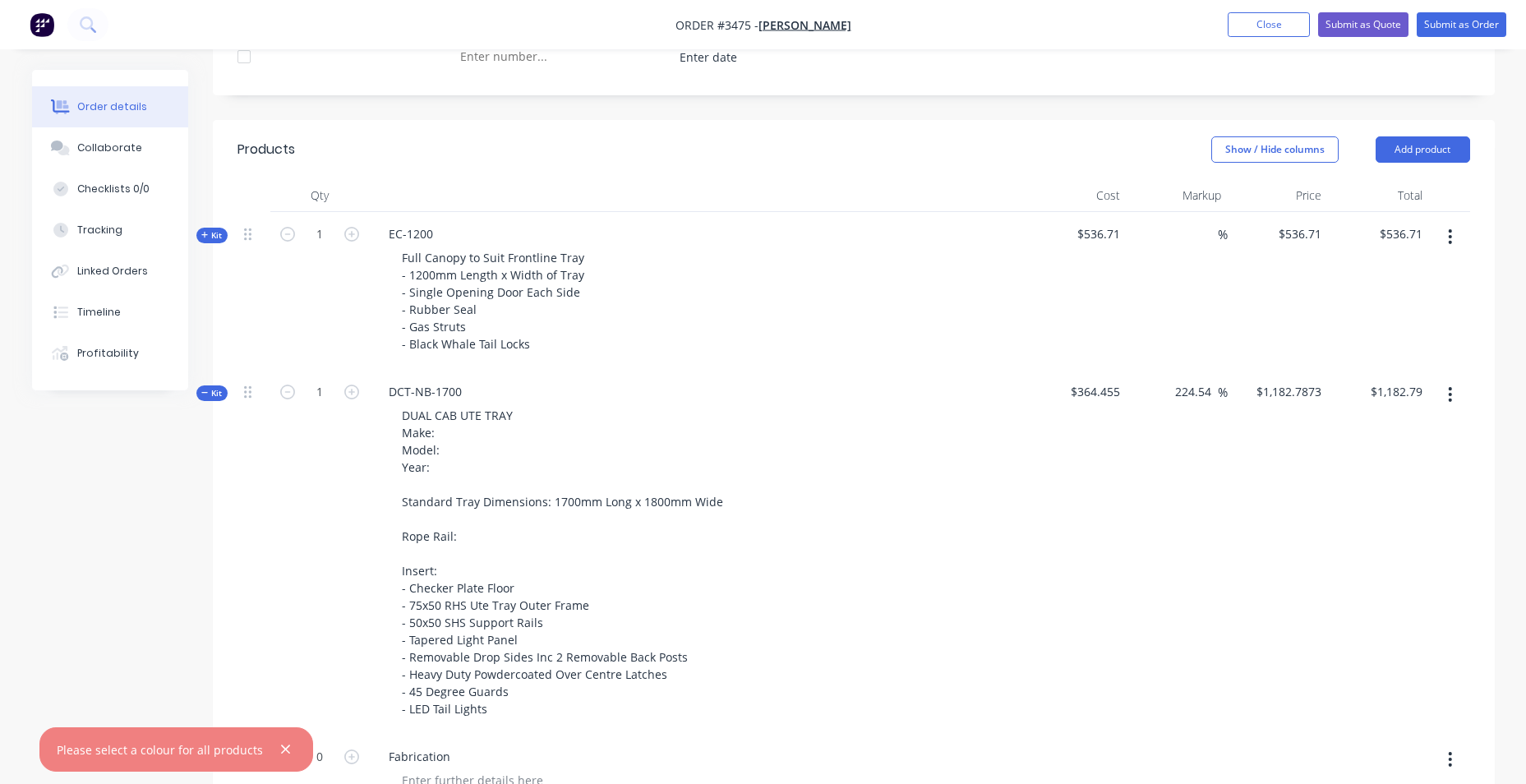
click at [207, 400] on button "Kit" at bounding box center [212, 393] width 31 height 15
click at [1201, 393] on input "224.54" at bounding box center [1196, 391] width 44 height 24
drag, startPoint x: 1120, startPoint y: 388, endPoint x: 1095, endPoint y: 384, distance: 25.3
click at [1093, 386] on div "Kit 1 DCT-NB-1700 DUAL CAB UTE TRAY Make: Model: Year: Standard Tray Dimensions…" at bounding box center [854, 552] width 1233 height 365
type input "0"
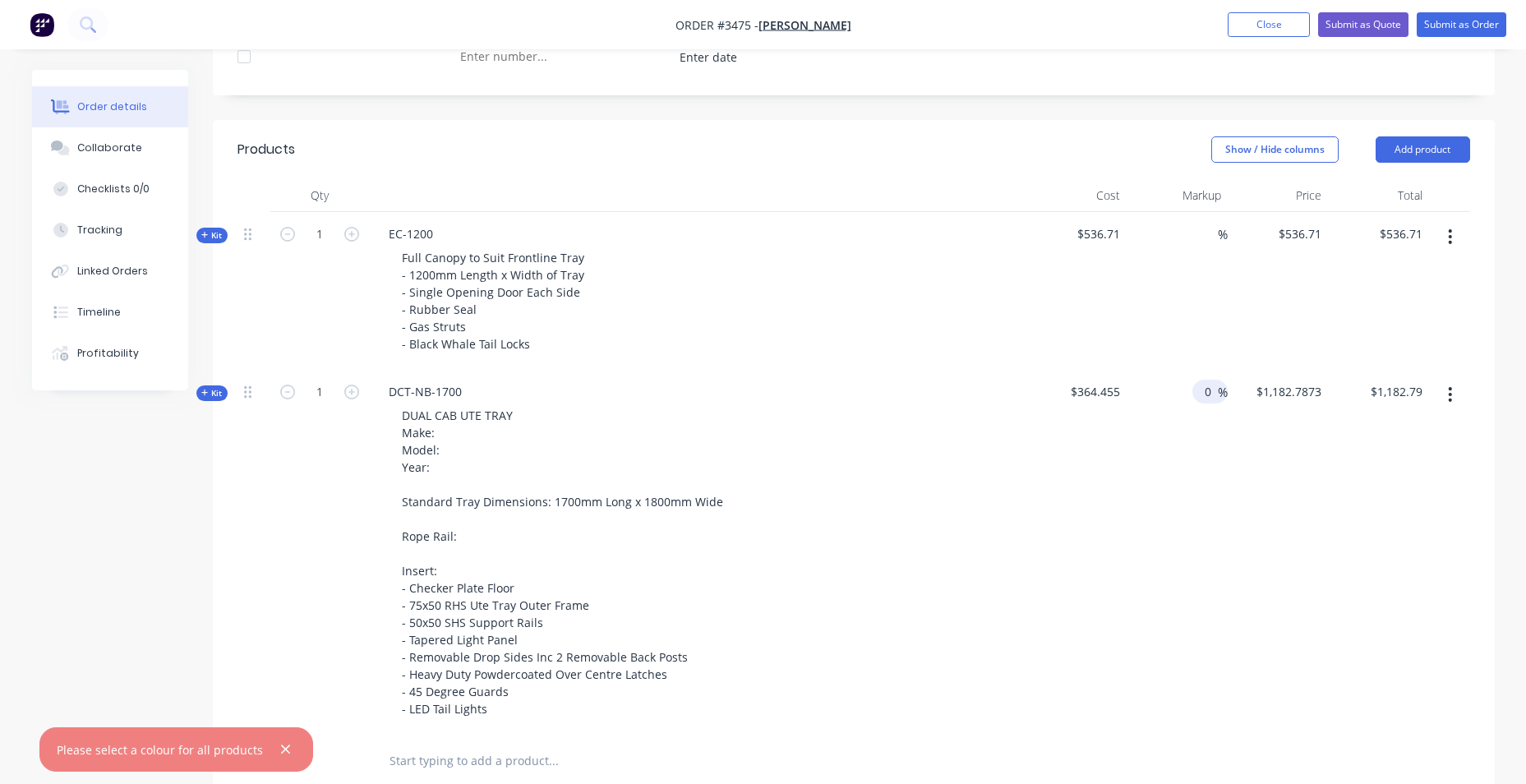
click at [1244, 339] on div "$536.71 $536.71" at bounding box center [1278, 290] width 101 height 157
type input "$364.455"
type input "$364.46"
click at [351, 240] on icon "button" at bounding box center [351, 234] width 14 height 14
type input "2"
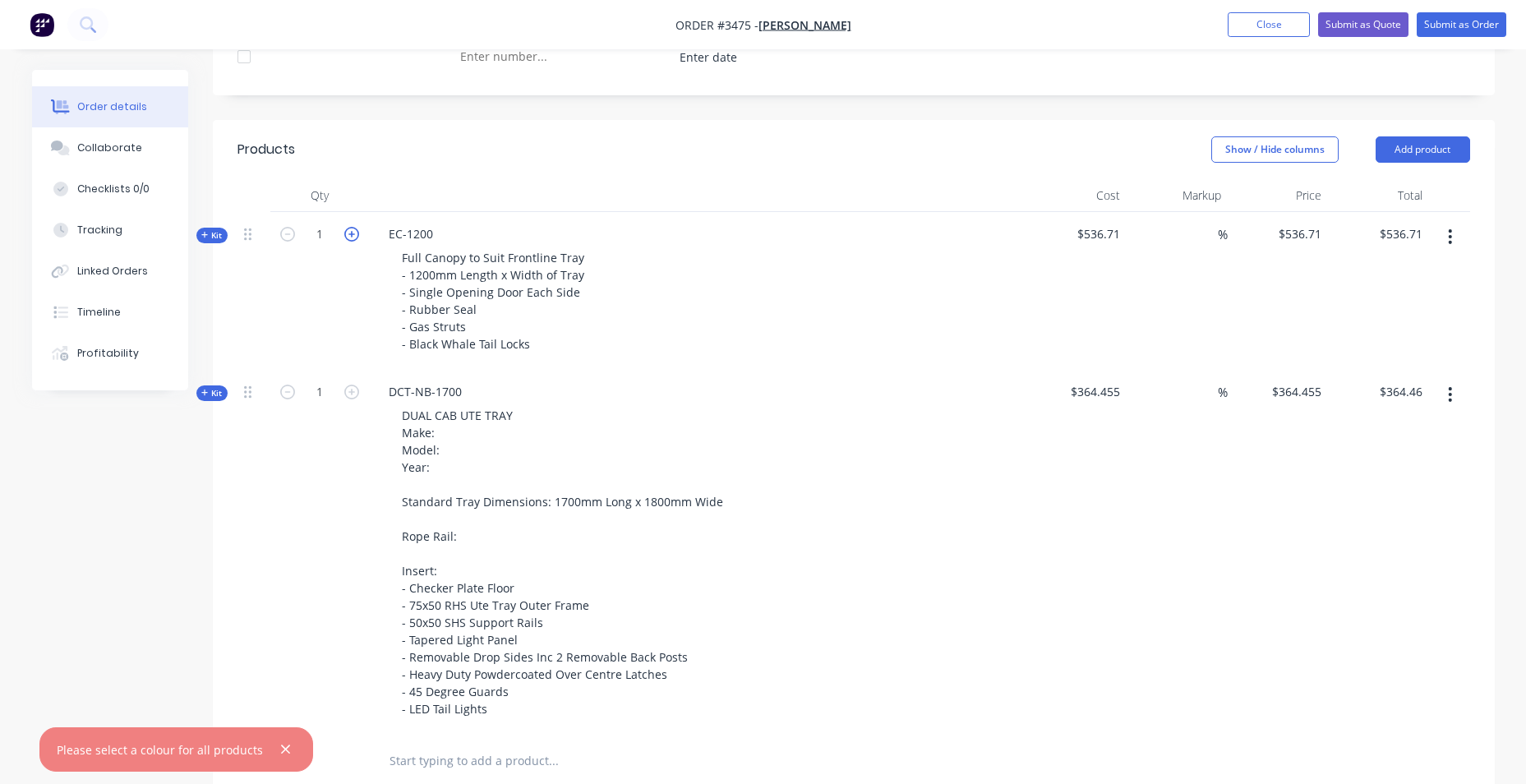
type input "$1,073.42"
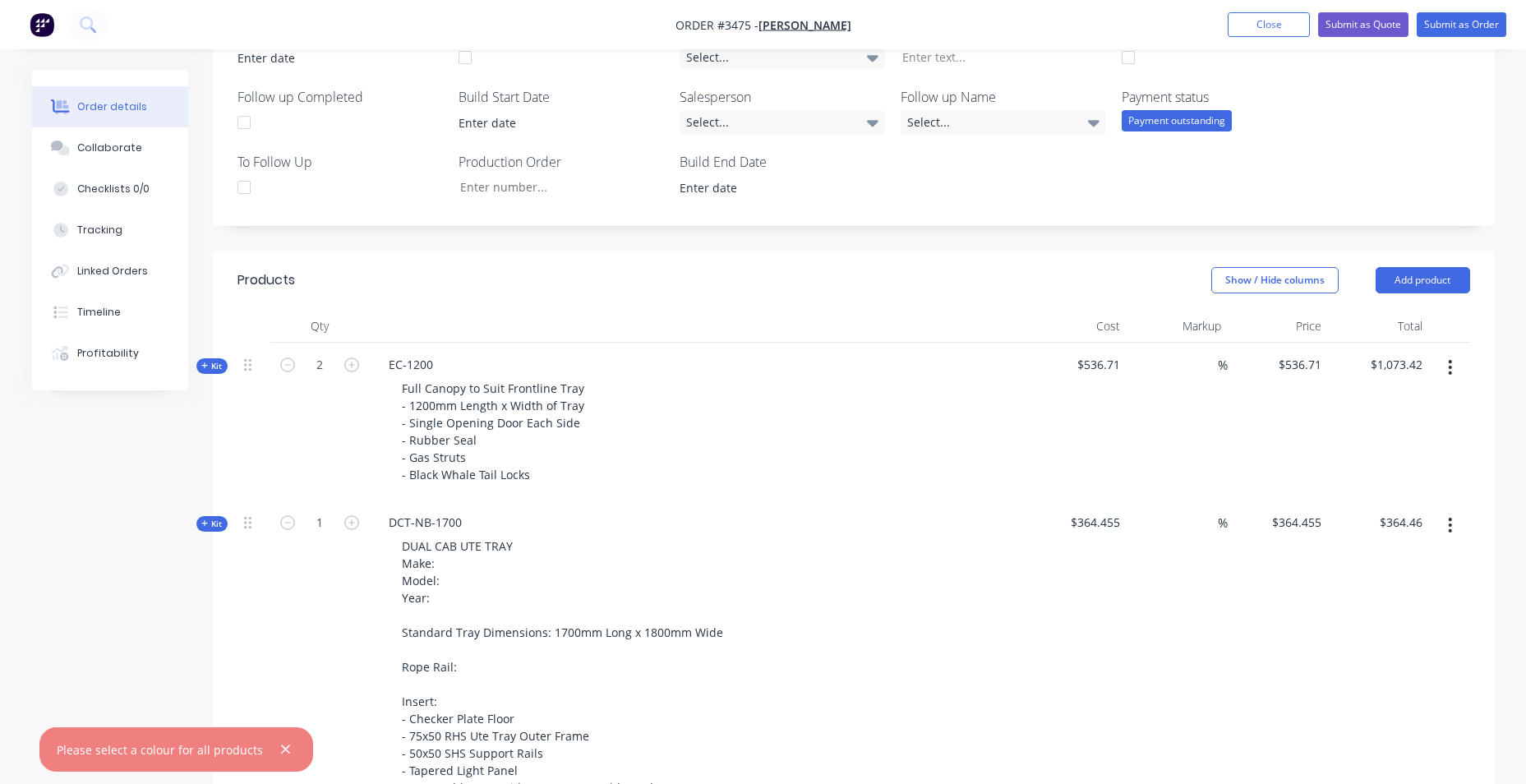
scroll to position [575, 0]
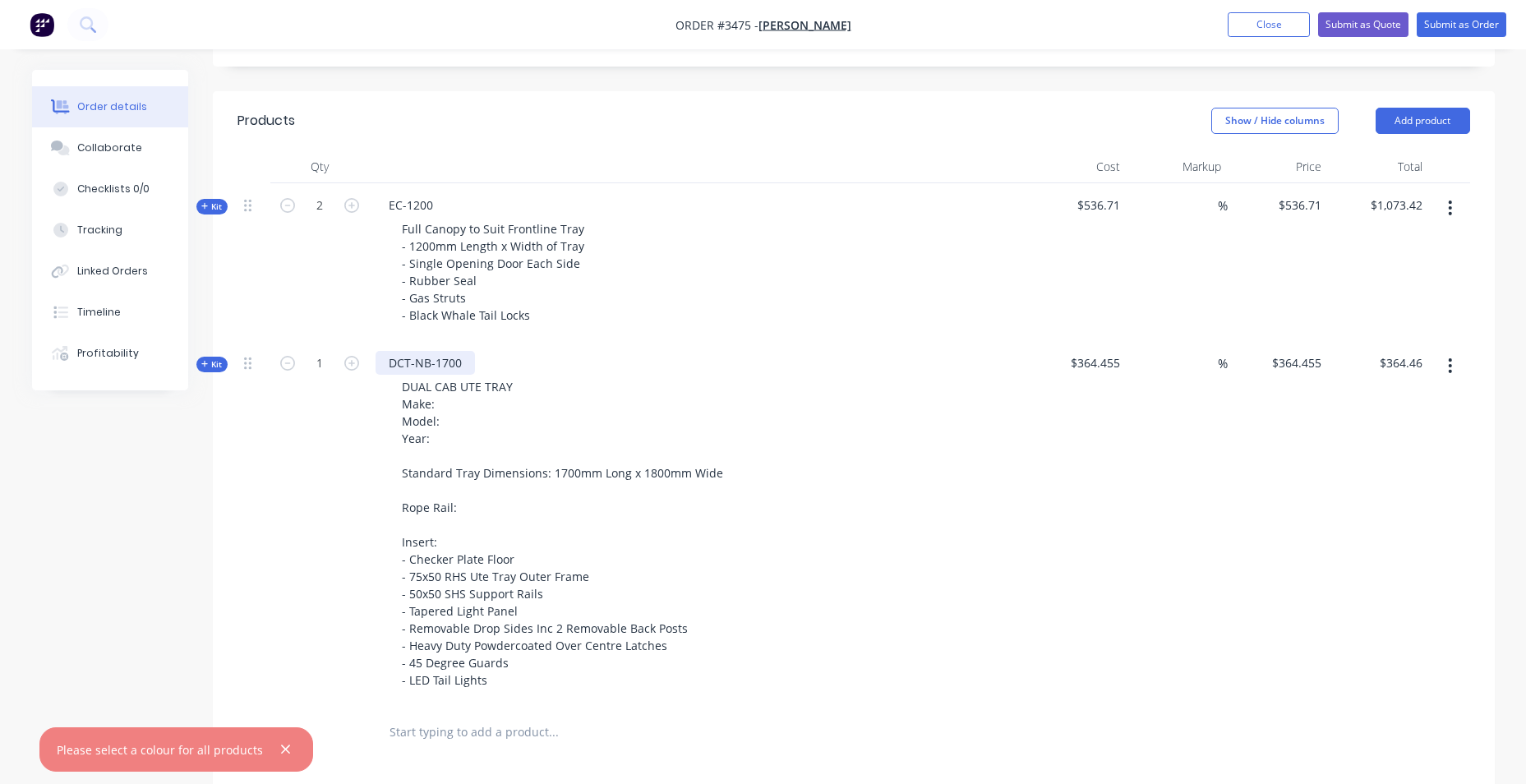
click at [448, 362] on div "DCT-NB-1700" at bounding box center [424, 362] width 99 height 24
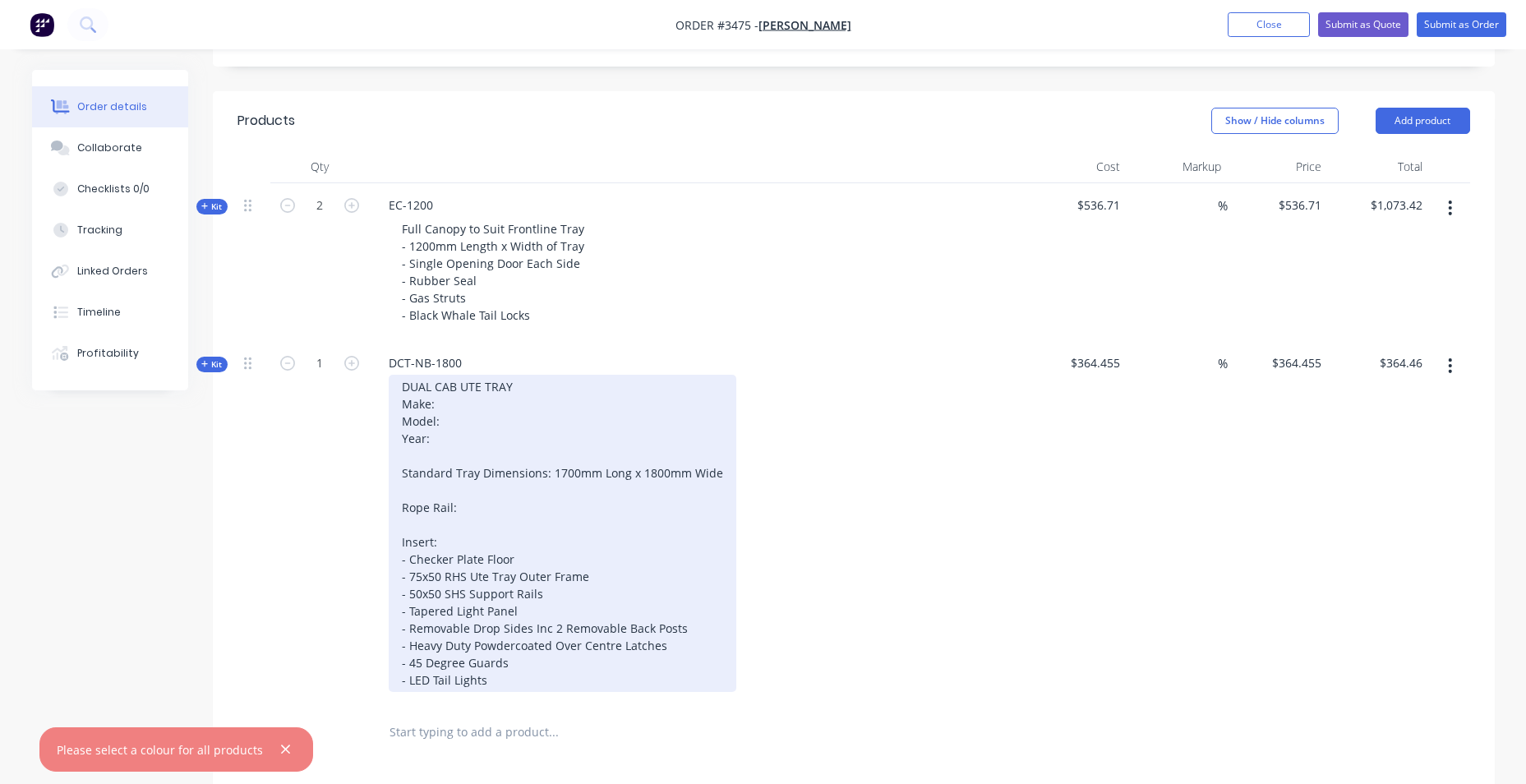
click at [560, 476] on div "DUAL CAB UTE TRAY Make: Model: Year: Standard Tray Dimensions: 1700mm Long x 18…" at bounding box center [562, 533] width 347 height 317
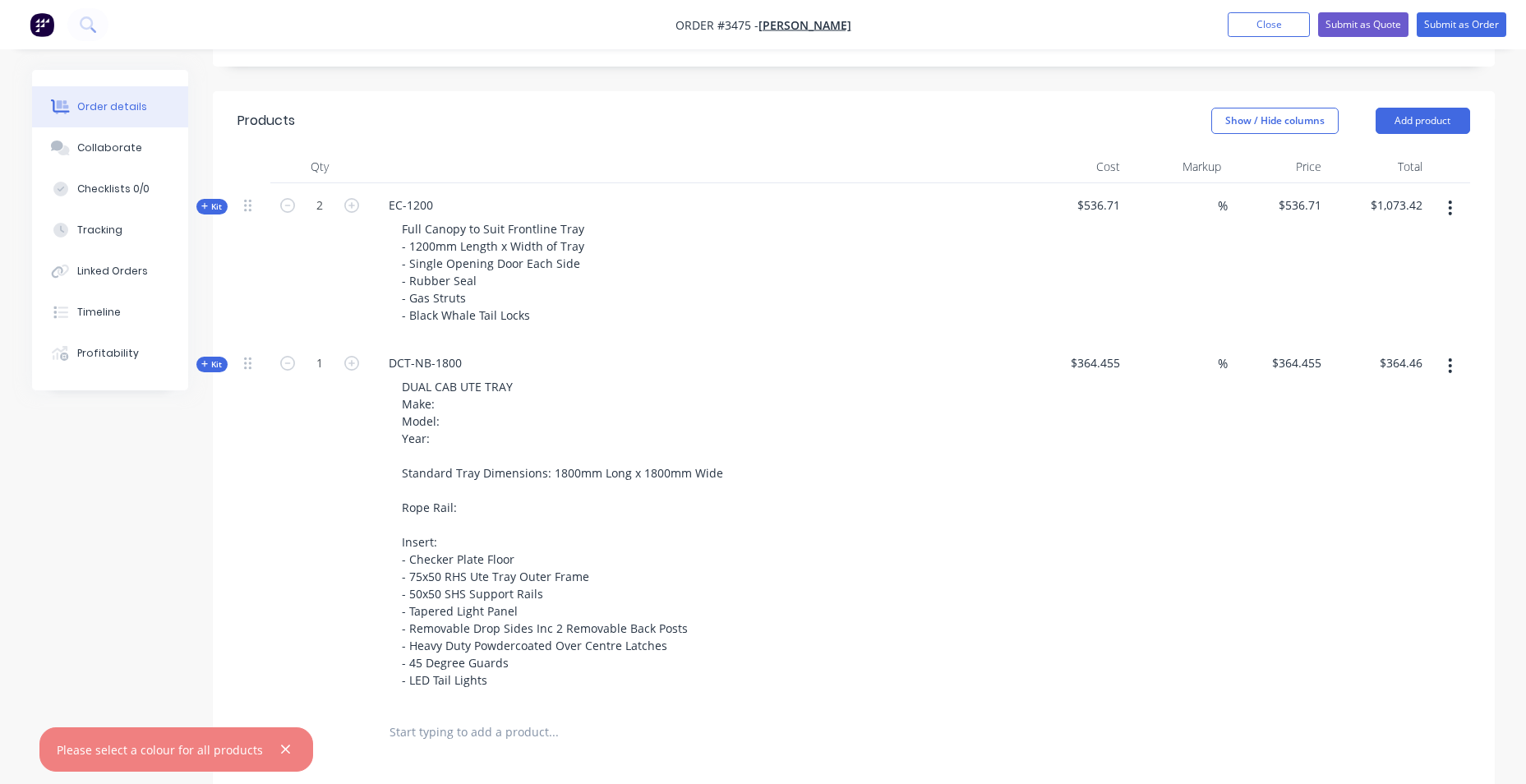
click at [854, 375] on div "DUAL CAB UTE TRAY Make: Model: Year: Standard Tray Dimensions: 1800mm Long x 18…" at bounding box center [697, 533] width 644 height 317
click at [1378, 31] on button "Submit as Quote" at bounding box center [1363, 25] width 91 height 25
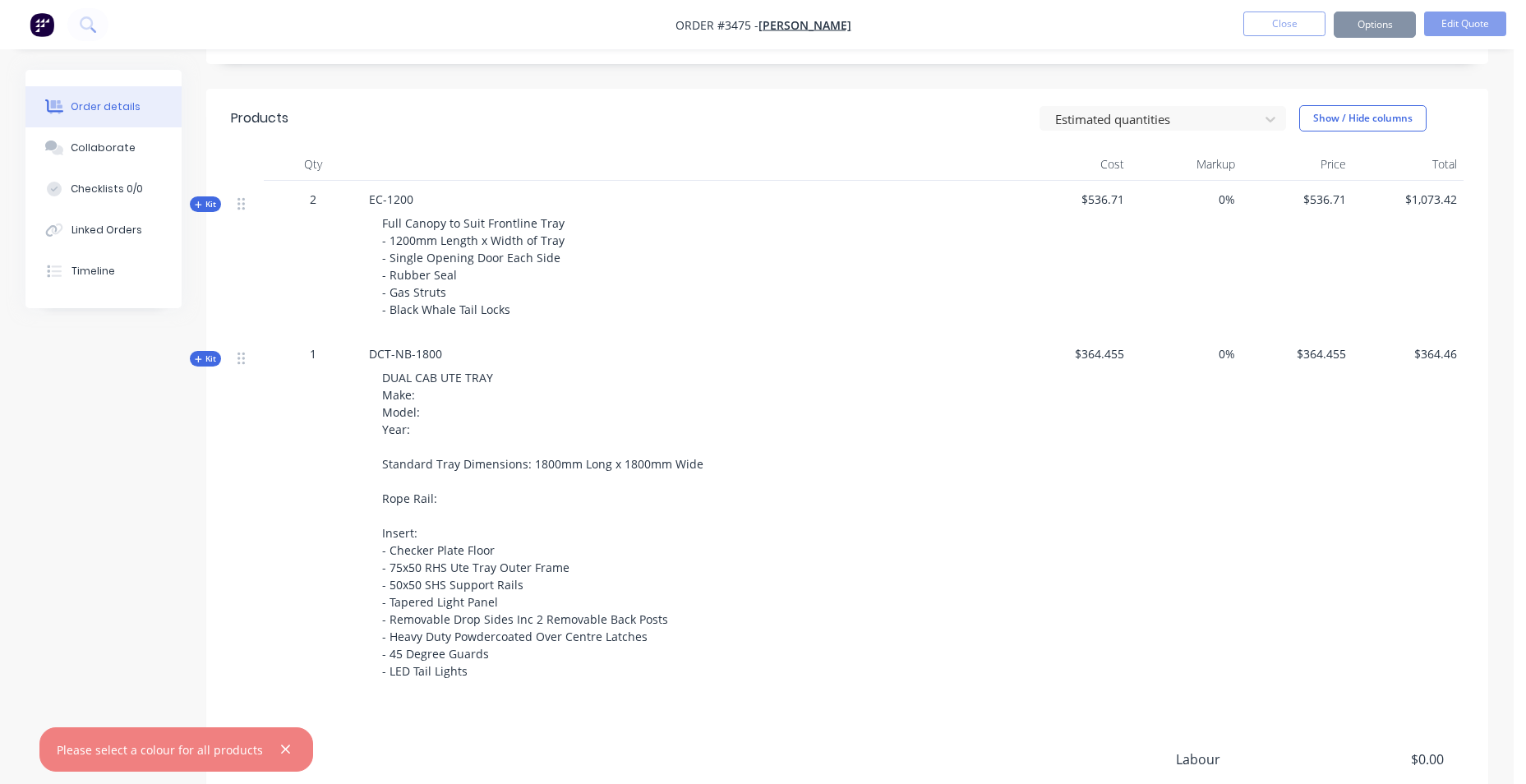
scroll to position [0, 0]
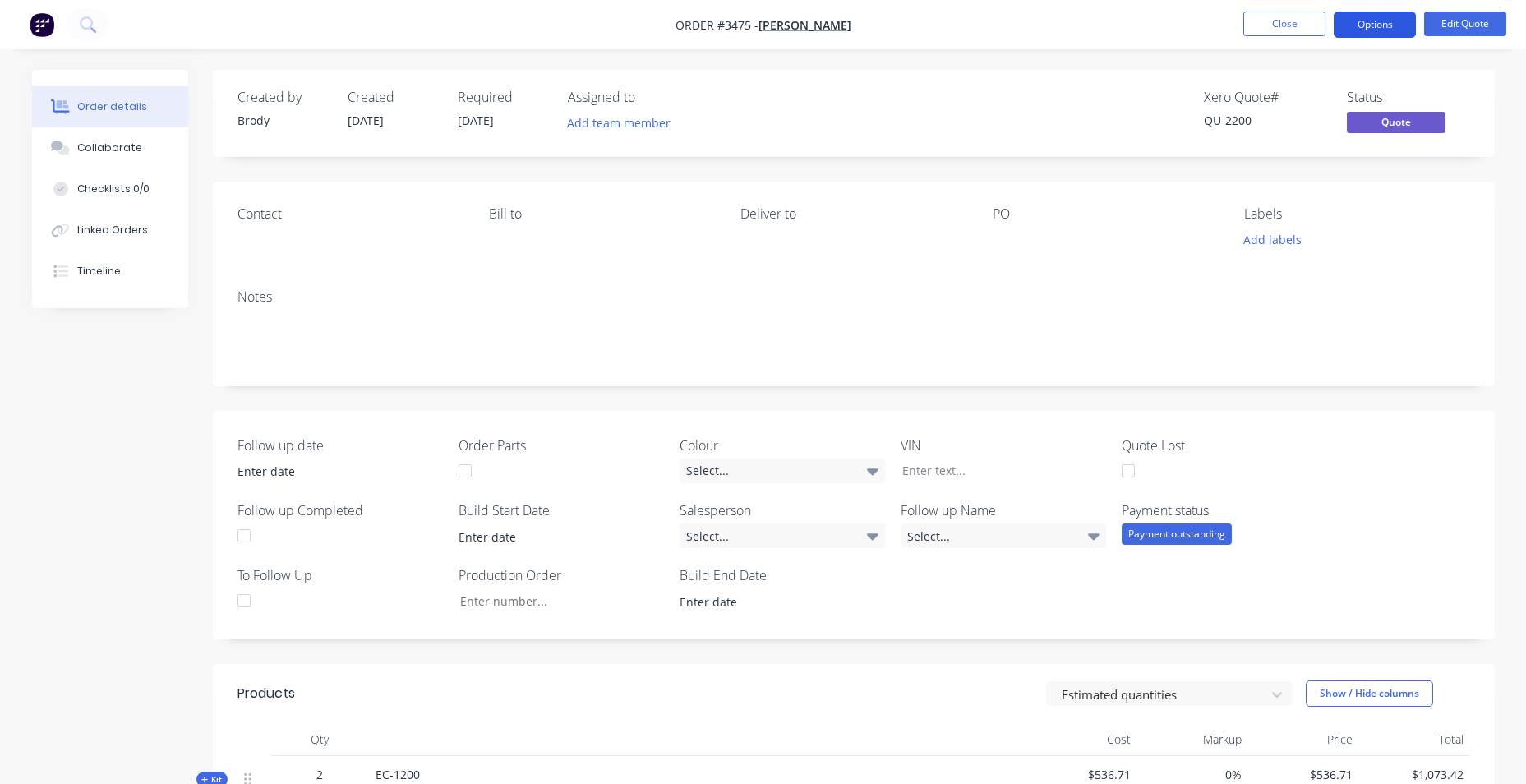
click at [1389, 26] on button "Options" at bounding box center [1374, 25] width 82 height 26
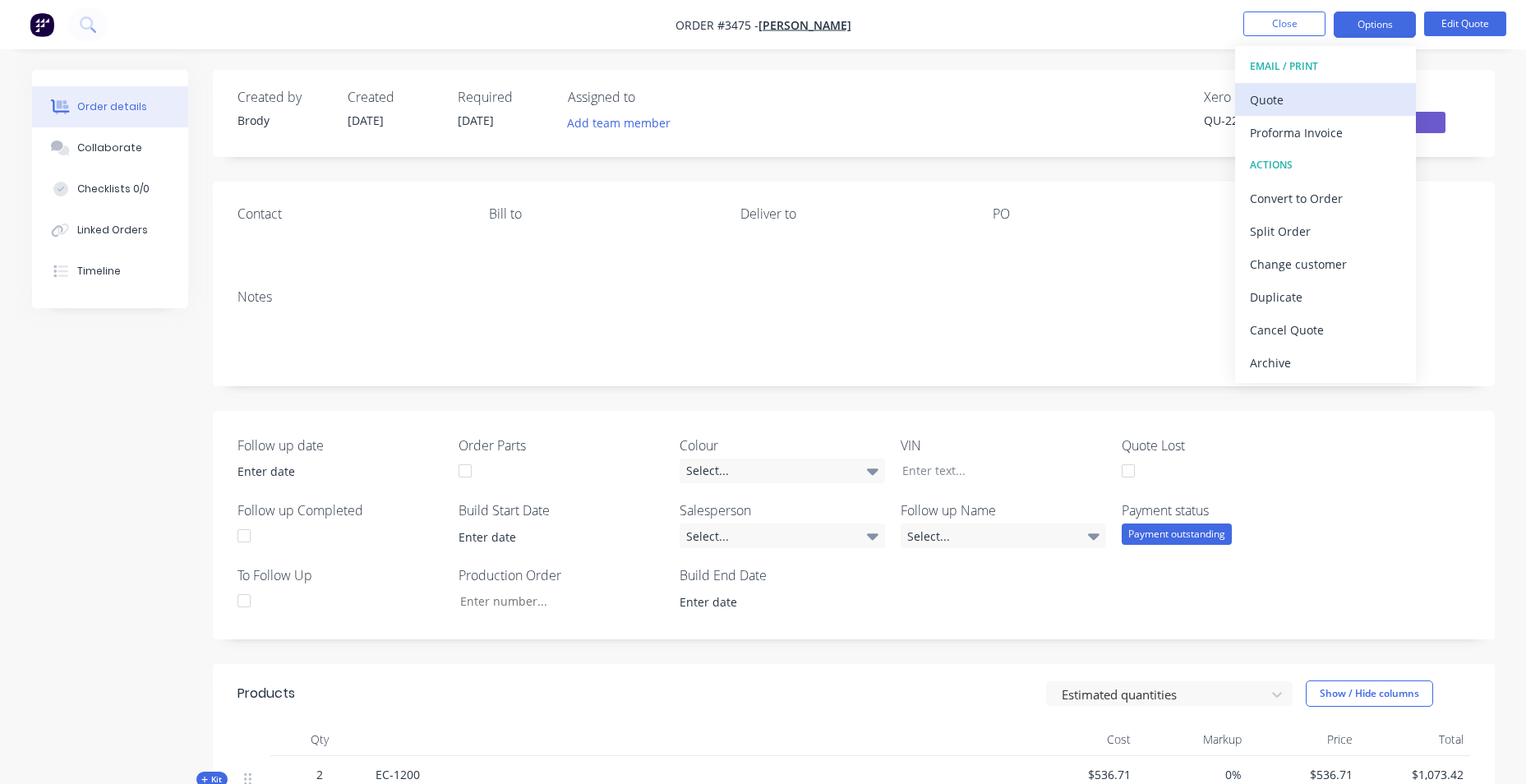
click at [1322, 108] on div "Quote" at bounding box center [1325, 100] width 152 height 24
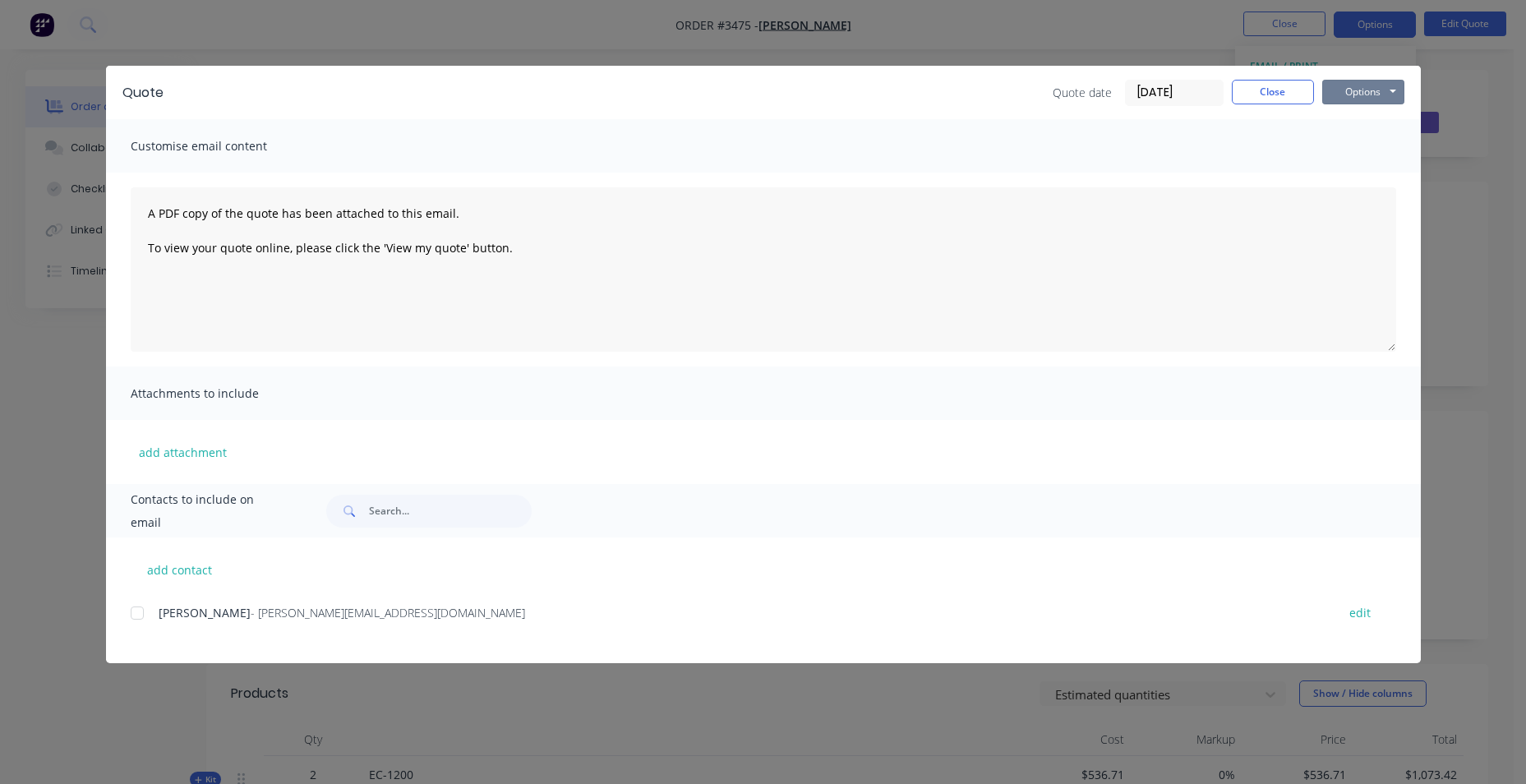
click at [1375, 103] on button "Options" at bounding box center [1363, 91] width 82 height 25
click at [1379, 152] on button "Print" at bounding box center [1374, 148] width 105 height 27
drag, startPoint x: 1280, startPoint y: 95, endPoint x: 1431, endPoint y: 49, distance: 157.9
click at [1284, 95] on button "Close" at bounding box center [1273, 91] width 82 height 25
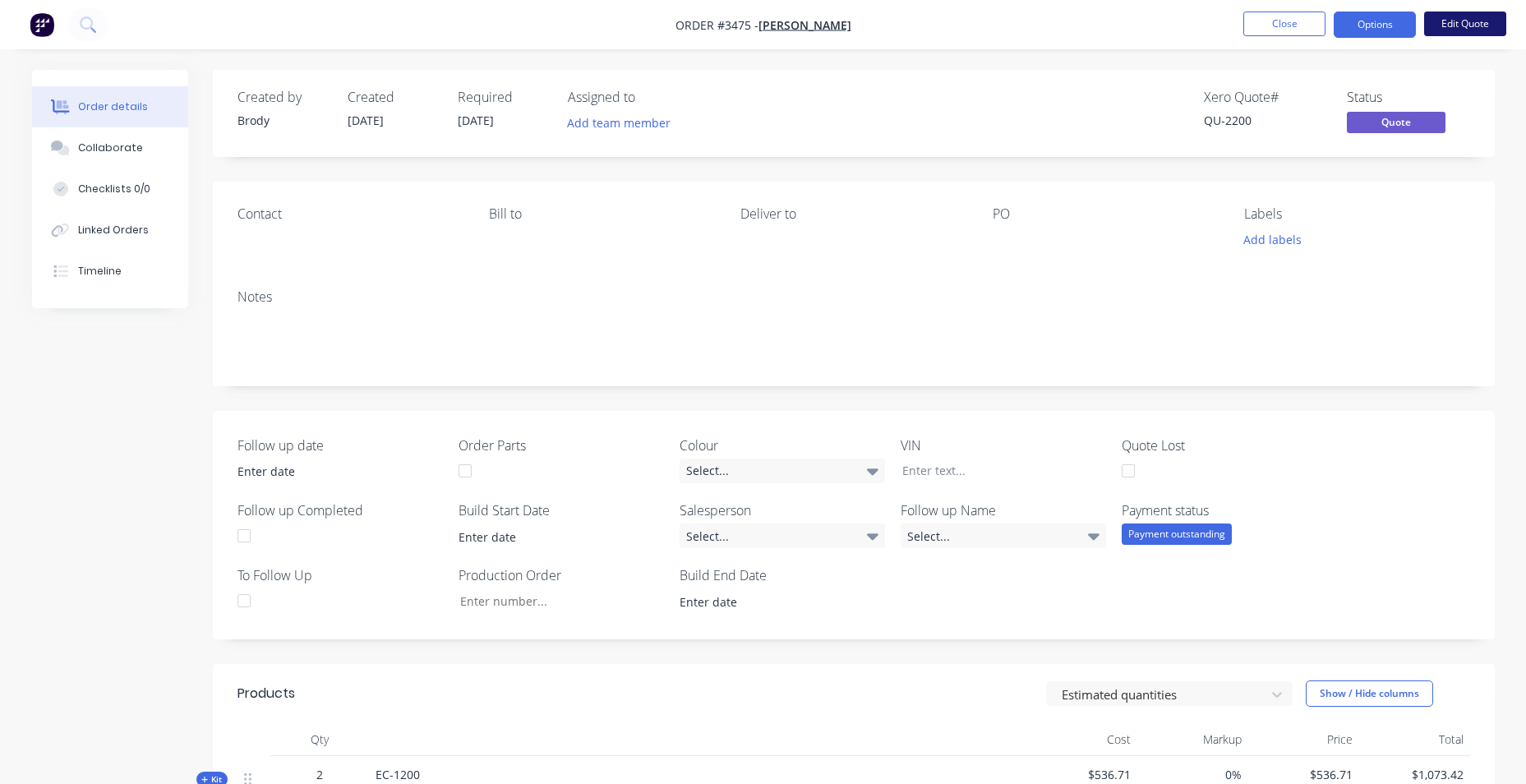
click at [1457, 30] on button "Edit Quote" at bounding box center [1465, 24] width 82 height 25
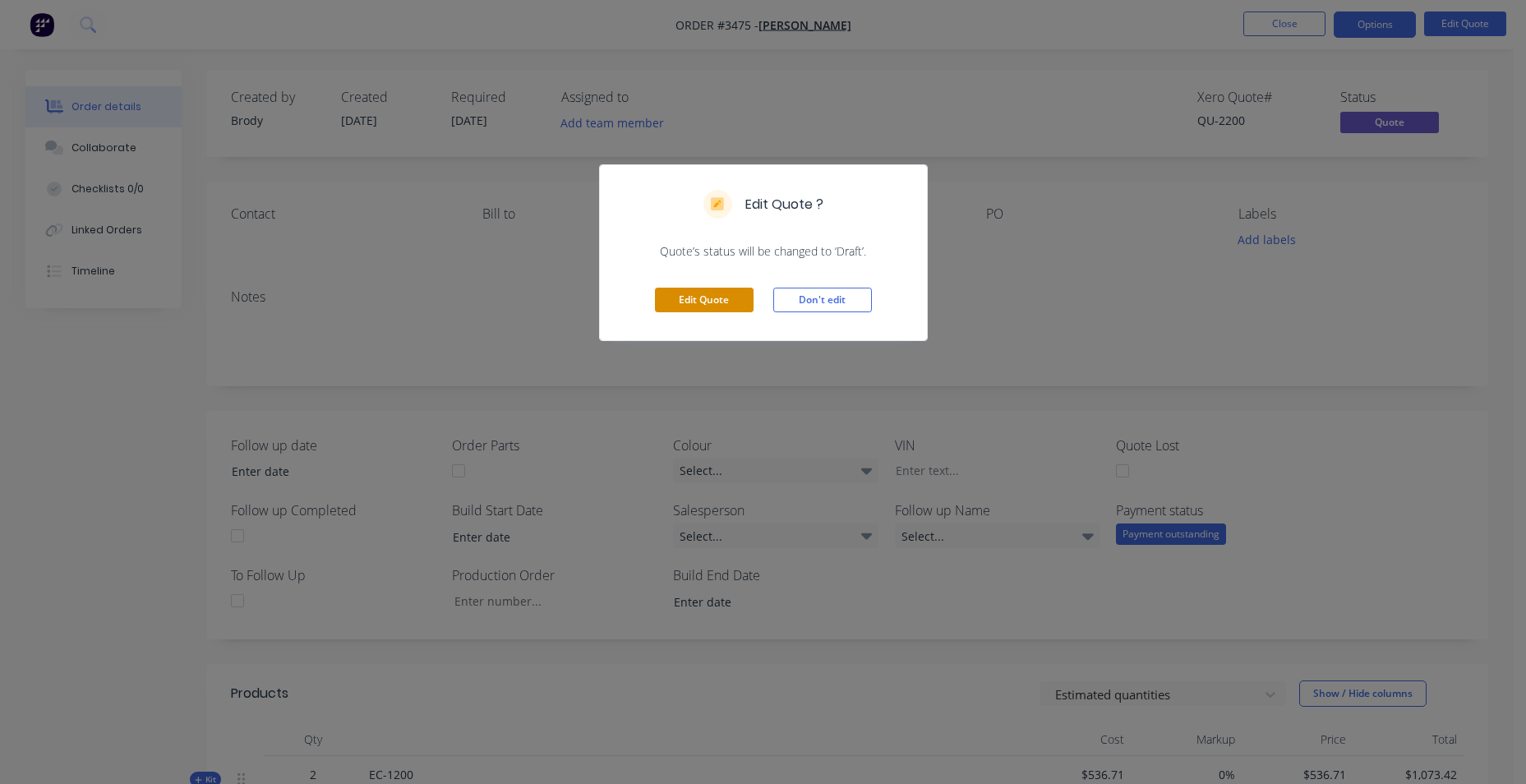
click at [678, 295] on button "Edit Quote" at bounding box center [704, 300] width 98 height 25
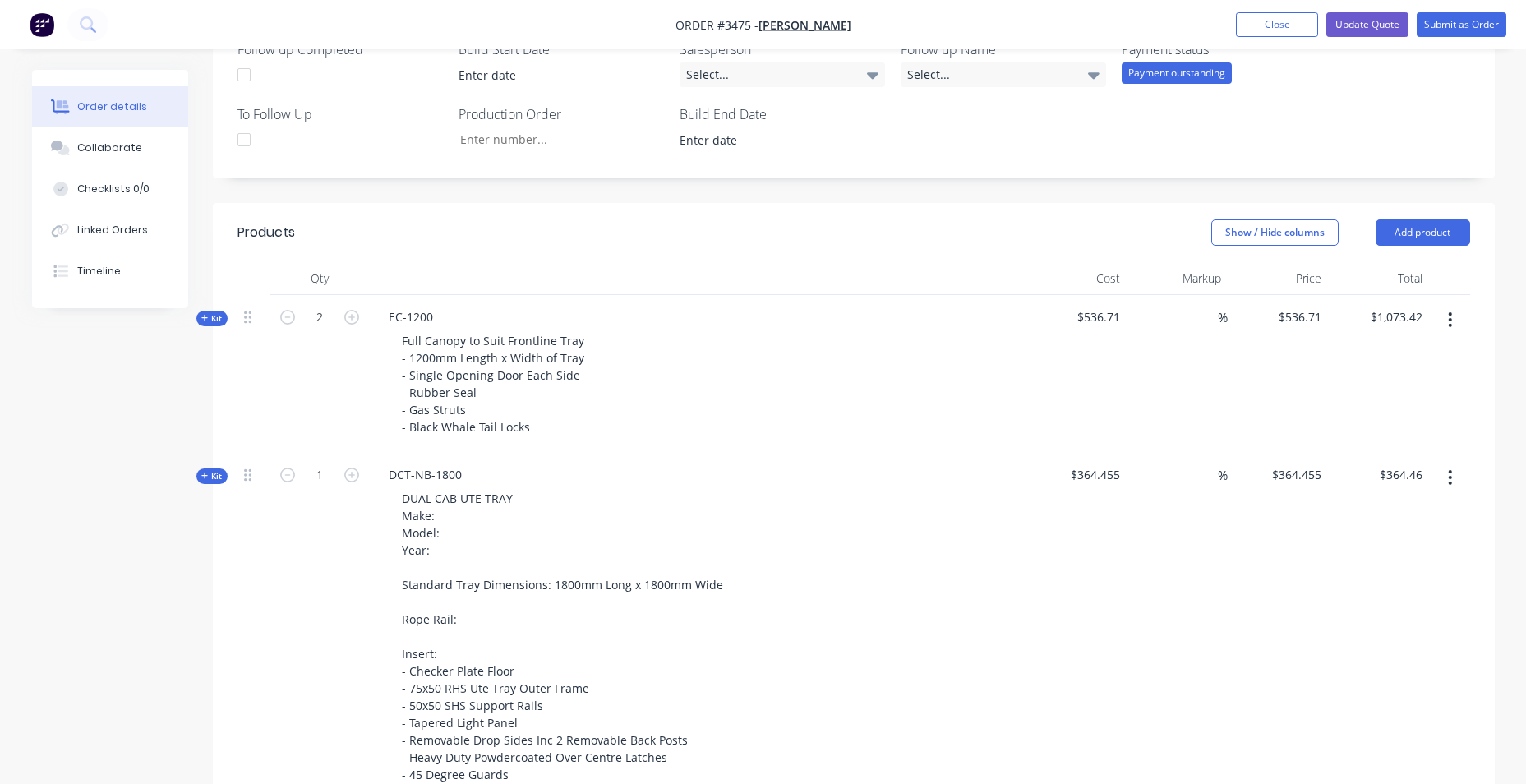
scroll to position [411, 0]
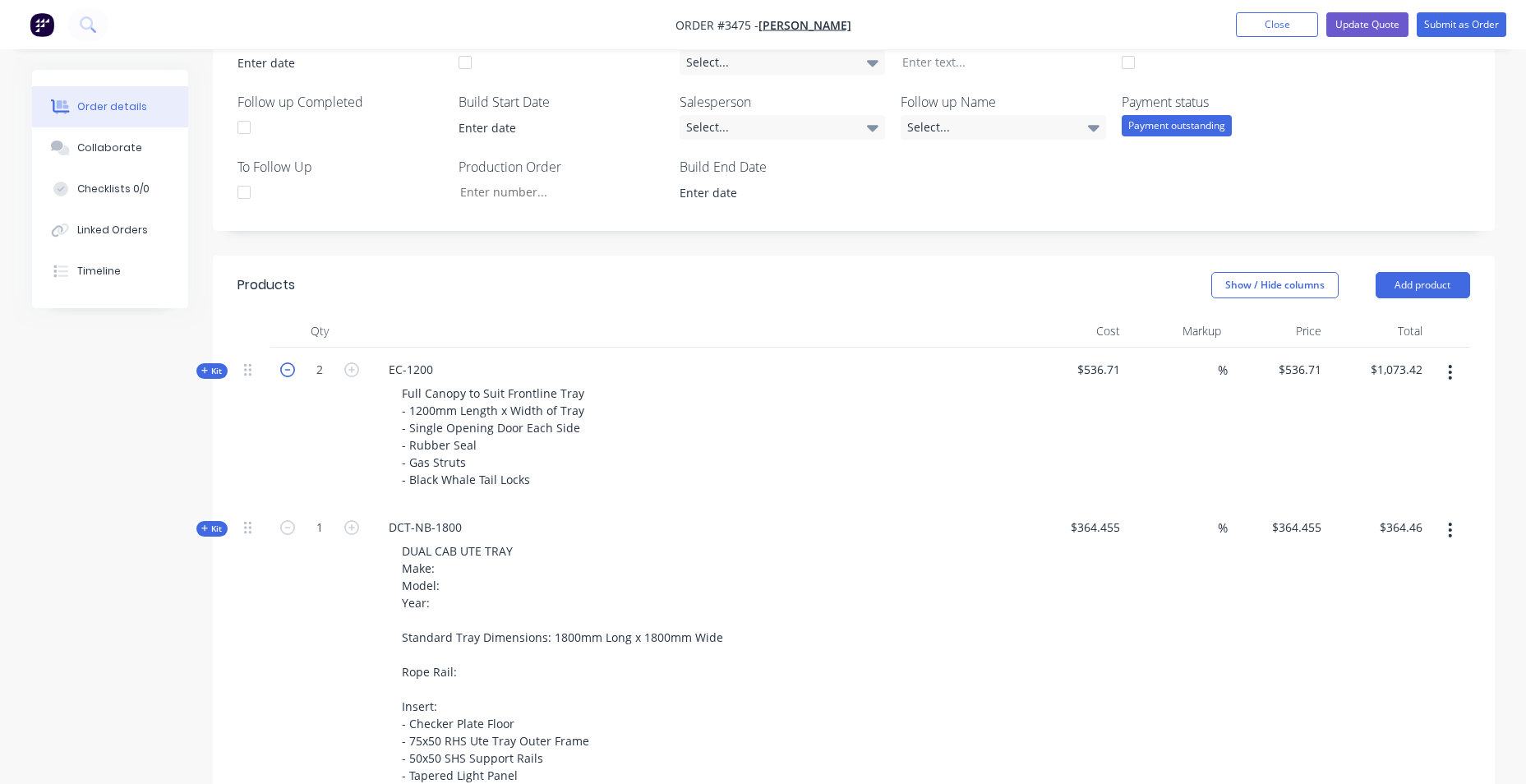
click at [285, 373] on icon "button" at bounding box center [287, 369] width 14 height 14
type input "1"
type input "$536.71"
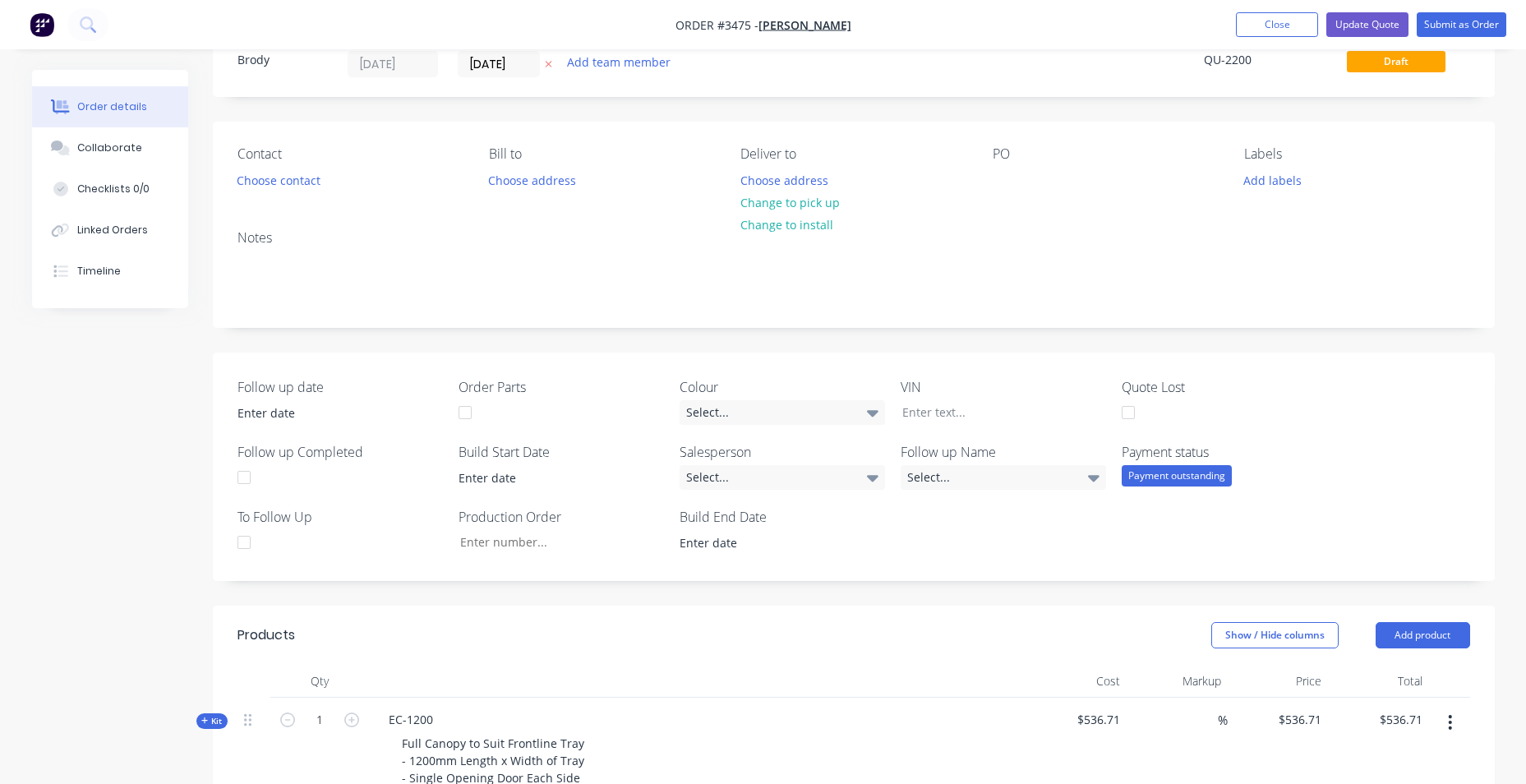
scroll to position [0, 0]
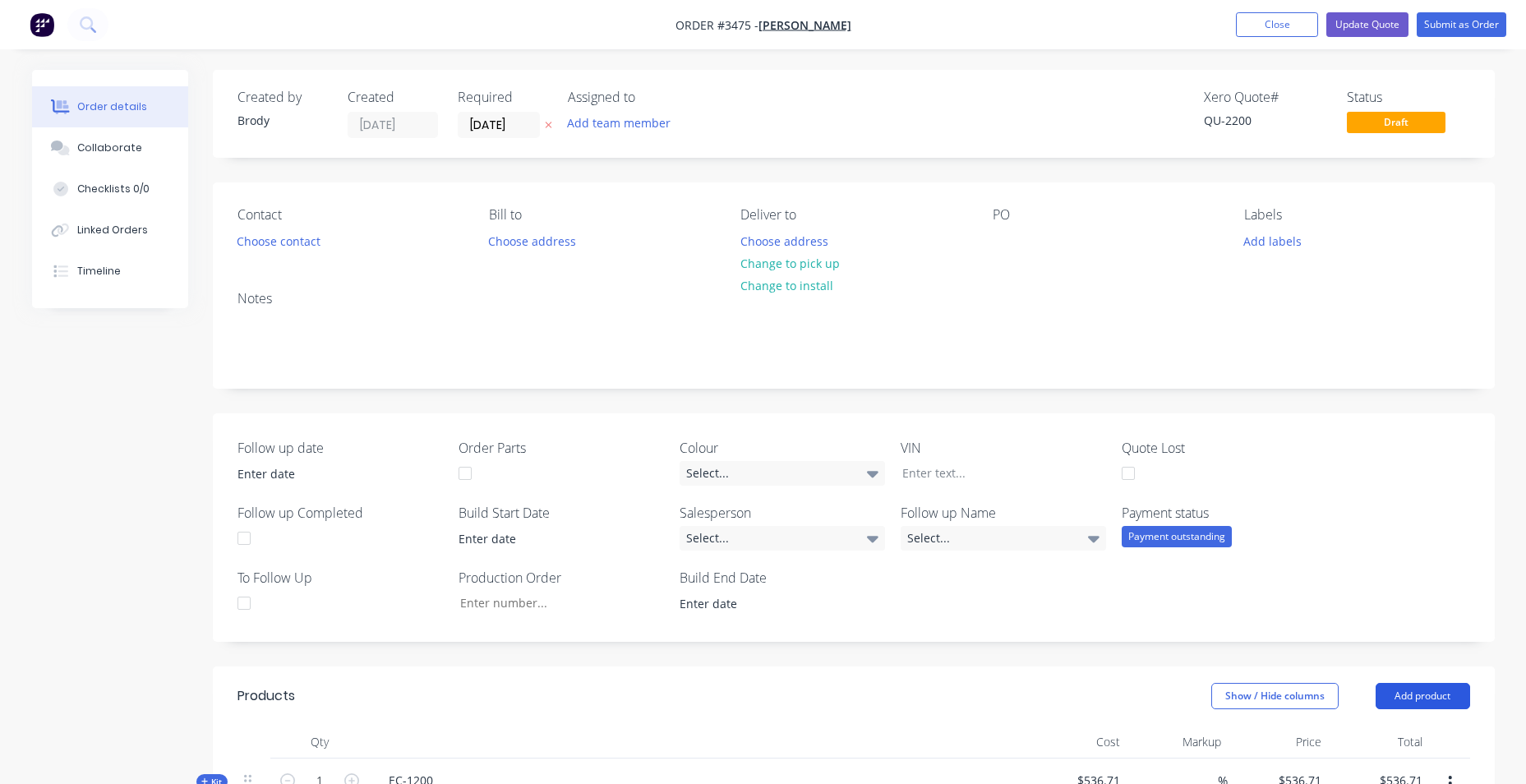
click at [1447, 702] on button "Add product" at bounding box center [1423, 695] width 95 height 26
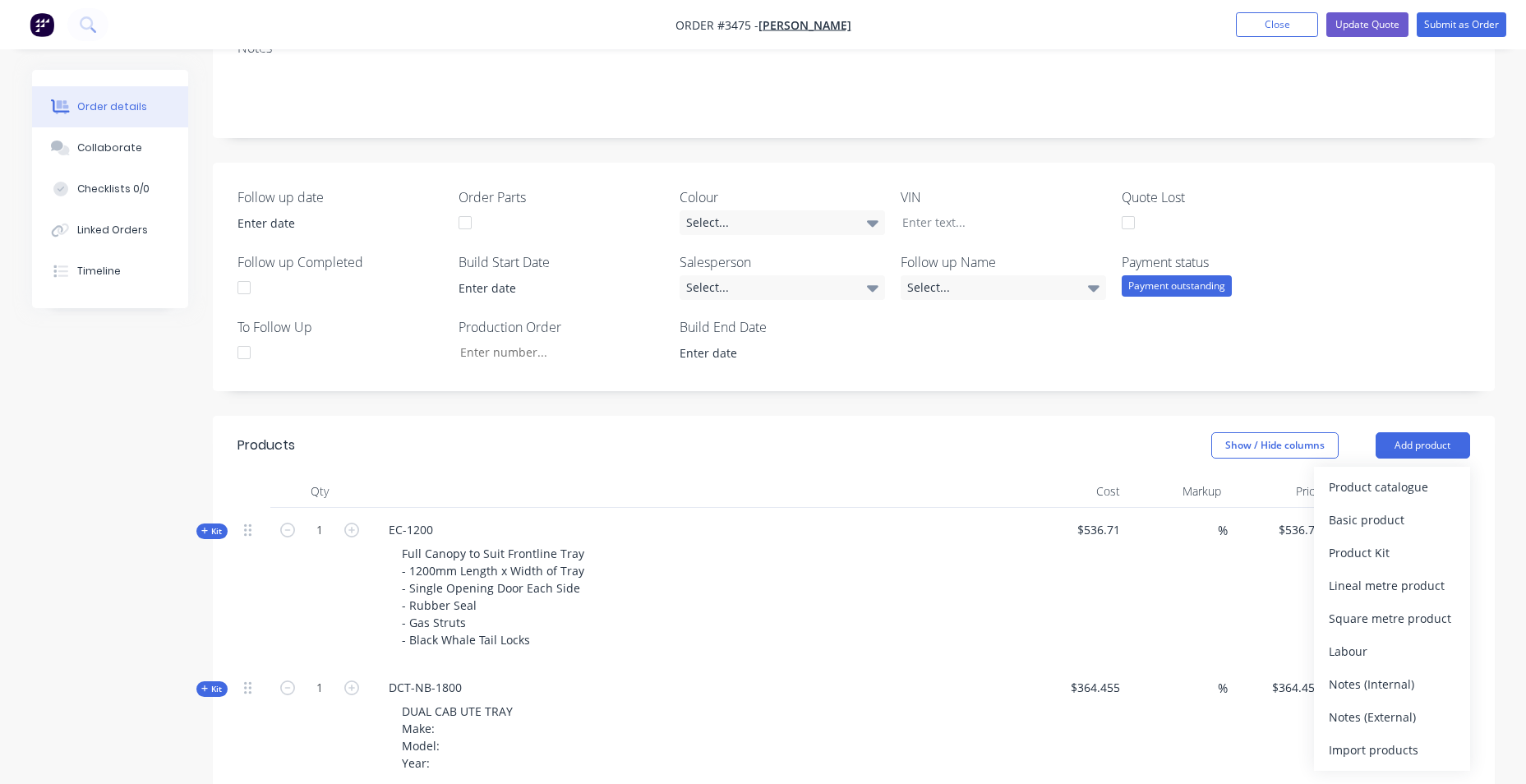
scroll to position [329, 0]
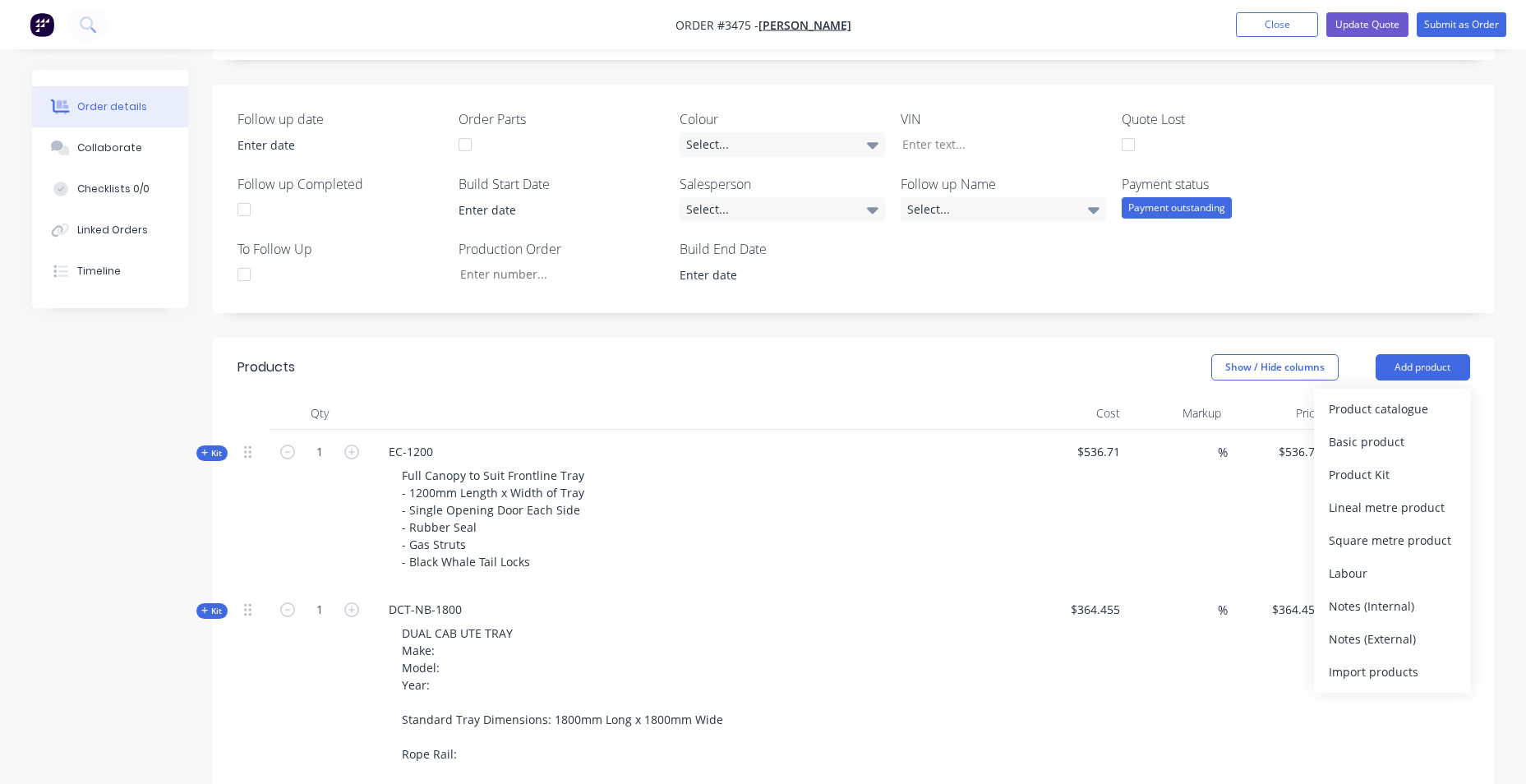
click at [1386, 219] on div "Follow up date Order Parts Colour Select... VIN Quote Lost Follow up Completed …" at bounding box center [854, 199] width 1282 height 229
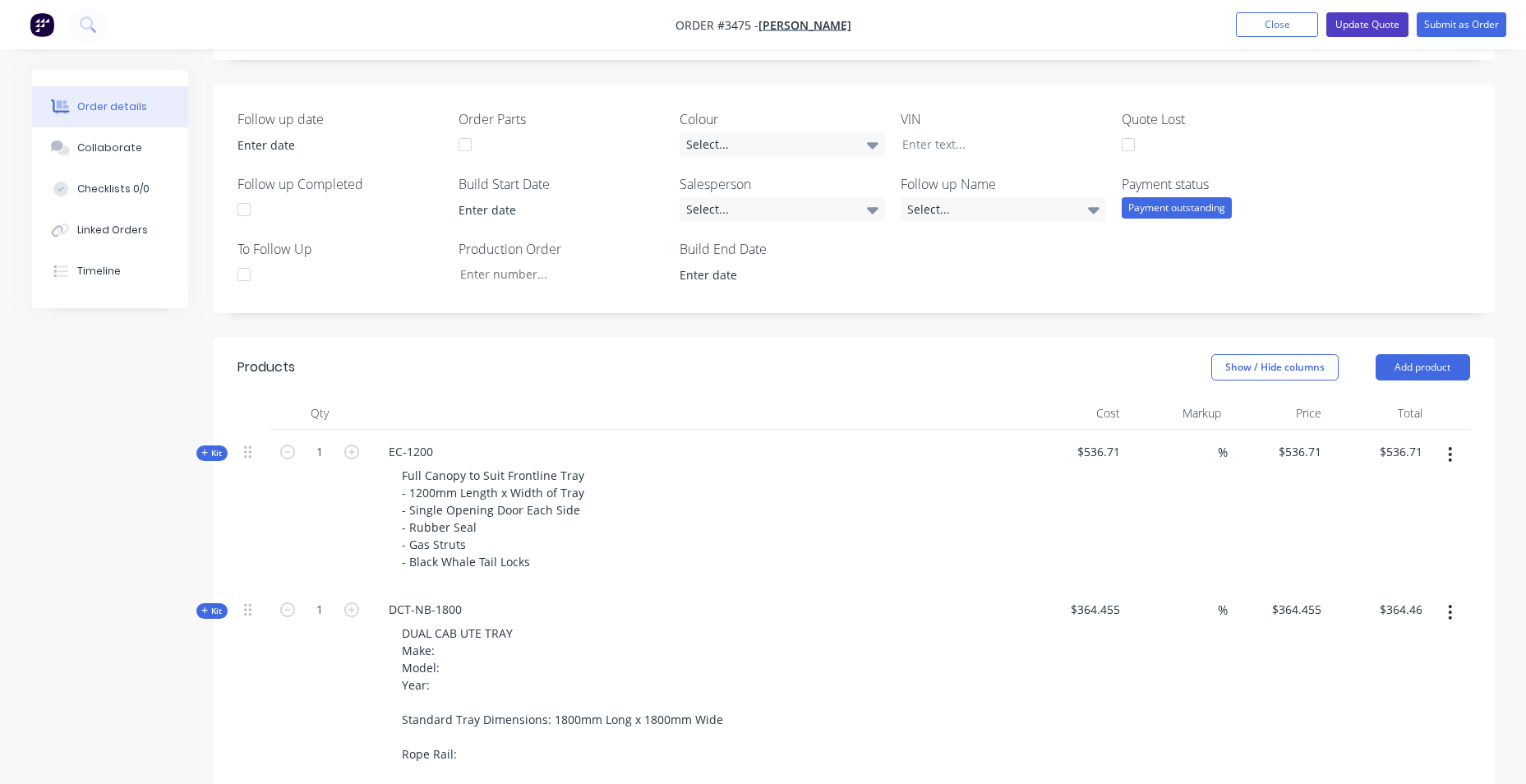
click at [1341, 30] on button "Update Quote" at bounding box center [1367, 25] width 82 height 25
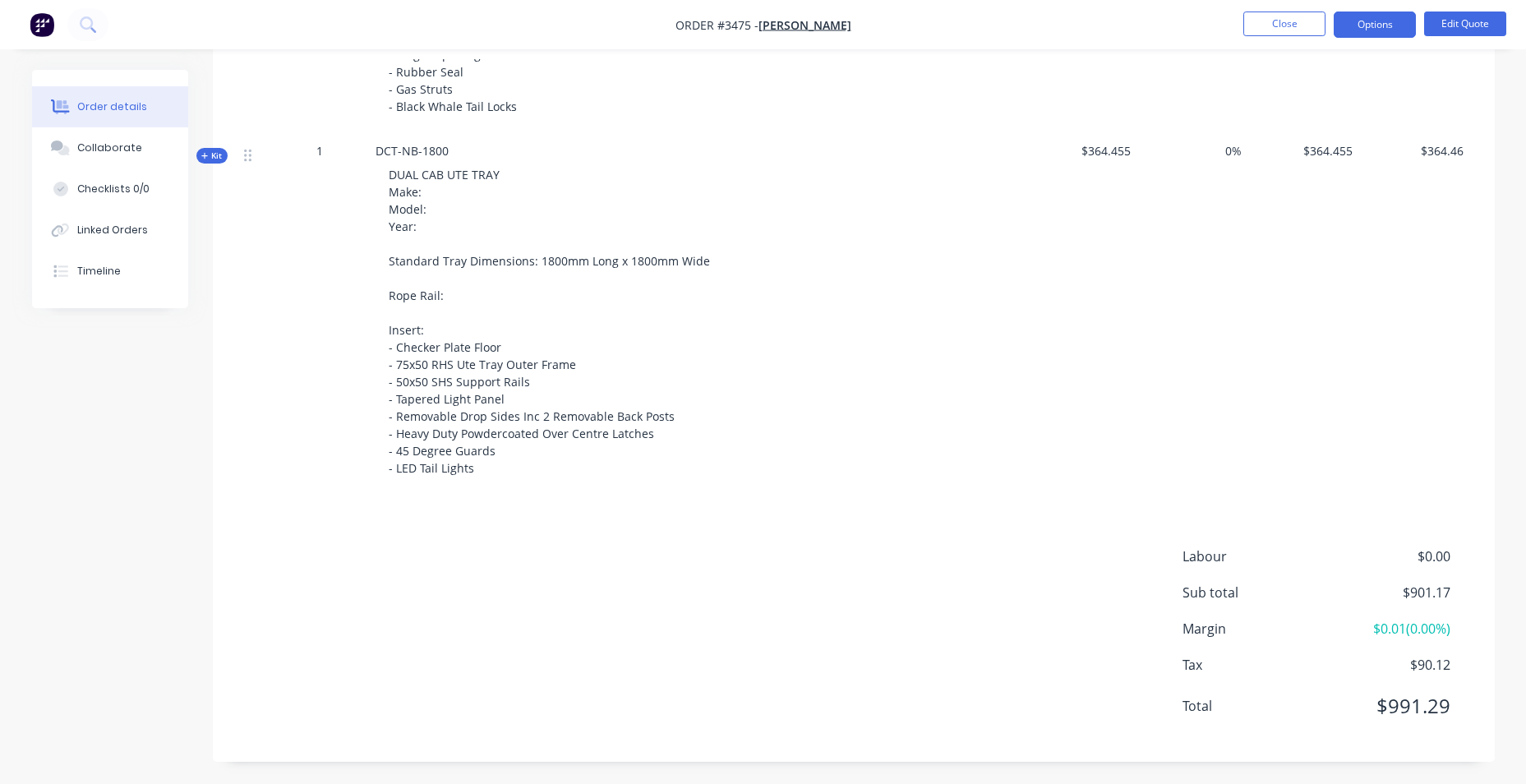
scroll to position [781, 0]
click at [1457, 15] on button "Edit Quote" at bounding box center [1465, 24] width 82 height 25
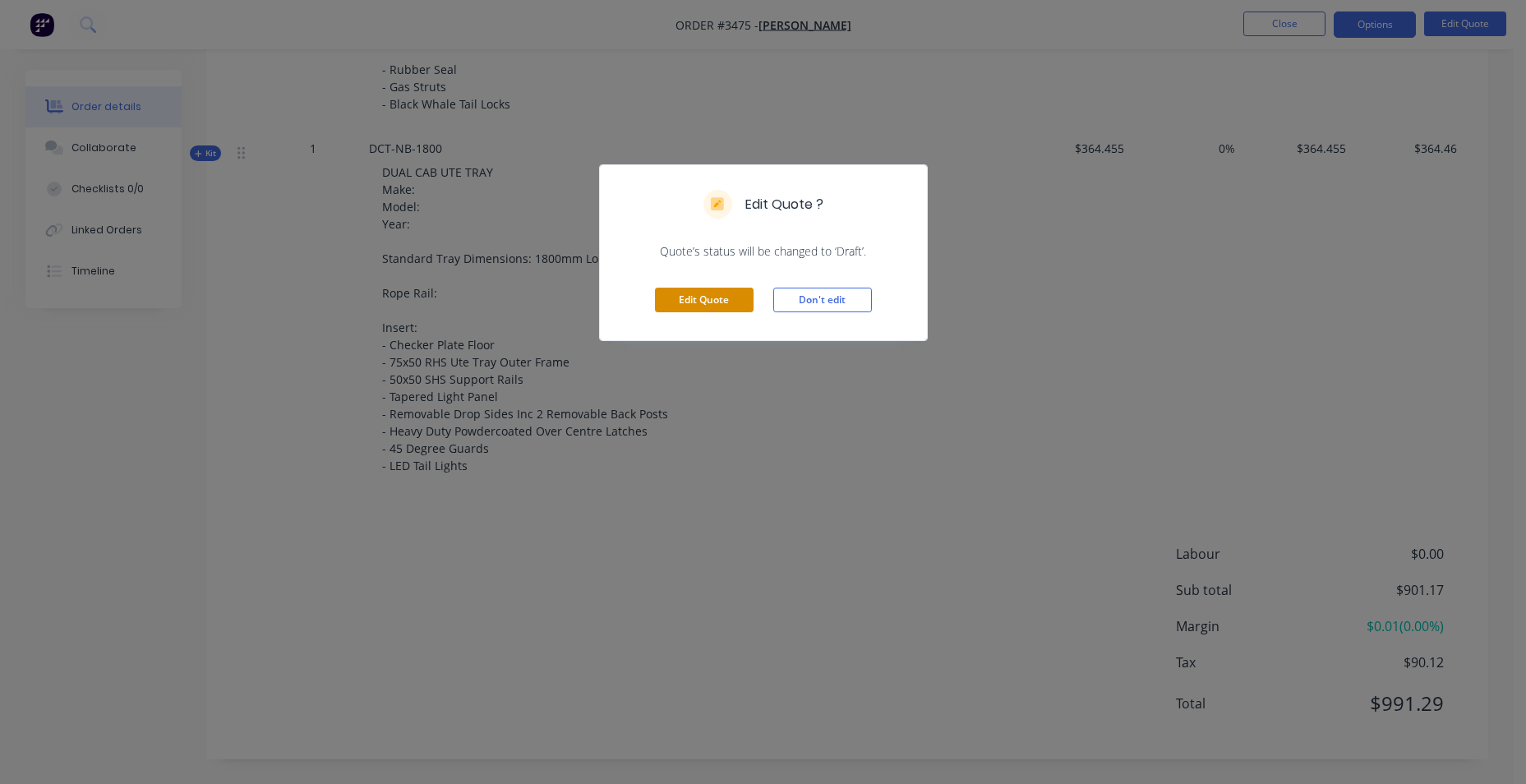
click at [710, 303] on button "Edit Quote" at bounding box center [704, 300] width 98 height 25
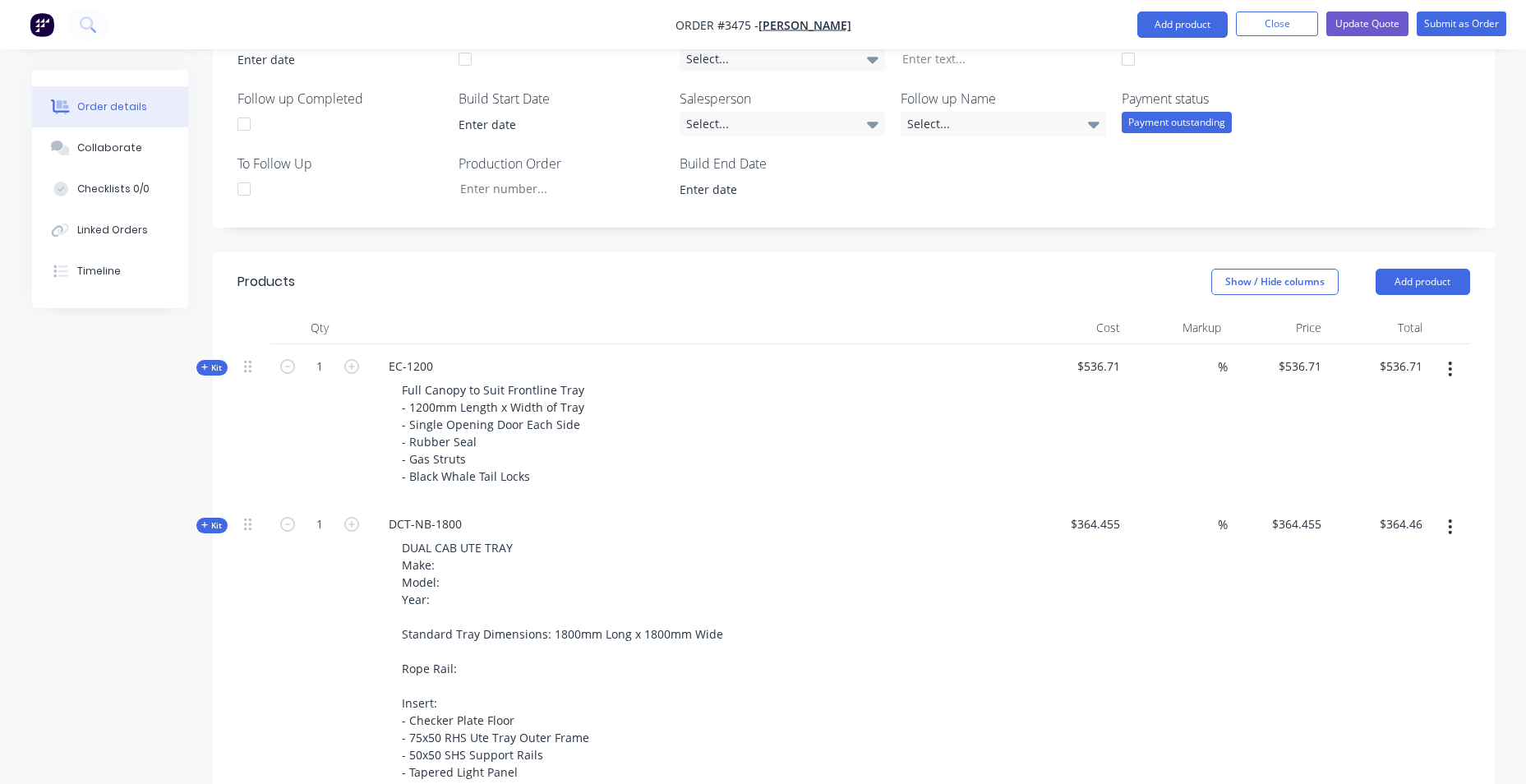
scroll to position [739, 0]
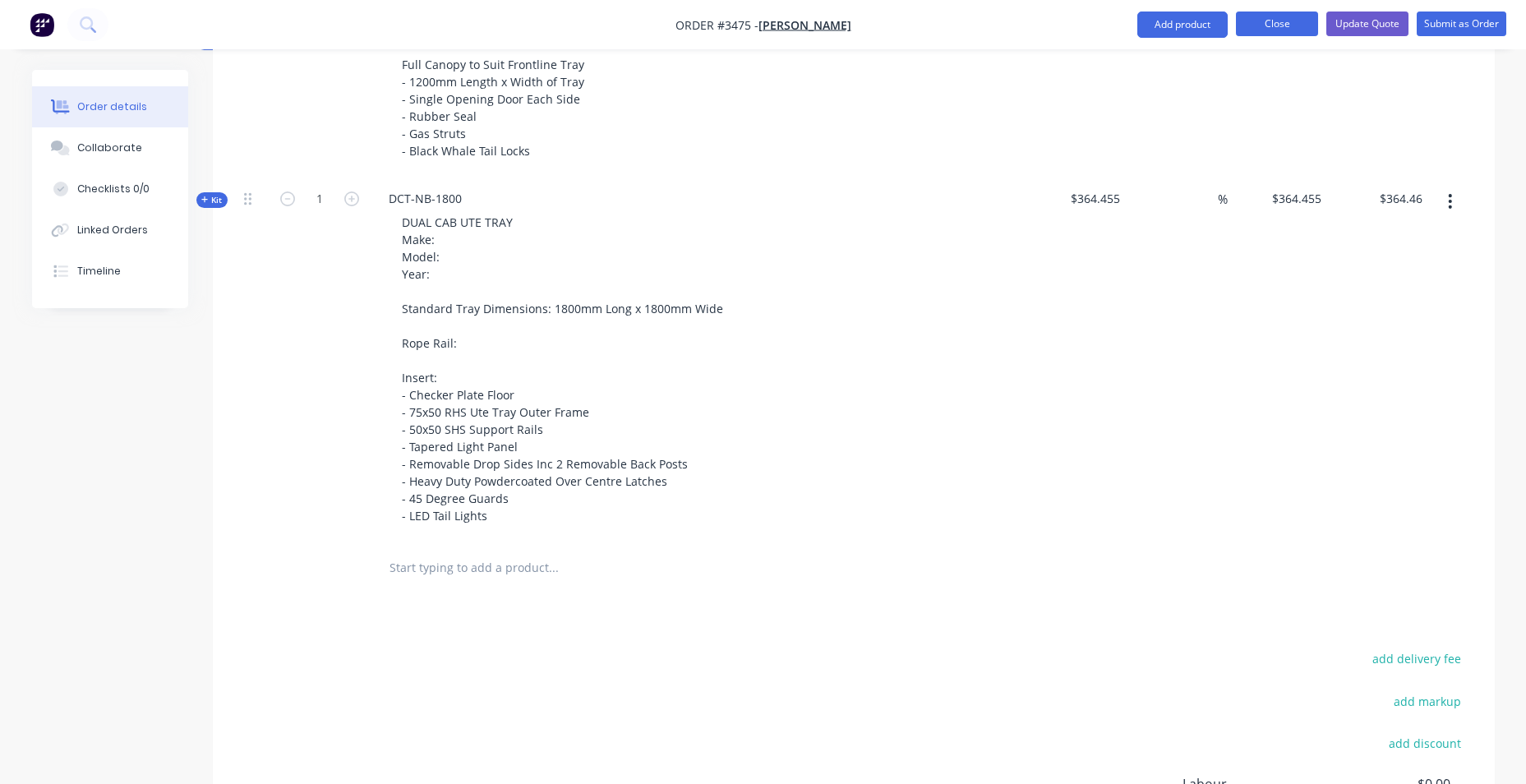
click at [1311, 24] on button "Close" at bounding box center [1276, 24] width 82 height 25
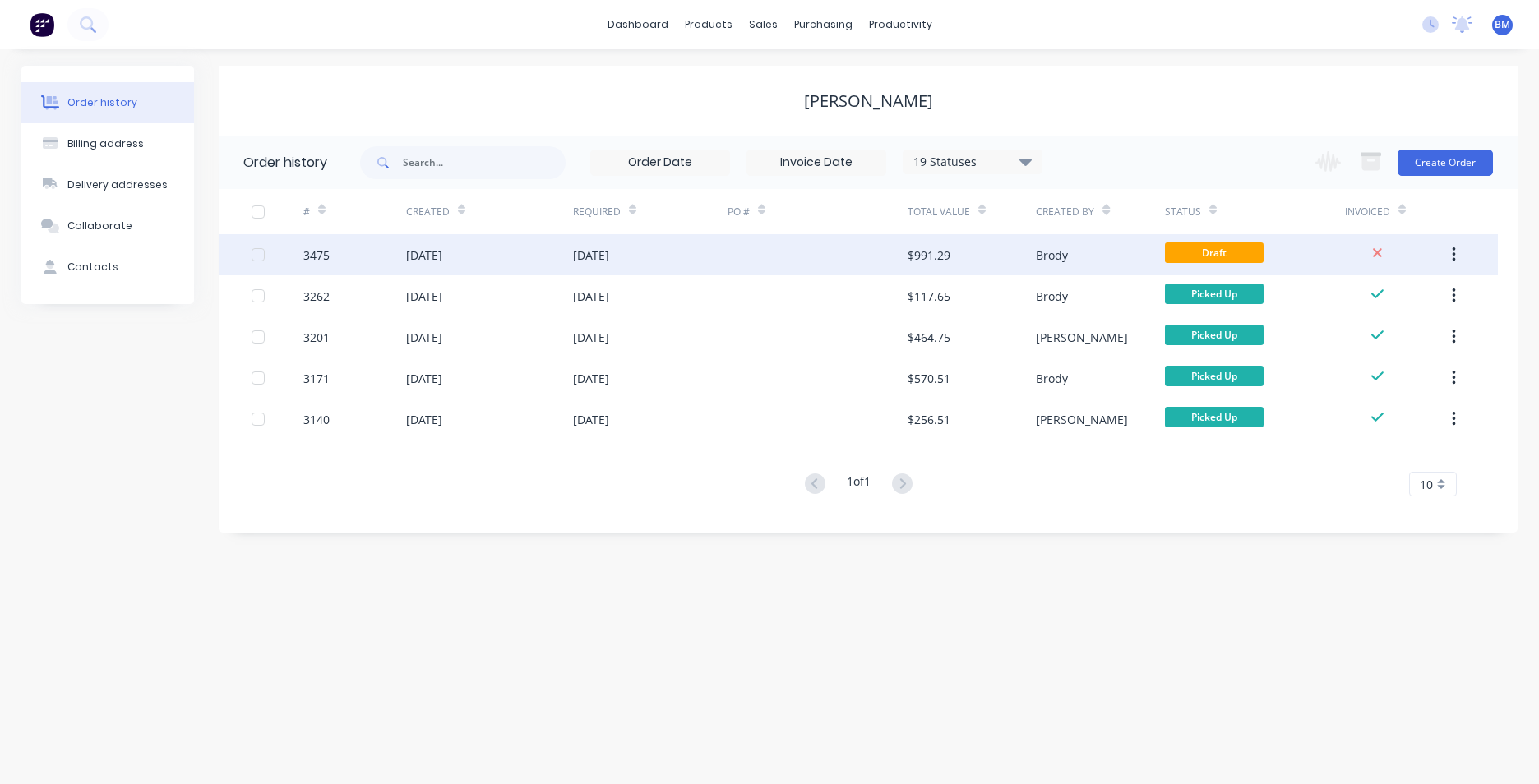
click at [1032, 269] on div "$991.29" at bounding box center [971, 255] width 128 height 41
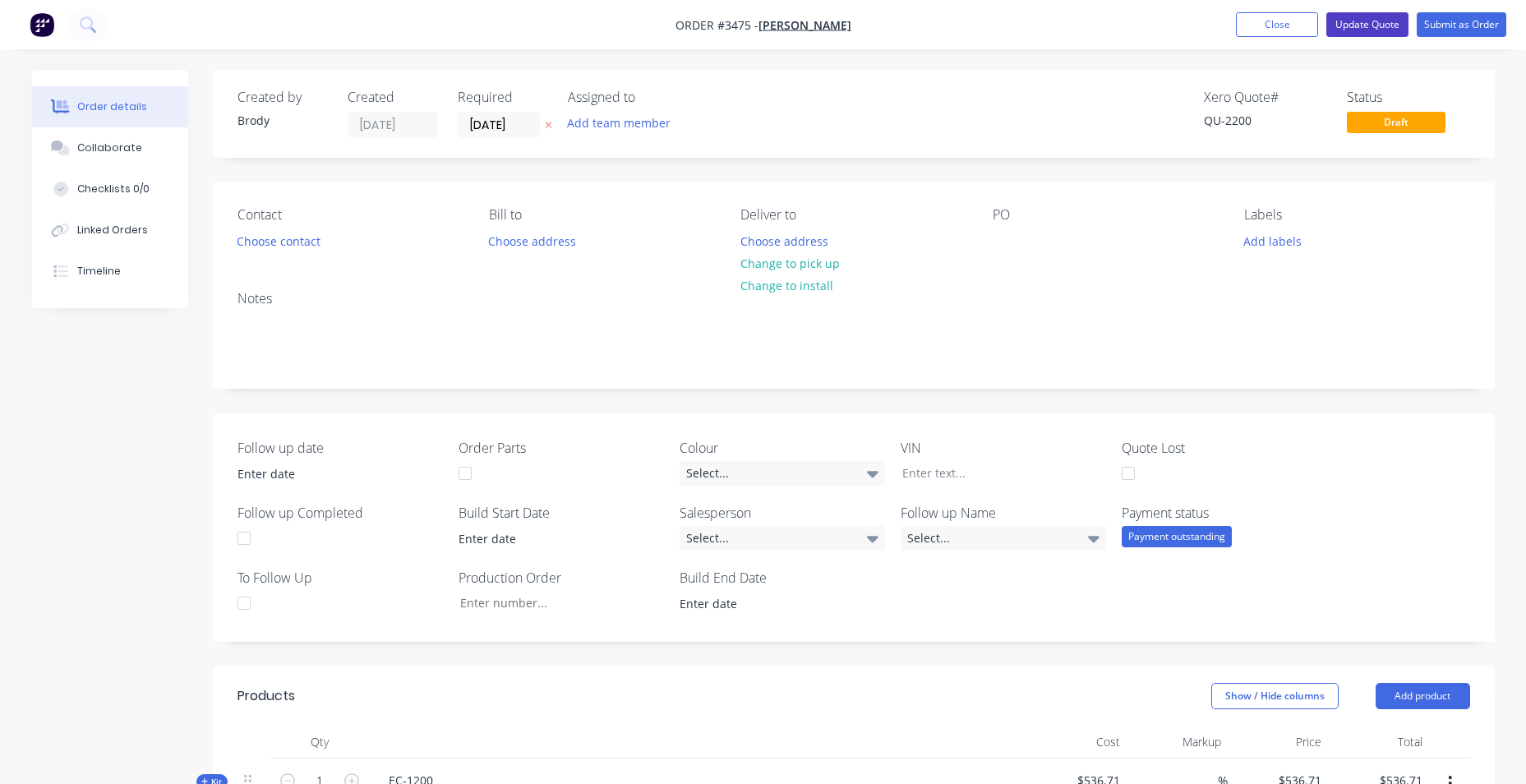
click at [1346, 31] on button "Update Quote" at bounding box center [1367, 25] width 82 height 25
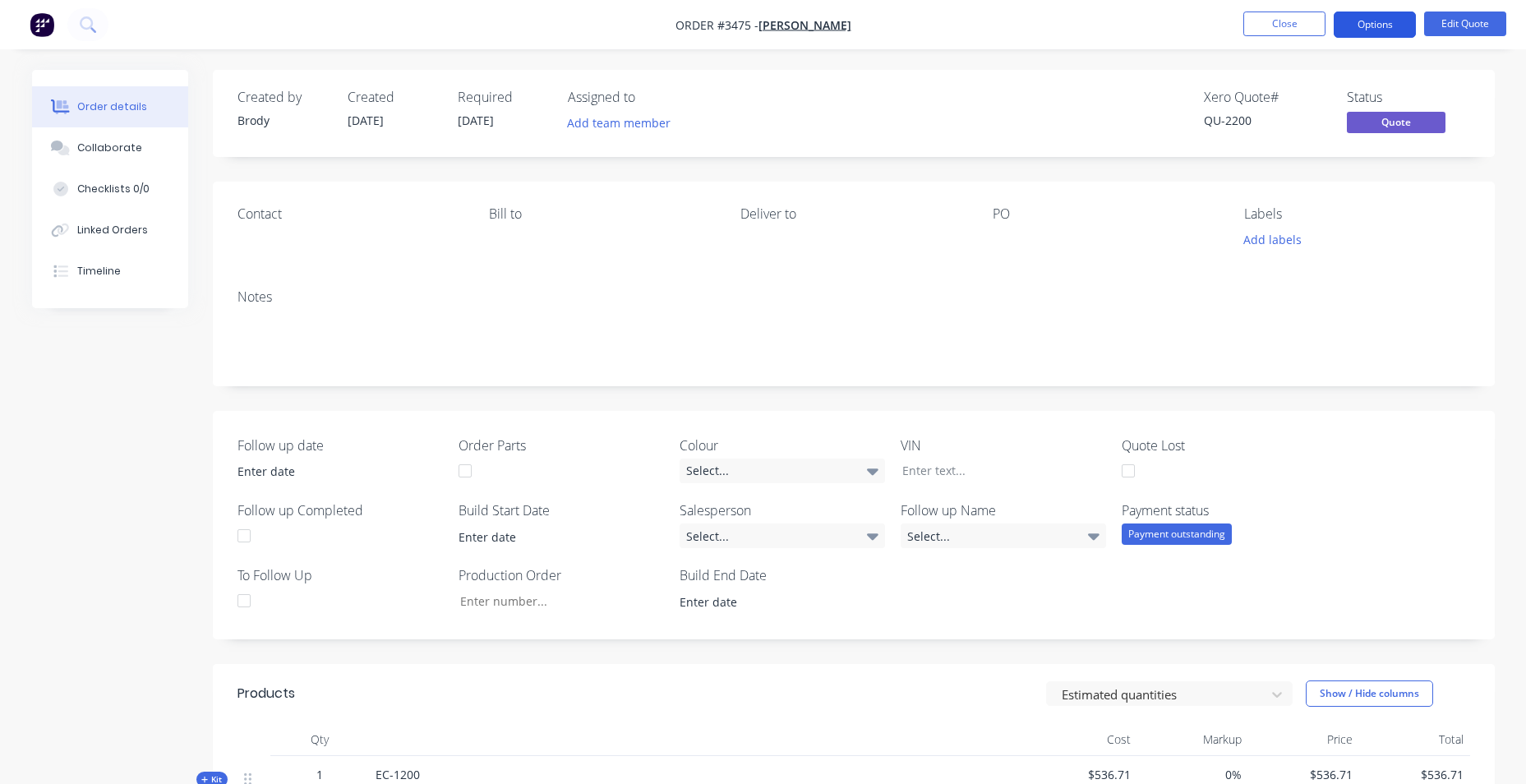
click at [1358, 23] on button "Options" at bounding box center [1374, 25] width 82 height 26
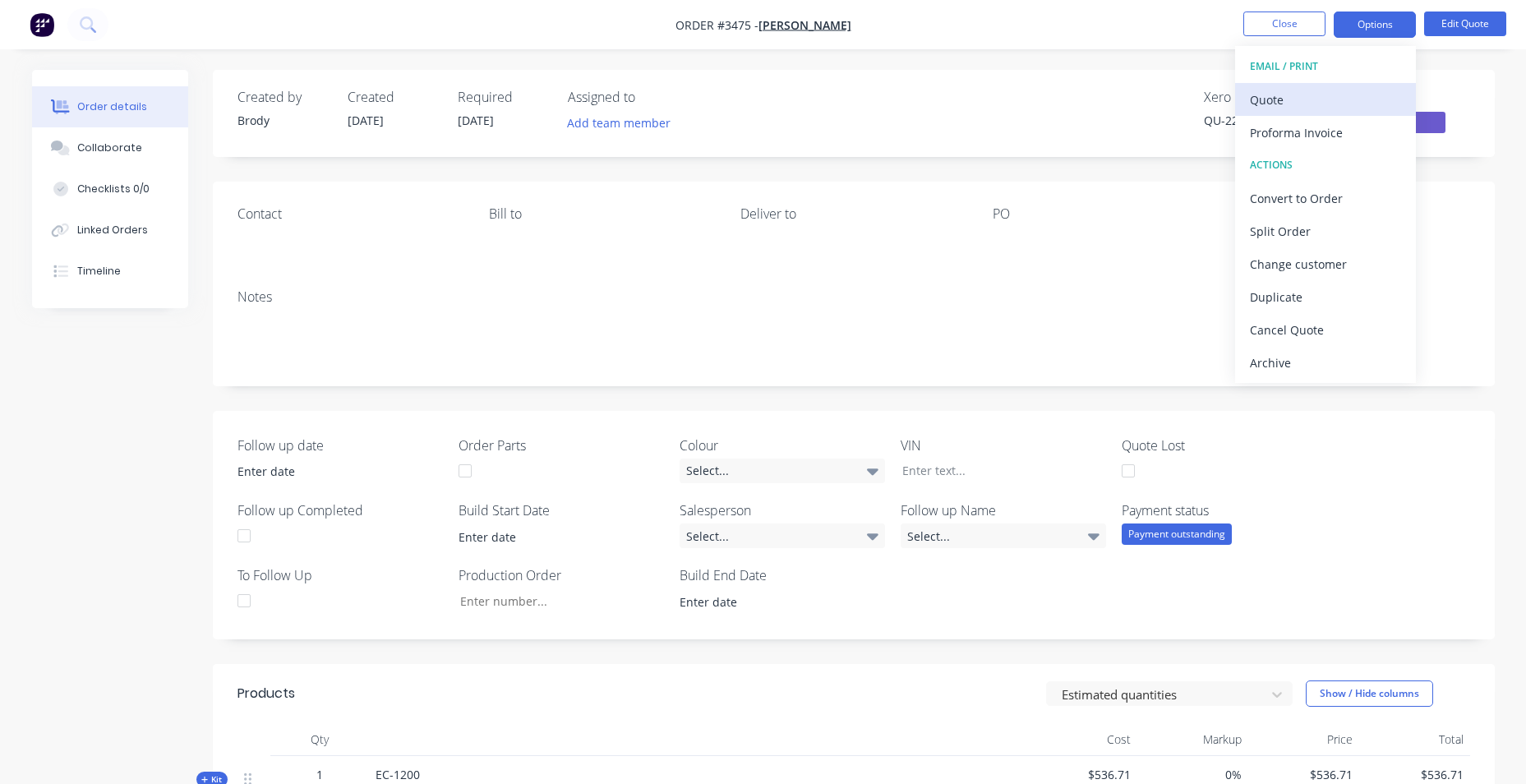
click at [1320, 108] on div "Quote" at bounding box center [1325, 100] width 152 height 24
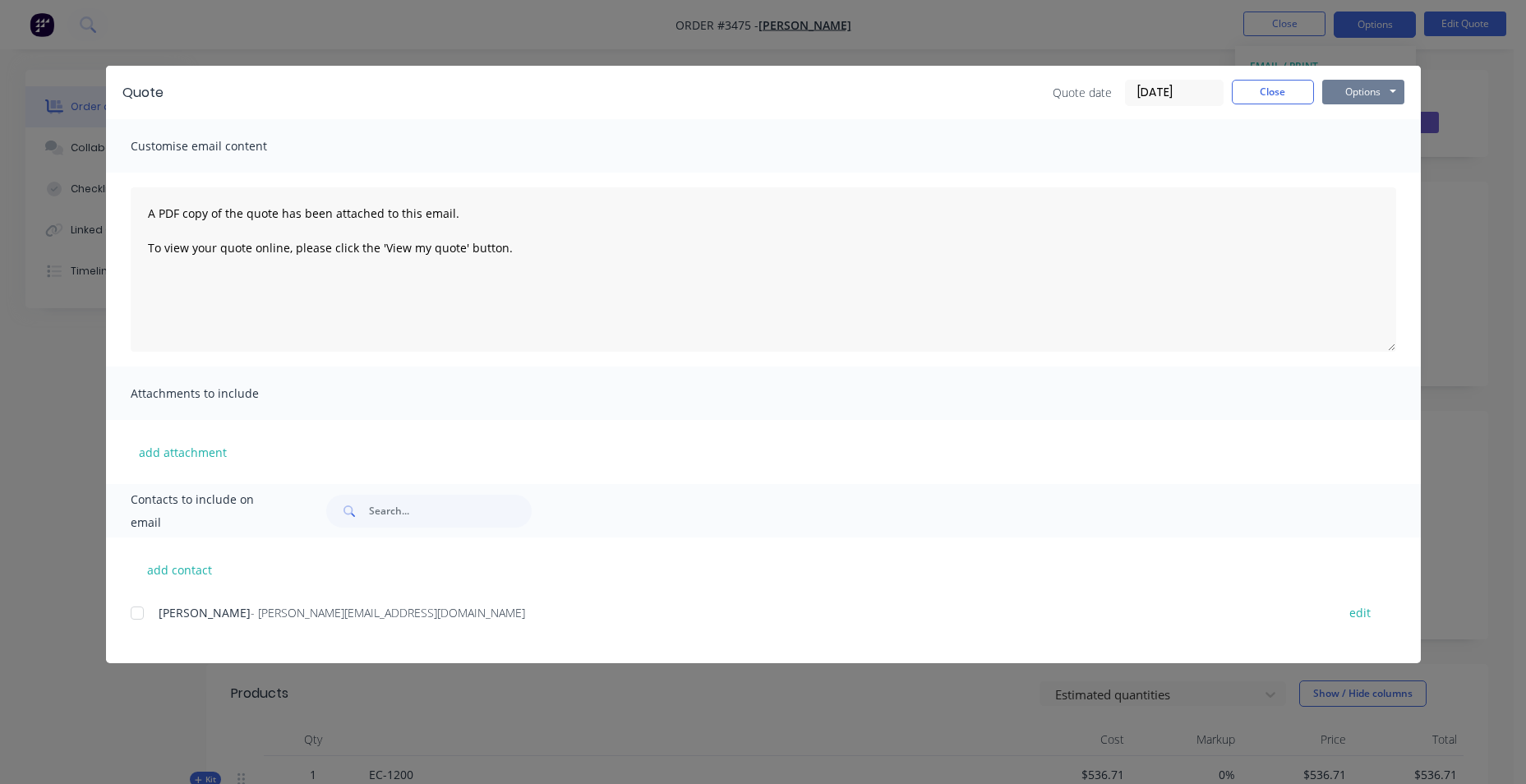
click at [1361, 97] on button "Options" at bounding box center [1363, 91] width 82 height 25
click at [1345, 157] on button "Print" at bounding box center [1374, 148] width 105 height 27
